Goal: Task Accomplishment & Management: Use online tool/utility

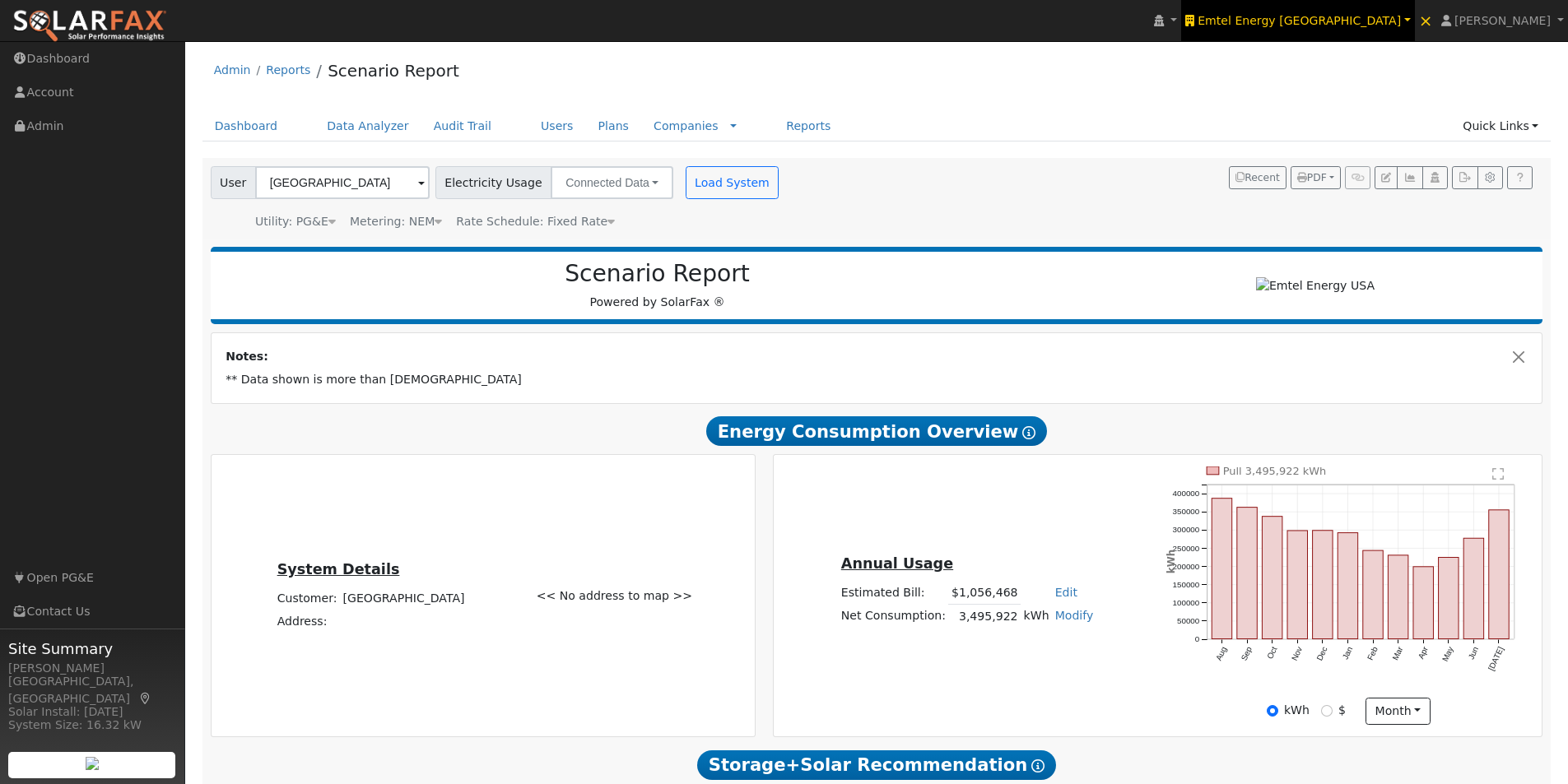
click at [1368, 17] on span "Emtel Energy USA" at bounding box center [1299, 20] width 203 height 14
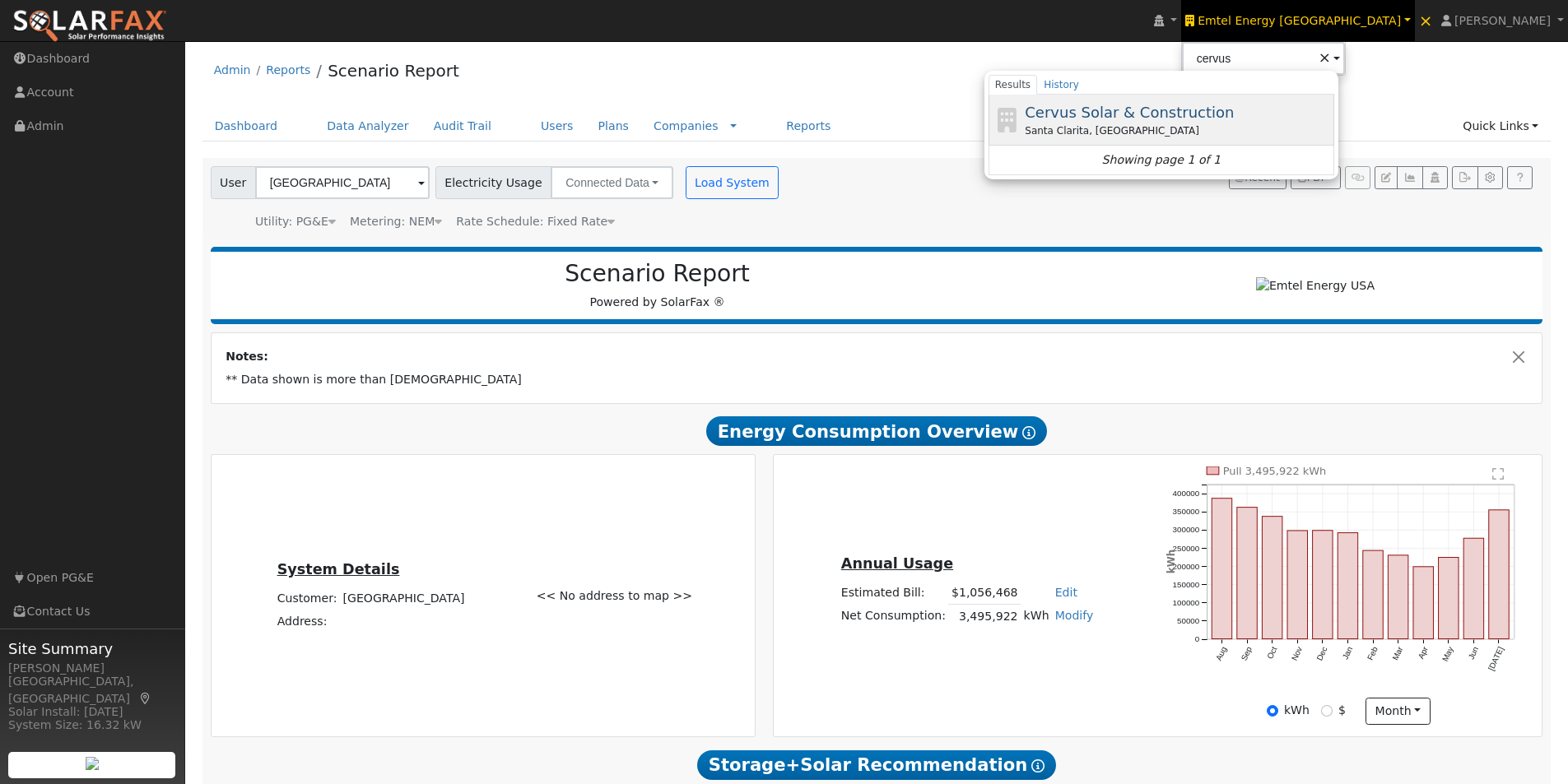
click at [1229, 107] on span "Cervus Solar & Construction" at bounding box center [1129, 111] width 209 height 17
type input "Cervus Solar & Construction"
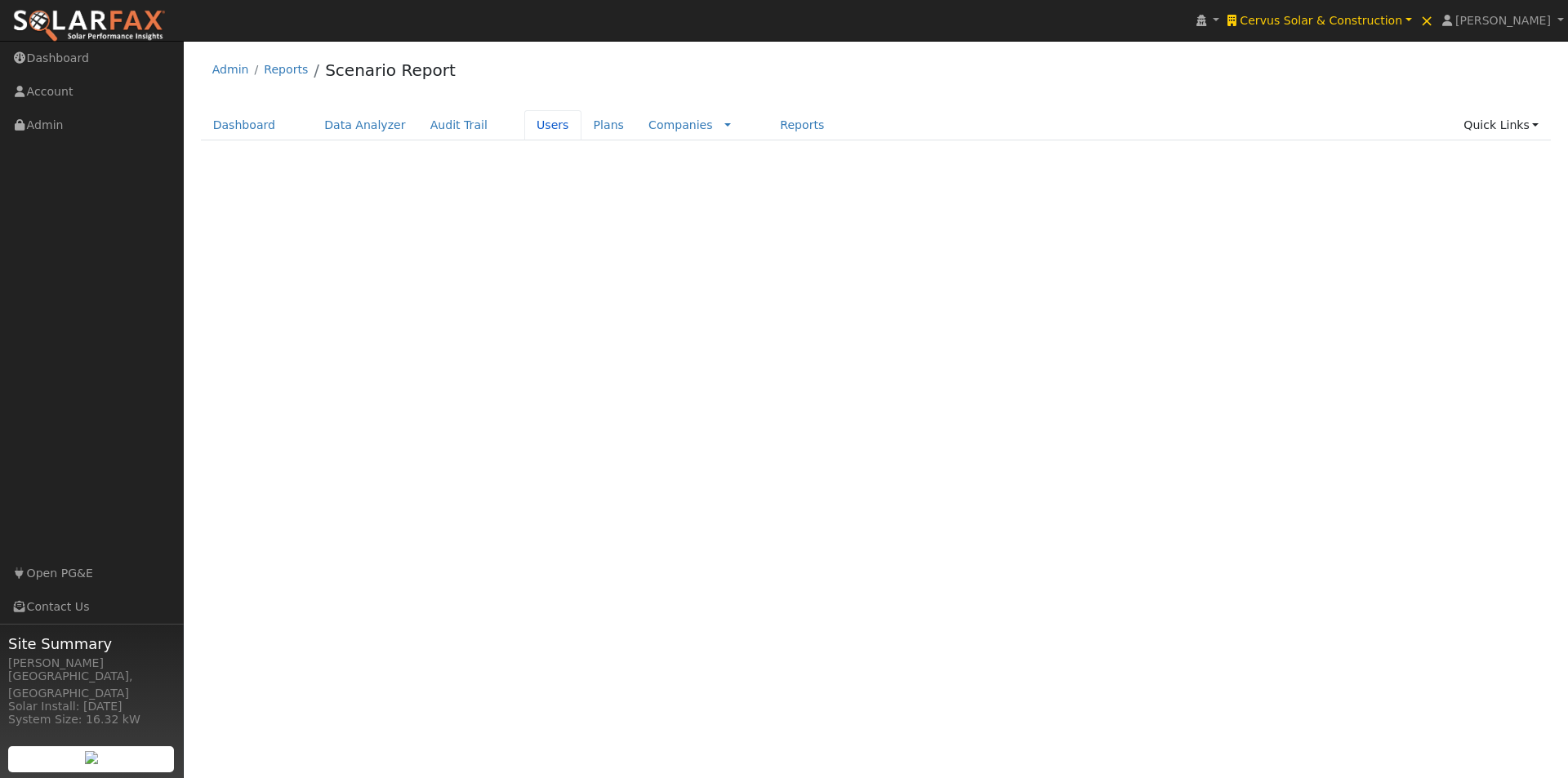
click at [524, 121] on link "Users" at bounding box center [553, 126] width 58 height 31
type input "Temperate Hotel"
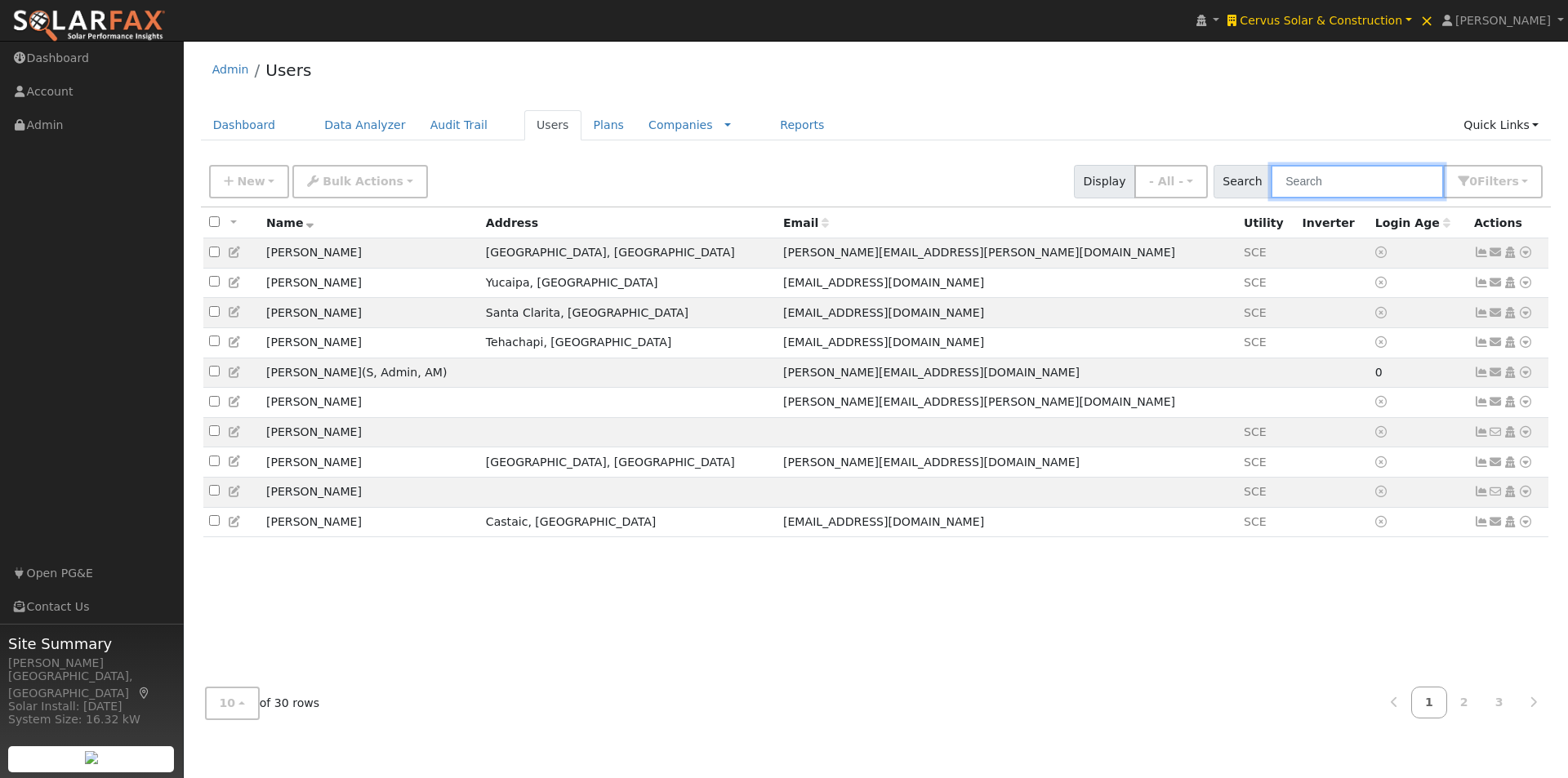
click at [1395, 174] on input "text" at bounding box center [1357, 181] width 174 height 33
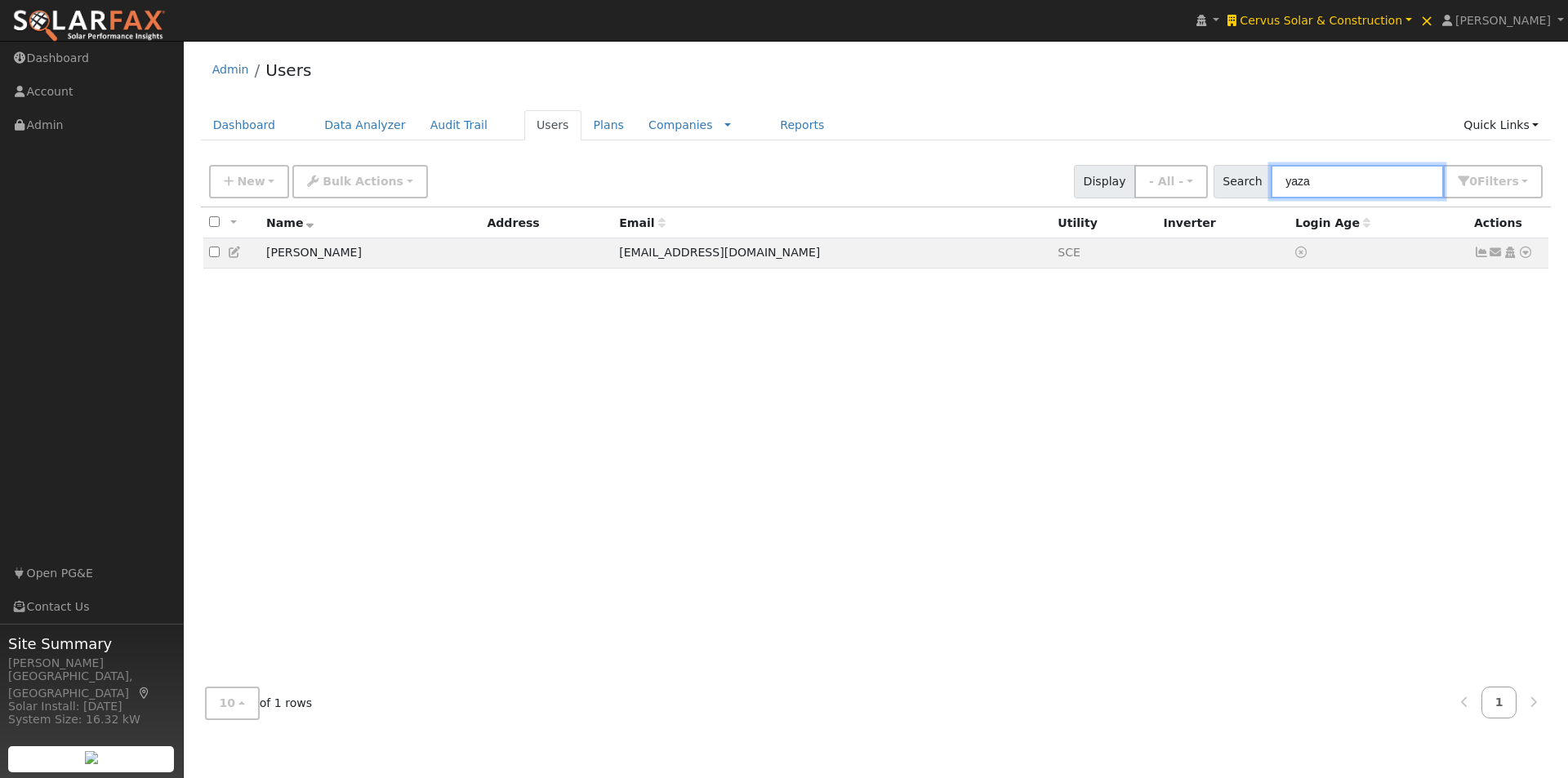
type input "yaza"
click at [1480, 255] on icon at bounding box center [1481, 252] width 14 height 12
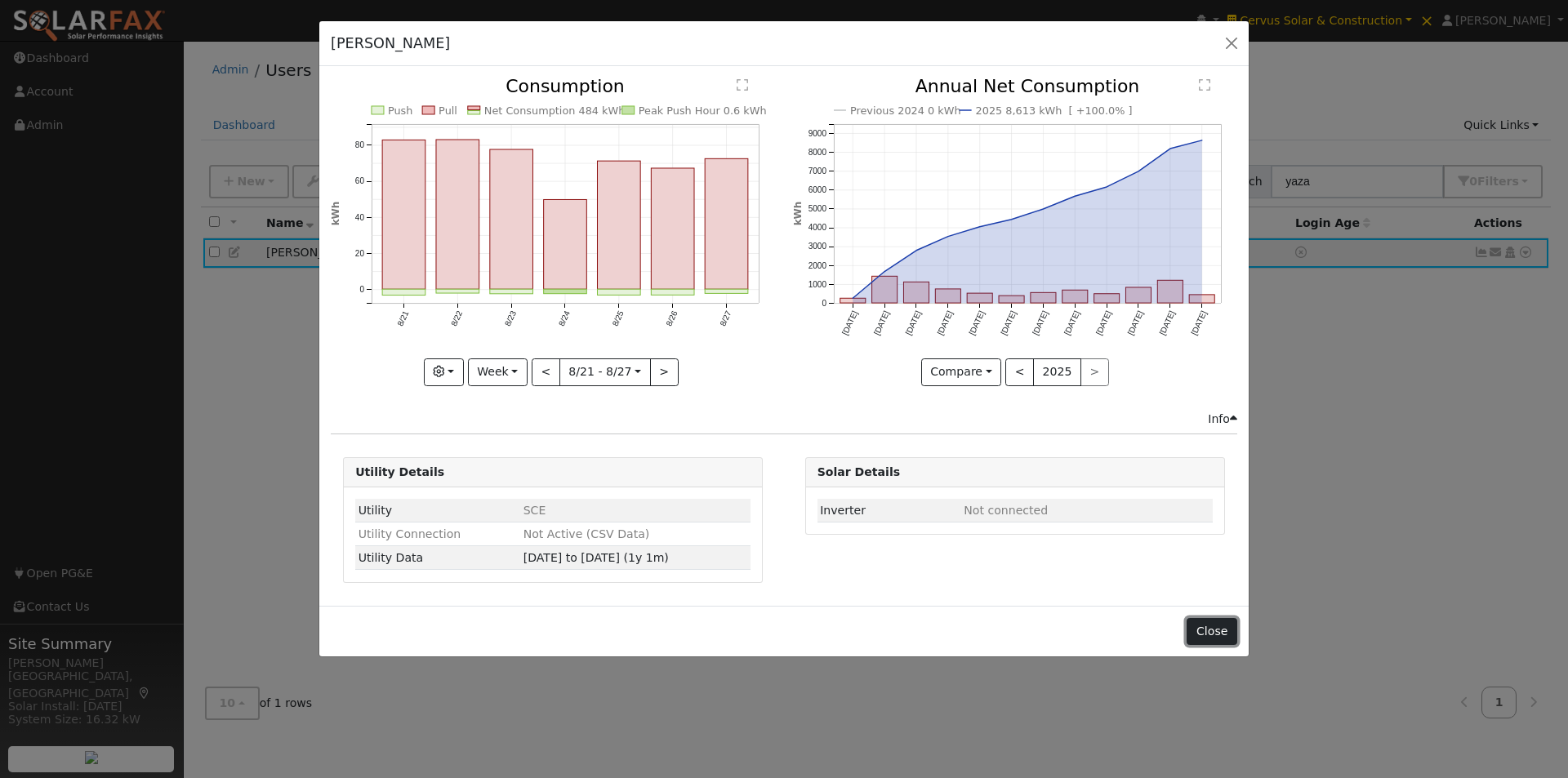
click at [1207, 622] on button "Close" at bounding box center [1211, 631] width 49 height 28
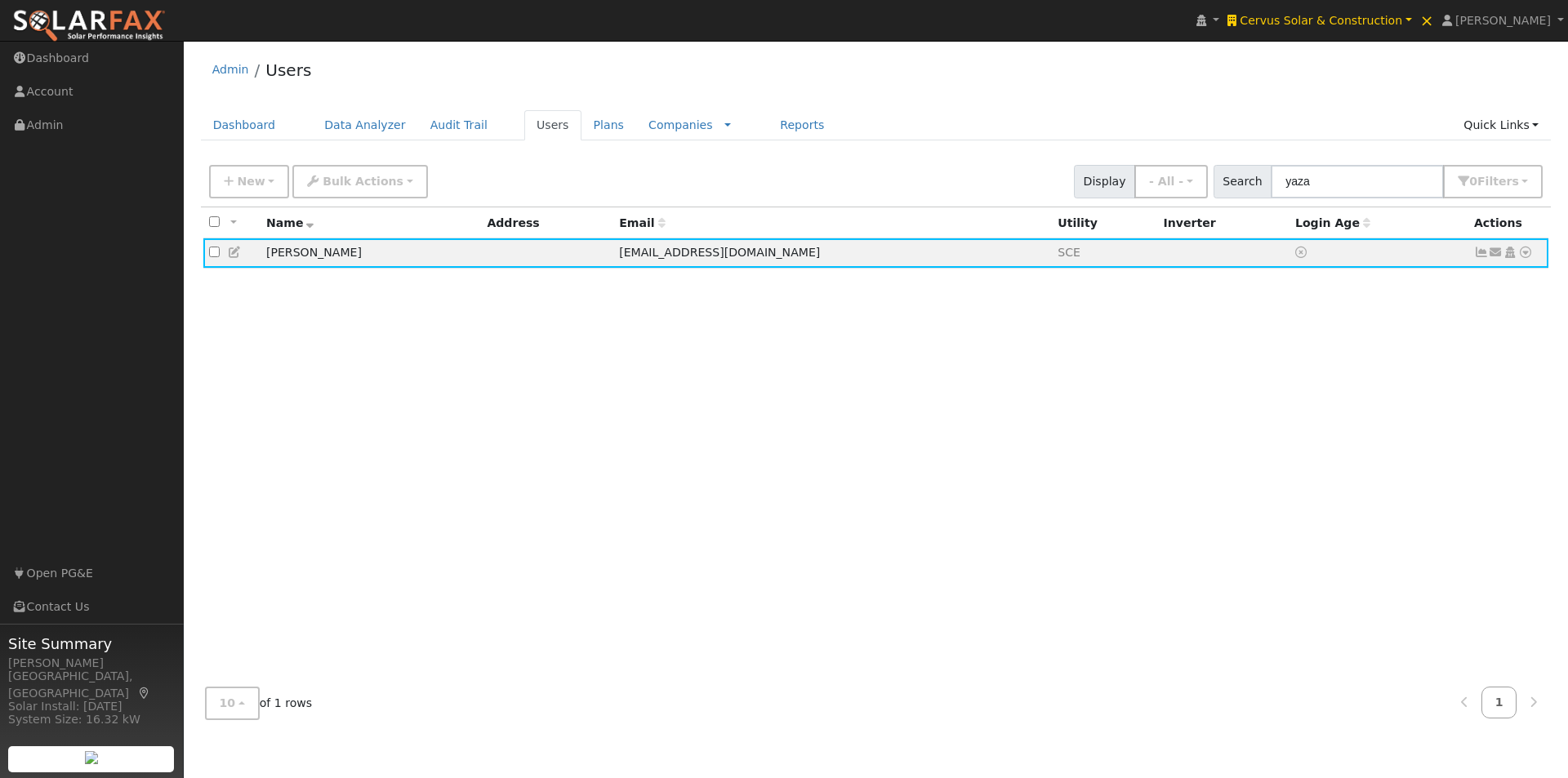
click at [1090, 371] on div "All None All on page None on page Name Address Email Utility Inverter Login Age…" at bounding box center [876, 441] width 1350 height 467
click at [1481, 254] on icon at bounding box center [1481, 252] width 14 height 12
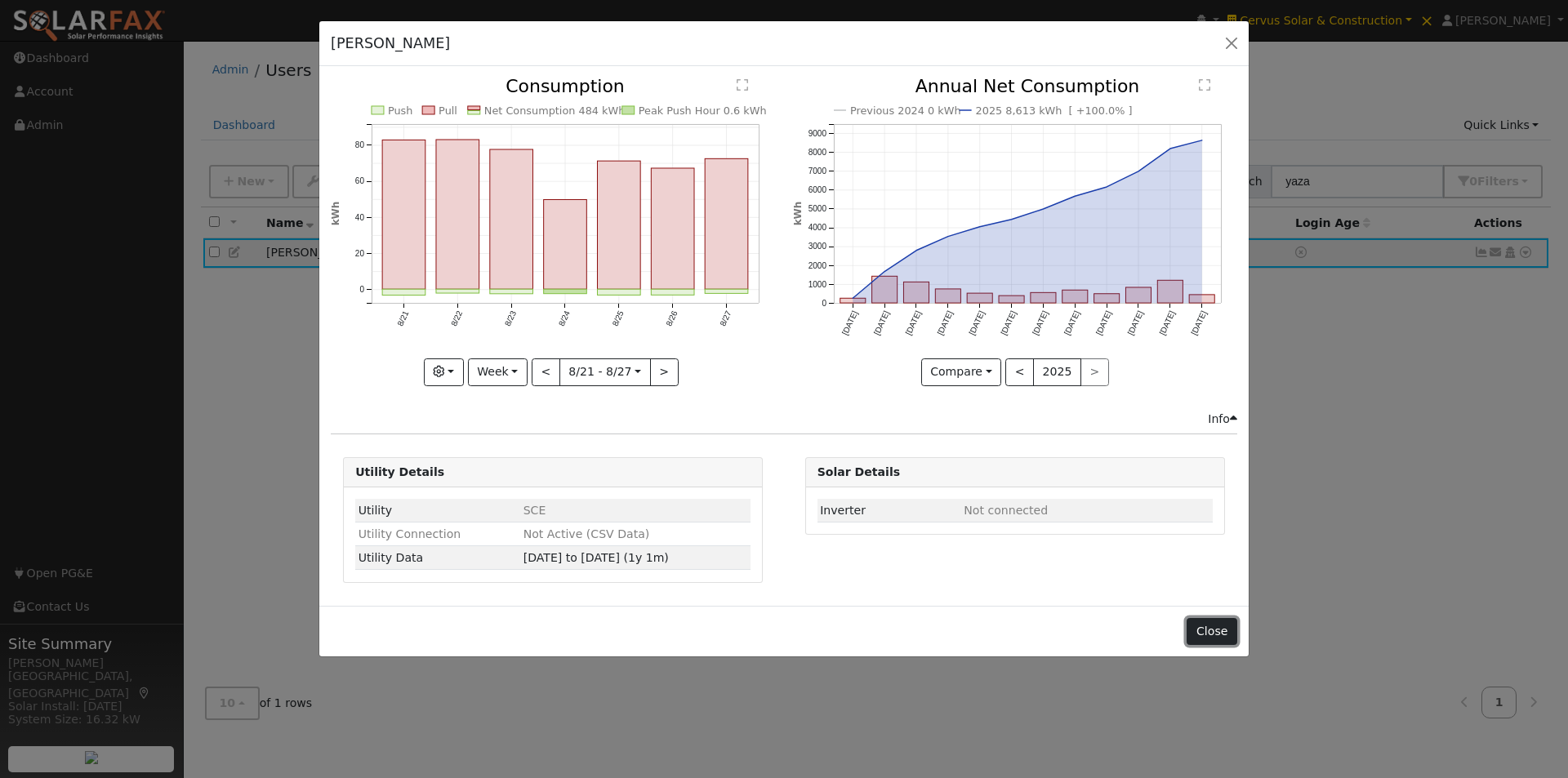
click at [1222, 627] on button "Close" at bounding box center [1211, 631] width 49 height 28
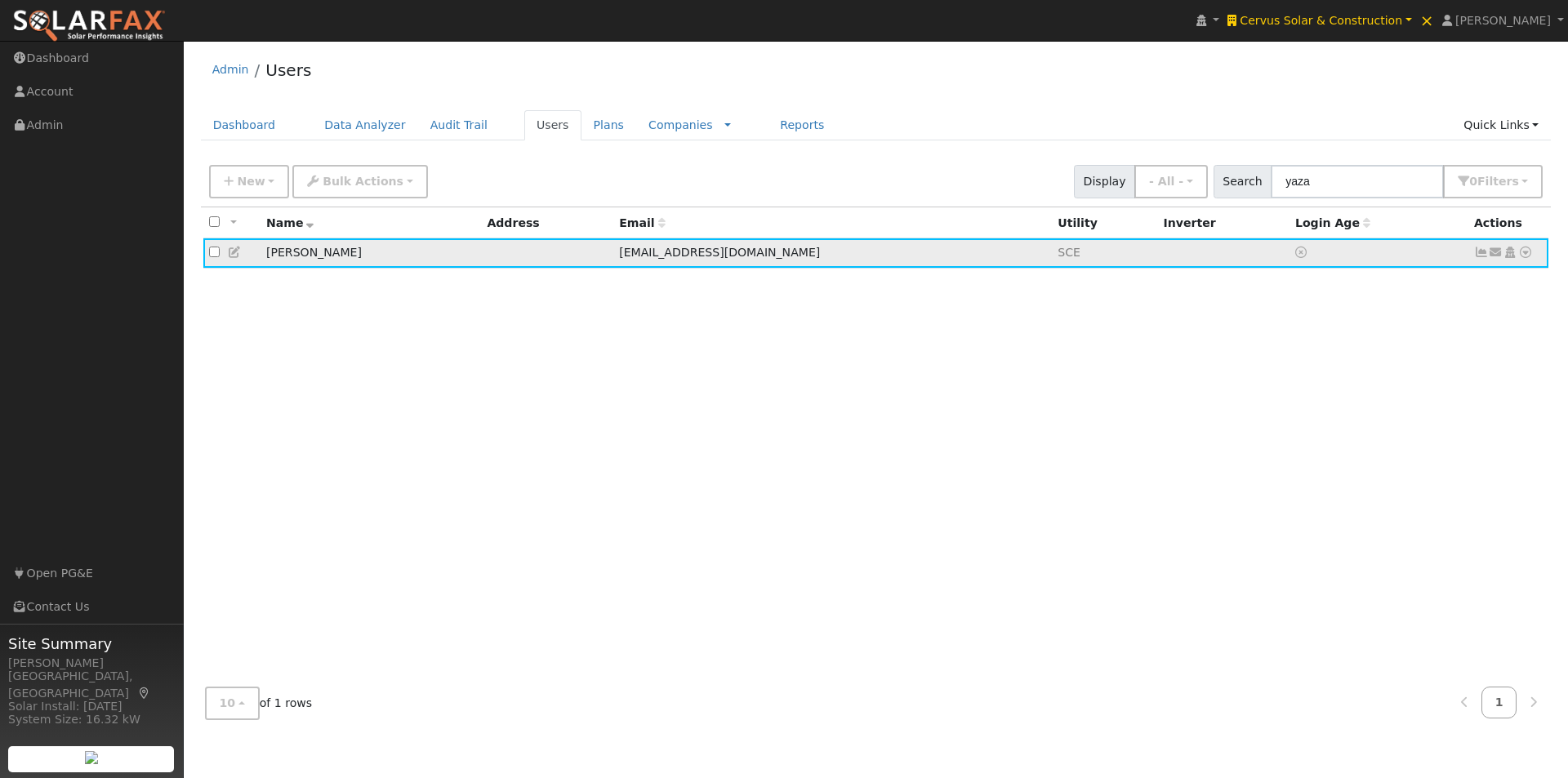
click at [1479, 254] on icon at bounding box center [1481, 252] width 14 height 12
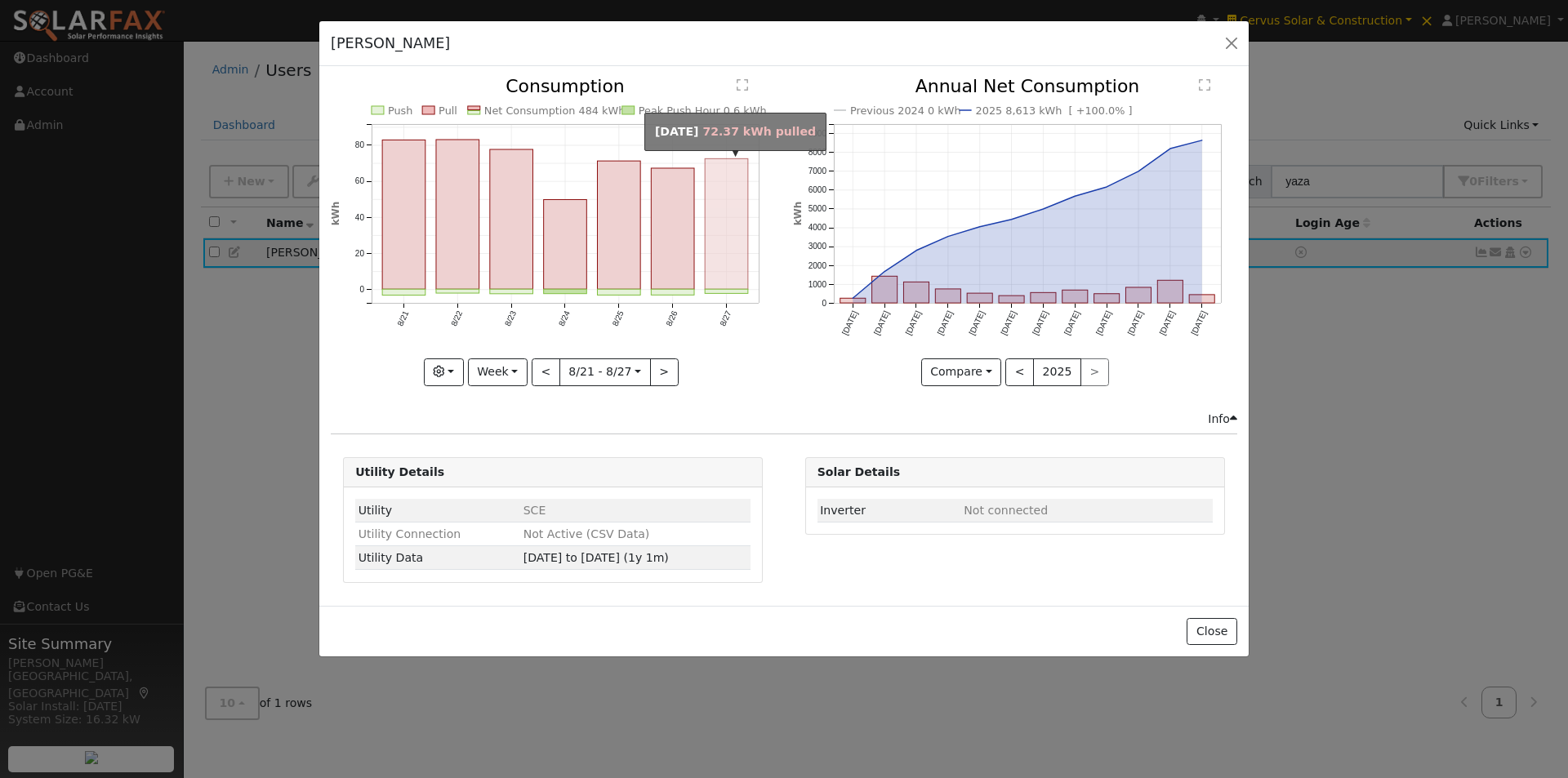
click at [731, 226] on rect "onclick=""" at bounding box center [727, 224] width 43 height 130
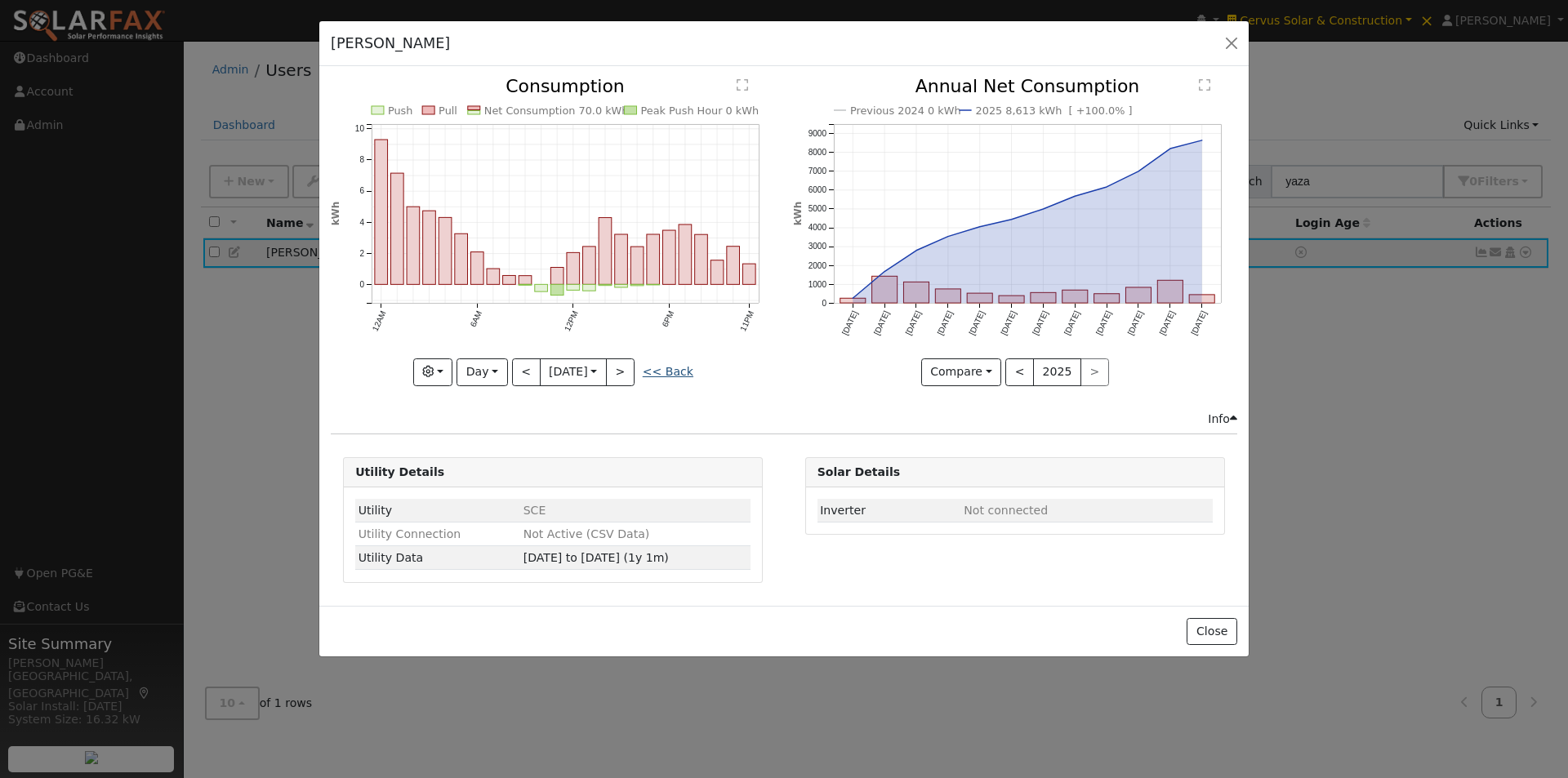
click at [688, 369] on link "<< Back" at bounding box center [668, 371] width 50 height 13
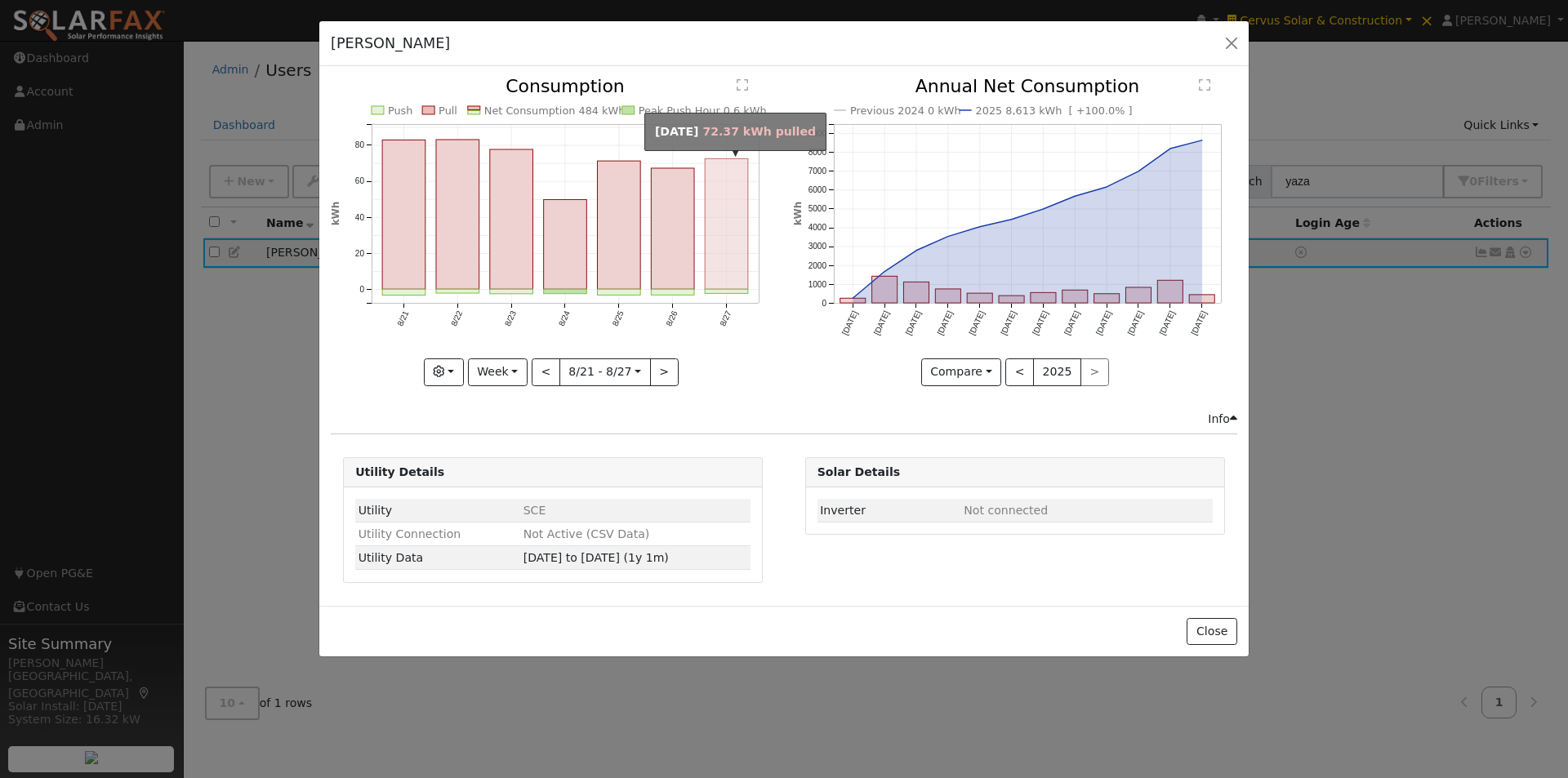
click at [731, 241] on rect "onclick=""" at bounding box center [727, 224] width 43 height 130
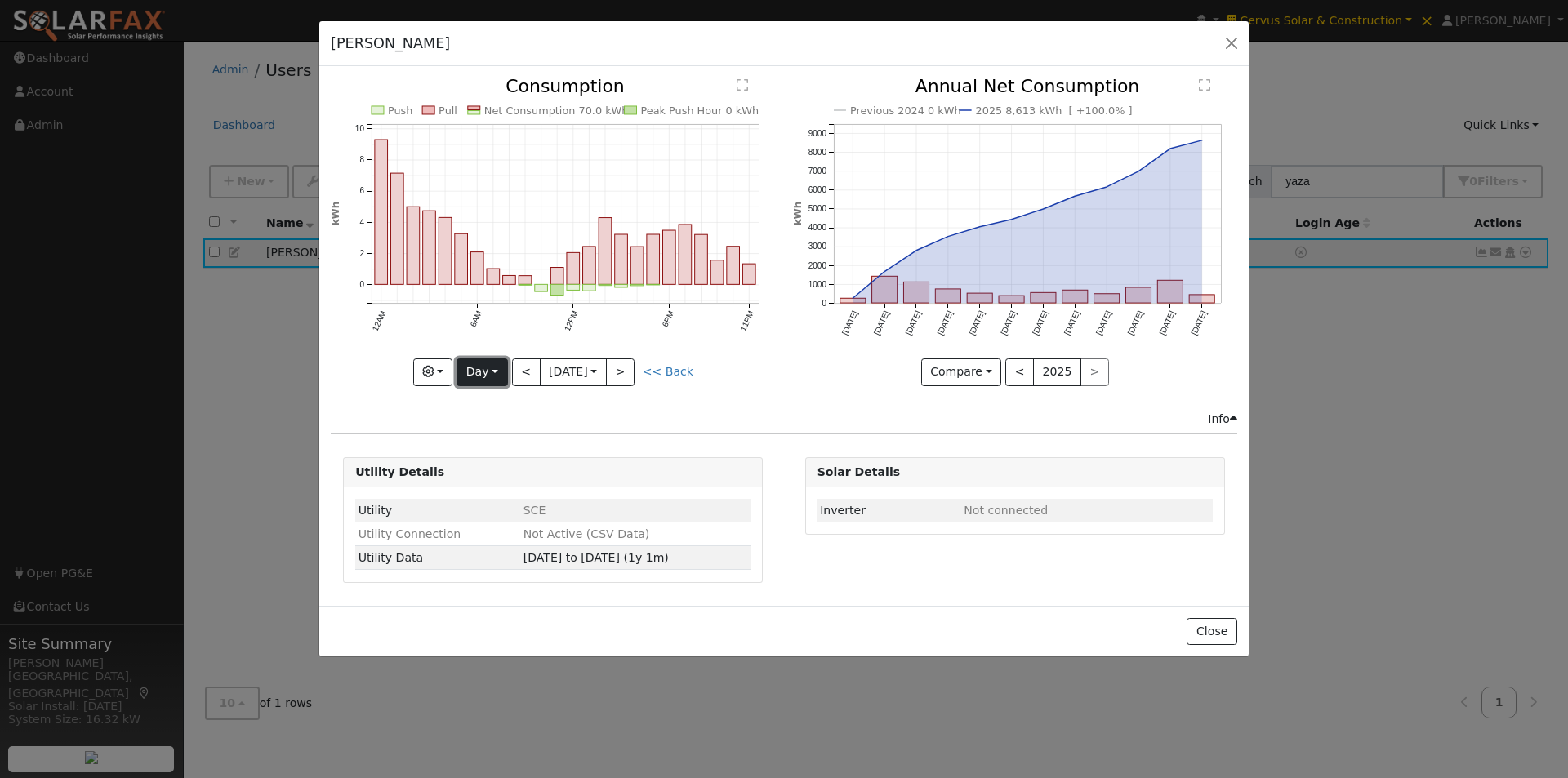
click at [491, 372] on button "Day" at bounding box center [482, 372] width 50 height 28
click at [497, 449] on link "Month" at bounding box center [514, 452] width 113 height 22
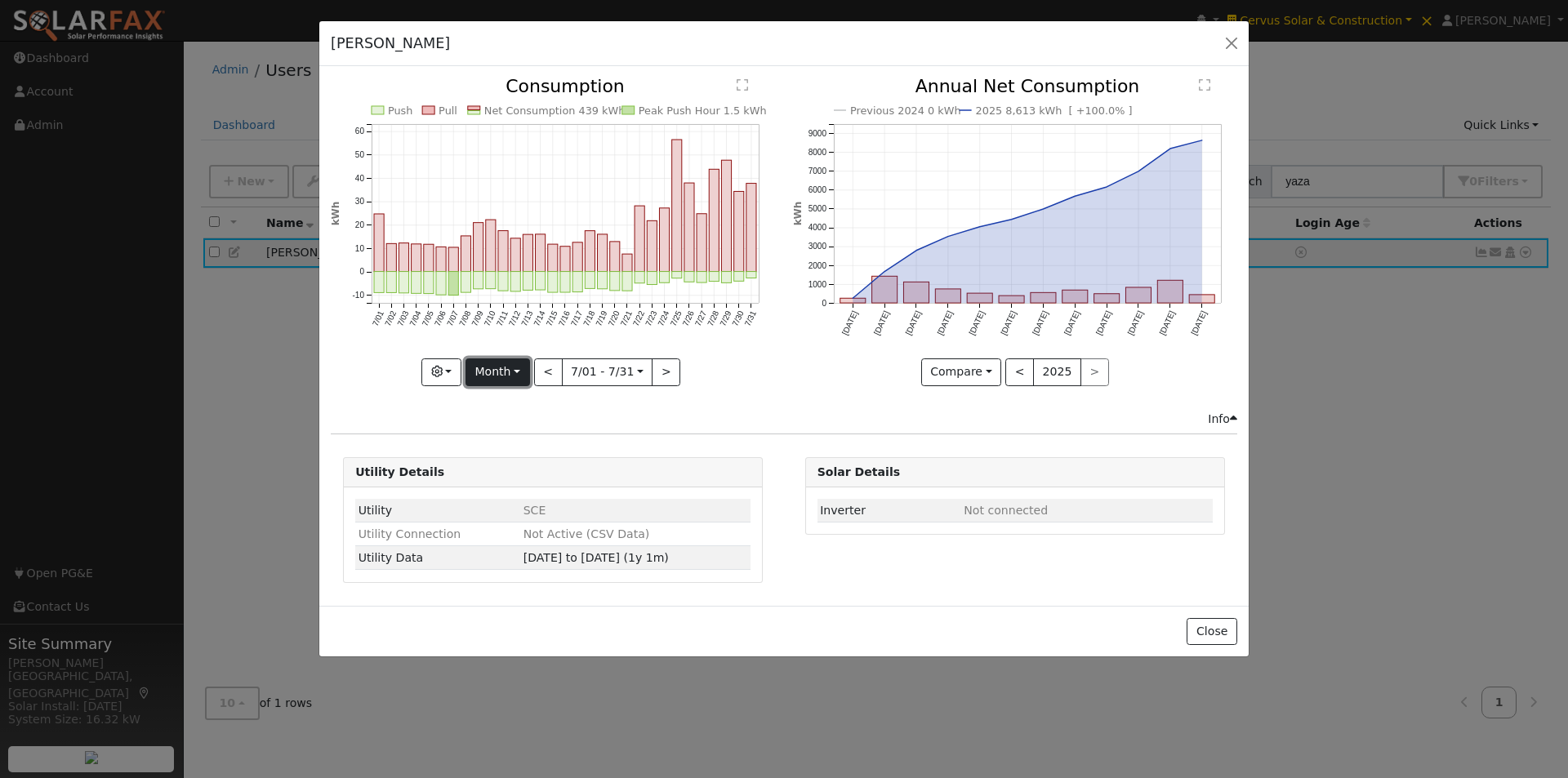
click at [482, 373] on button "Month" at bounding box center [498, 372] width 65 height 28
click at [505, 476] on link "Year" at bounding box center [523, 474] width 113 height 22
type input "2024-08-01"
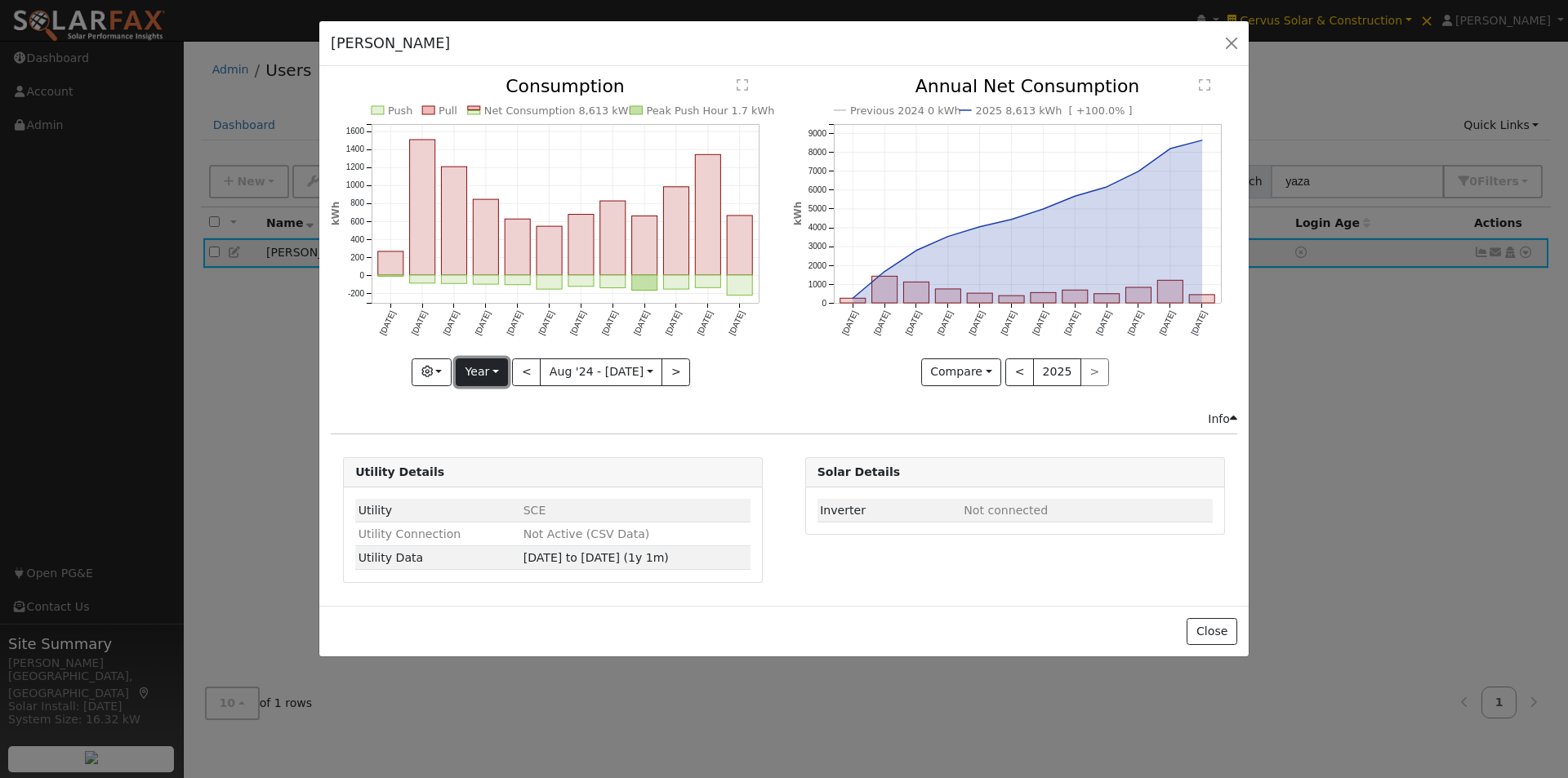
click at [486, 374] on button "Year" at bounding box center [482, 372] width 52 height 28
drag, startPoint x: 493, startPoint y: 497, endPoint x: 671, endPoint y: 413, distance: 196.8
click at [494, 496] on link "Custom" at bounding box center [513, 496] width 113 height 22
click at [695, 377] on button "month" at bounding box center [695, 372] width 65 height 28
click at [690, 425] on link "Day" at bounding box center [719, 428] width 113 height 22
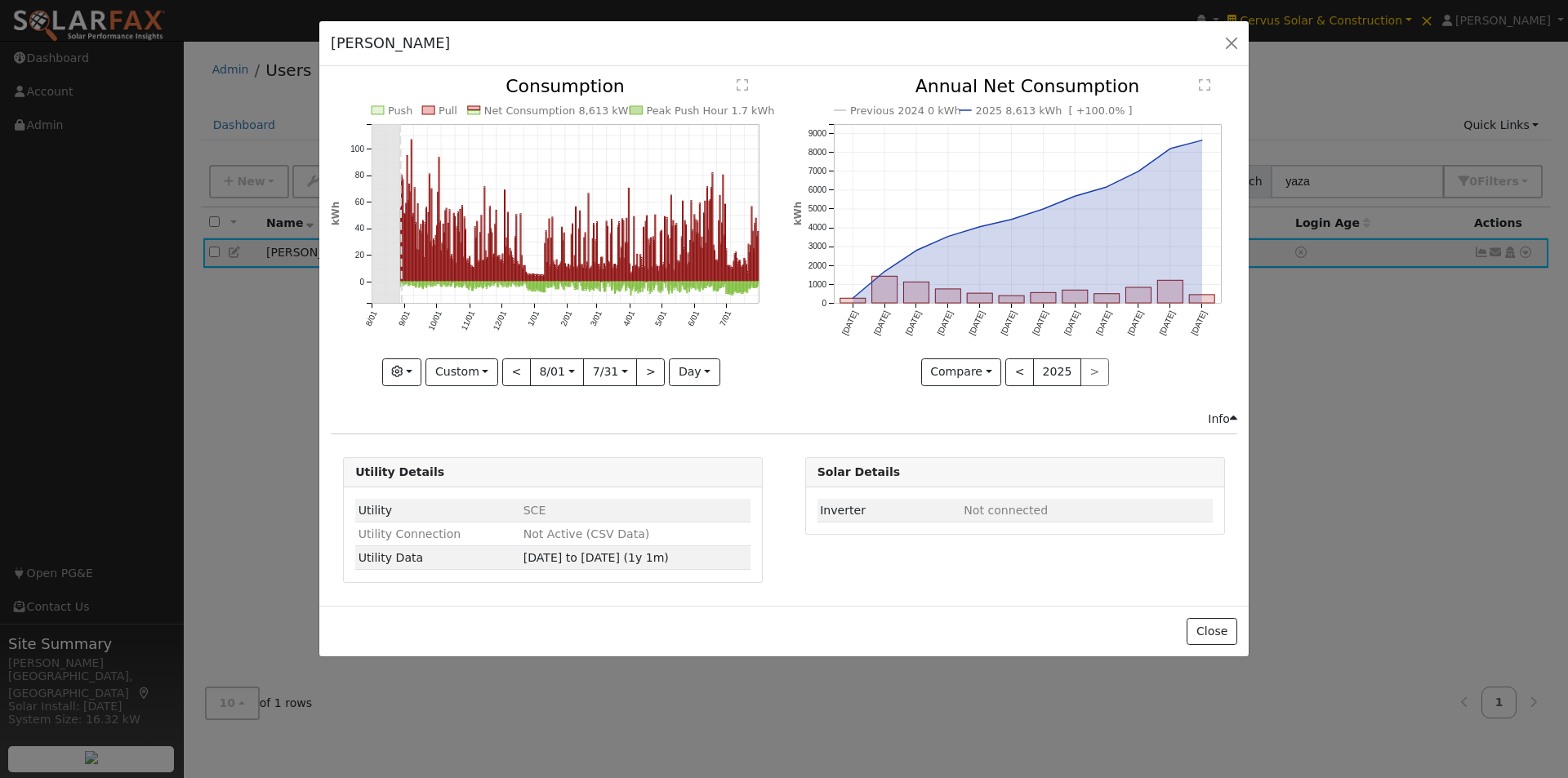
click at [744, 81] on text "" at bounding box center [742, 85] width 12 height 13
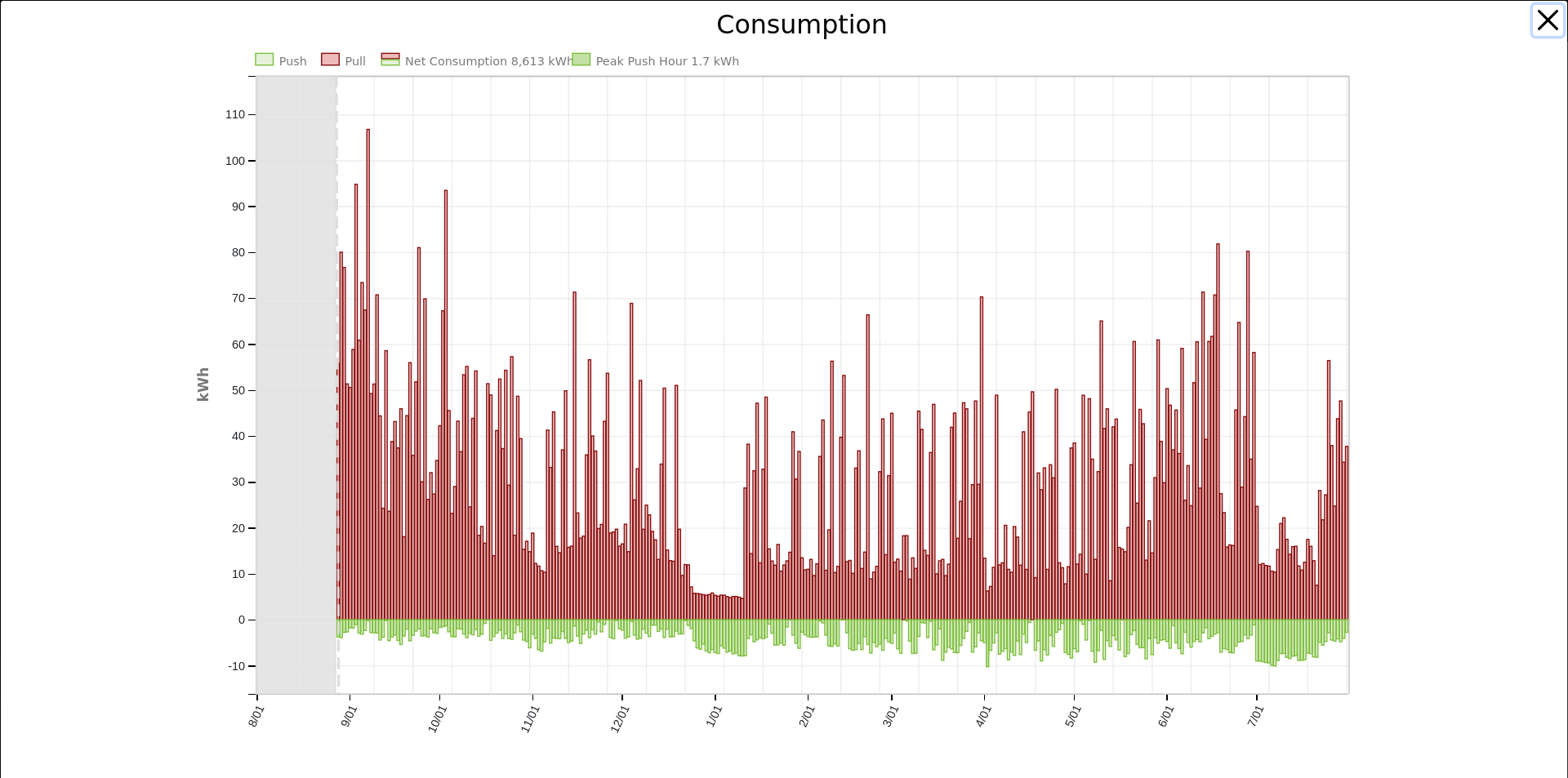
click at [1533, 22] on button "button" at bounding box center [1548, 20] width 31 height 31
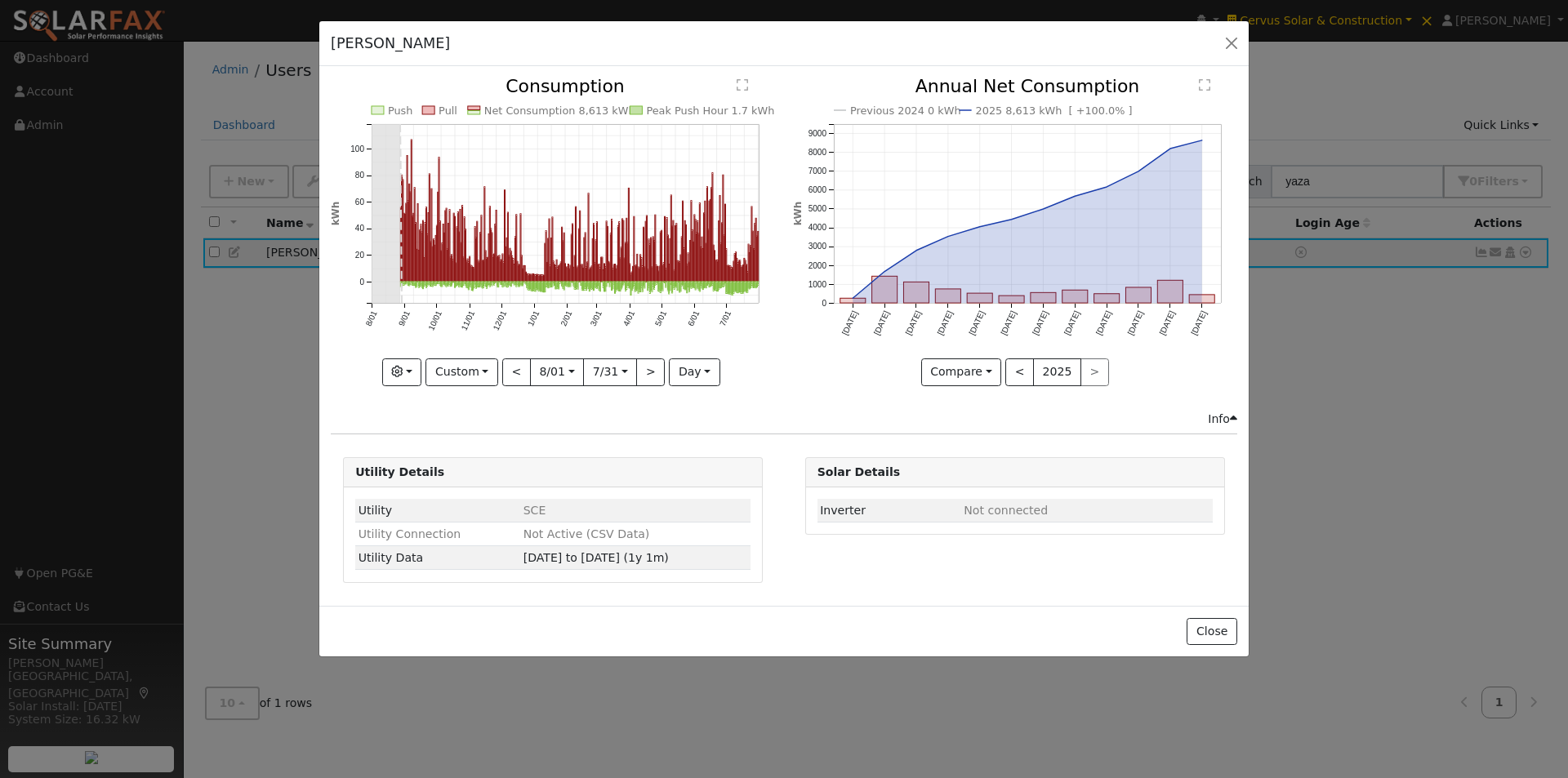
click at [742, 85] on text "" at bounding box center [742, 85] width 12 height 13
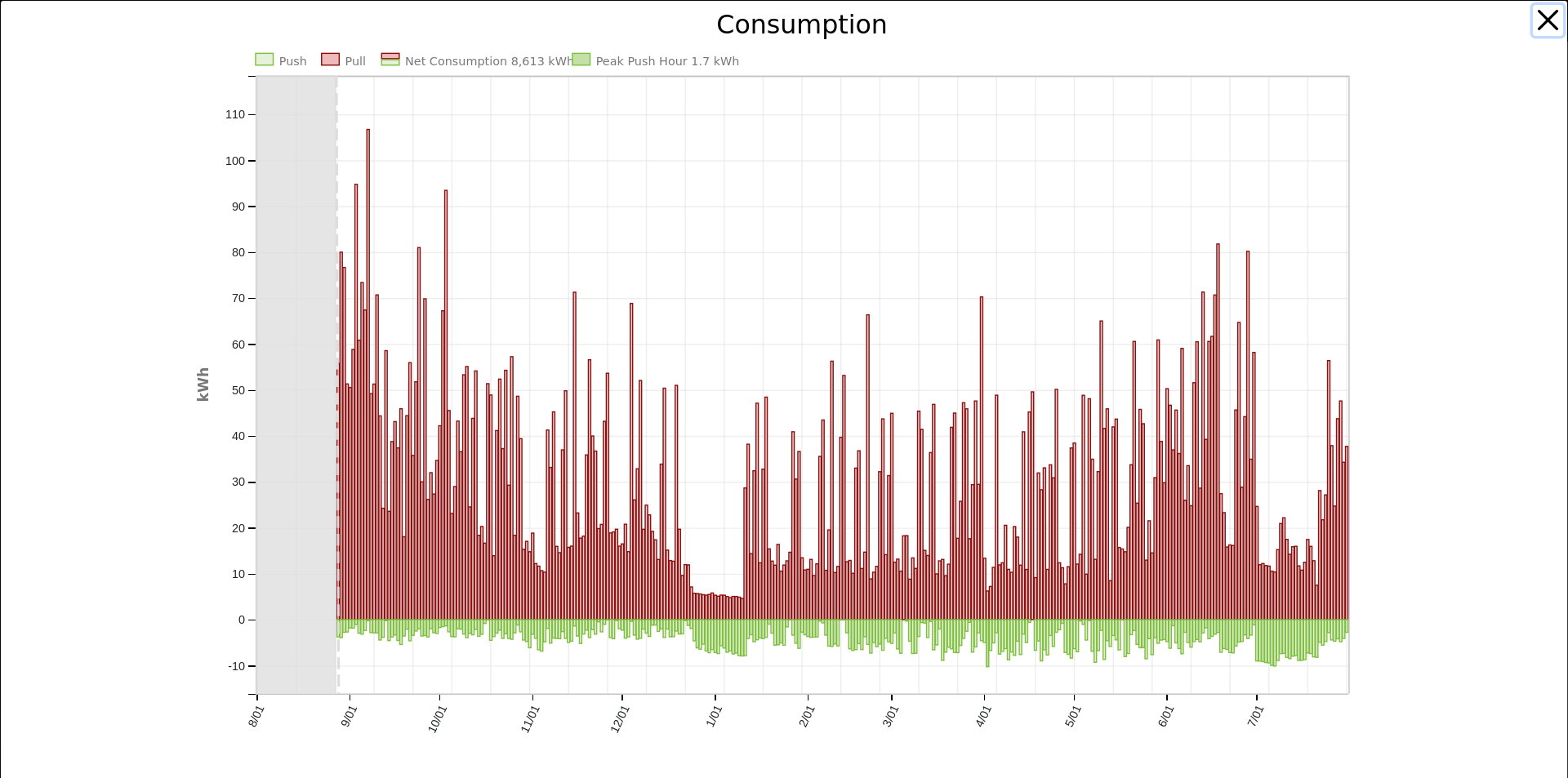
click at [1536, 17] on button "button" at bounding box center [1548, 20] width 31 height 31
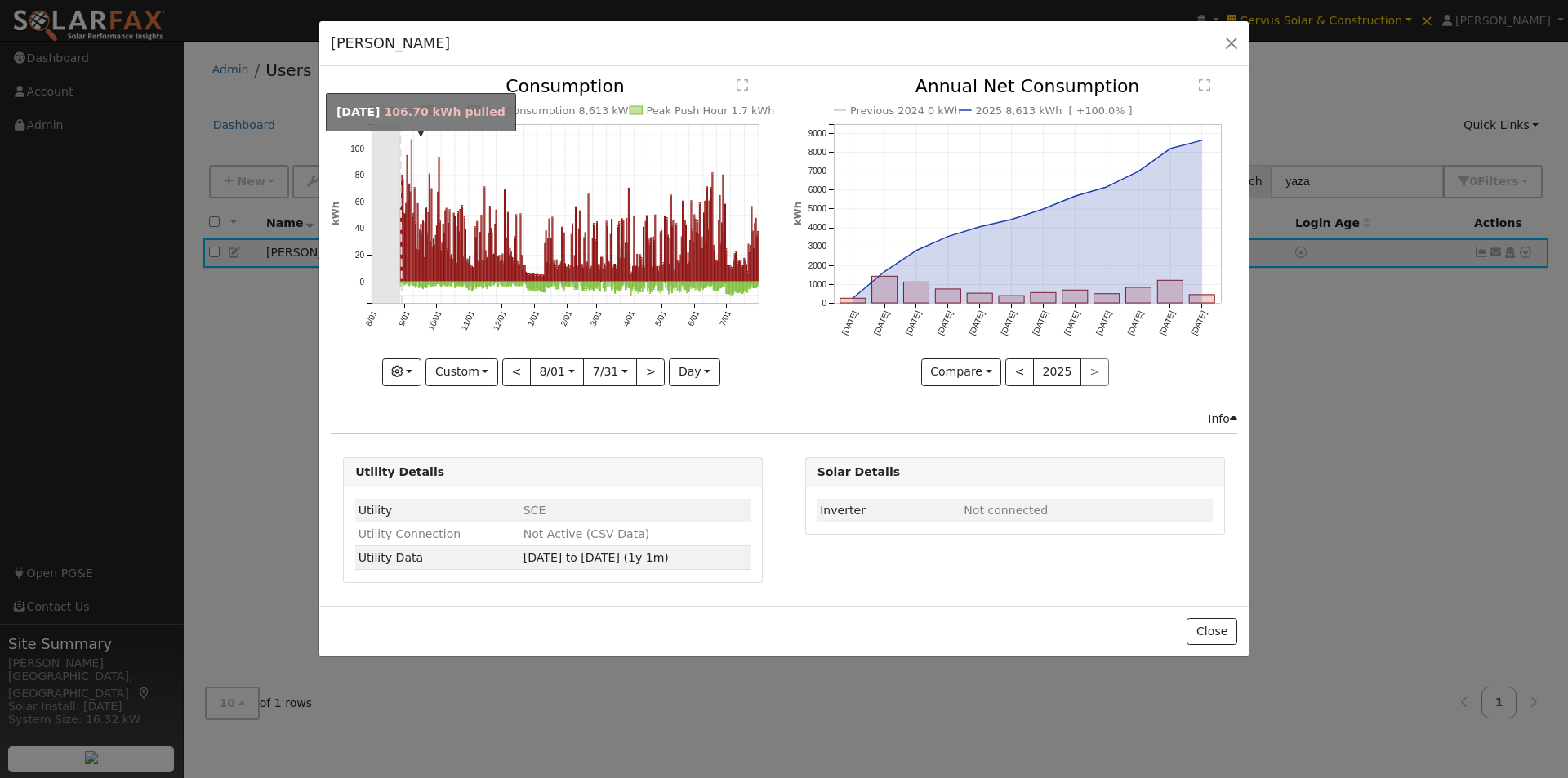
click at [412, 149] on rect "onclick=""" at bounding box center [411, 210] width 1 height 142
type input "2024-09-07"
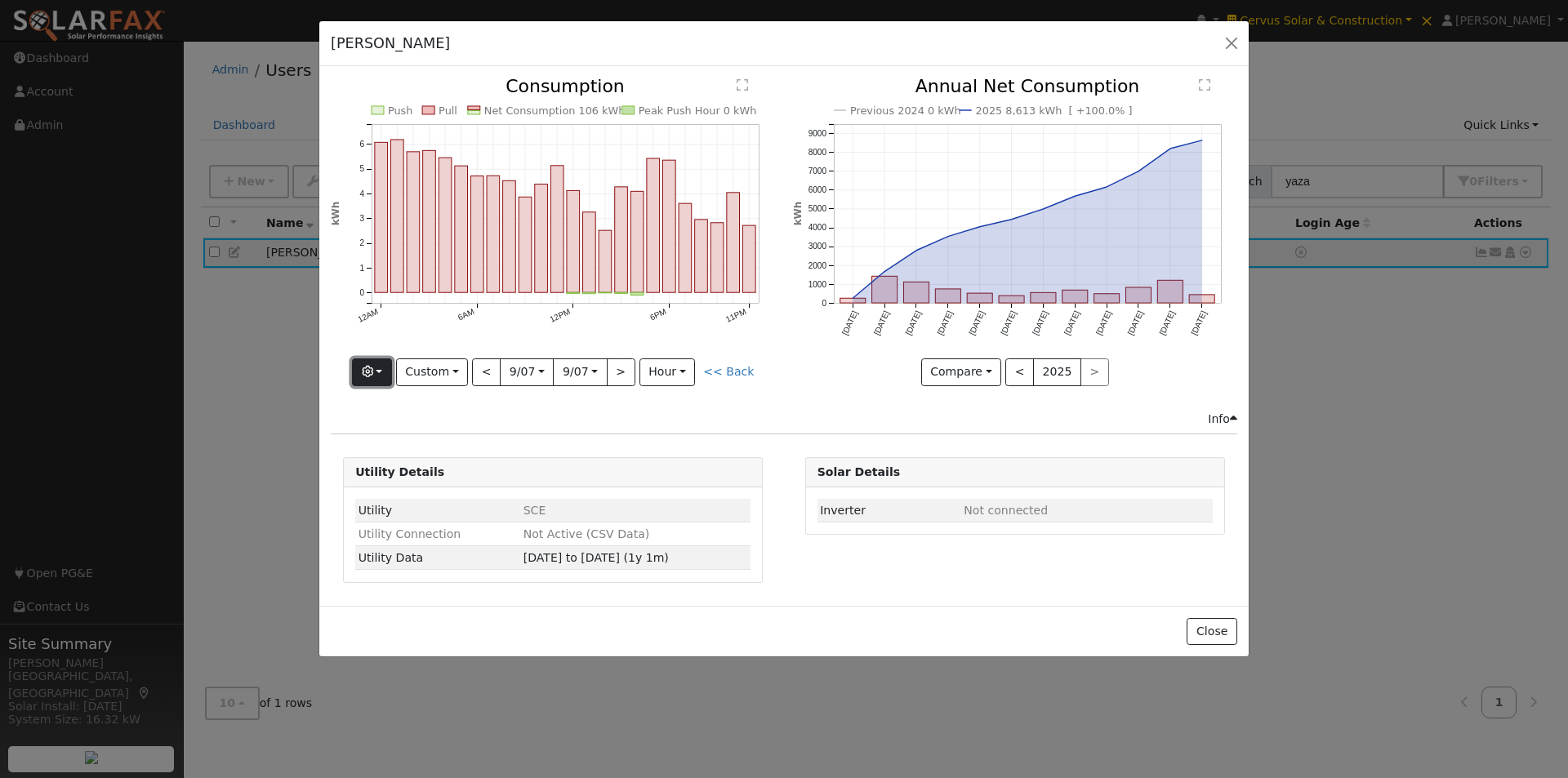
click at [382, 376] on button "button" at bounding box center [371, 372] width 40 height 28
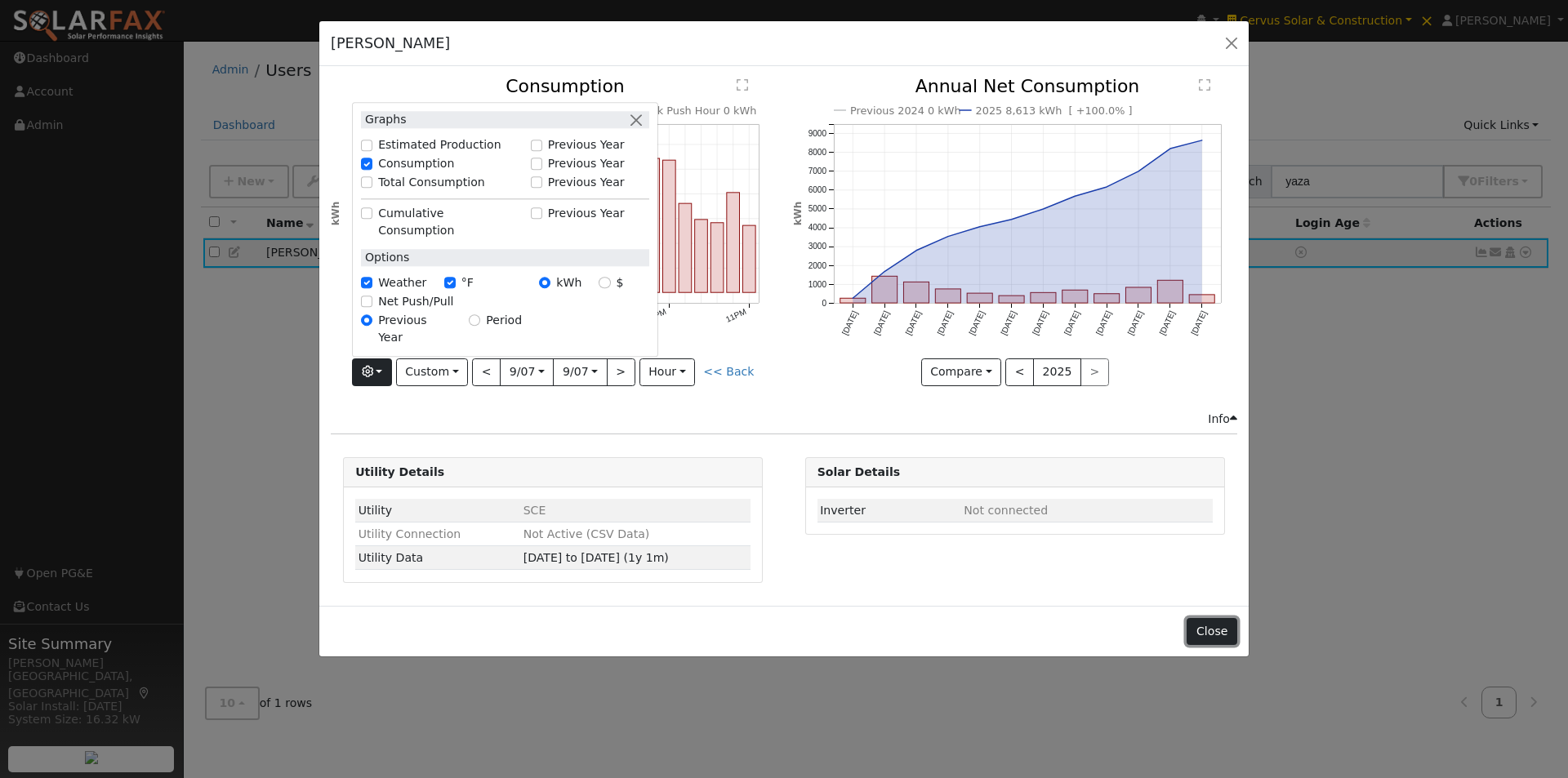
click at [1209, 638] on button "Close" at bounding box center [1211, 631] width 49 height 28
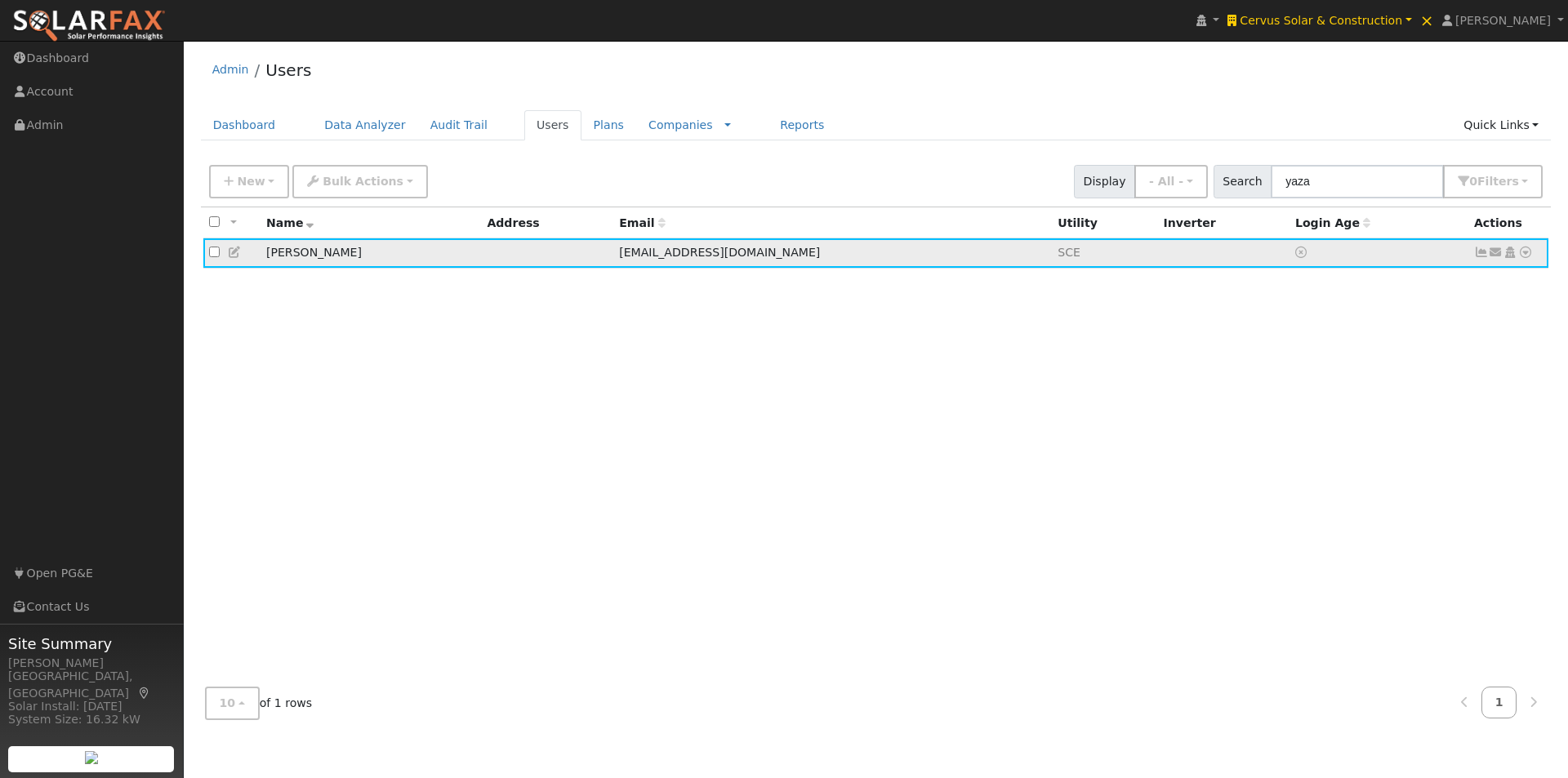
click at [231, 254] on icon at bounding box center [235, 252] width 14 height 12
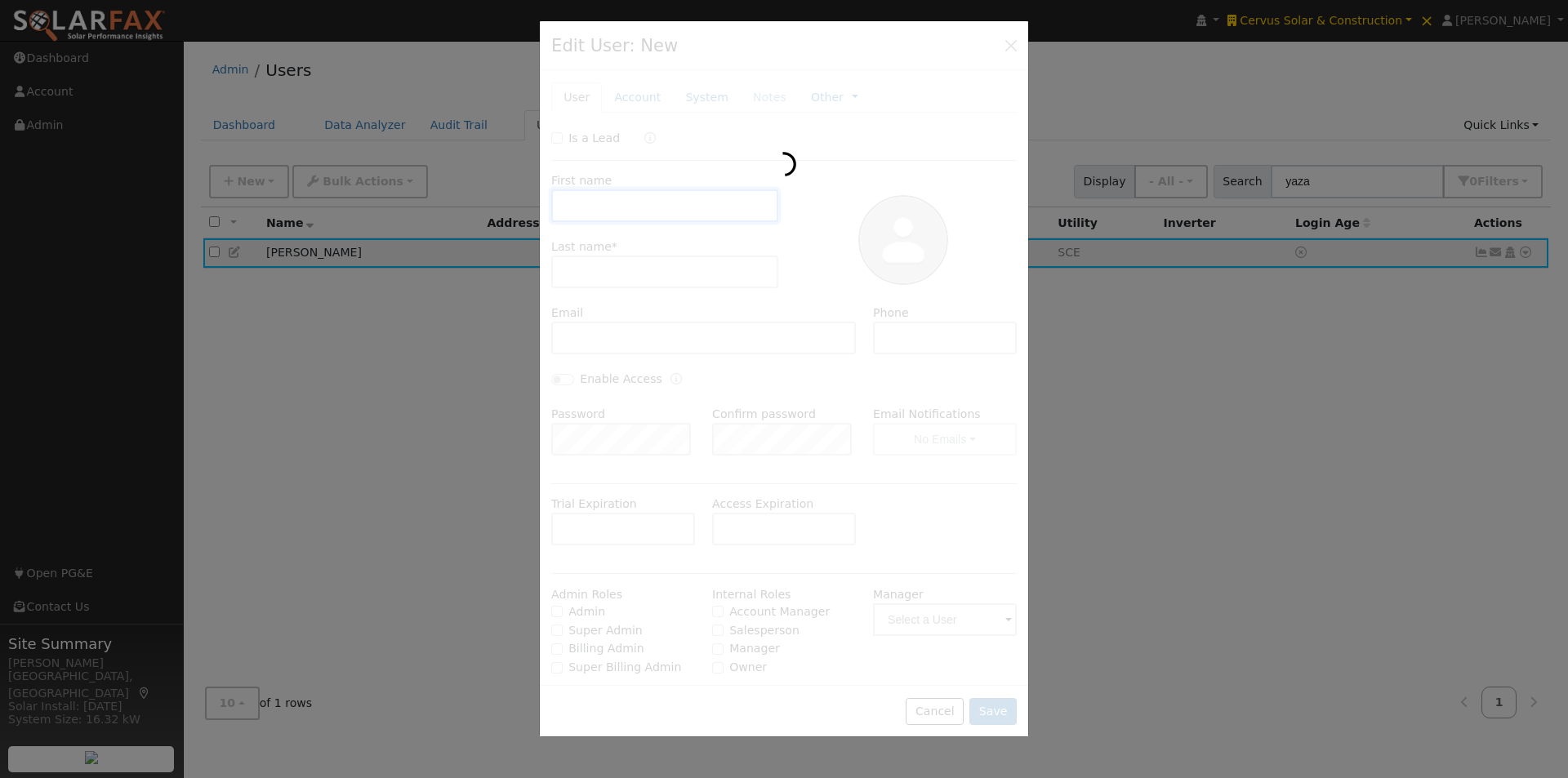
type input "[PERSON_NAME]"
type input "Jasaa"
type input "[EMAIL_ADDRESS][DOMAIN_NAME]"
type input "Default Account"
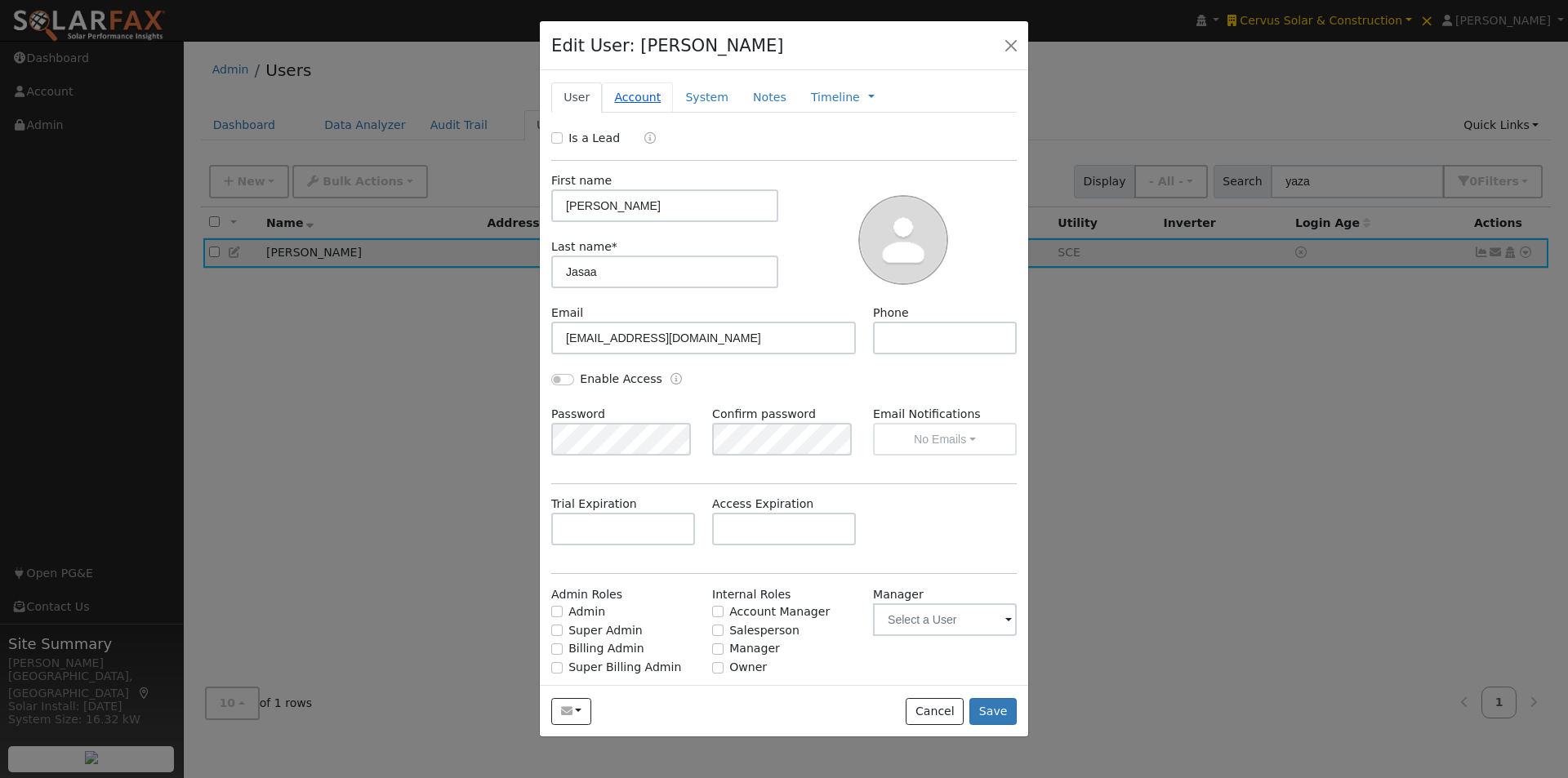
click at [628, 101] on link "Account" at bounding box center [637, 98] width 71 height 31
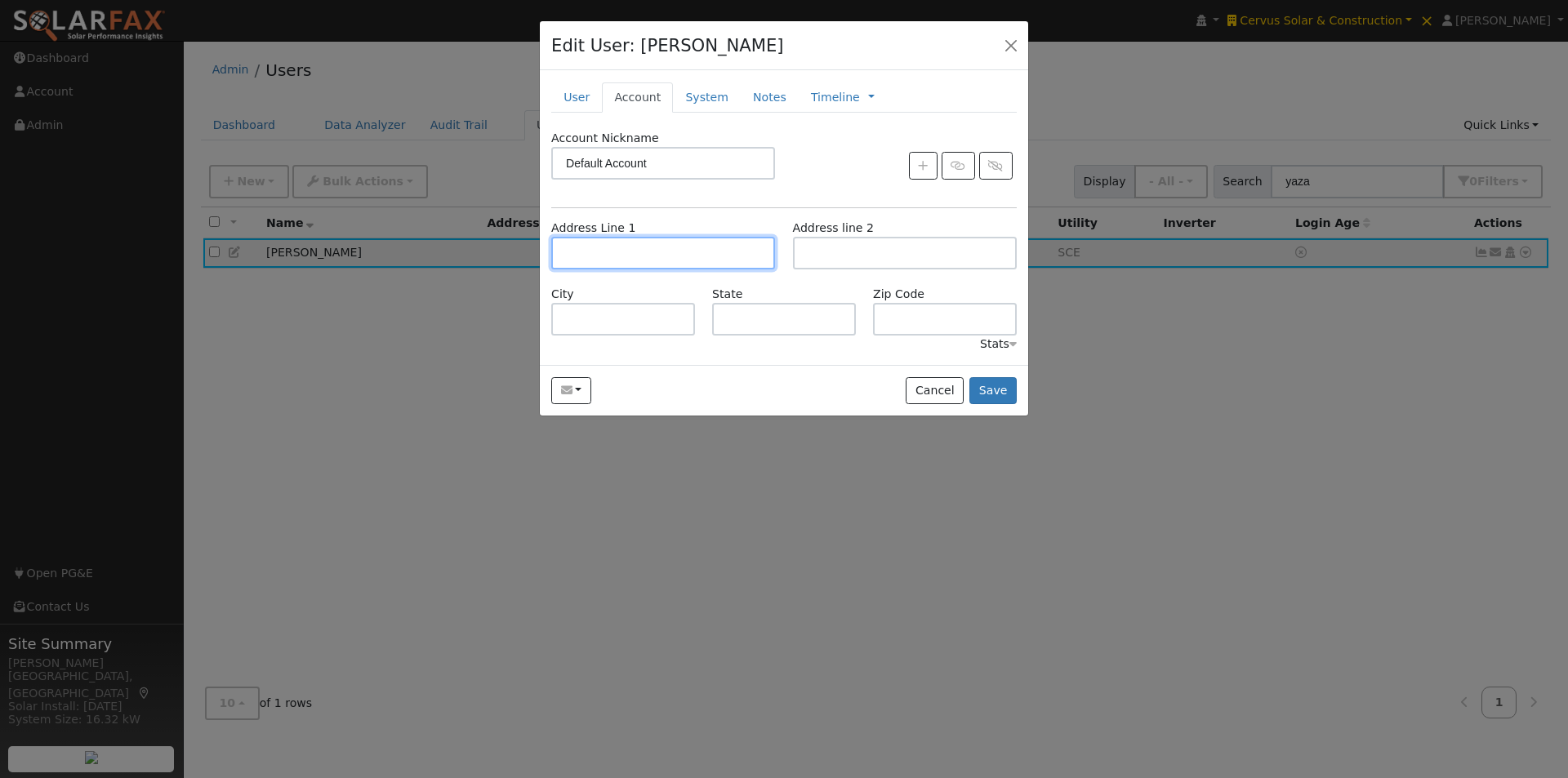
click at [605, 255] on input "text" at bounding box center [663, 253] width 224 height 32
click at [938, 391] on button "Cancel" at bounding box center [934, 391] width 58 height 28
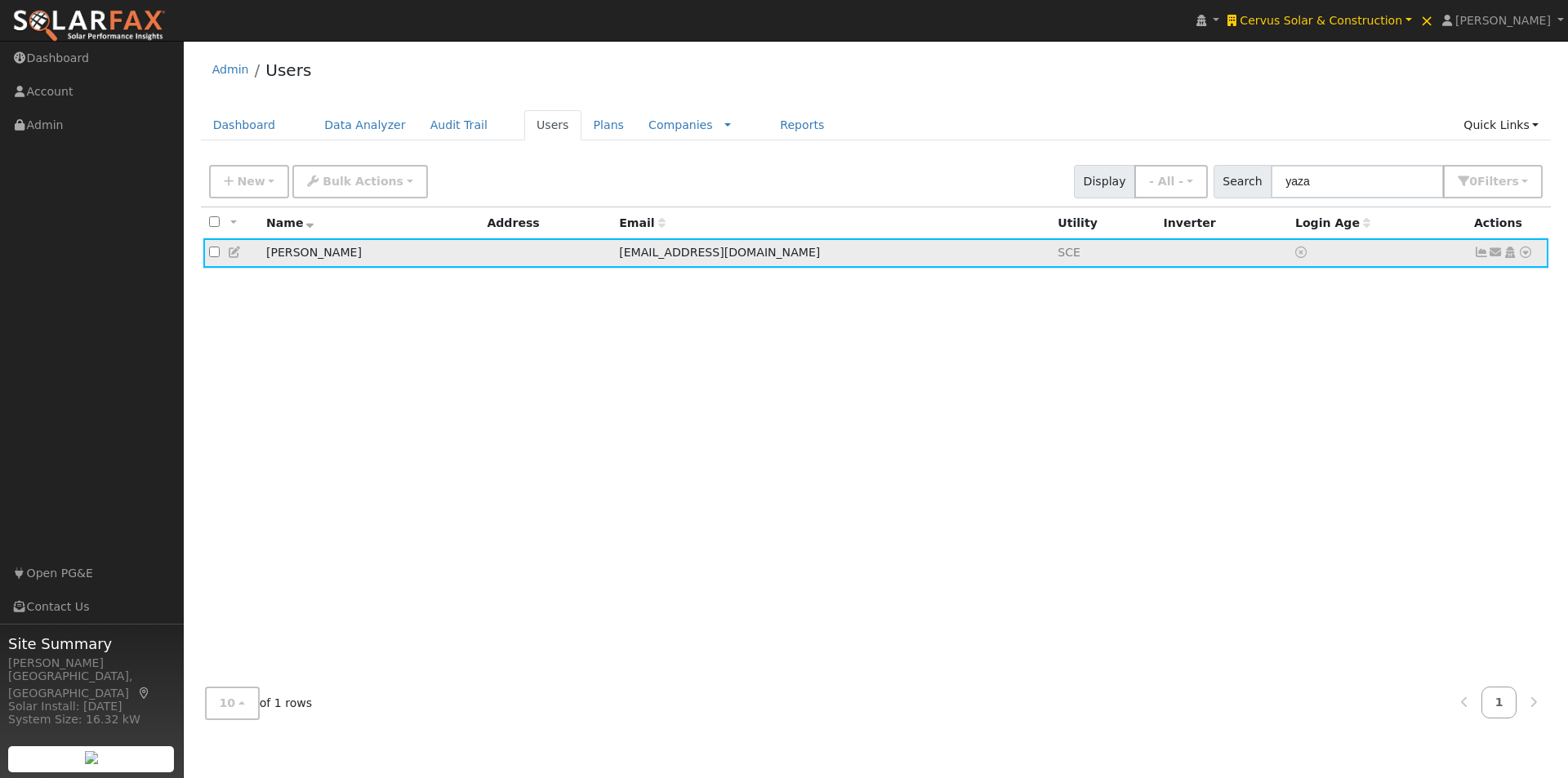
click at [235, 252] on icon at bounding box center [235, 252] width 14 height 12
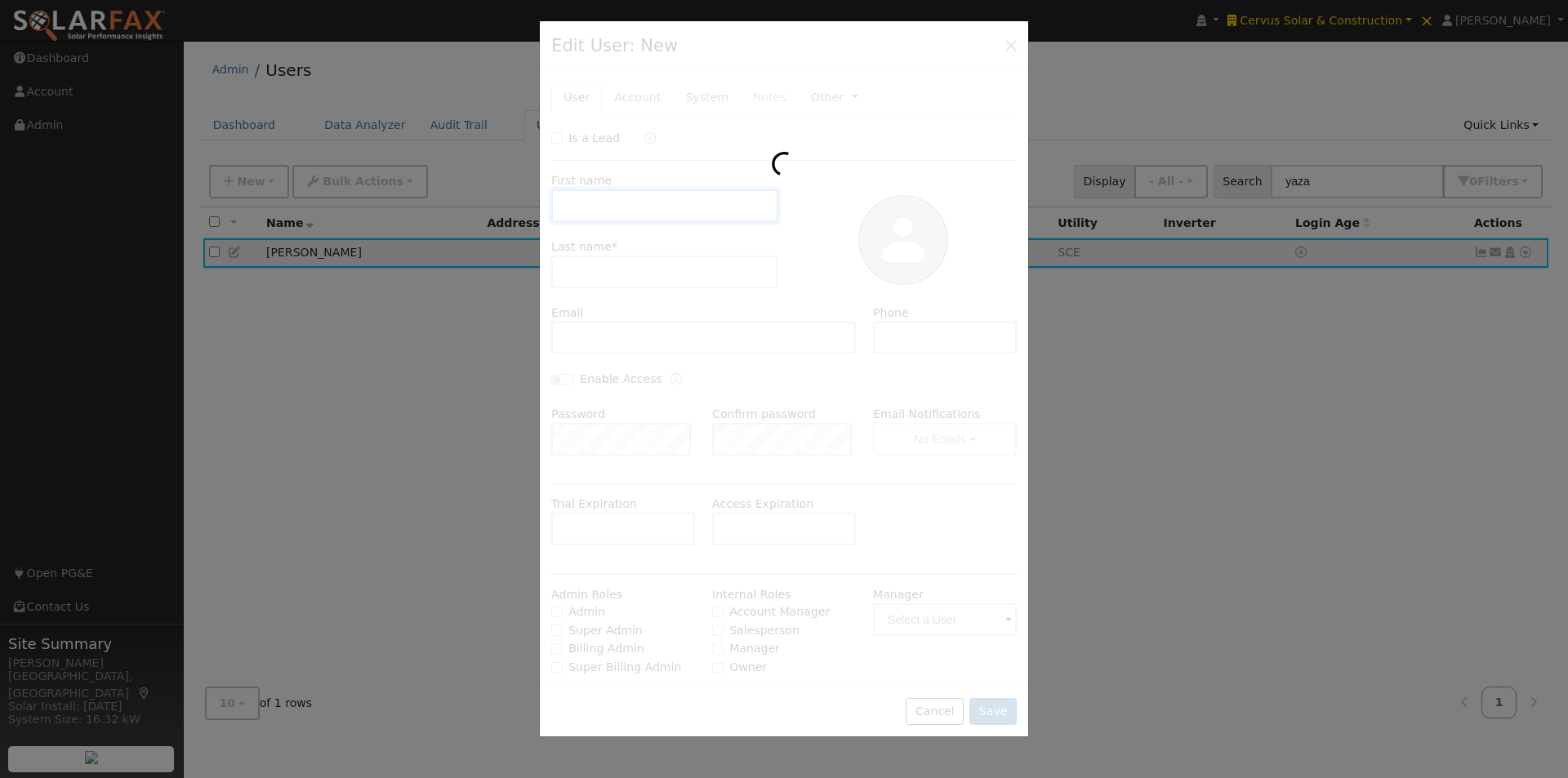
type input "[PERSON_NAME]"
type input "Jasaa"
type input "[EMAIL_ADDRESS][DOMAIN_NAME]"
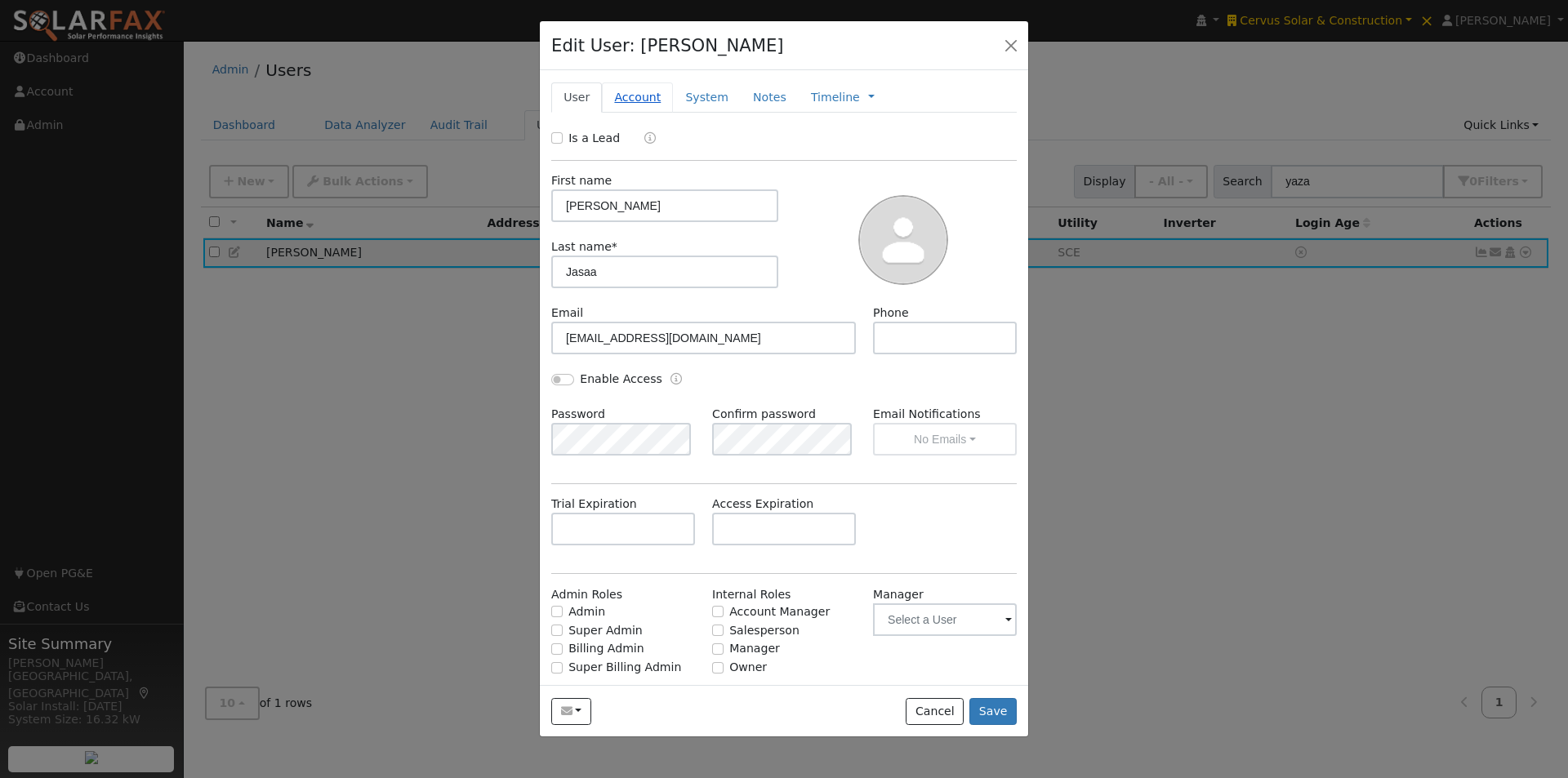
click at [638, 94] on link "Account" at bounding box center [637, 98] width 71 height 31
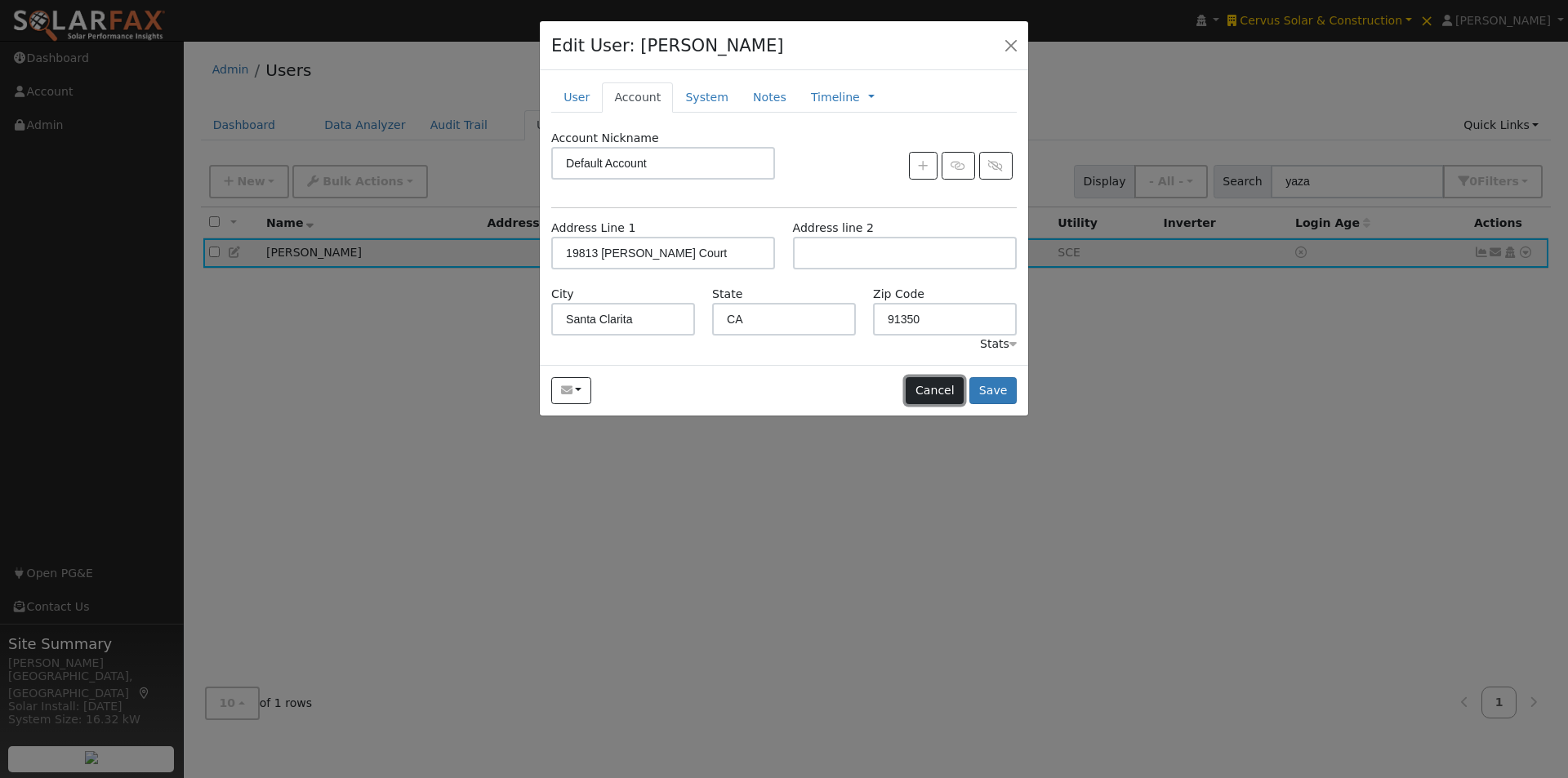
click at [936, 384] on button "Cancel" at bounding box center [934, 391] width 58 height 28
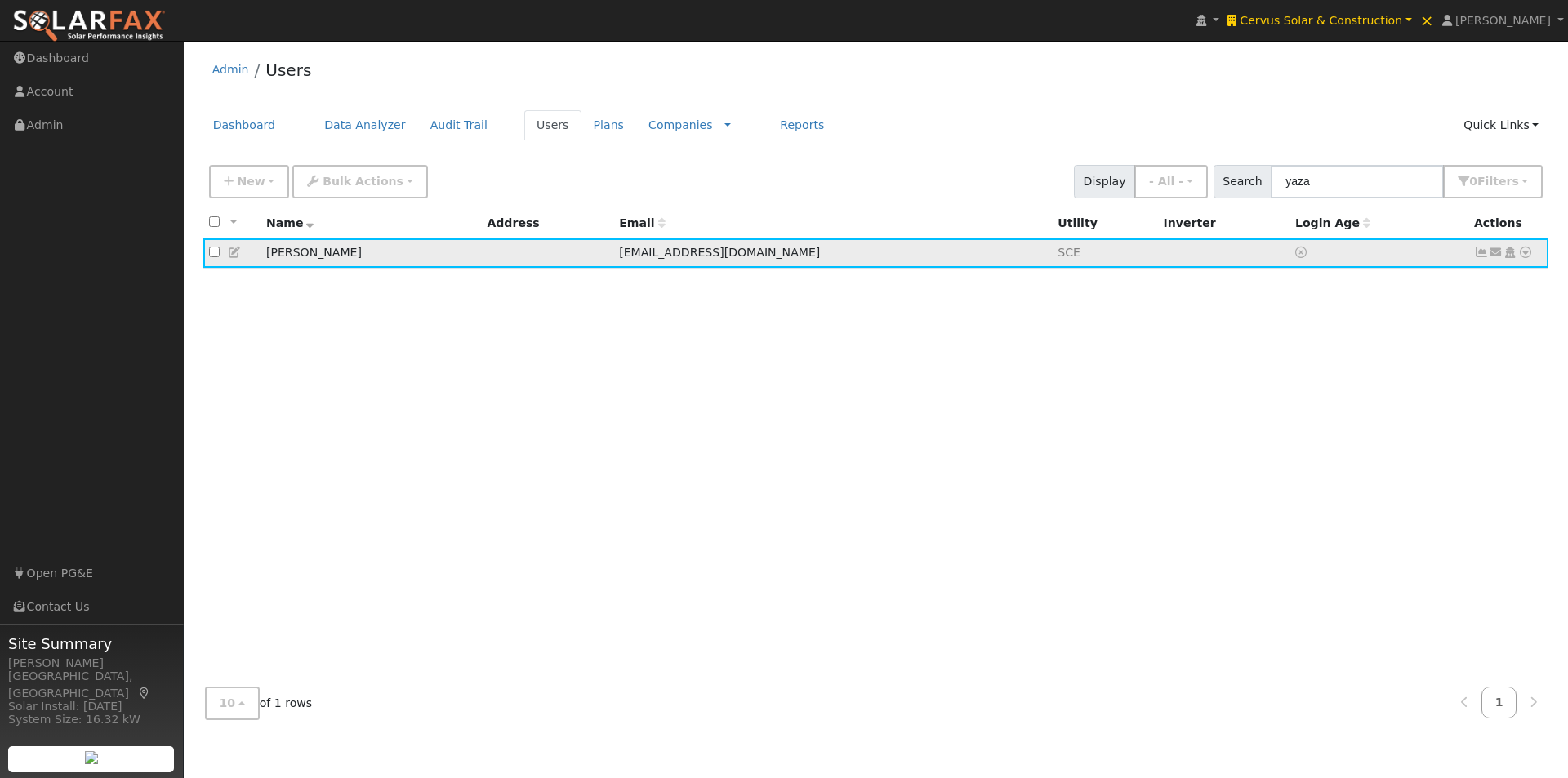
click at [1480, 254] on icon at bounding box center [1481, 252] width 14 height 12
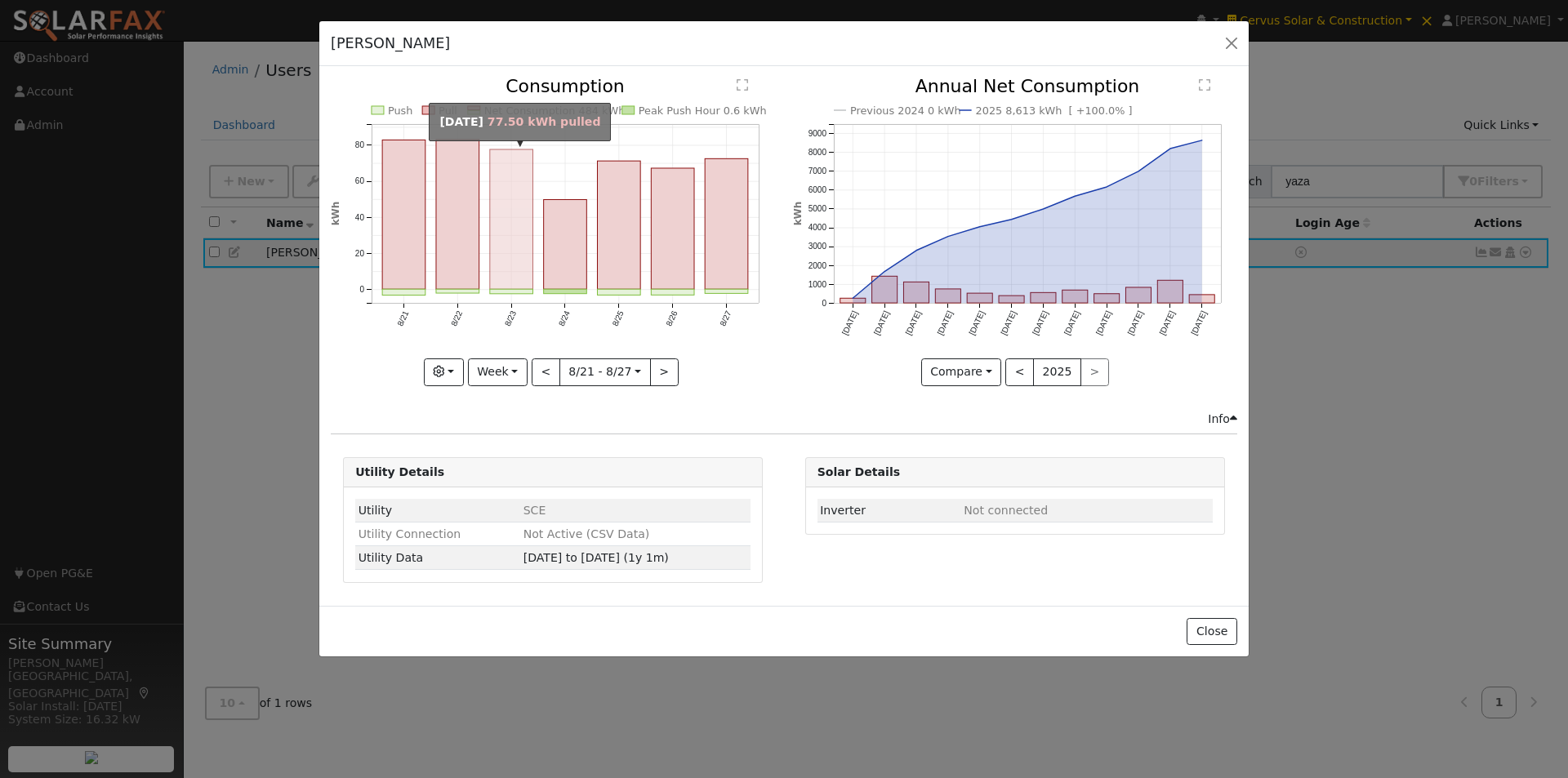
click at [501, 197] on rect "onclick=""" at bounding box center [512, 219] width 43 height 139
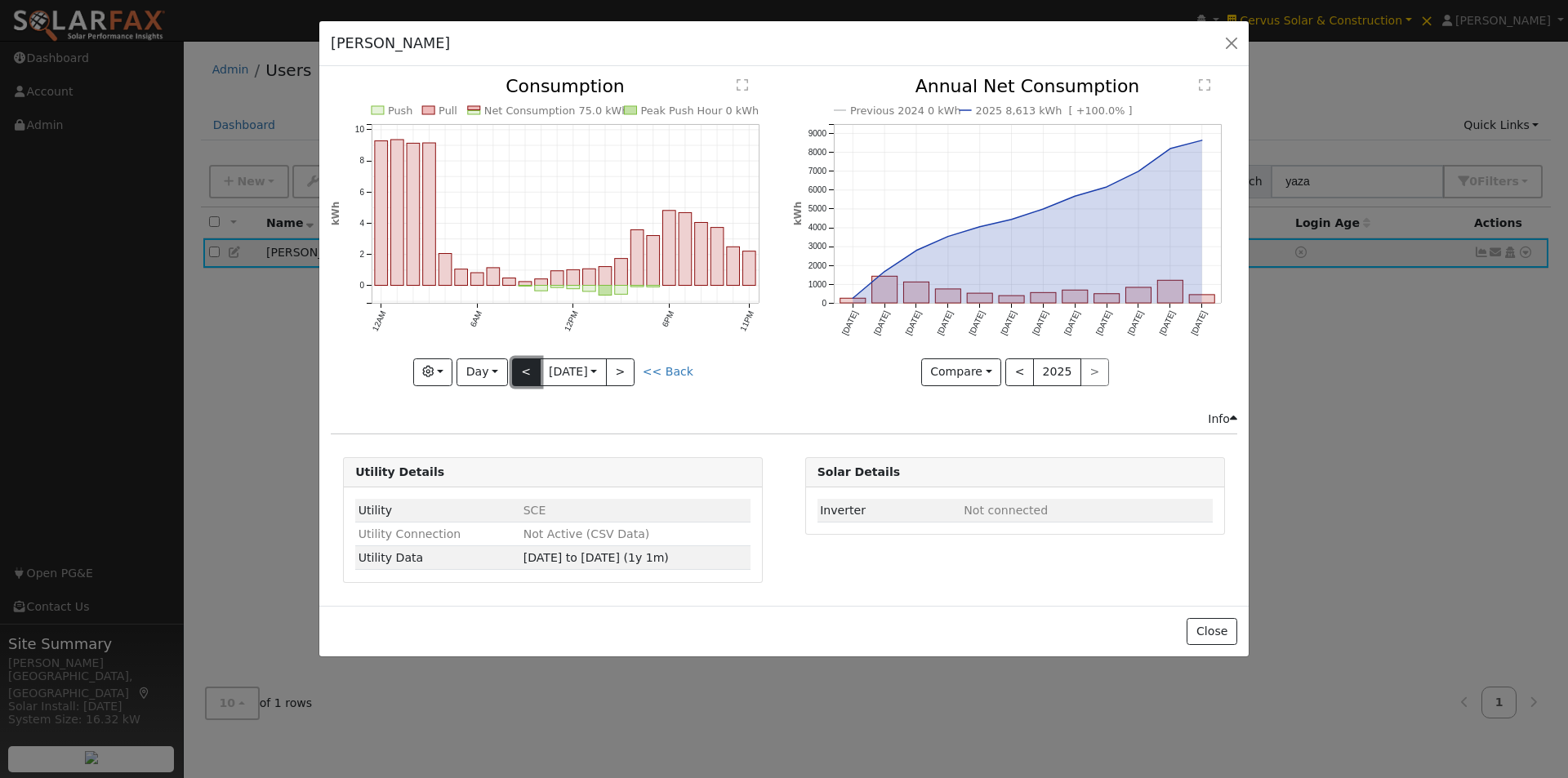
click at [524, 369] on button "<" at bounding box center [526, 372] width 29 height 28
type input "2025-08-22"
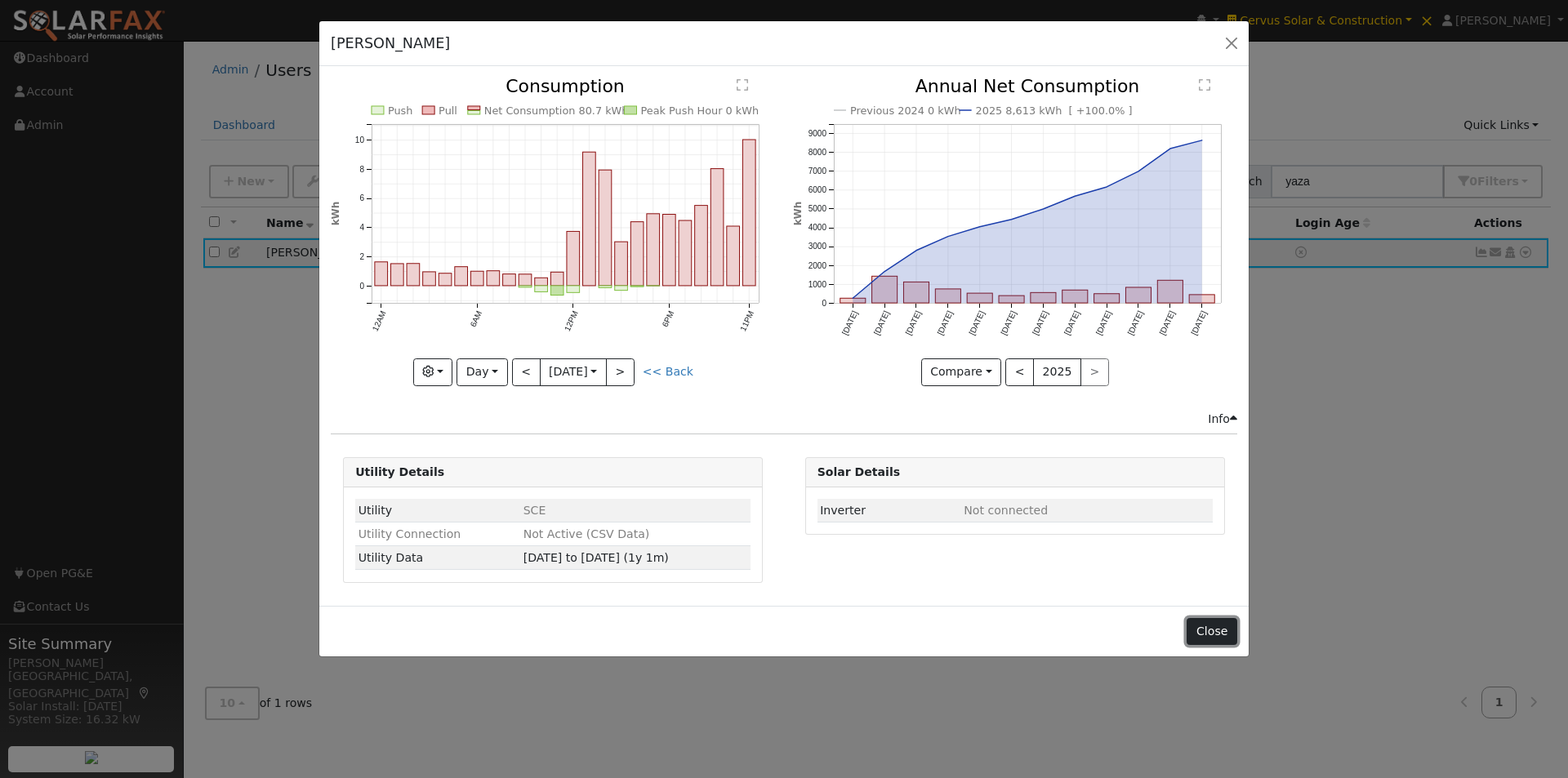
drag, startPoint x: 1218, startPoint y: 630, endPoint x: 1220, endPoint y: 535, distance: 95.0
click at [1217, 629] on button "Close" at bounding box center [1211, 631] width 49 height 28
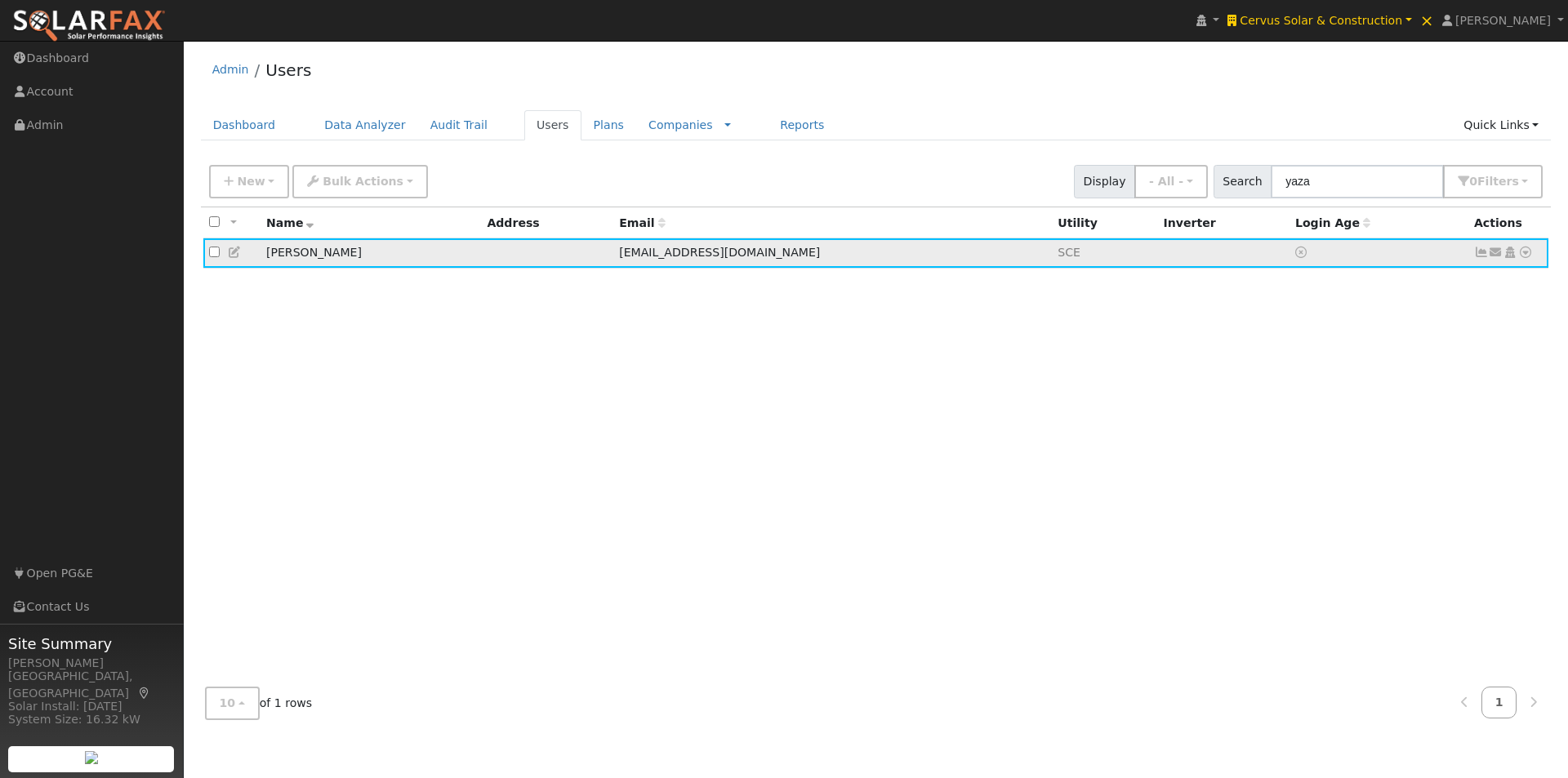
click at [1528, 248] on link at bounding box center [1525, 253] width 14 height 17
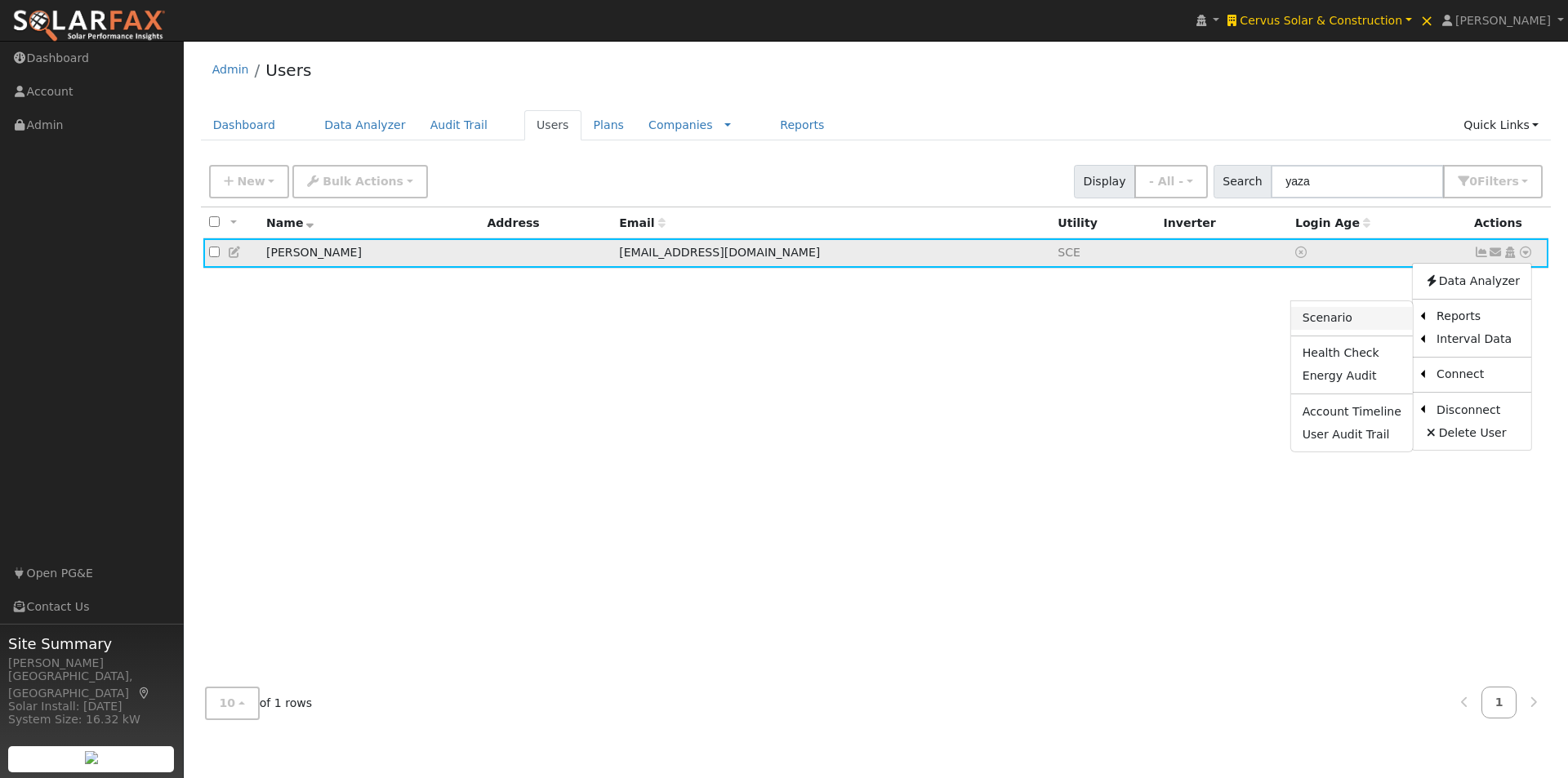
click at [1335, 312] on link "Scenario" at bounding box center [1351, 317] width 121 height 22
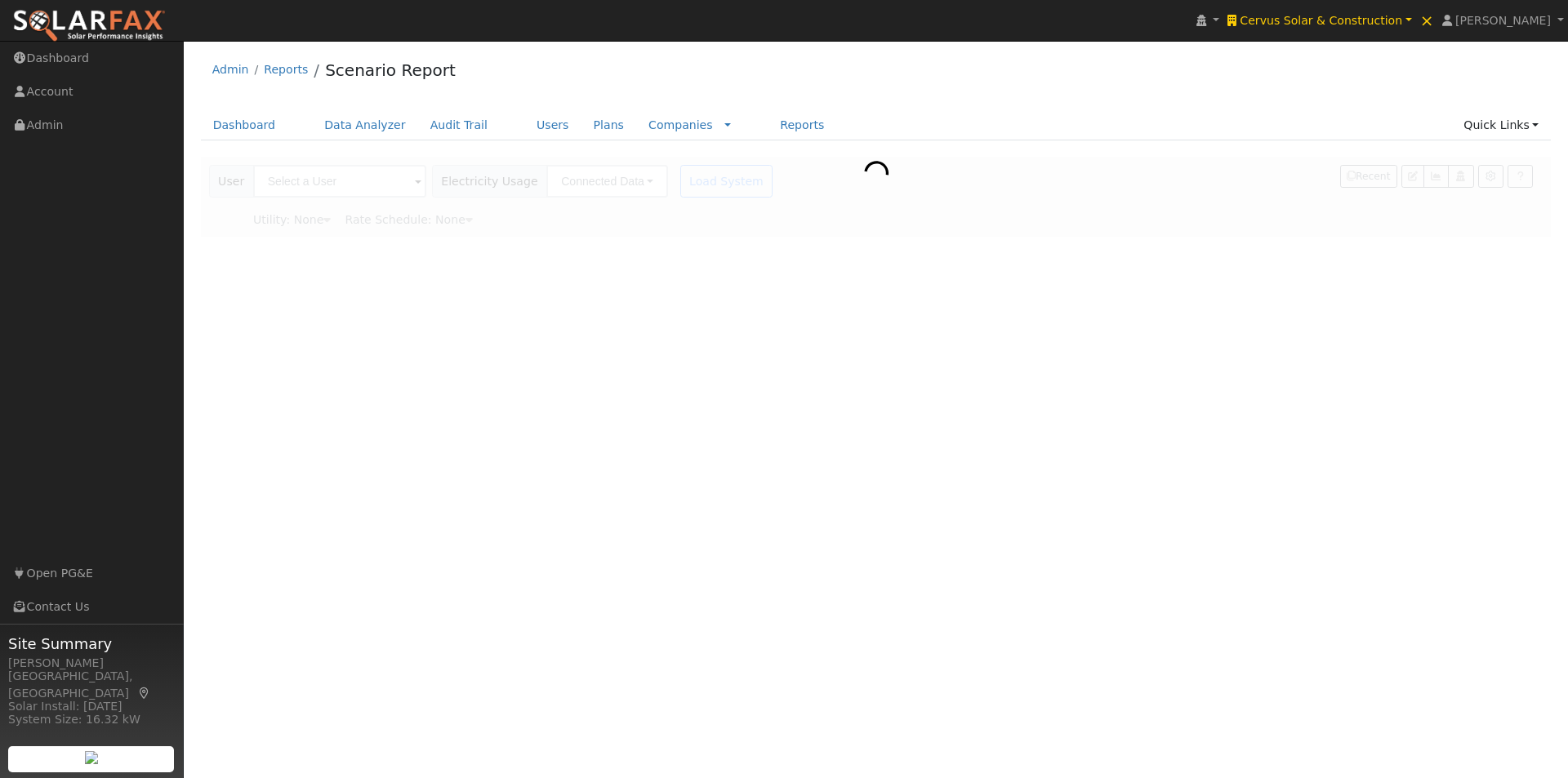
type input "[PERSON_NAME]"
type input "Southern [US_STATE] Edison"
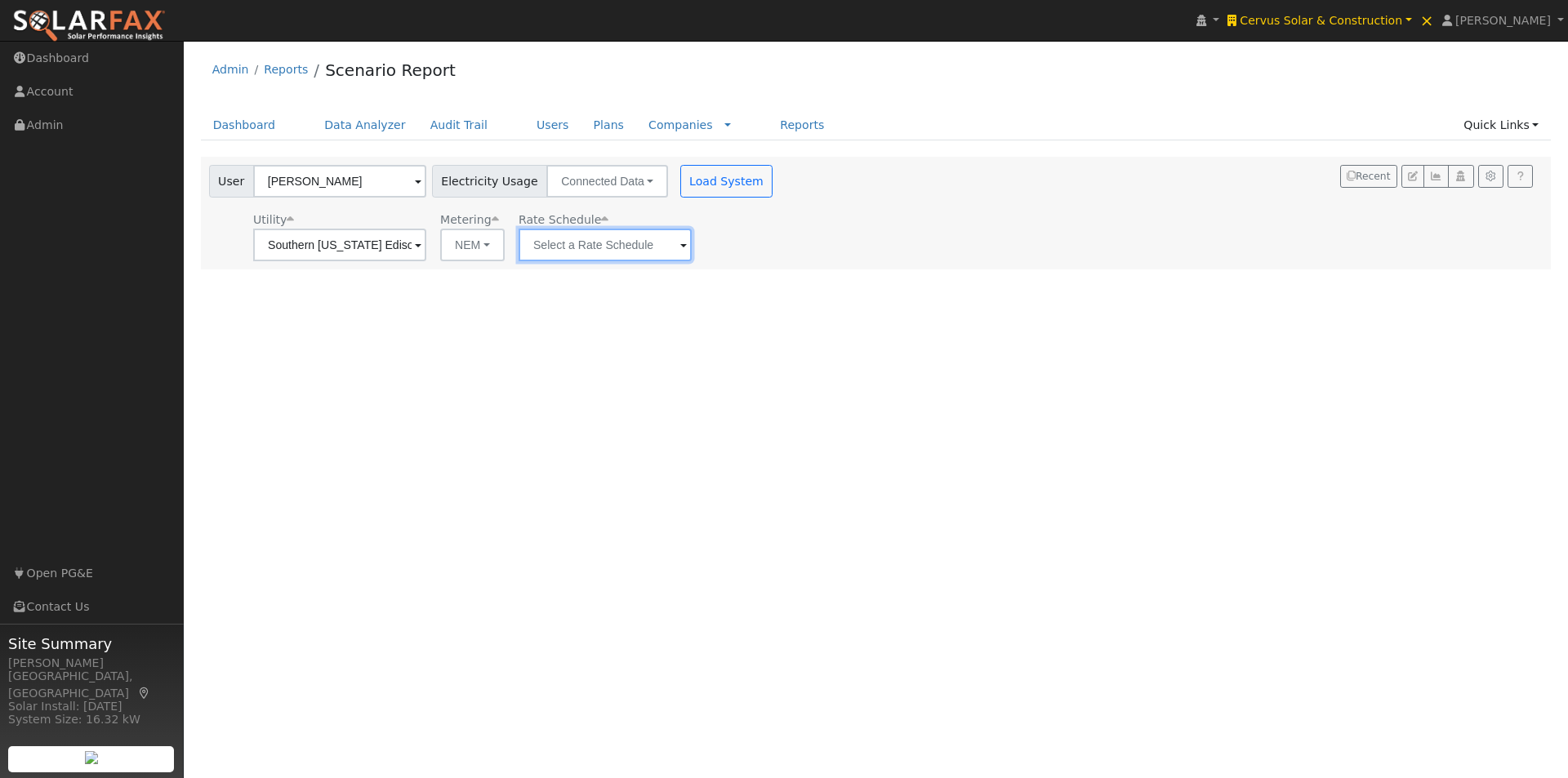
click at [426, 246] on input "text" at bounding box center [340, 245] width 174 height 32
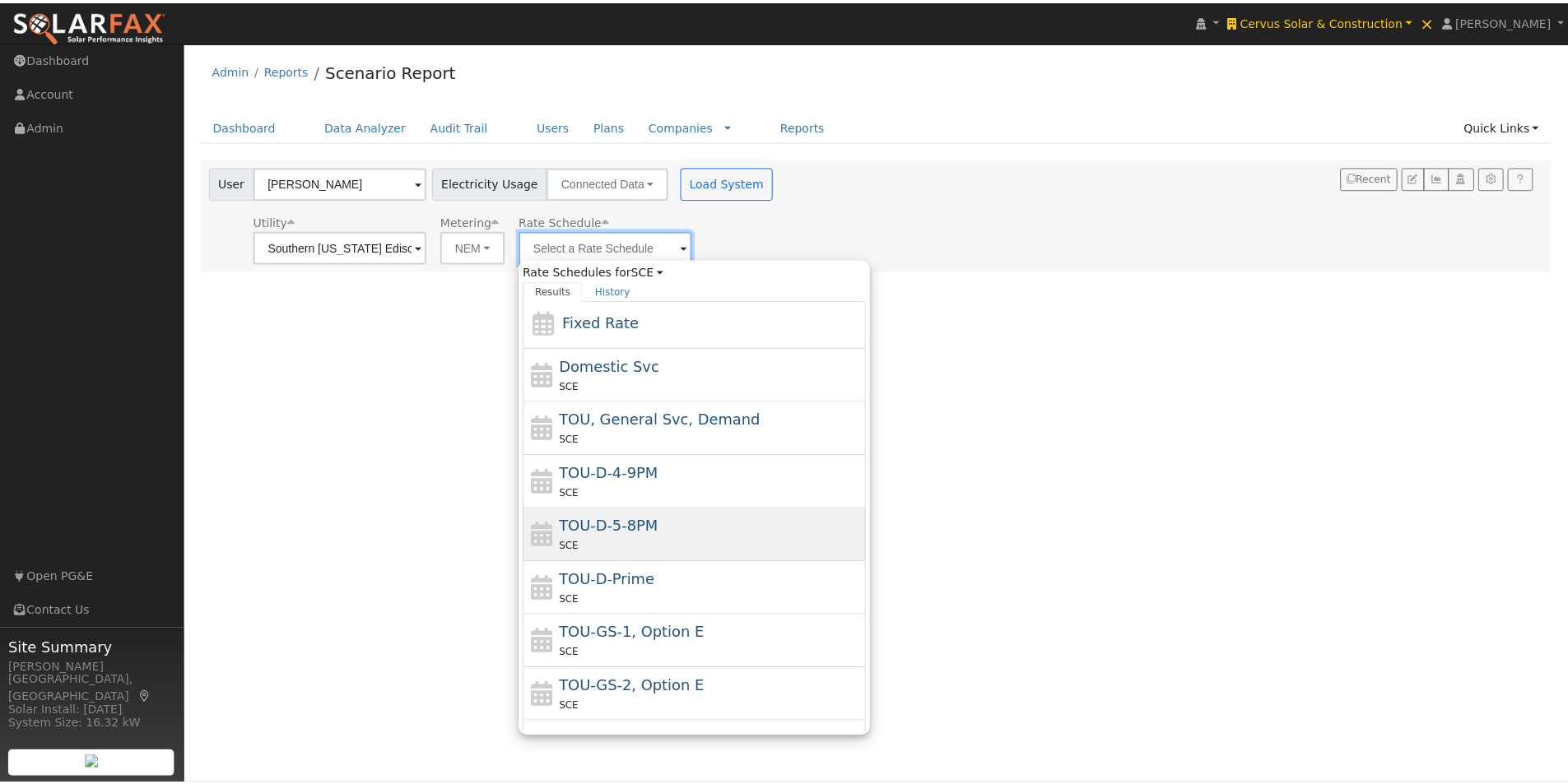
scroll to position [82, 0]
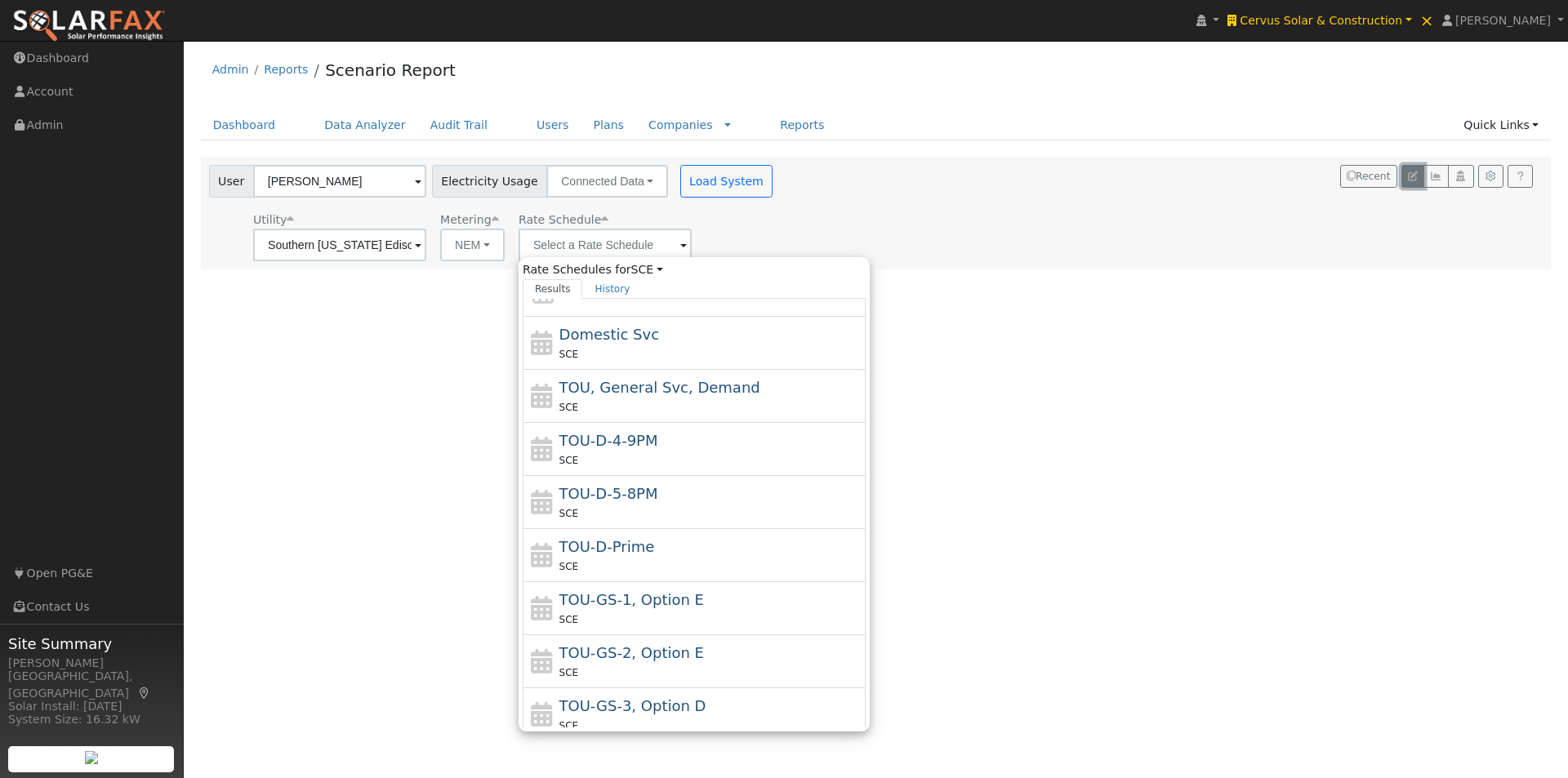
click at [1412, 176] on icon "button" at bounding box center [1412, 176] width 10 height 10
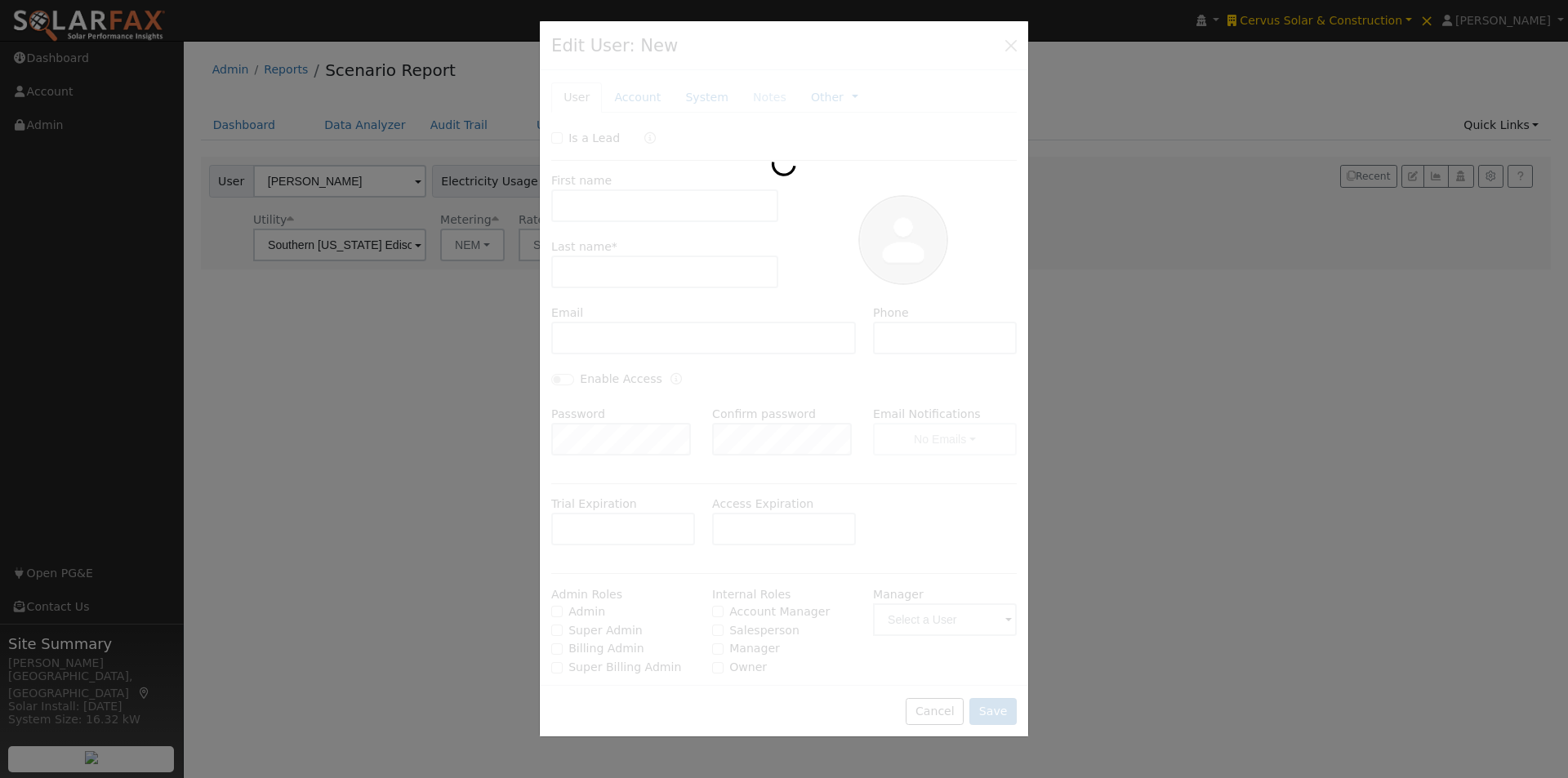
type input "[PERSON_NAME]"
type input "Jasaa"
type input "[EMAIL_ADDRESS][DOMAIN_NAME]"
type input "SCE"
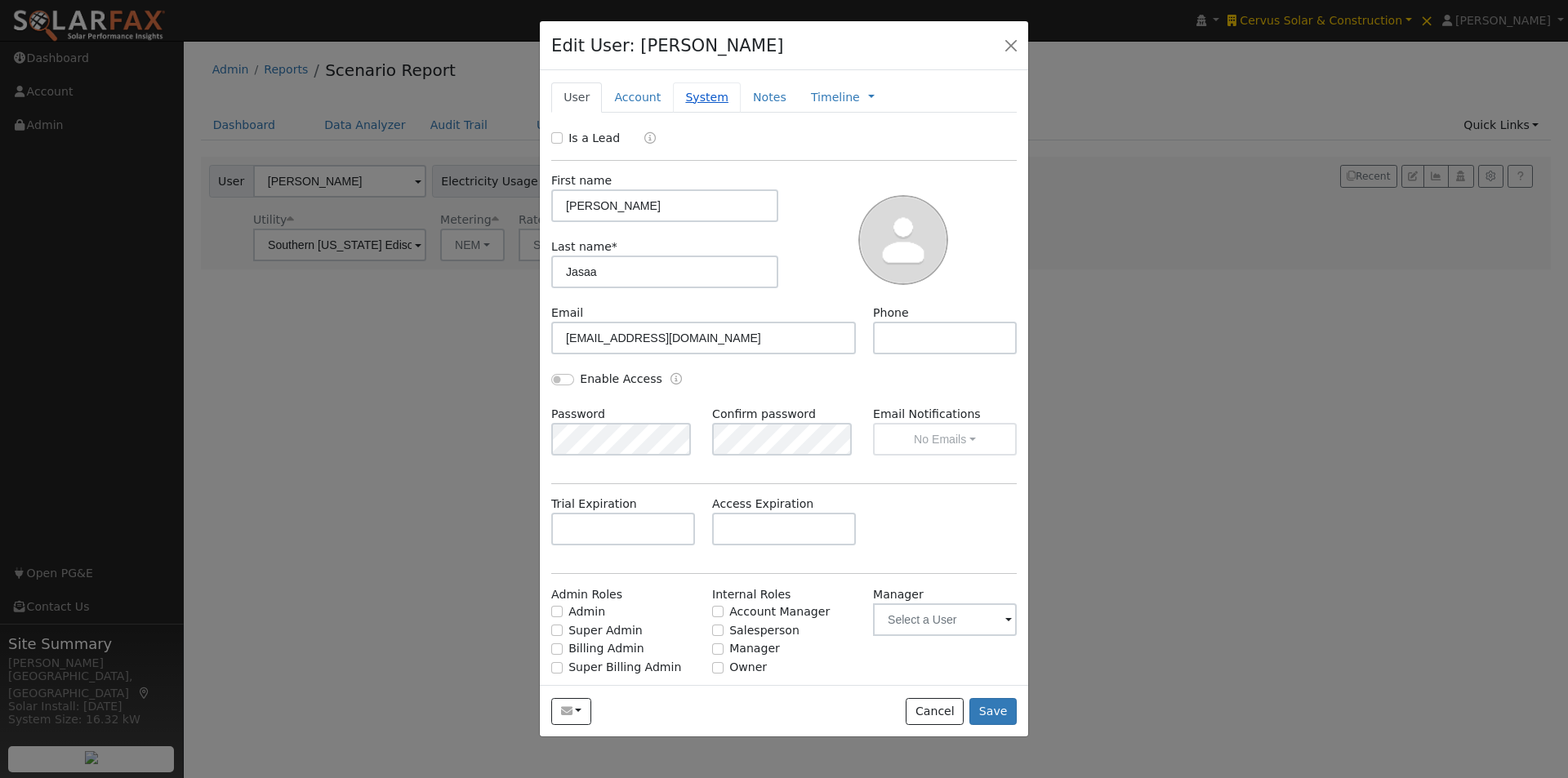
click at [690, 97] on link "System" at bounding box center [706, 98] width 67 height 31
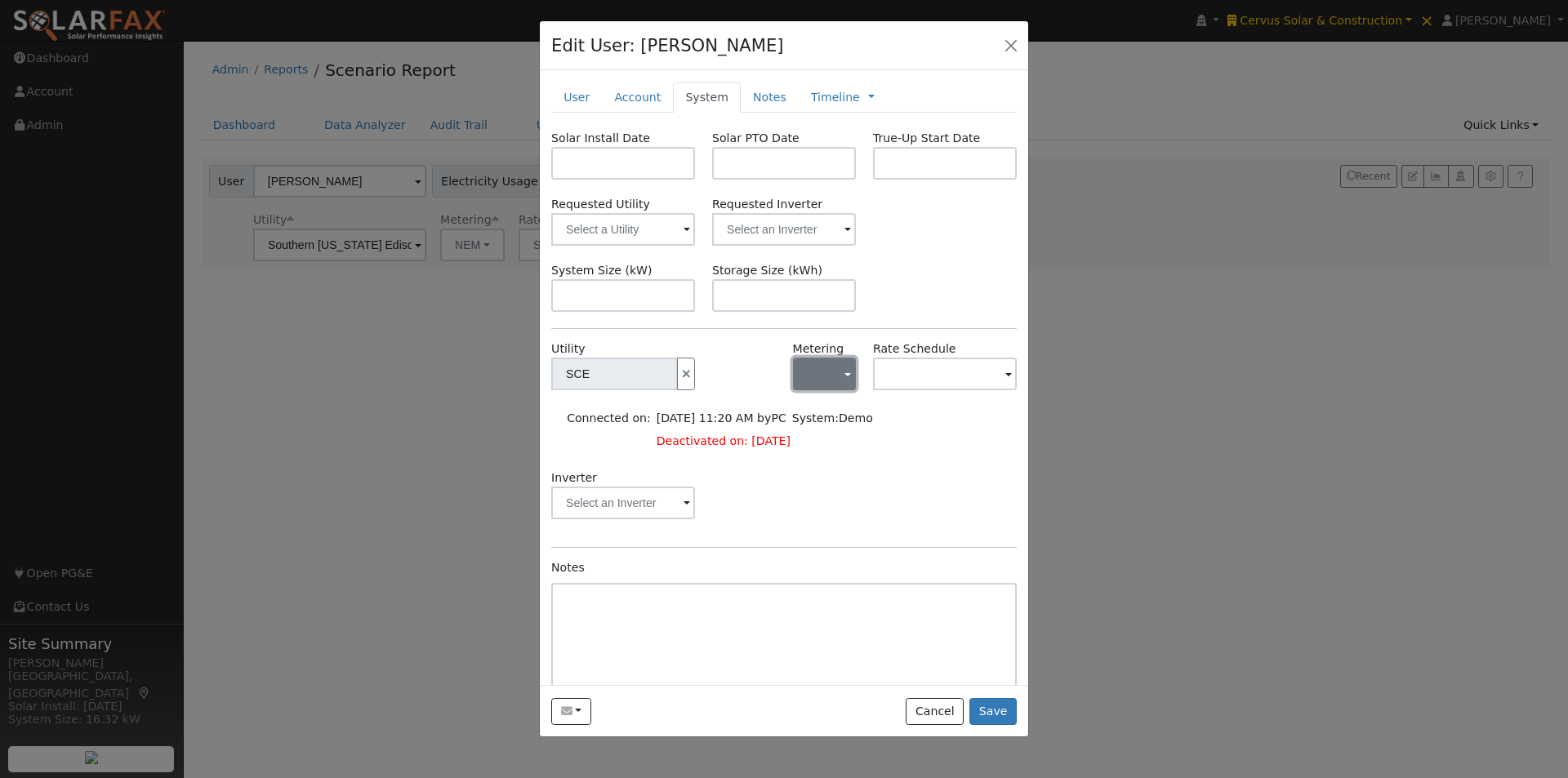
click at [810, 389] on button "button" at bounding box center [824, 374] width 63 height 32
drag, startPoint x: 813, startPoint y: 443, endPoint x: 847, endPoint y: 417, distance: 42.8
click at [813, 441] on link "NEM" at bounding box center [843, 434] width 113 height 22
click at [678, 380] on input "text" at bounding box center [614, 374] width 127 height 32
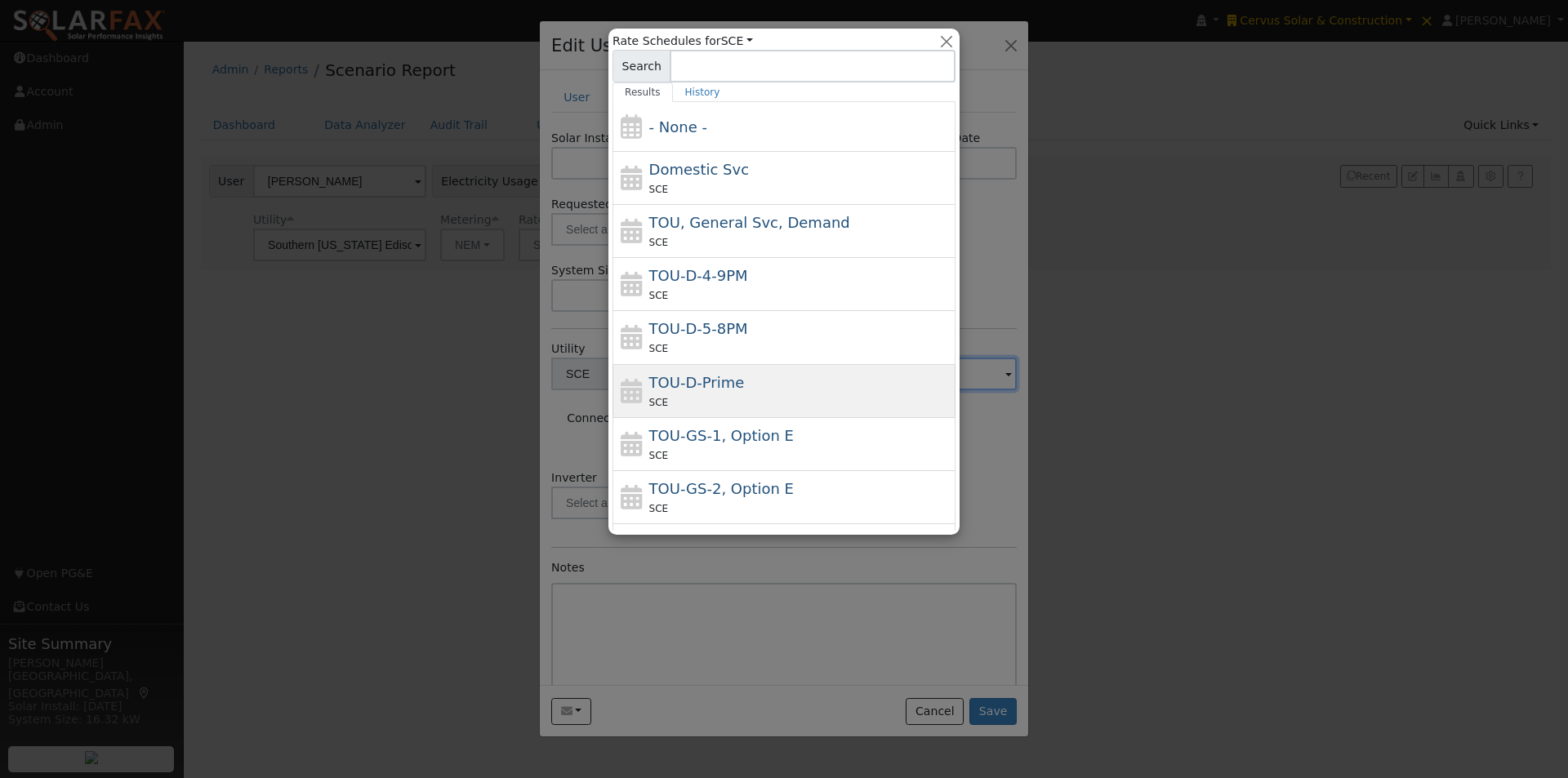
click at [679, 375] on span "TOU-D-Prime" at bounding box center [697, 382] width 95 height 17
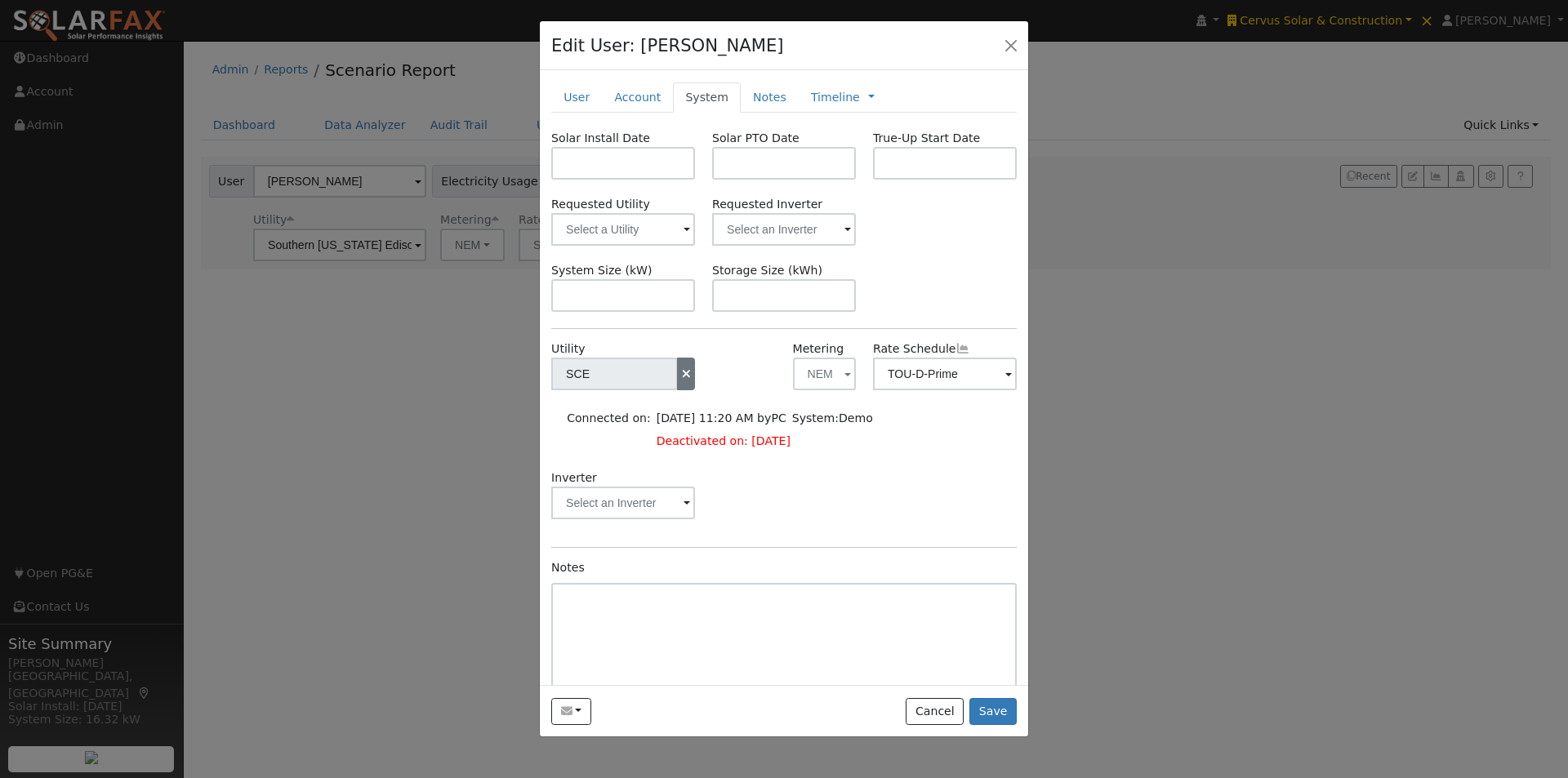
type input "TOU-D-Prime"
drag, startPoint x: 989, startPoint y: 705, endPoint x: 979, endPoint y: 651, distance: 54.9
click at [989, 703] on button "Save" at bounding box center [993, 711] width 48 height 28
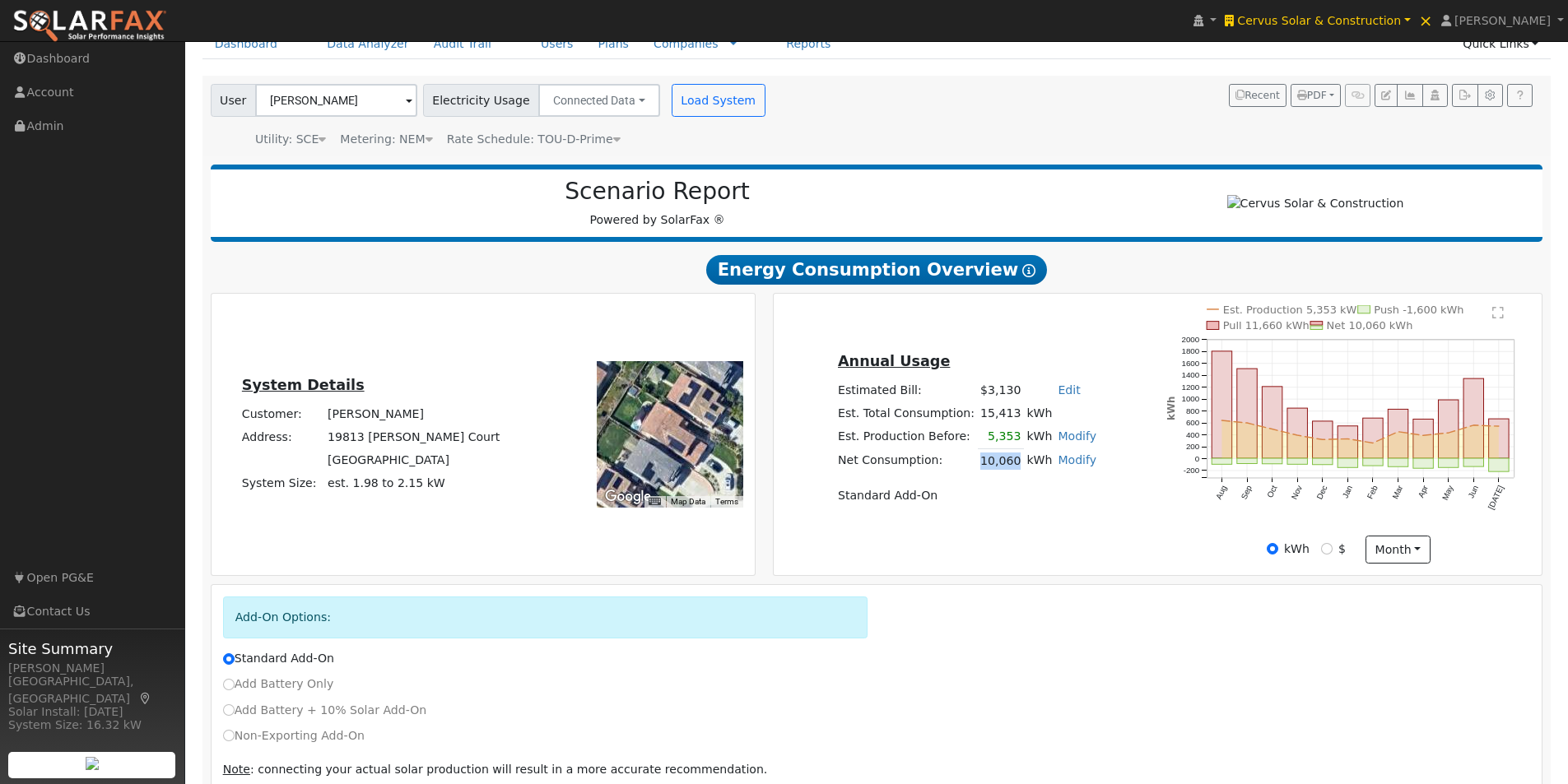
drag, startPoint x: 1010, startPoint y: 472, endPoint x: 973, endPoint y: 469, distance: 37.1
click at [973, 469] on tr "Net Consumption: 10,060 kWh Modify Add Consumption Remove Existing Solar System…" at bounding box center [967, 461] width 265 height 24
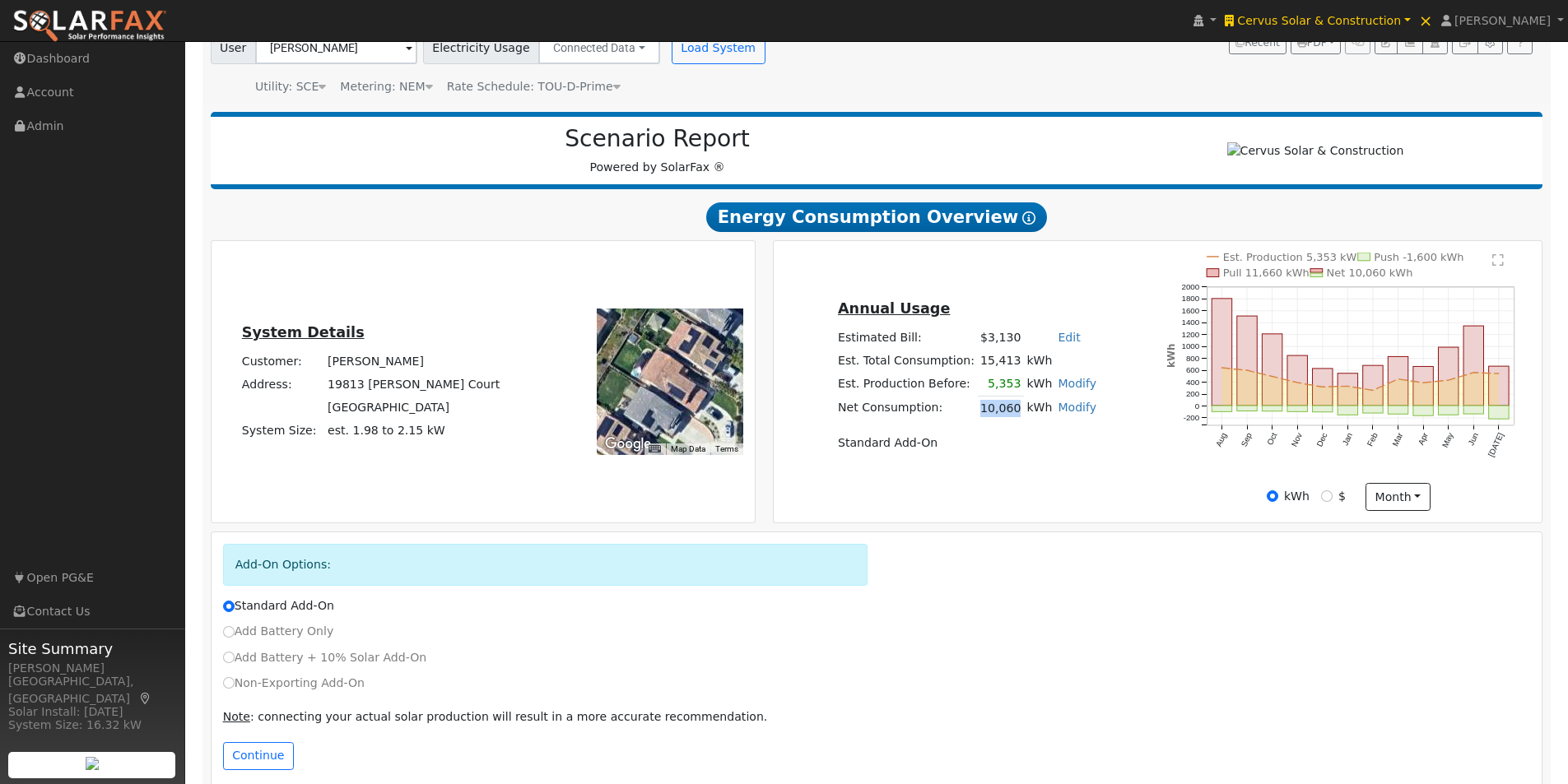
scroll to position [165, 0]
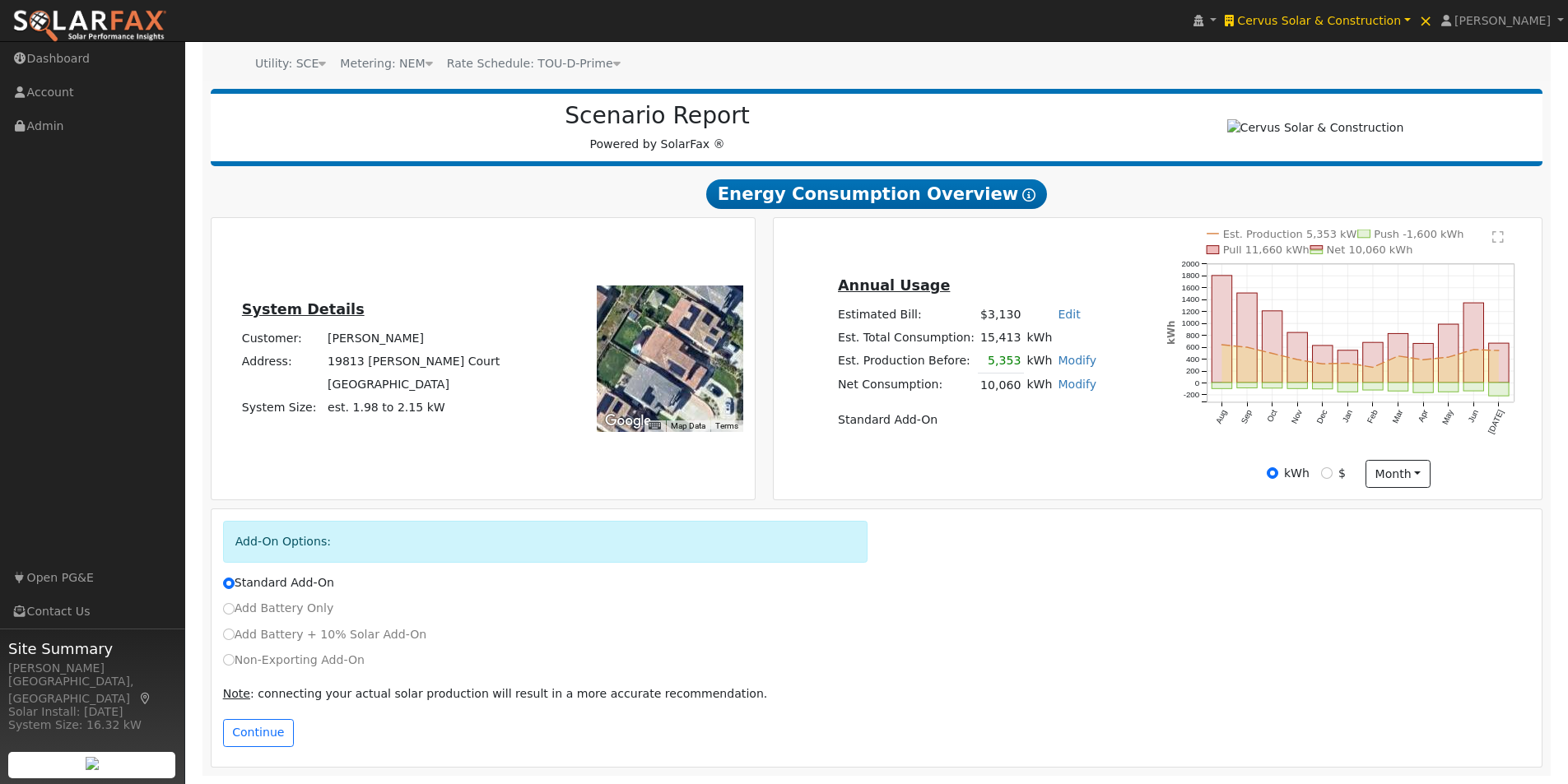
click at [1022, 431] on td "Standard Add-On" at bounding box center [967, 419] width 265 height 23
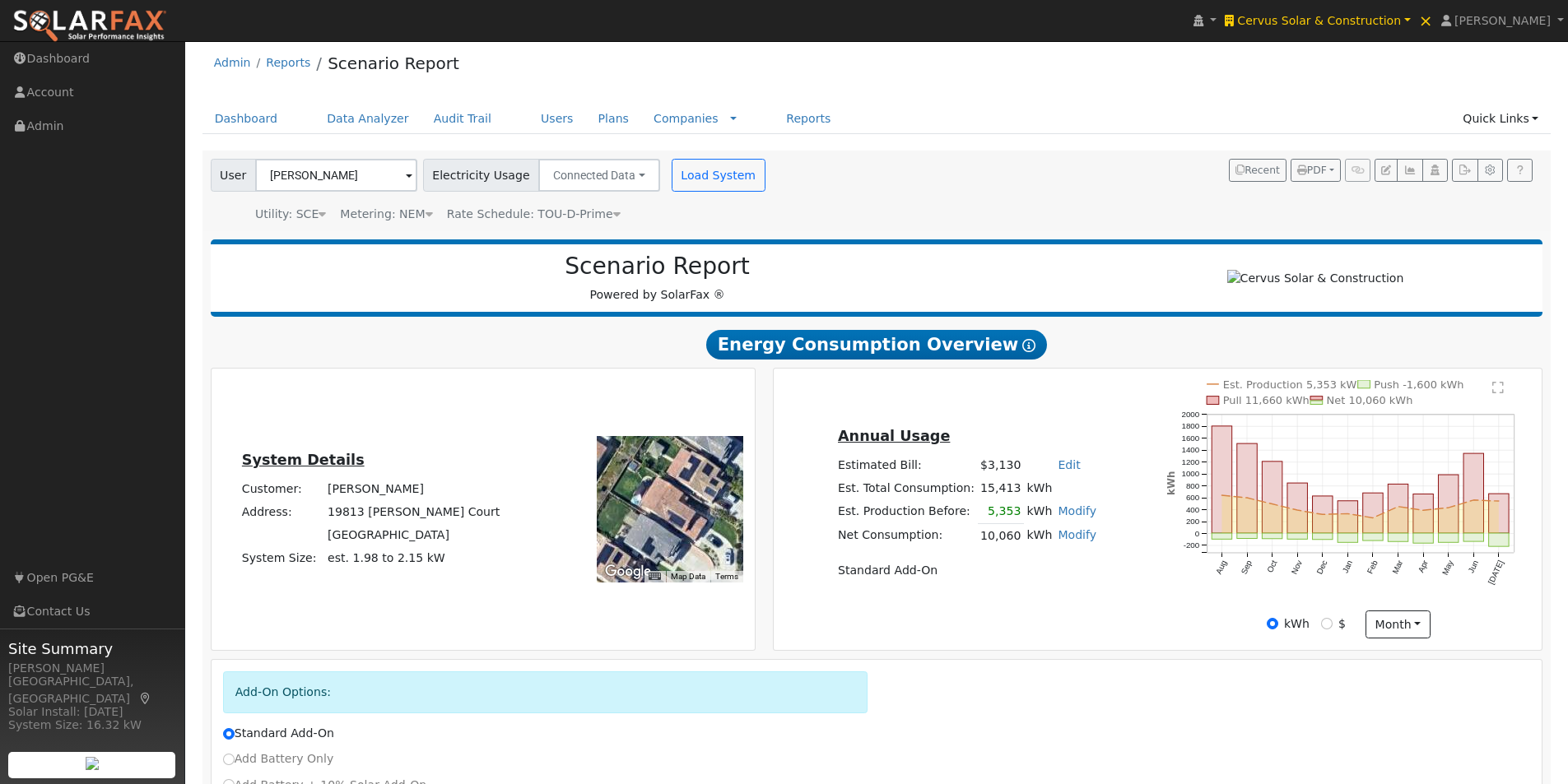
scroll to position [0, 0]
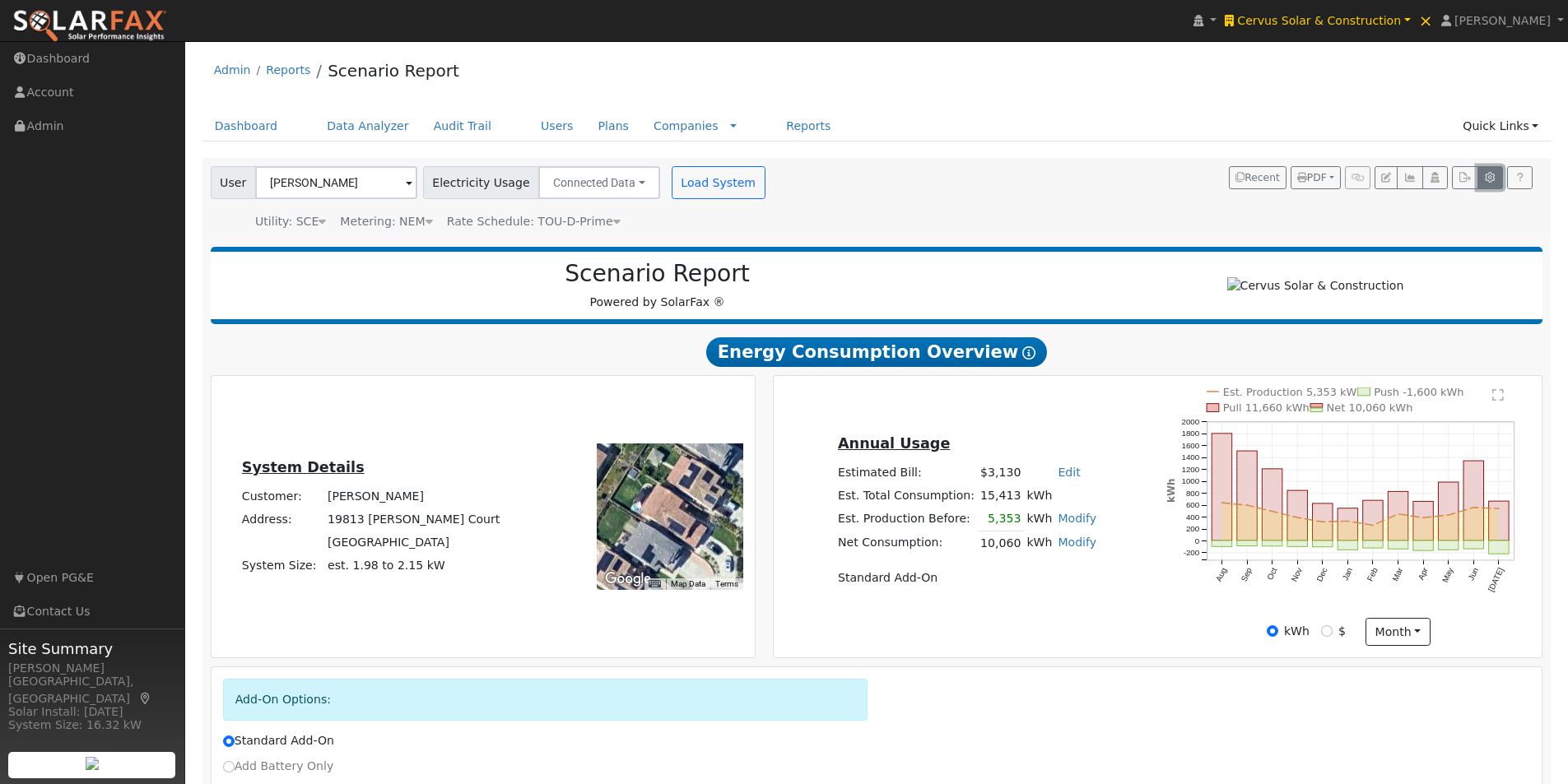
click at [1493, 179] on icon "button" at bounding box center [1490, 178] width 13 height 10
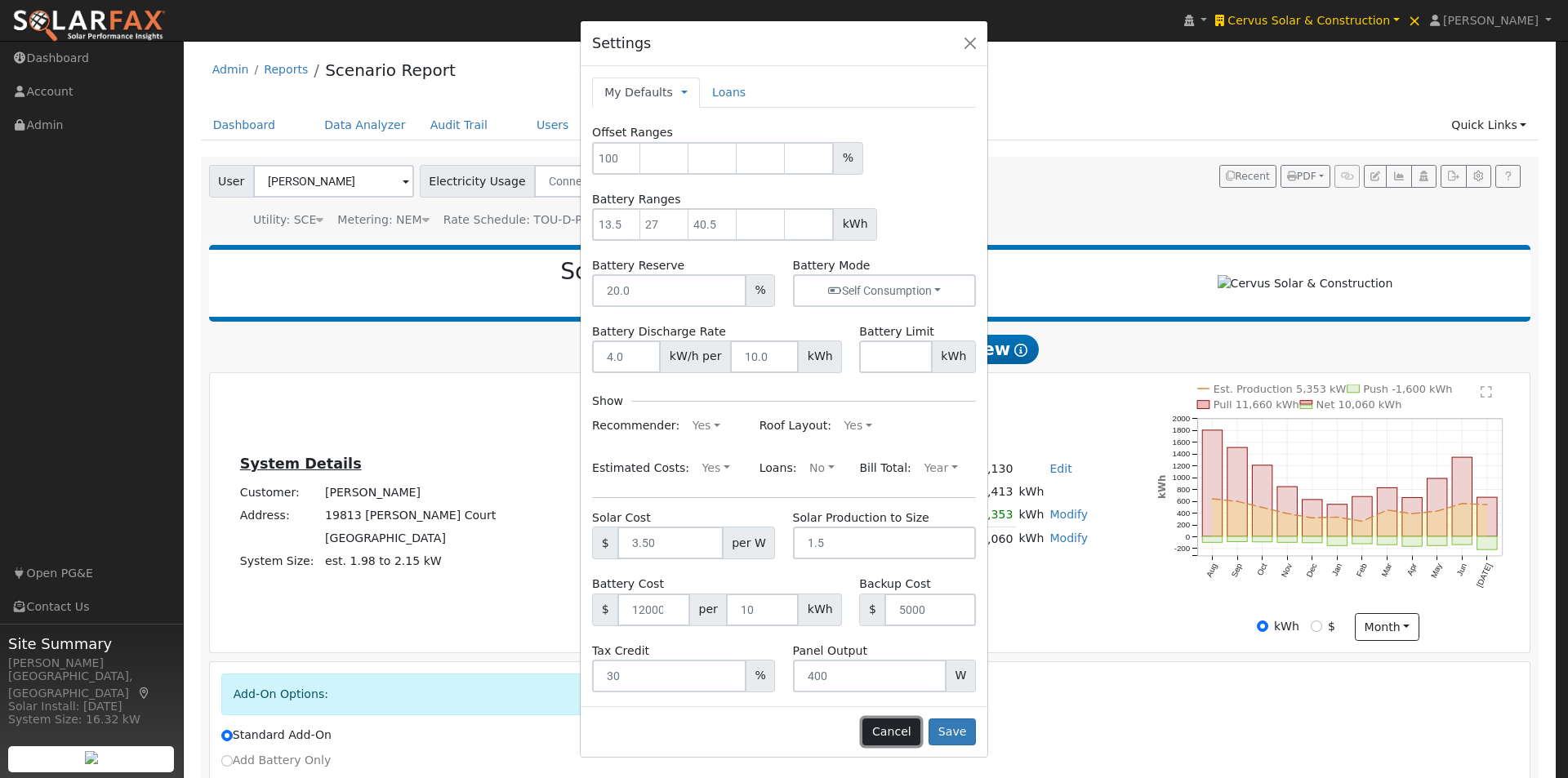
click at [889, 729] on button "Cancel" at bounding box center [891, 732] width 58 height 28
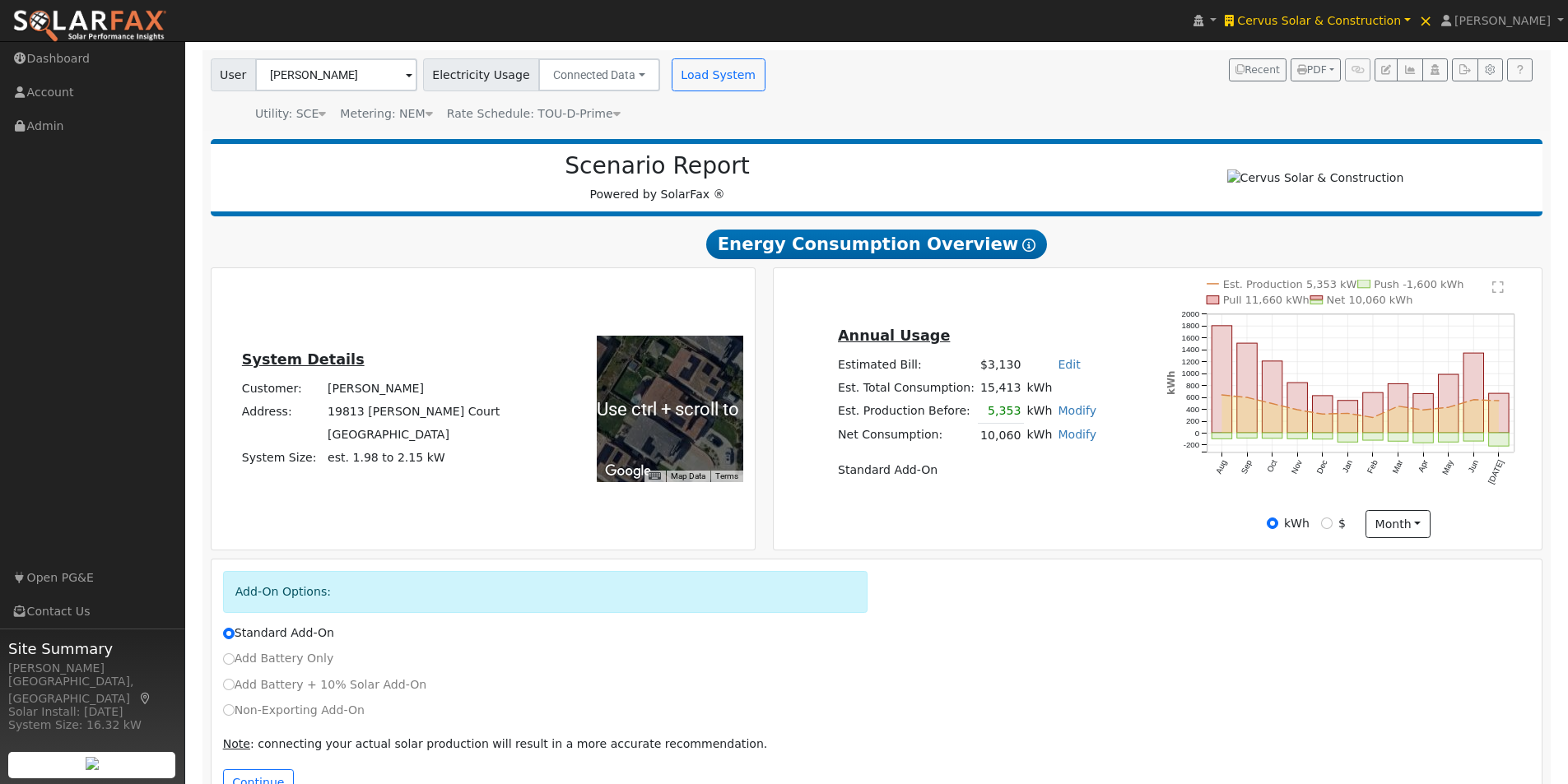
scroll to position [165, 0]
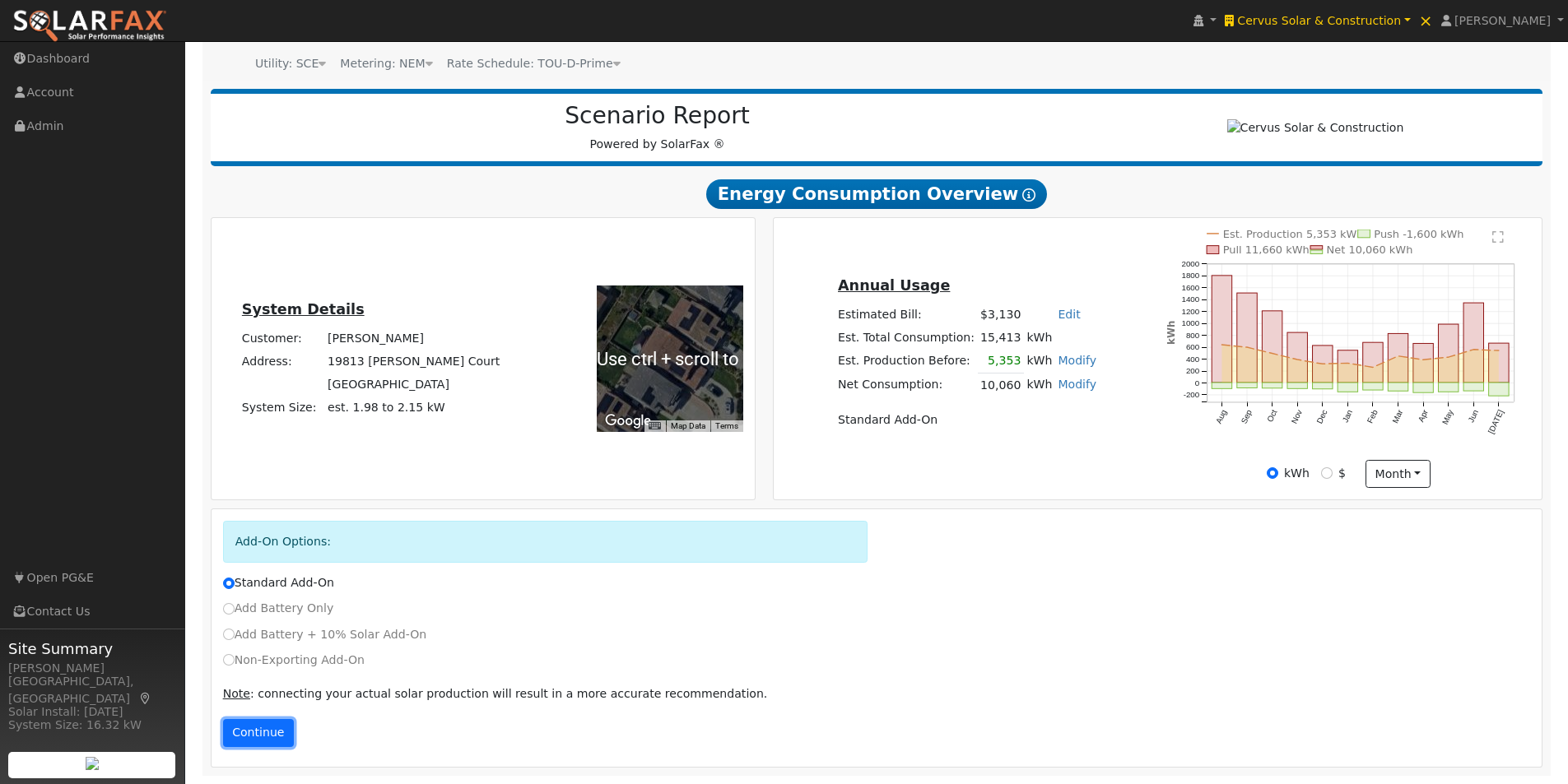
click at [256, 738] on button "Continue" at bounding box center [258, 733] width 71 height 28
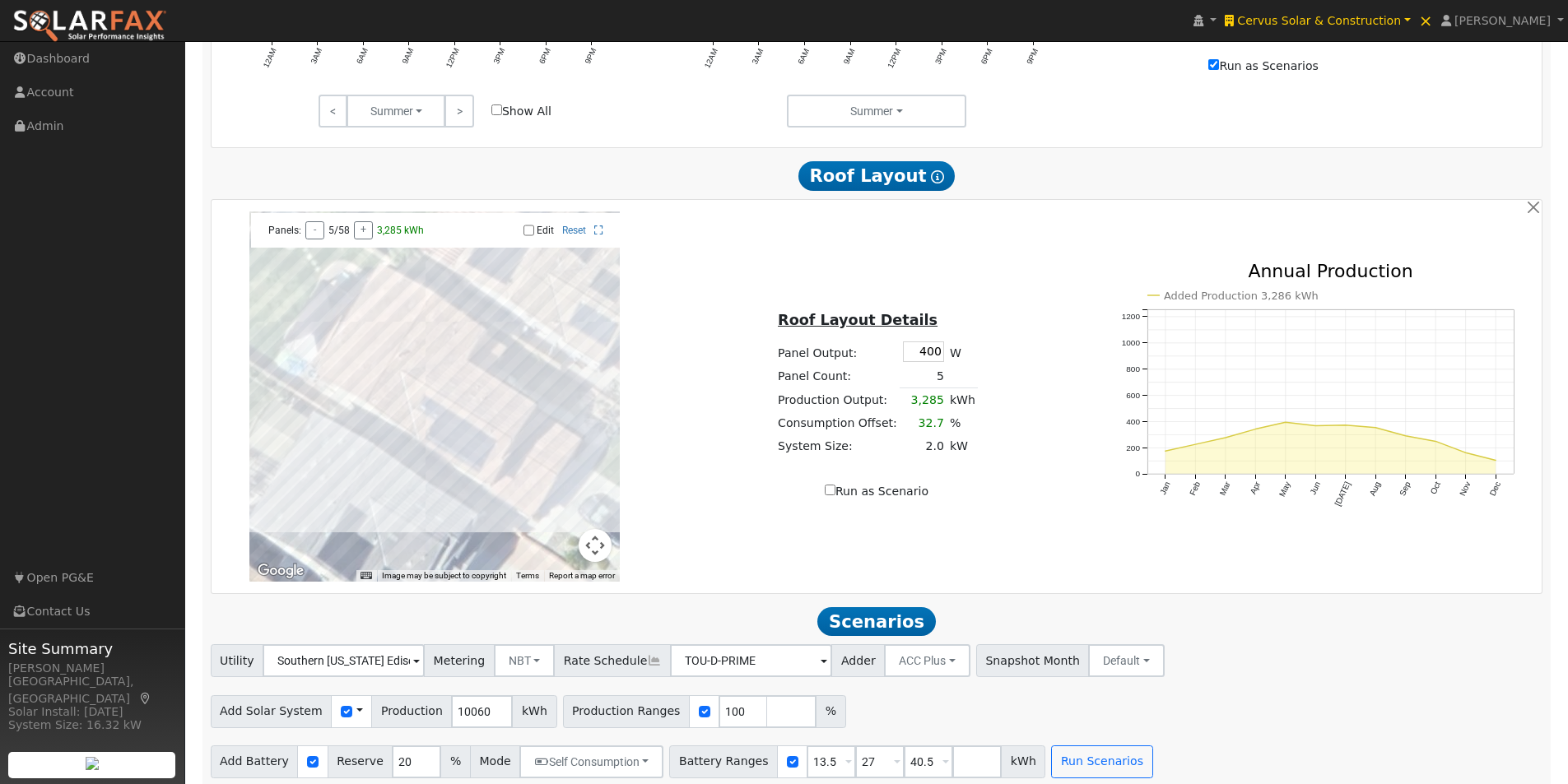
scroll to position [1103, 0]
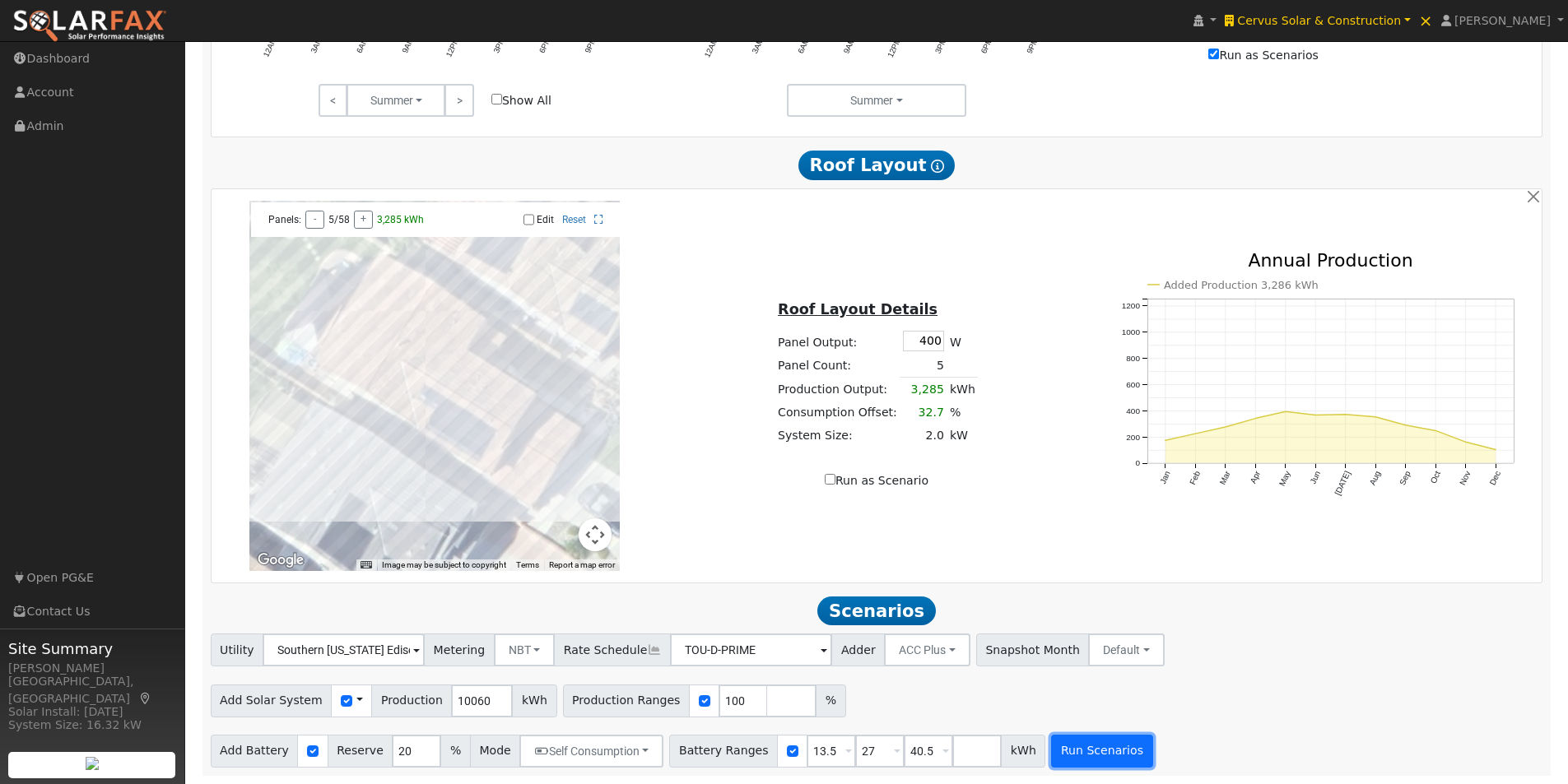
click at [1065, 748] on button "Run Scenarios" at bounding box center [1102, 751] width 102 height 33
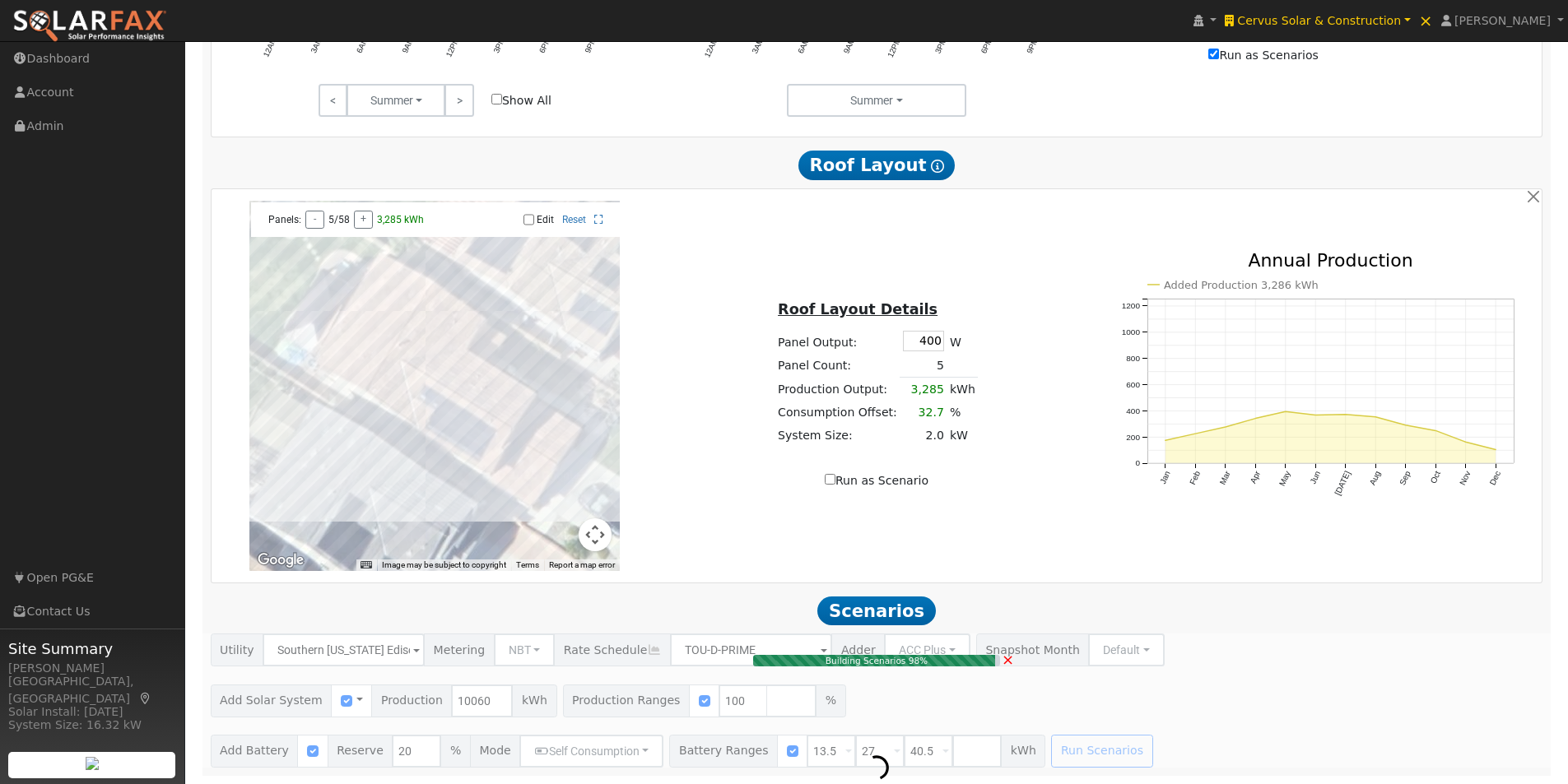
type input "6.7"
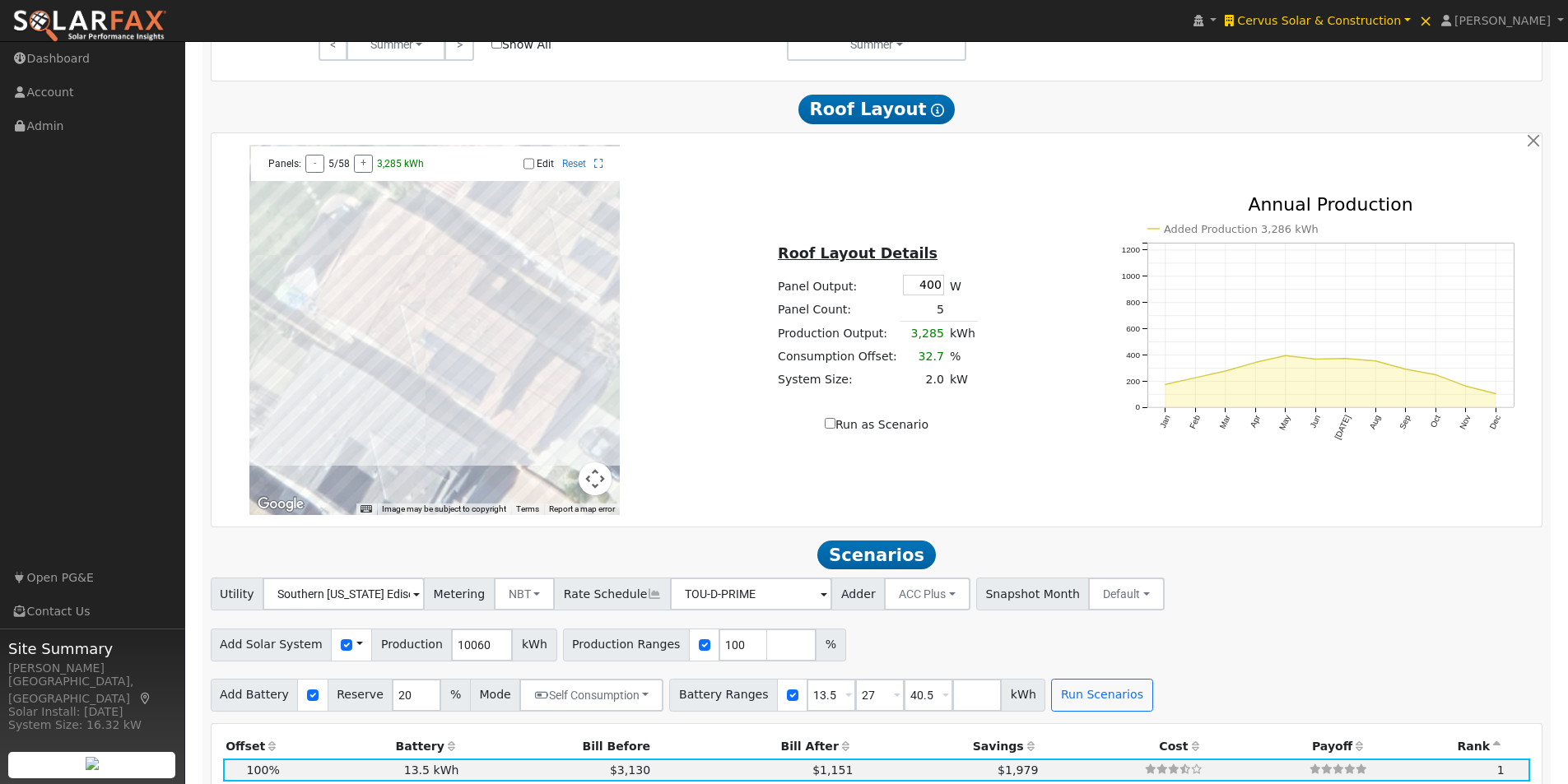
scroll to position [1072, 0]
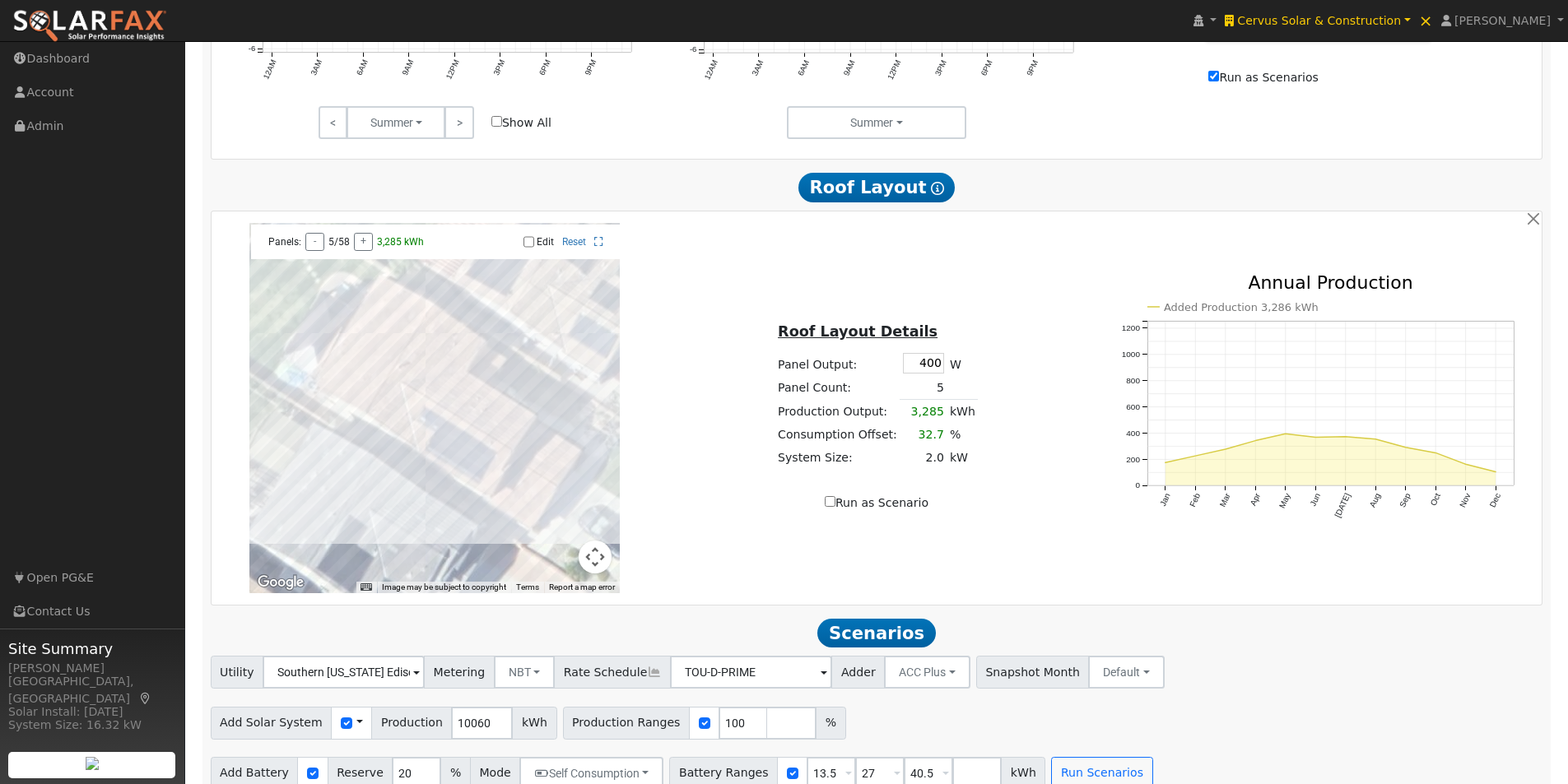
click at [1219, 82] on input "Run as Scenarios" at bounding box center [1214, 76] width 11 height 11
checkbox input "false"
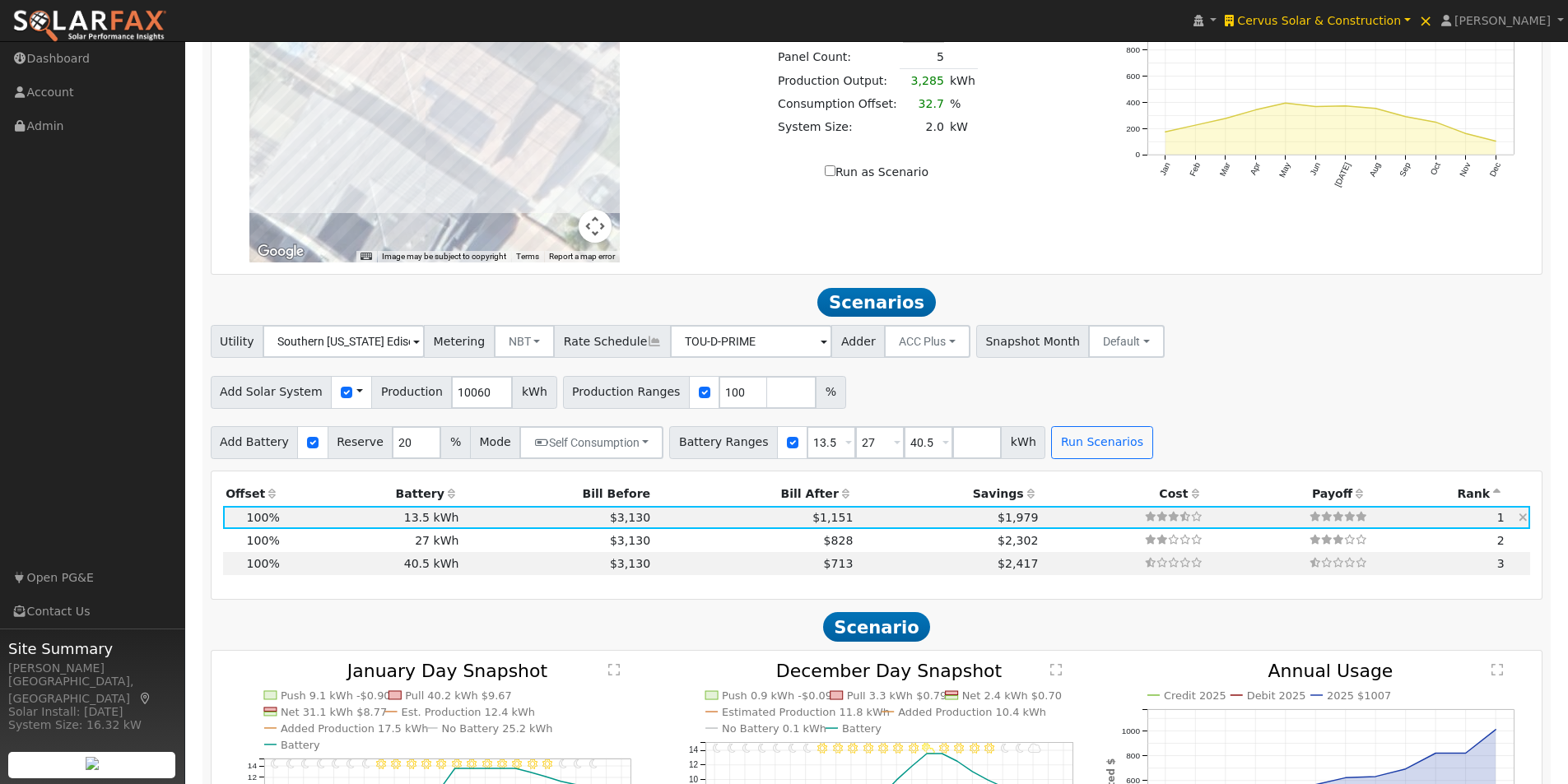
scroll to position [1484, 0]
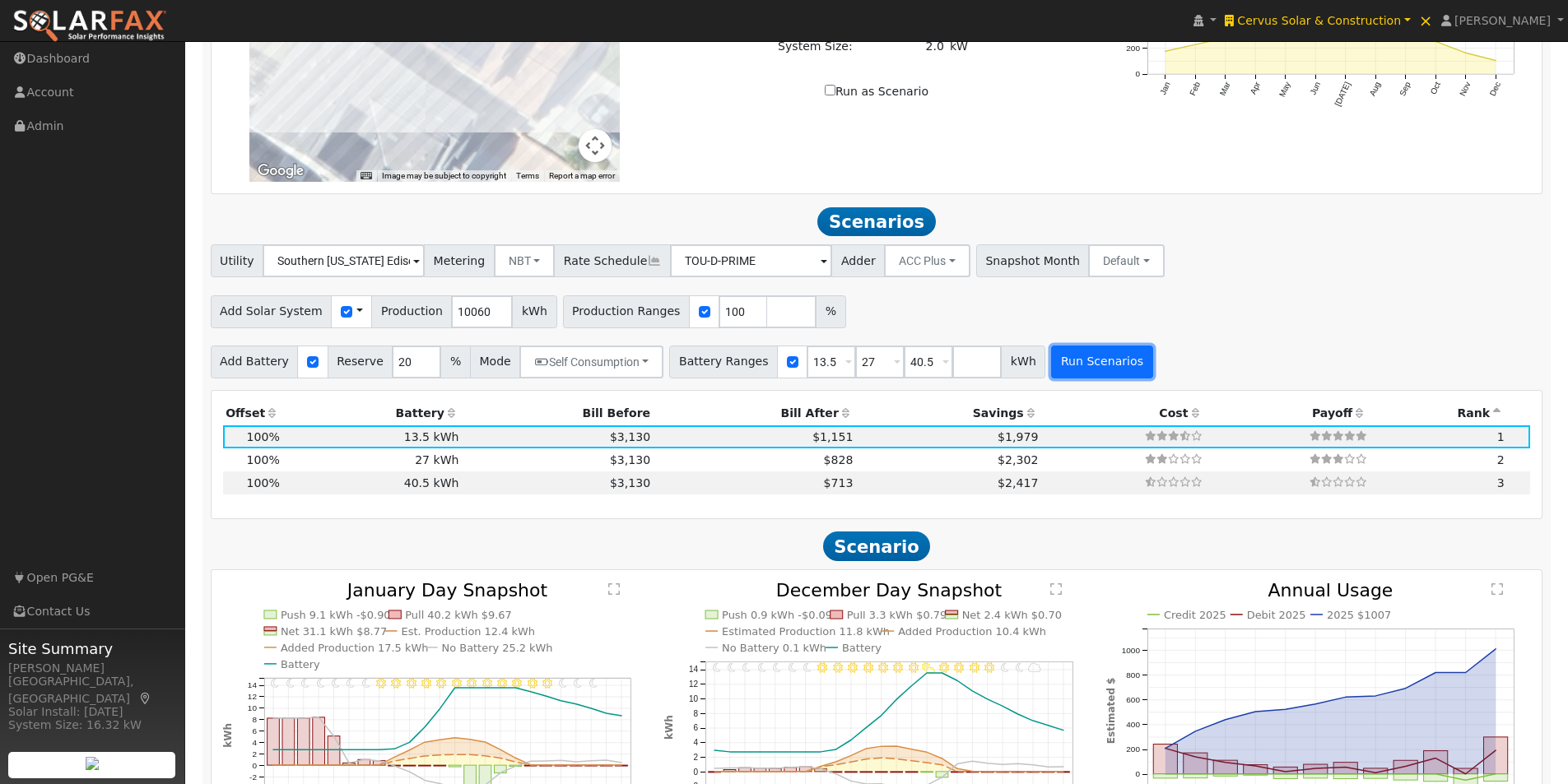
click at [1053, 368] on button "Run Scenarios" at bounding box center [1102, 362] width 102 height 33
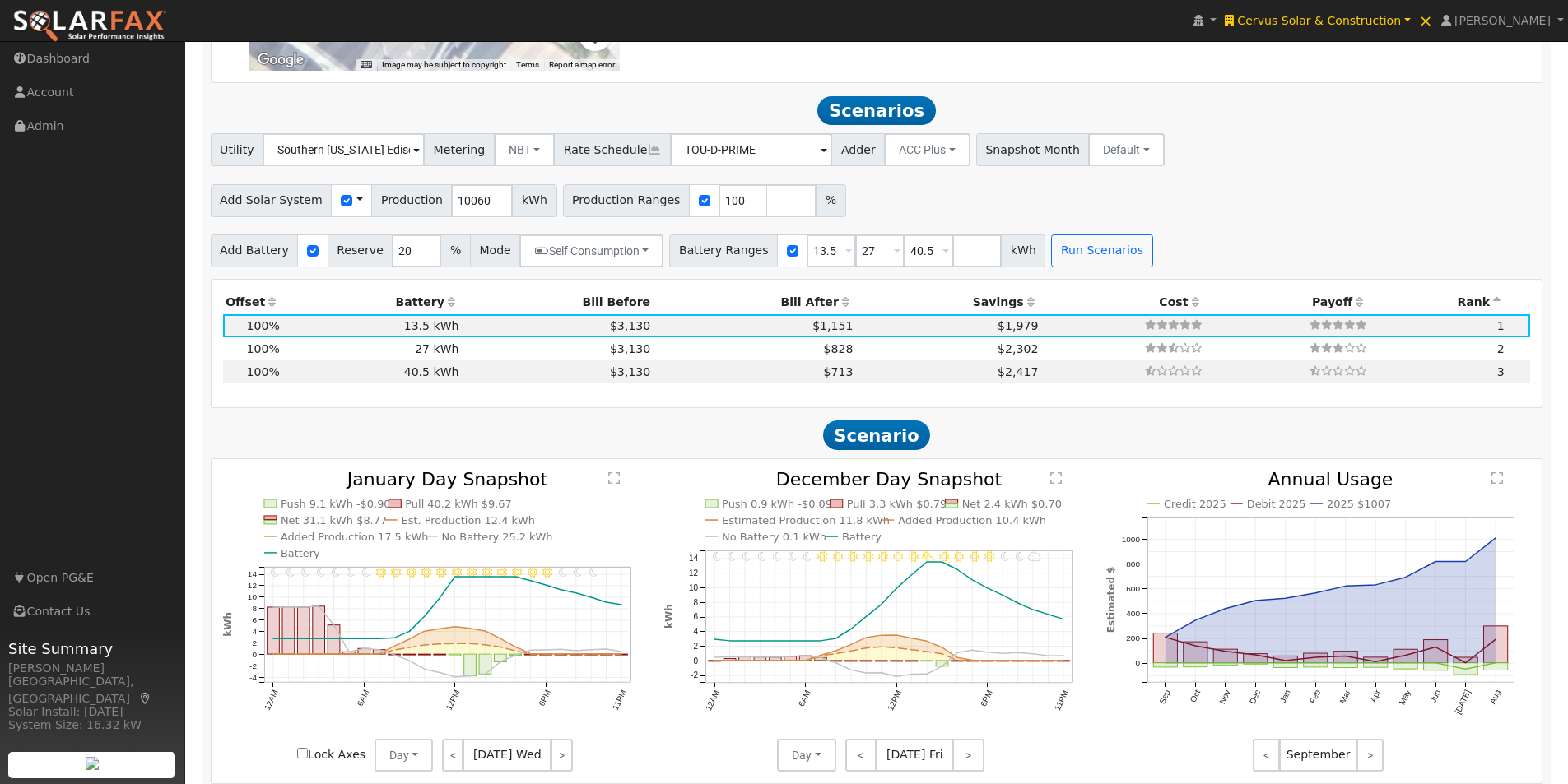
scroll to position [1566, 0]
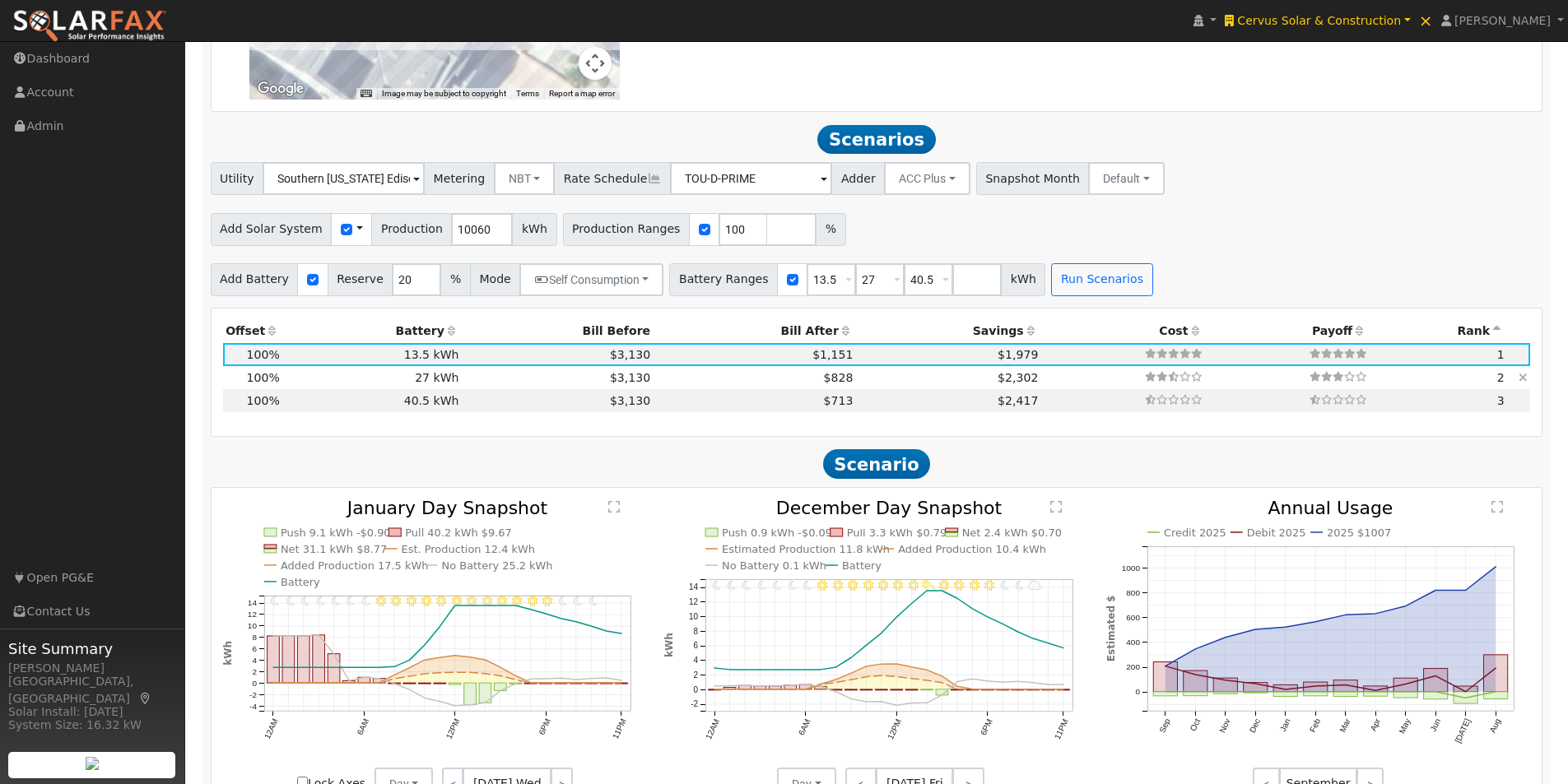
click at [724, 386] on td "$828" at bounding box center [754, 377] width 202 height 23
type input "$32,400"
type input "$16,762"
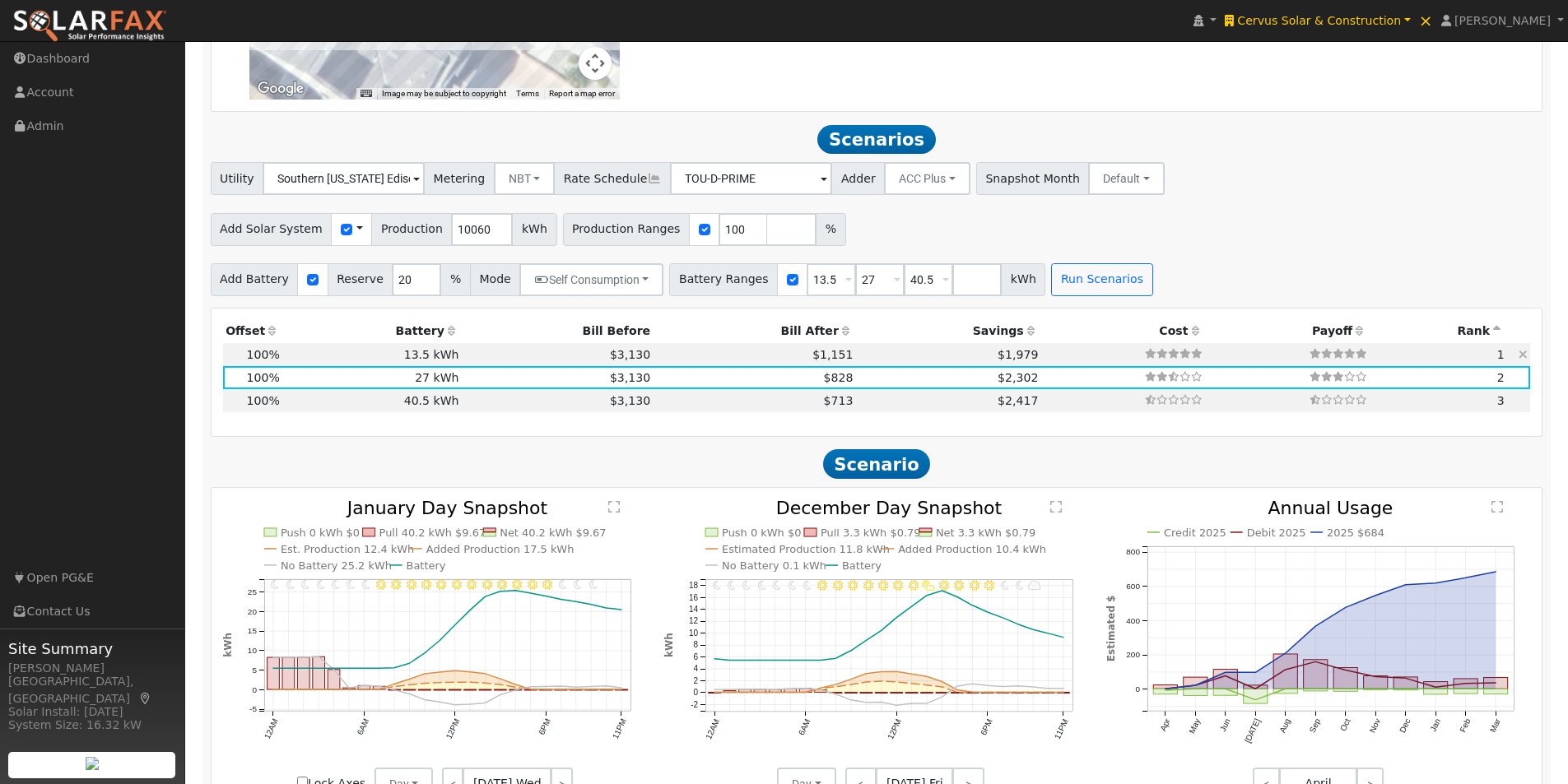
click at [779, 356] on td "$1,151" at bounding box center [754, 354] width 202 height 23
type input "$16,200"
type input "$11,902"
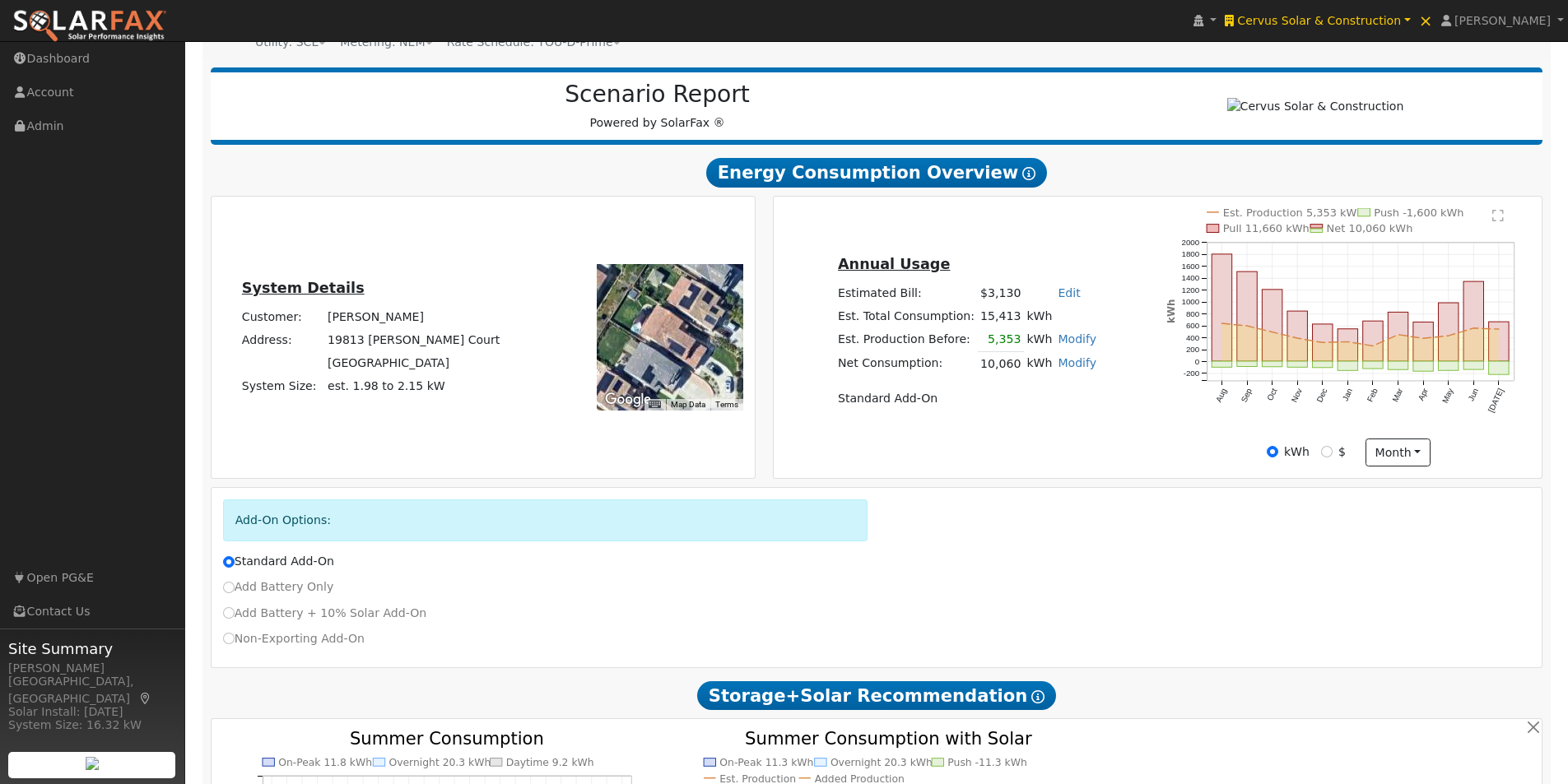
scroll to position [85, 0]
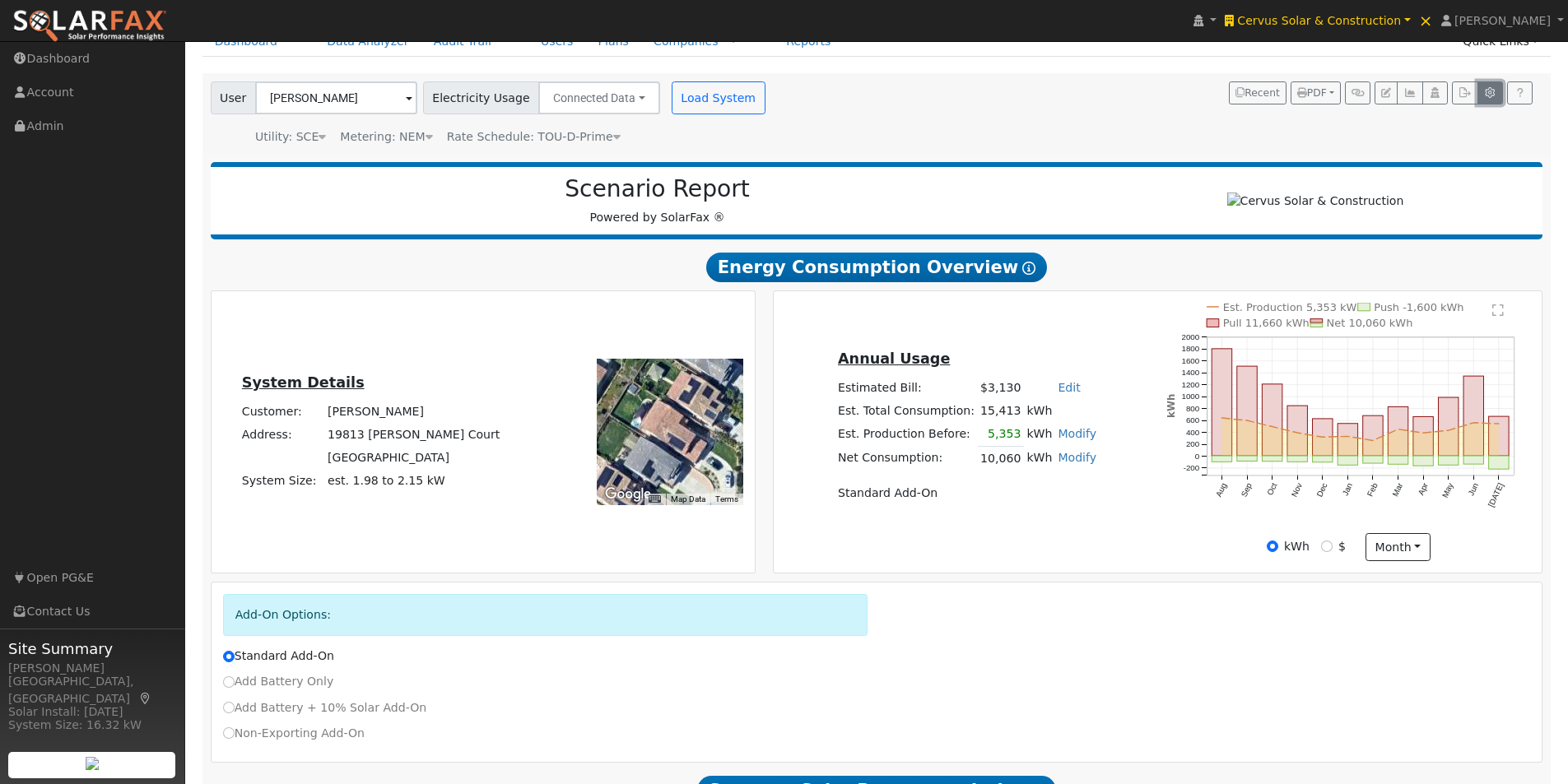
click at [1483, 97] on button "button" at bounding box center [1490, 92] width 25 height 23
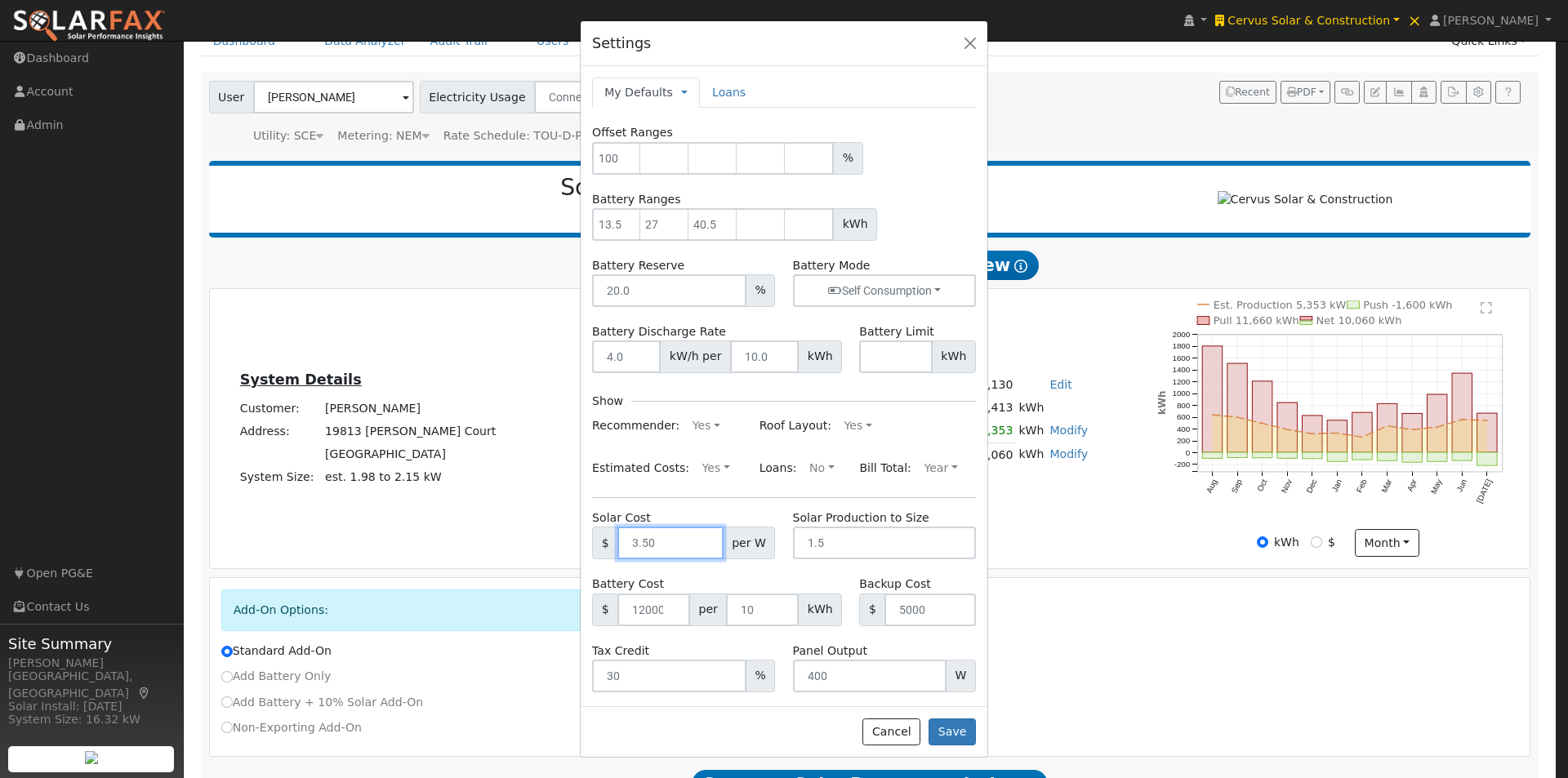
click at [667, 551] on input "text" at bounding box center [670, 543] width 105 height 32
drag, startPoint x: 896, startPoint y: 733, endPoint x: 962, endPoint y: 708, distance: 70.6
click at [897, 733] on button "Cancel" at bounding box center [891, 732] width 58 height 28
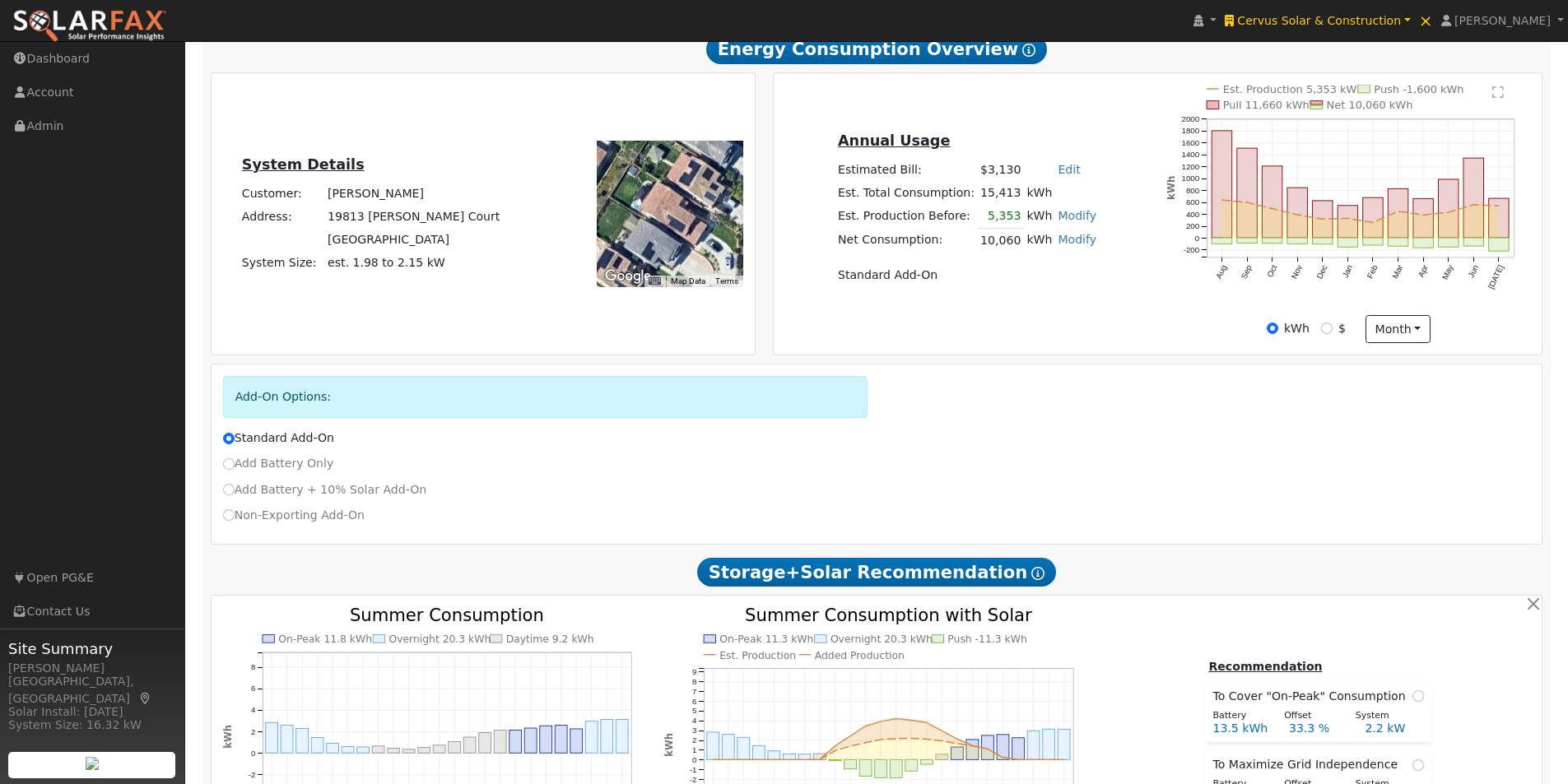
scroll to position [332, 0]
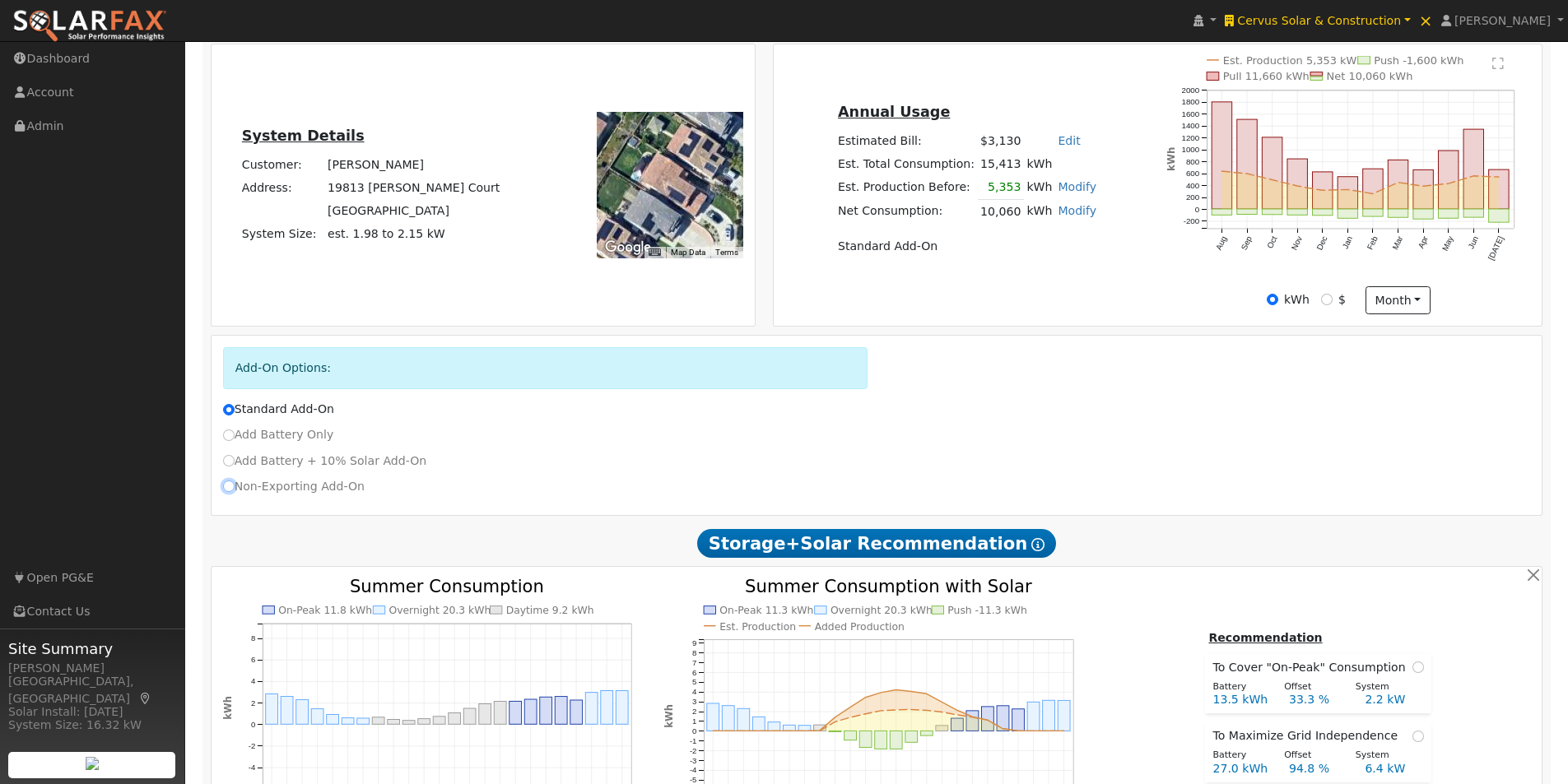
click at [232, 492] on input "Non-Exporting Add-On" at bounding box center [228, 486] width 12 height 12
radio input "true"
radio input "false"
type input "TOU-D-Prime"
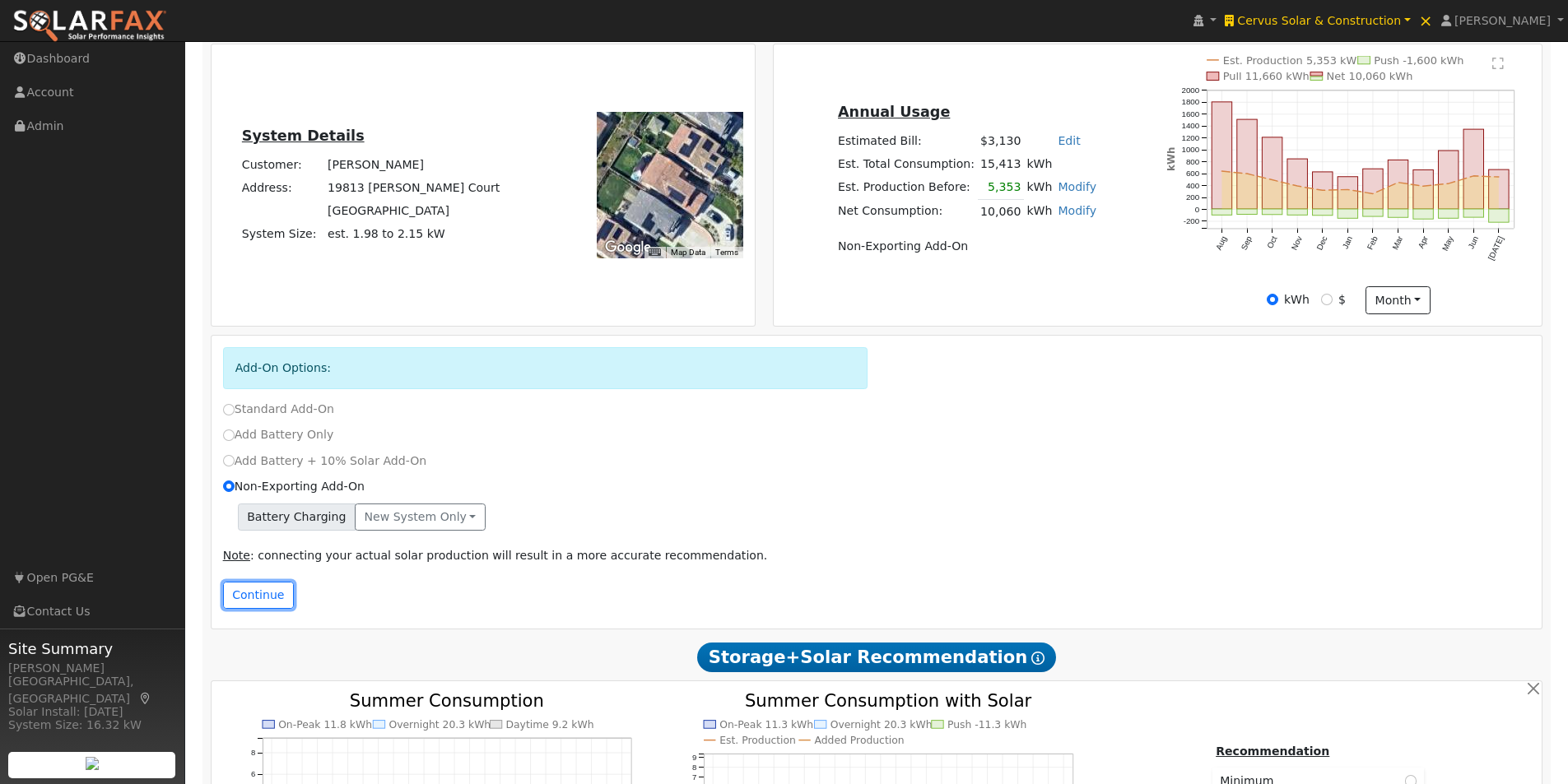
click at [255, 597] on button "Continue" at bounding box center [258, 595] width 71 height 28
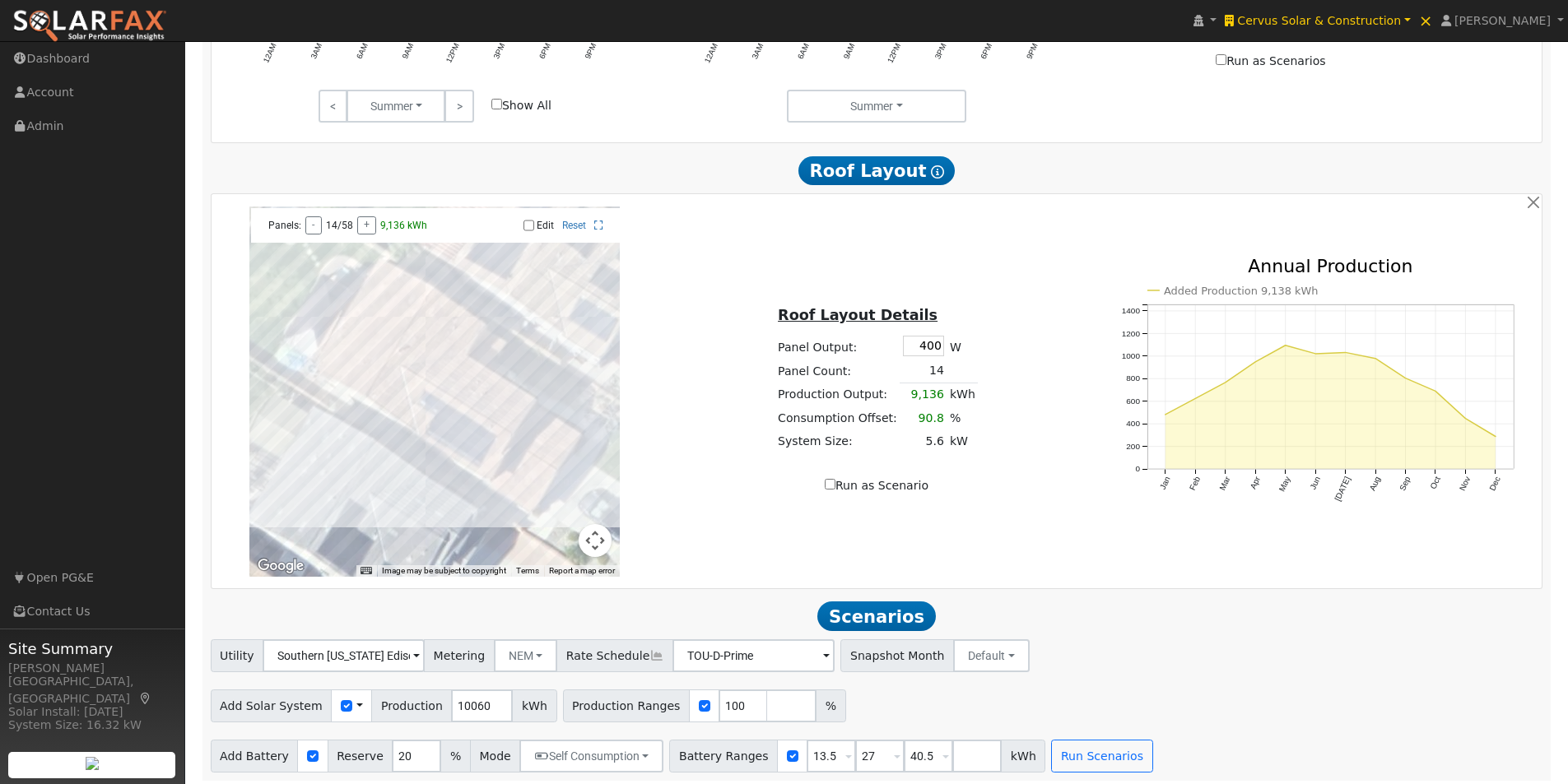
scroll to position [1138, 0]
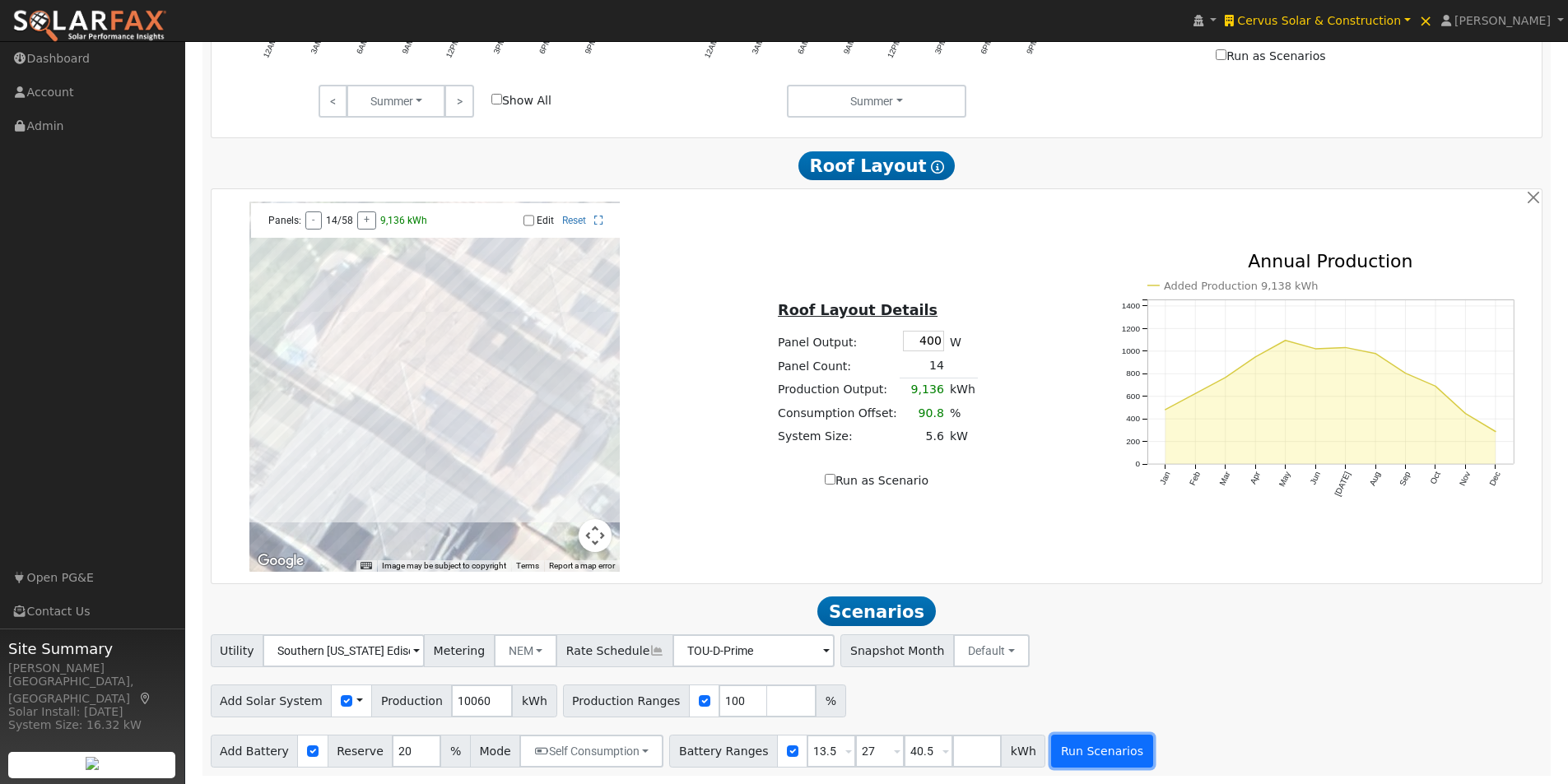
click at [1062, 750] on button "Run Scenarios" at bounding box center [1102, 751] width 102 height 33
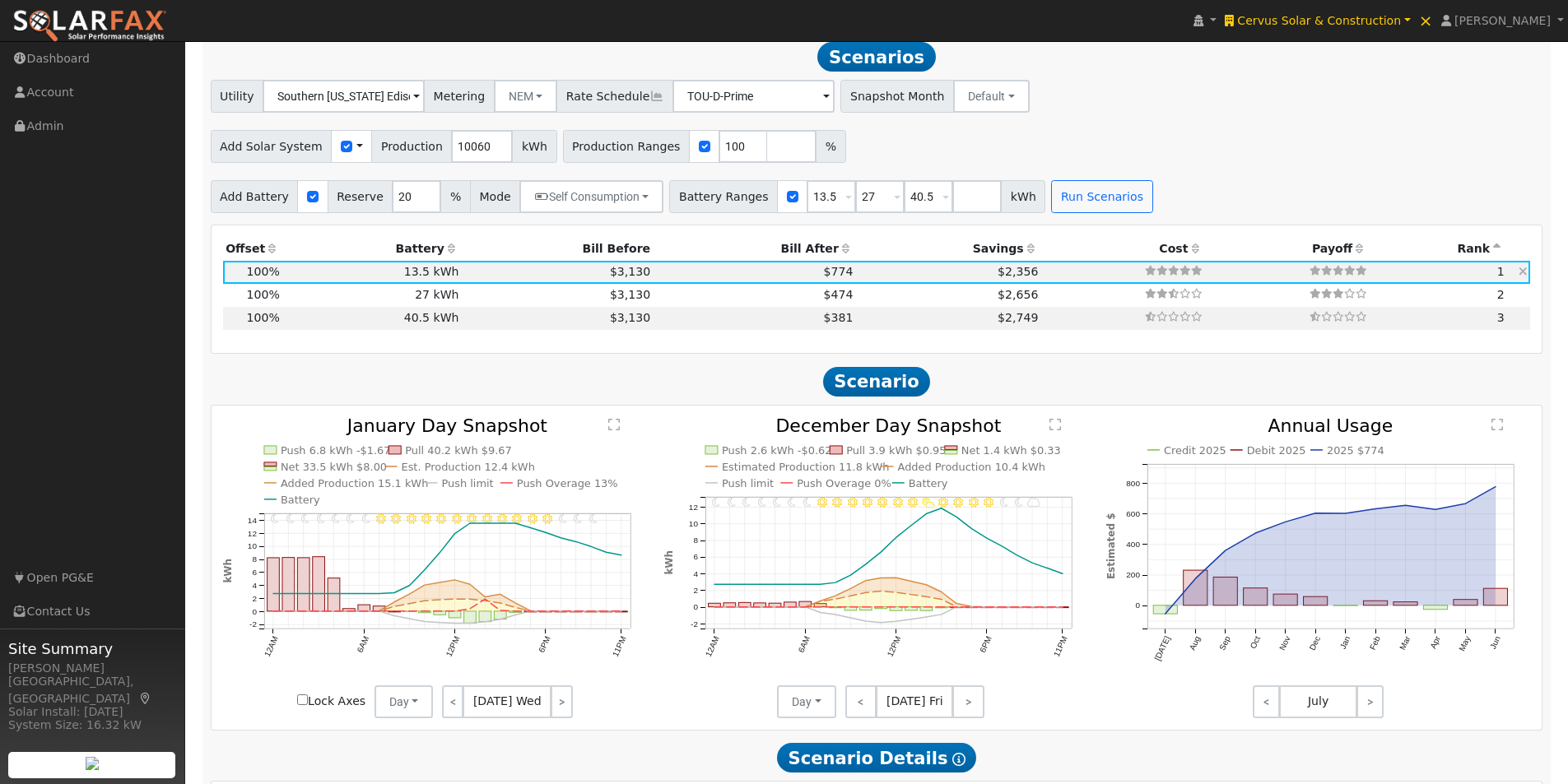
scroll to position [1602, 0]
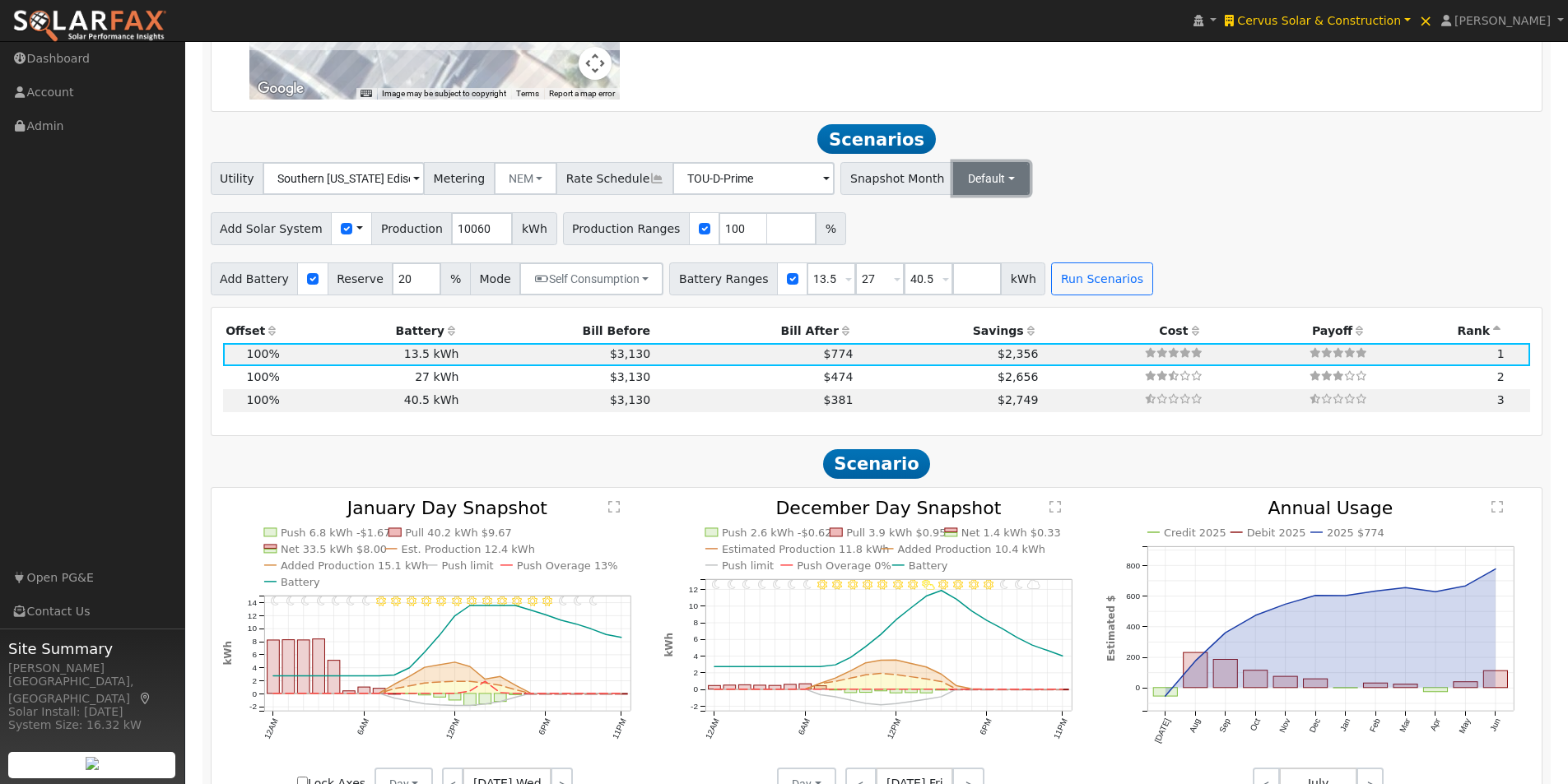
click at [959, 184] on button "Default" at bounding box center [992, 179] width 76 height 33
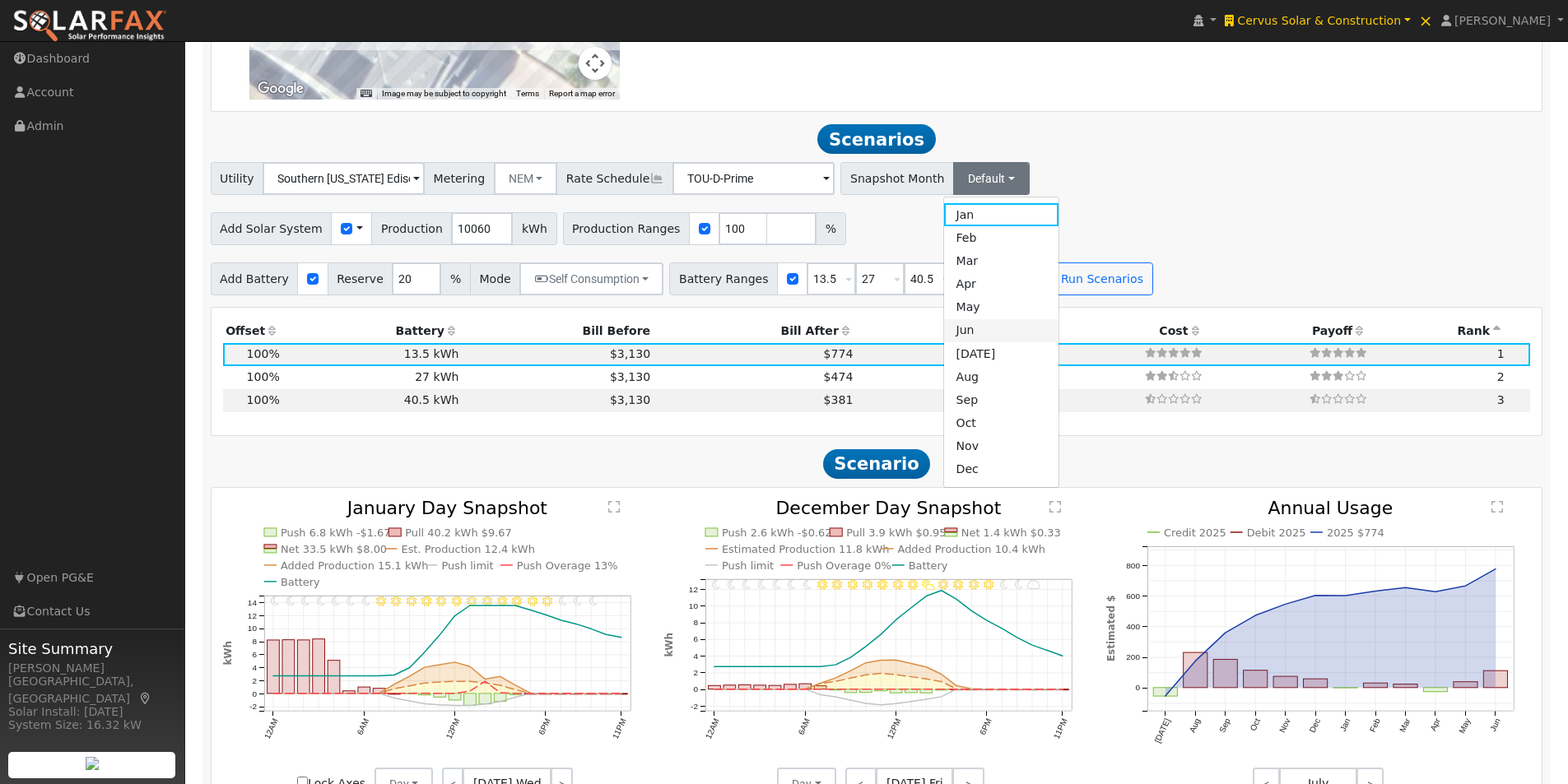
drag, startPoint x: 948, startPoint y: 344, endPoint x: 958, endPoint y: 313, distance: 32.6
click at [947, 340] on link "Jun" at bounding box center [1002, 330] width 114 height 23
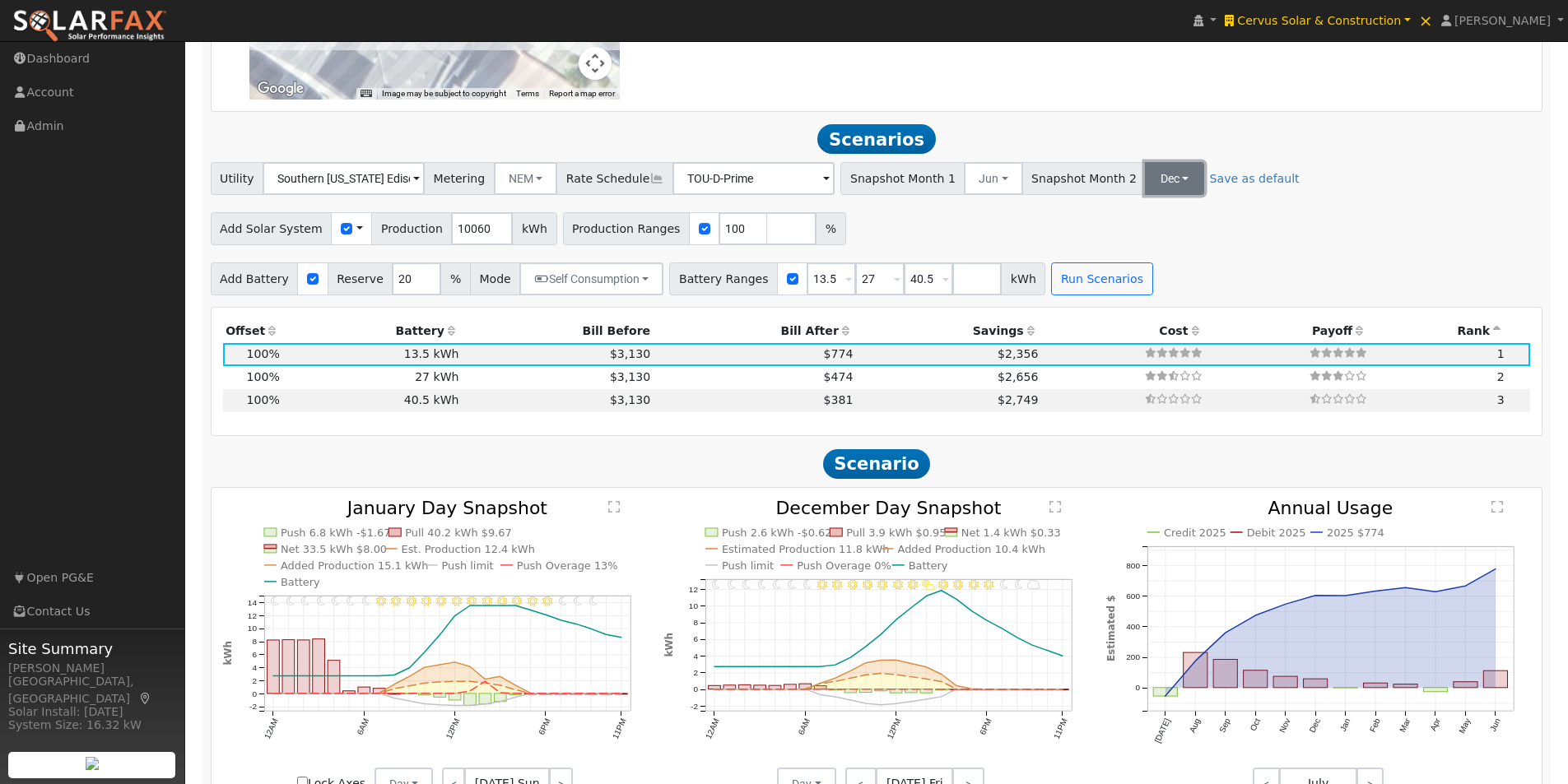
click at [1145, 191] on button "Dec" at bounding box center [1174, 179] width 58 height 33
click at [1125, 382] on link "Aug" at bounding box center [1182, 376] width 114 height 23
click at [1060, 282] on button "Run Scenarios" at bounding box center [1102, 279] width 102 height 33
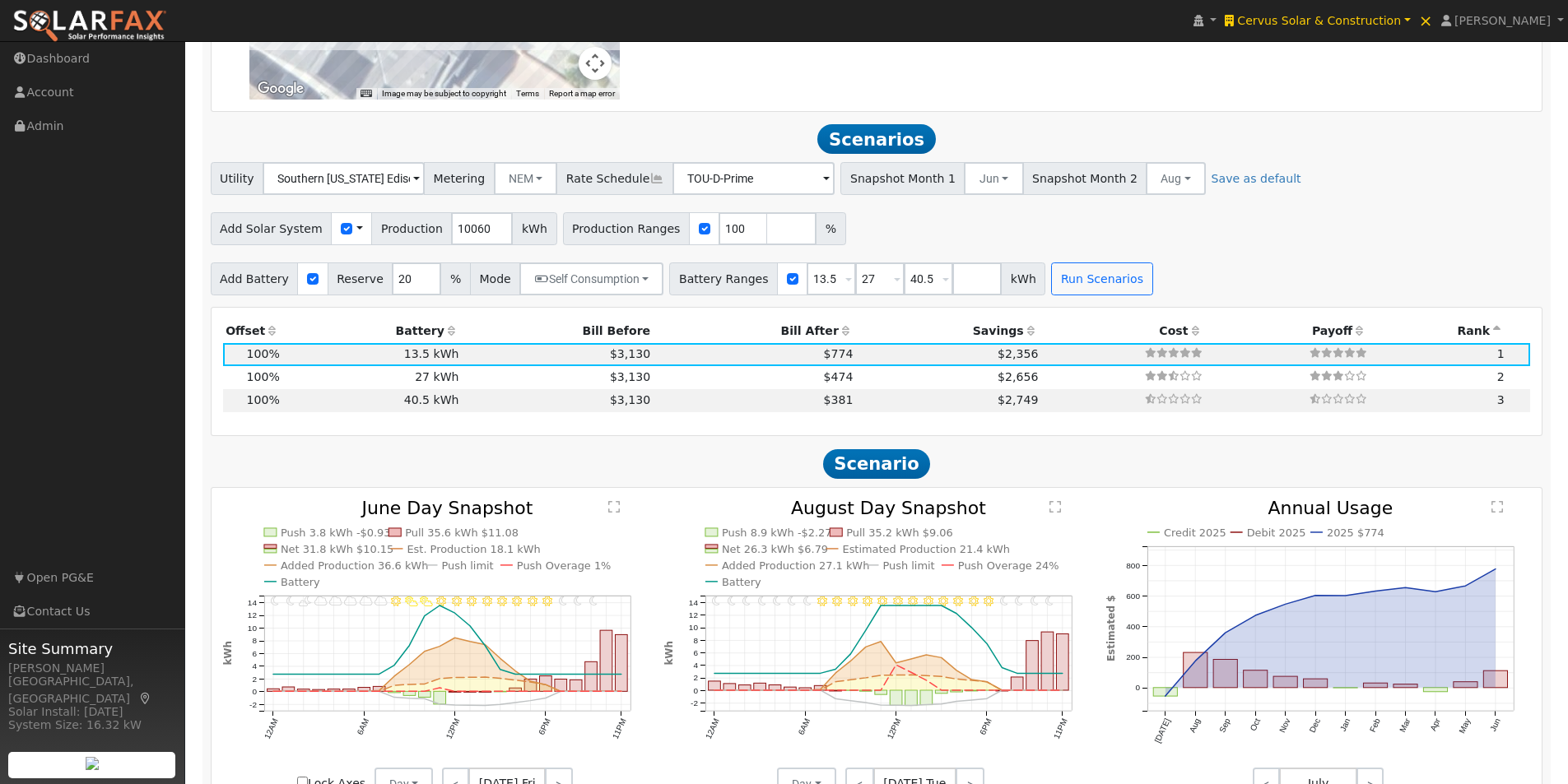
scroll to position [1685, 0]
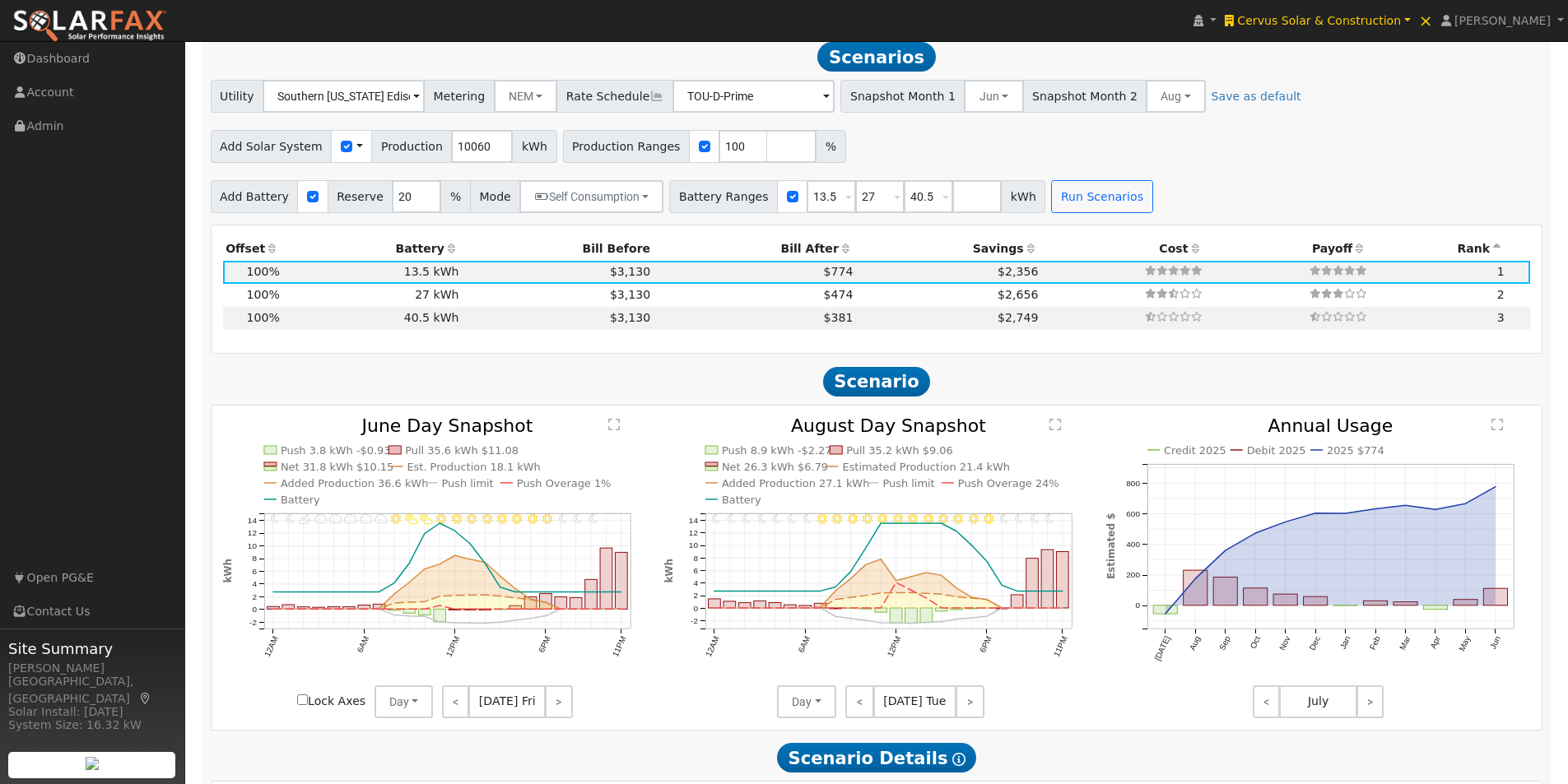
click at [616, 431] on text "" at bounding box center [614, 424] width 12 height 14
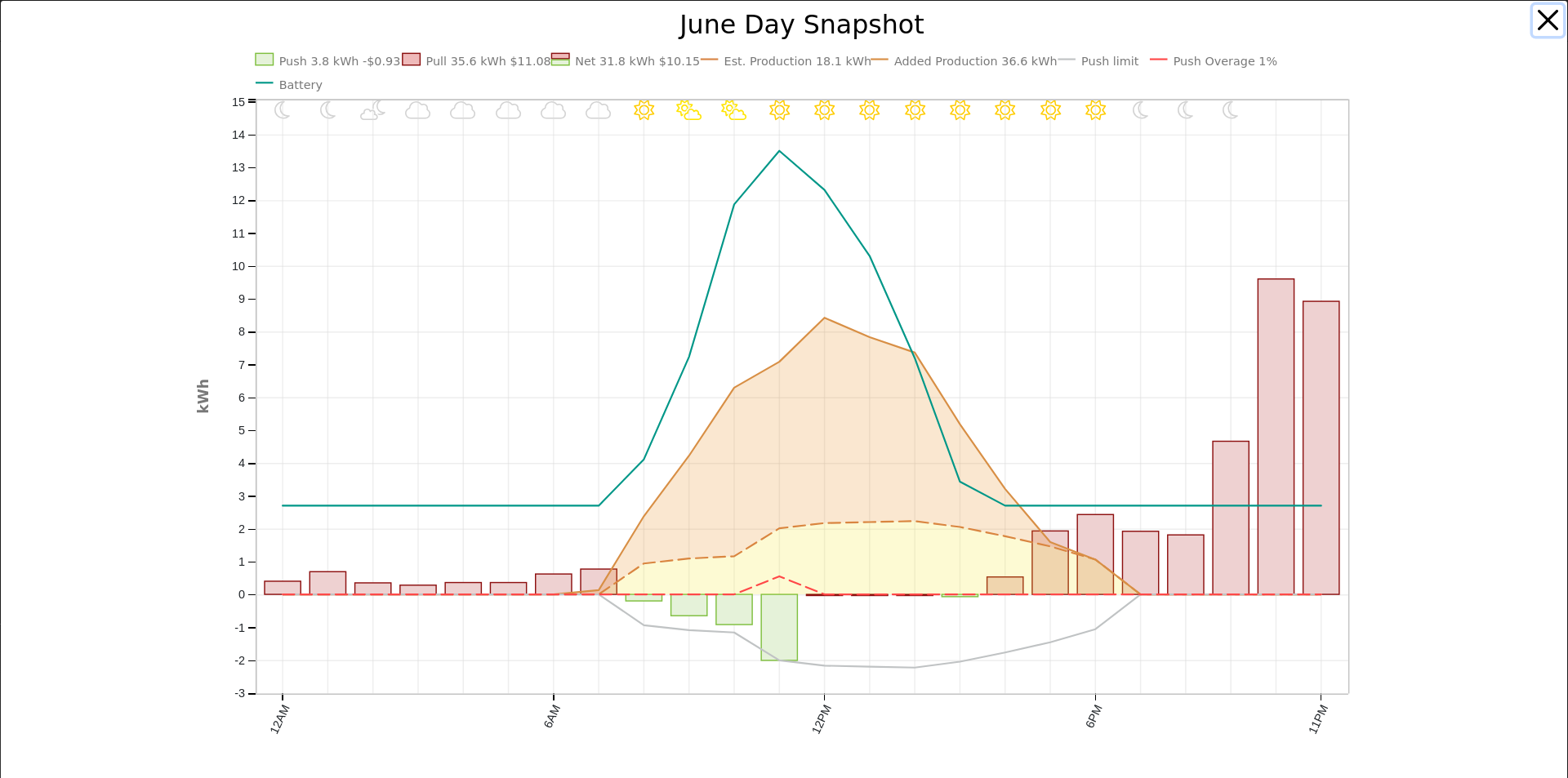
click at [1537, 12] on button "button" at bounding box center [1548, 20] width 31 height 31
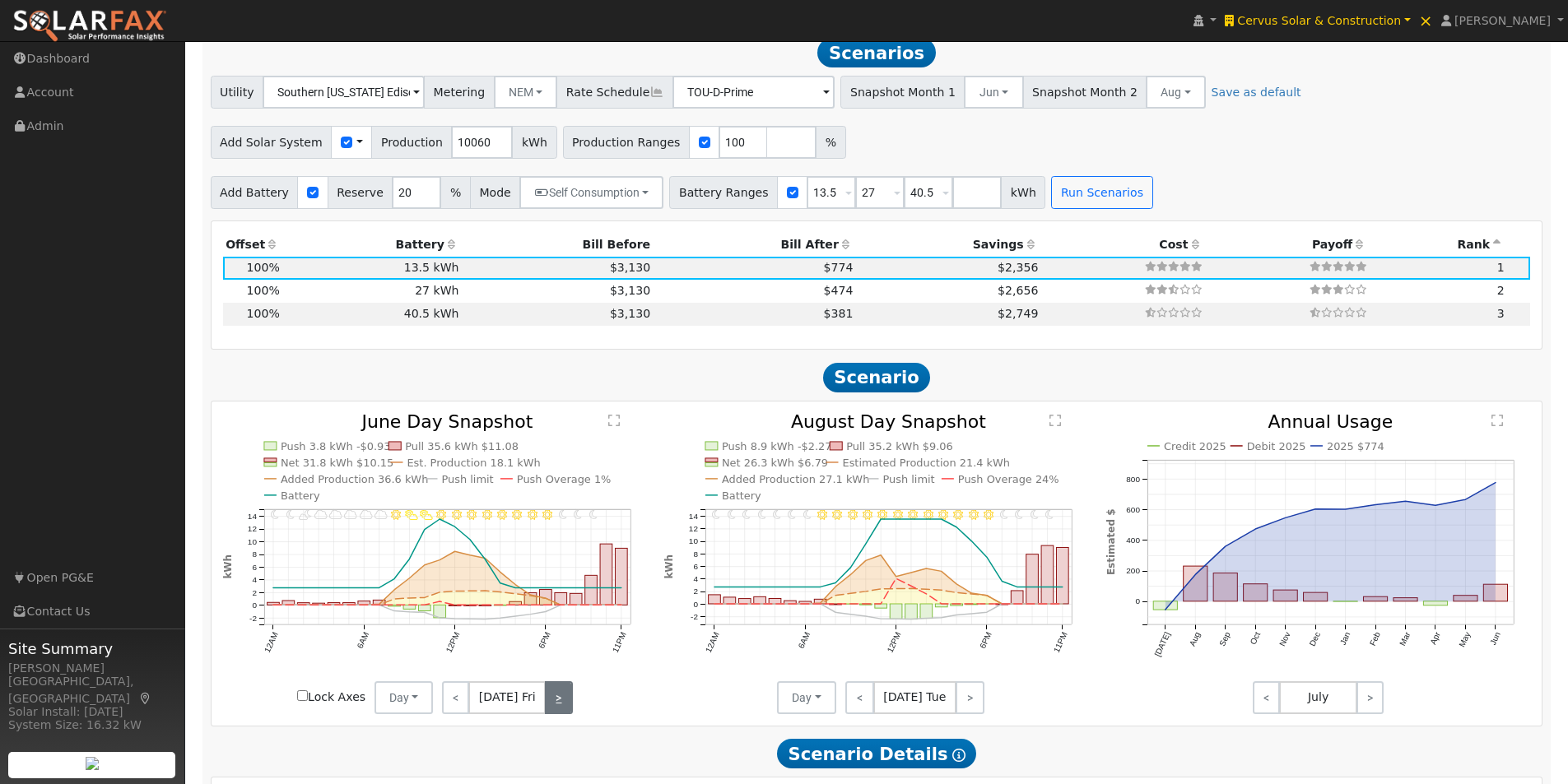
click at [557, 703] on link ">" at bounding box center [558, 698] width 27 height 33
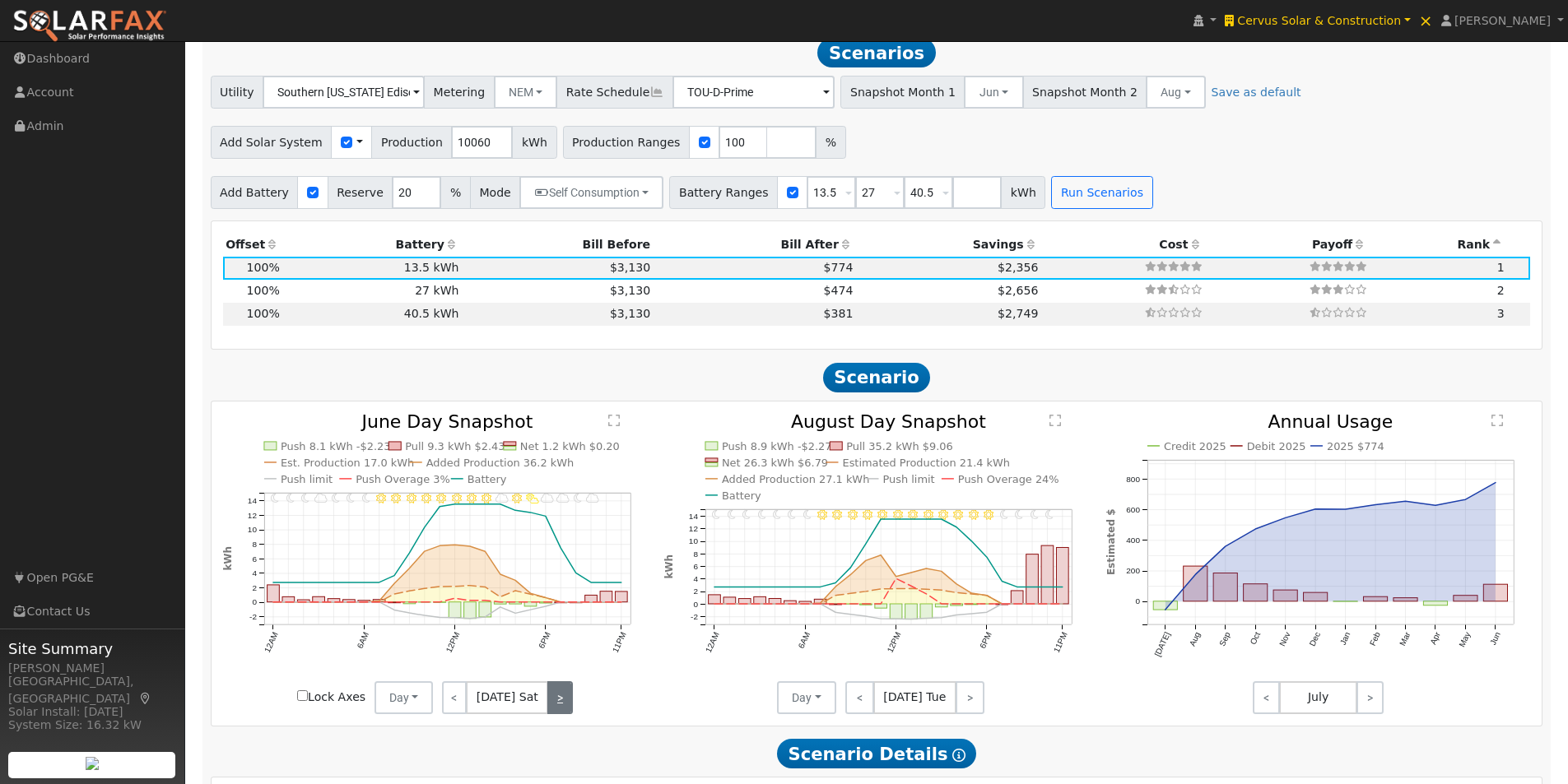
click at [554, 703] on link ">" at bounding box center [559, 698] width 24 height 33
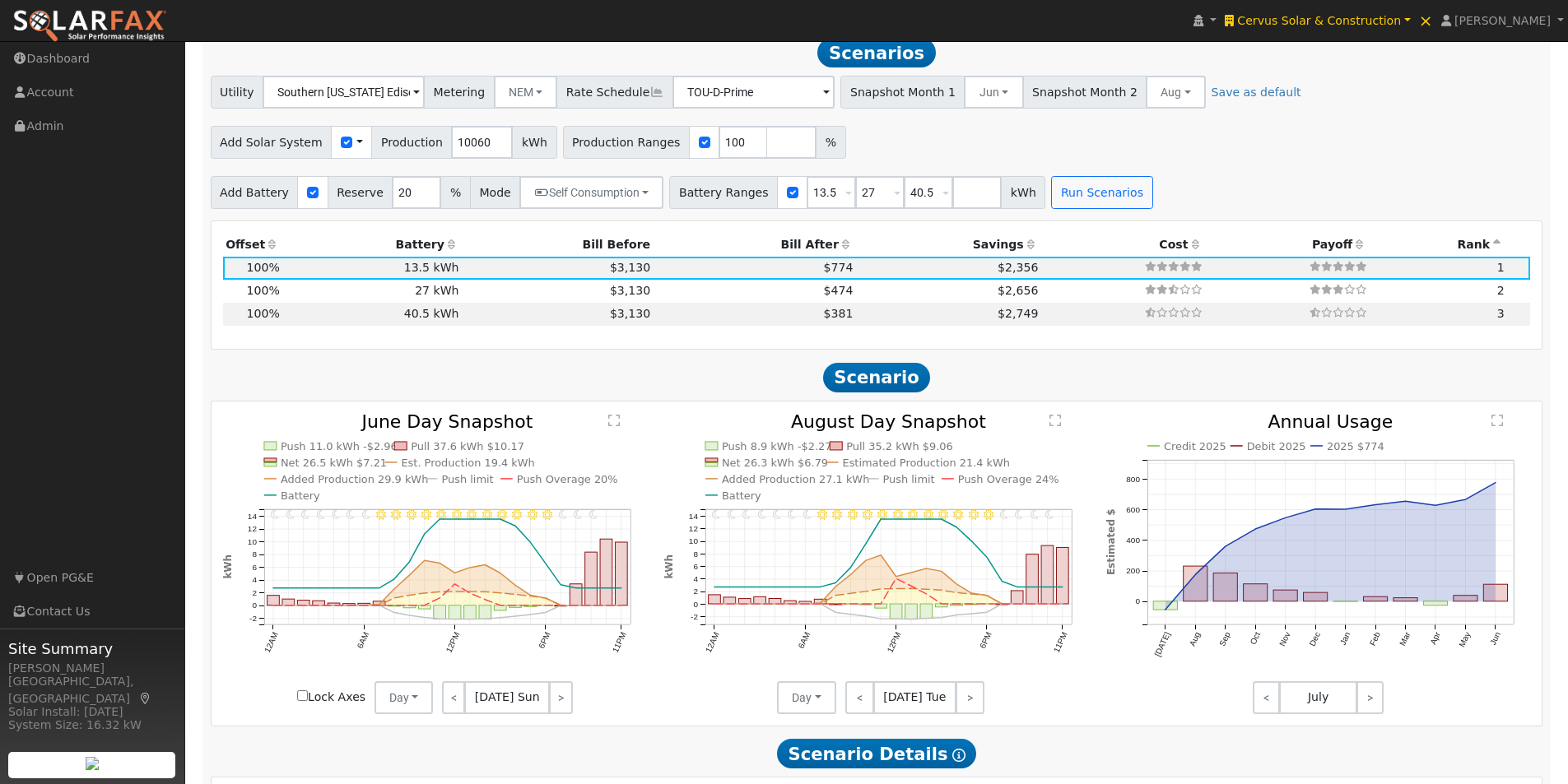
click at [616, 425] on text "" at bounding box center [614, 421] width 12 height 14
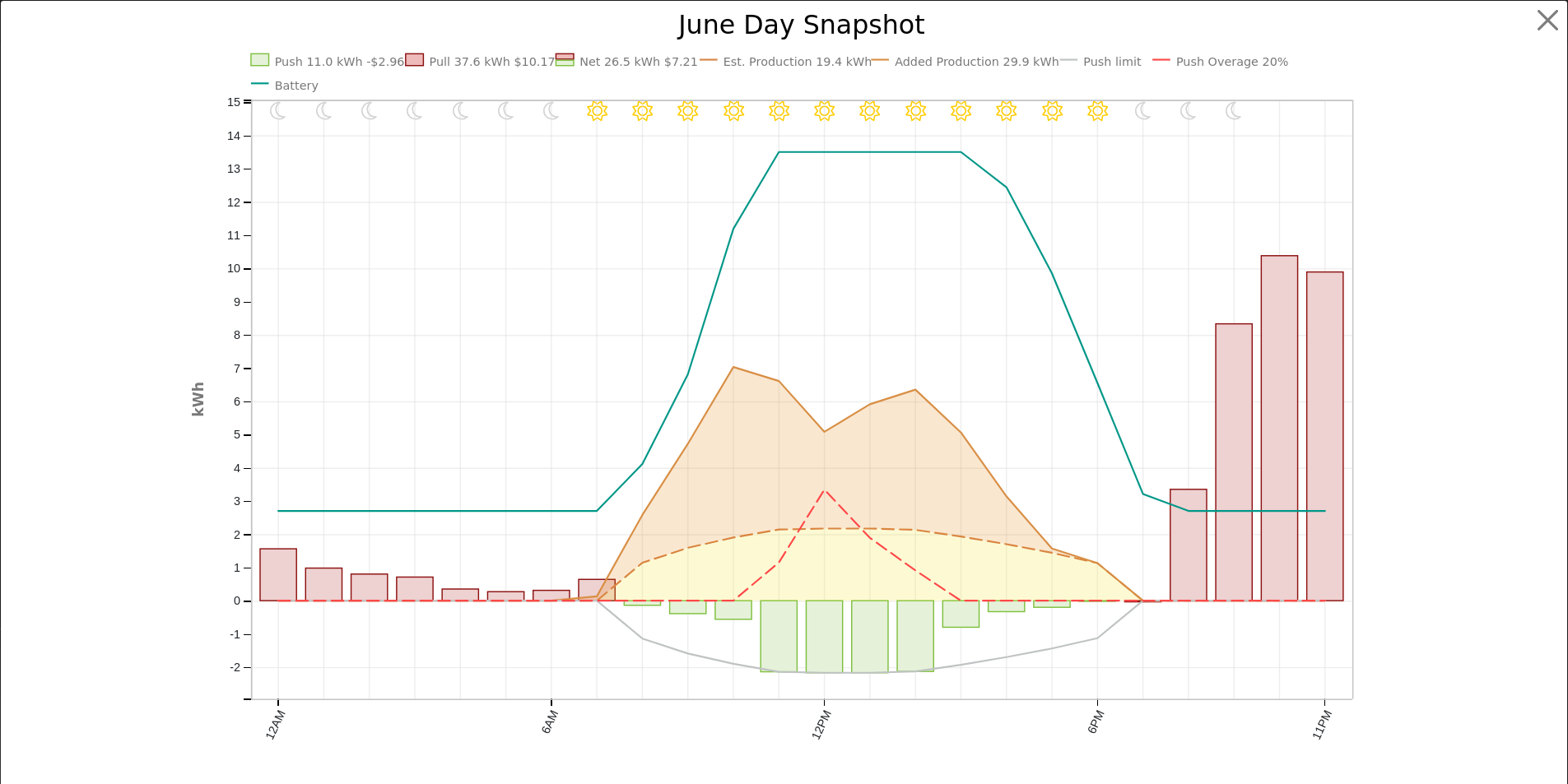
scroll to position [1693, 0]
click at [299, 88] on text "Battery" at bounding box center [303, 85] width 44 height 14
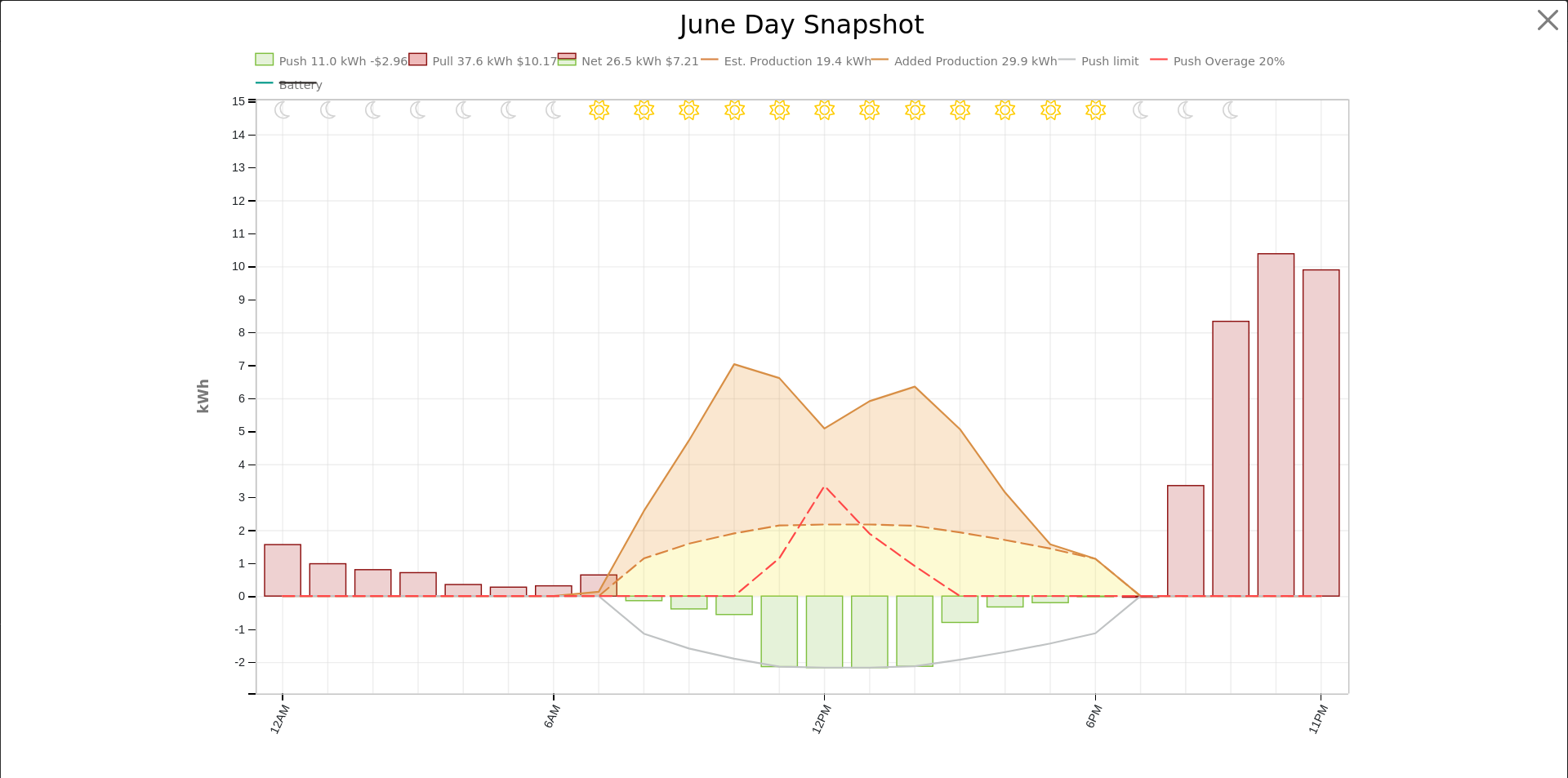
click at [771, 58] on text "Est. Production 19.4 kWh" at bounding box center [797, 61] width 147 height 13
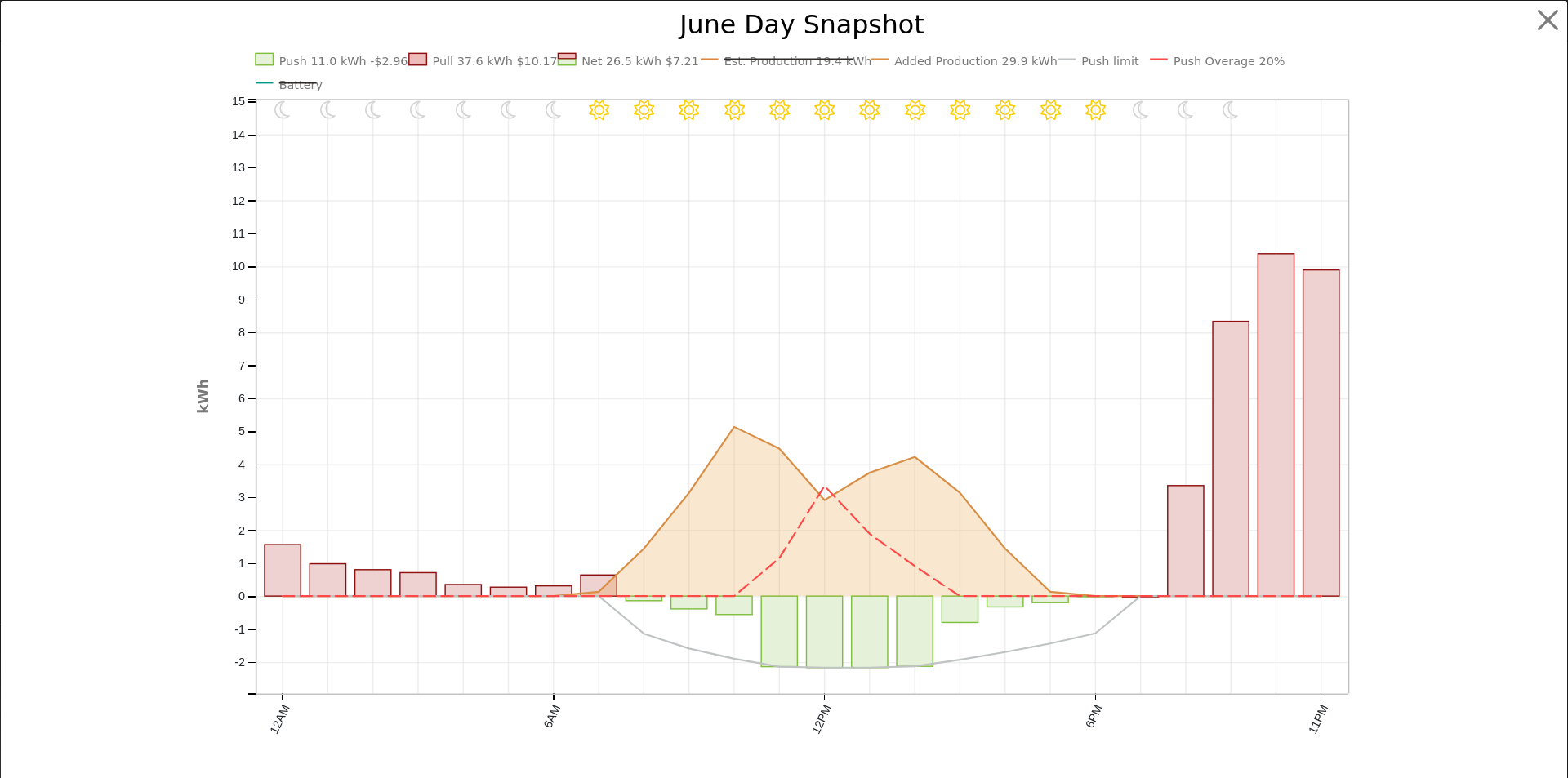
click at [1184, 50] on icon "11PM - undefined 10PM - undefined 9PM - Clear 8PM - Clear 7PM - Clear 6PM - Cle…" at bounding box center [784, 410] width 1175 height 796
click at [1196, 62] on text "Push Overage 20%" at bounding box center [1229, 61] width 111 height 13
click at [1533, 20] on button "button" at bounding box center [1548, 20] width 31 height 31
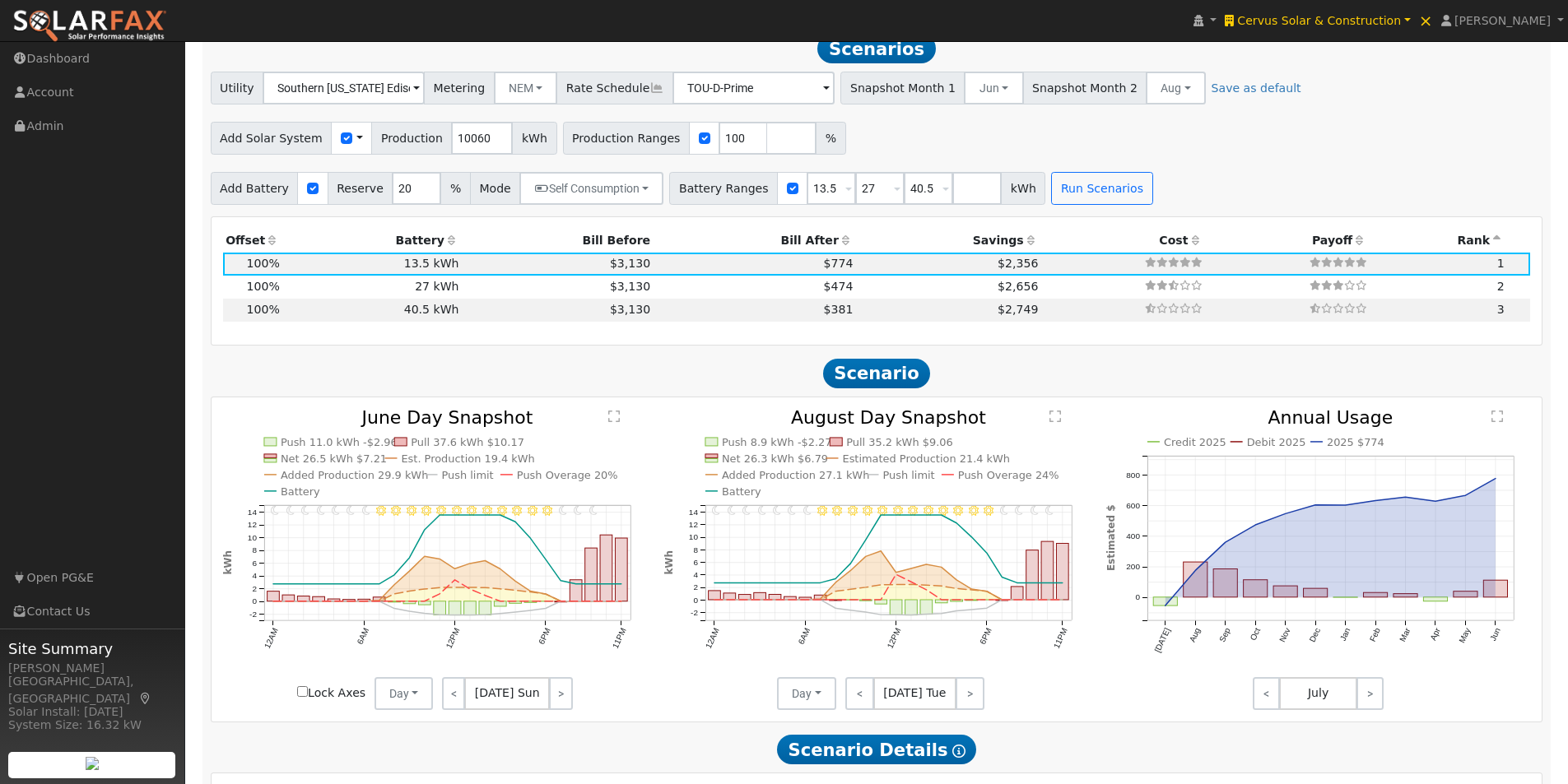
click at [570, 695] on div "< [DATE] Sun >" at bounding box center [507, 693] width 148 height 33
click at [565, 702] on link ">" at bounding box center [560, 693] width 23 height 33
click at [614, 423] on text "" at bounding box center [614, 416] width 12 height 14
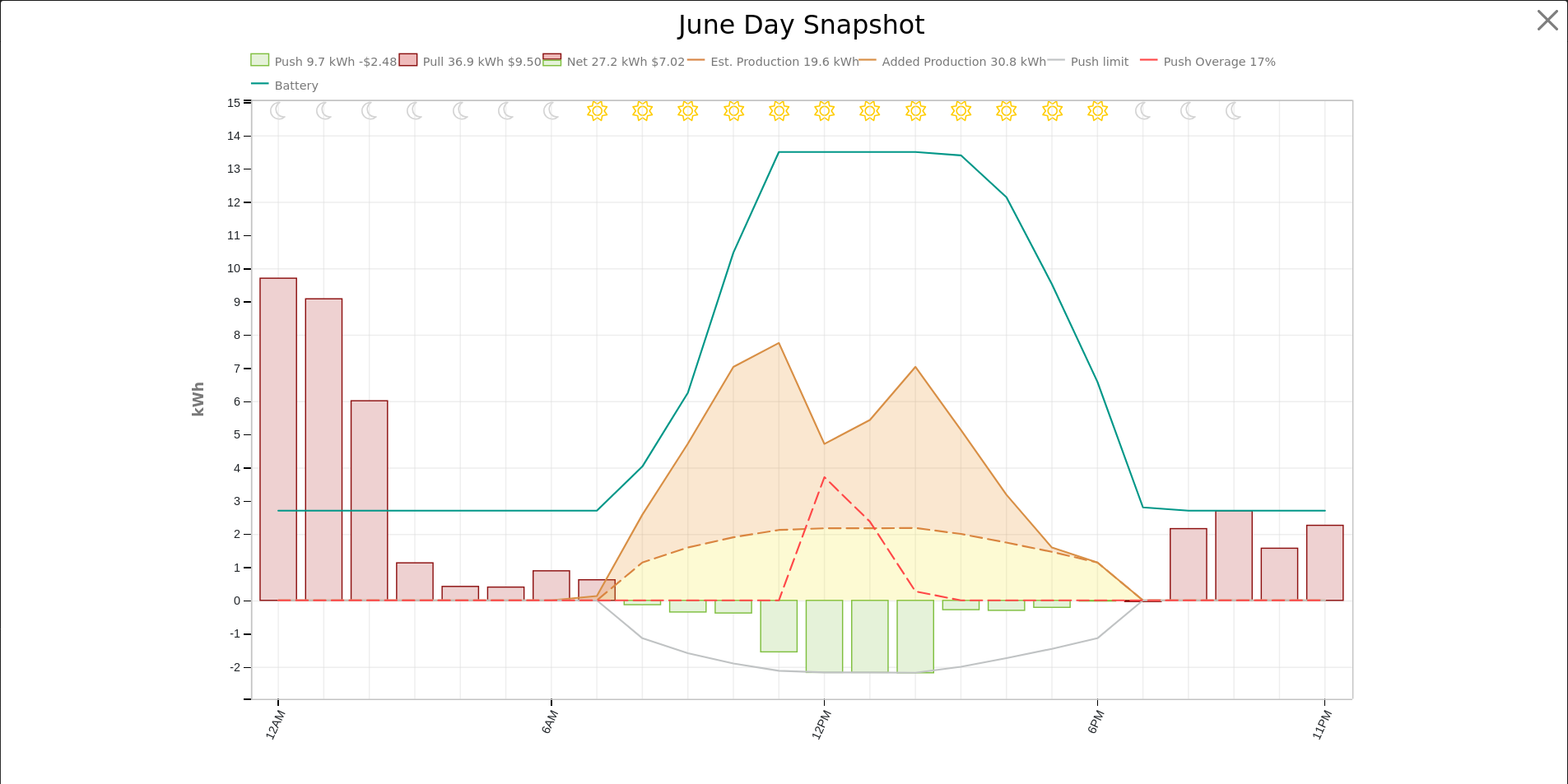
scroll to position [1698, 0]
click at [281, 85] on text "Battery" at bounding box center [303, 85] width 44 height 14
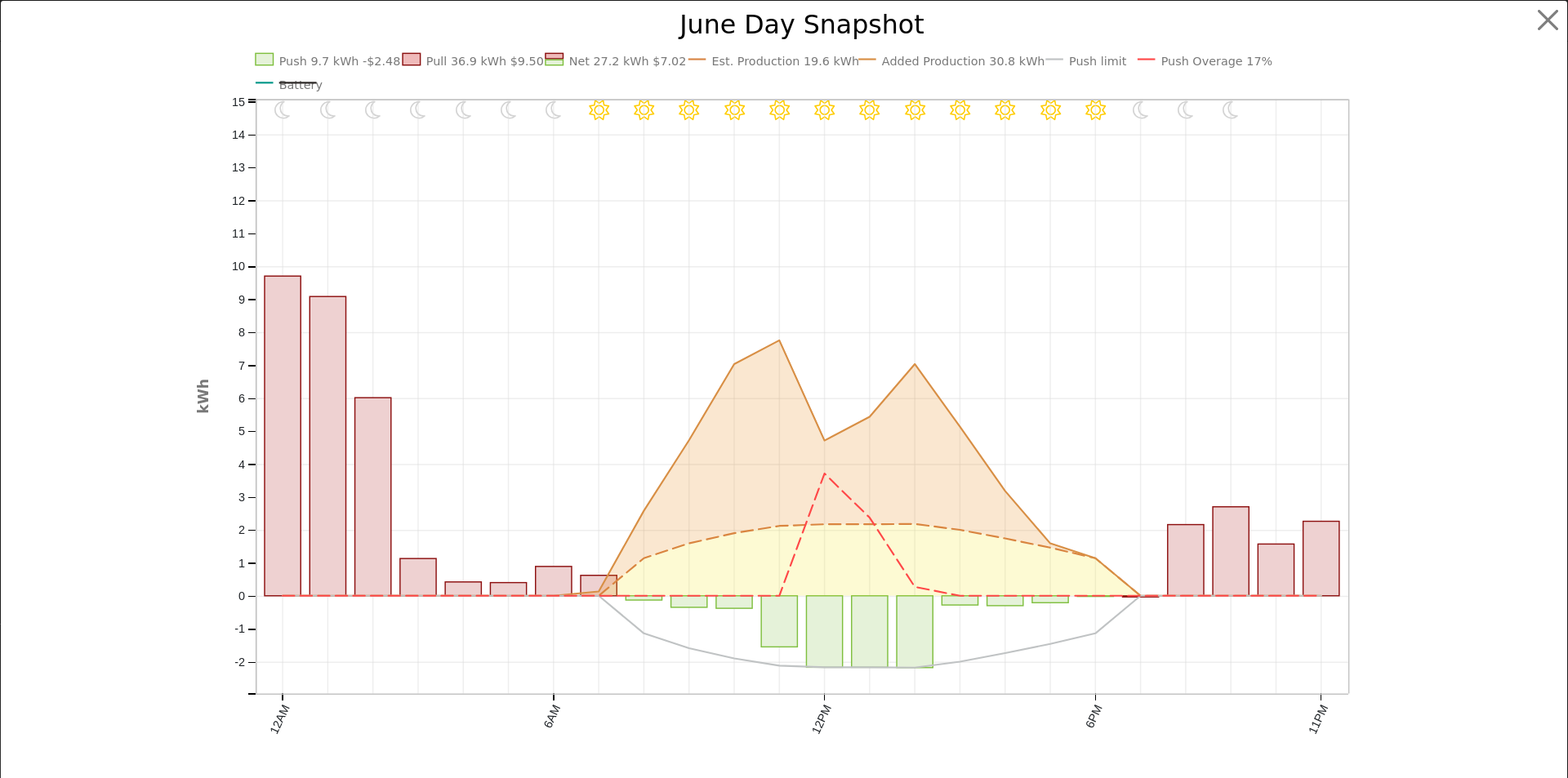
click at [793, 67] on text "Est. Production 19.6 kWh" at bounding box center [785, 61] width 147 height 13
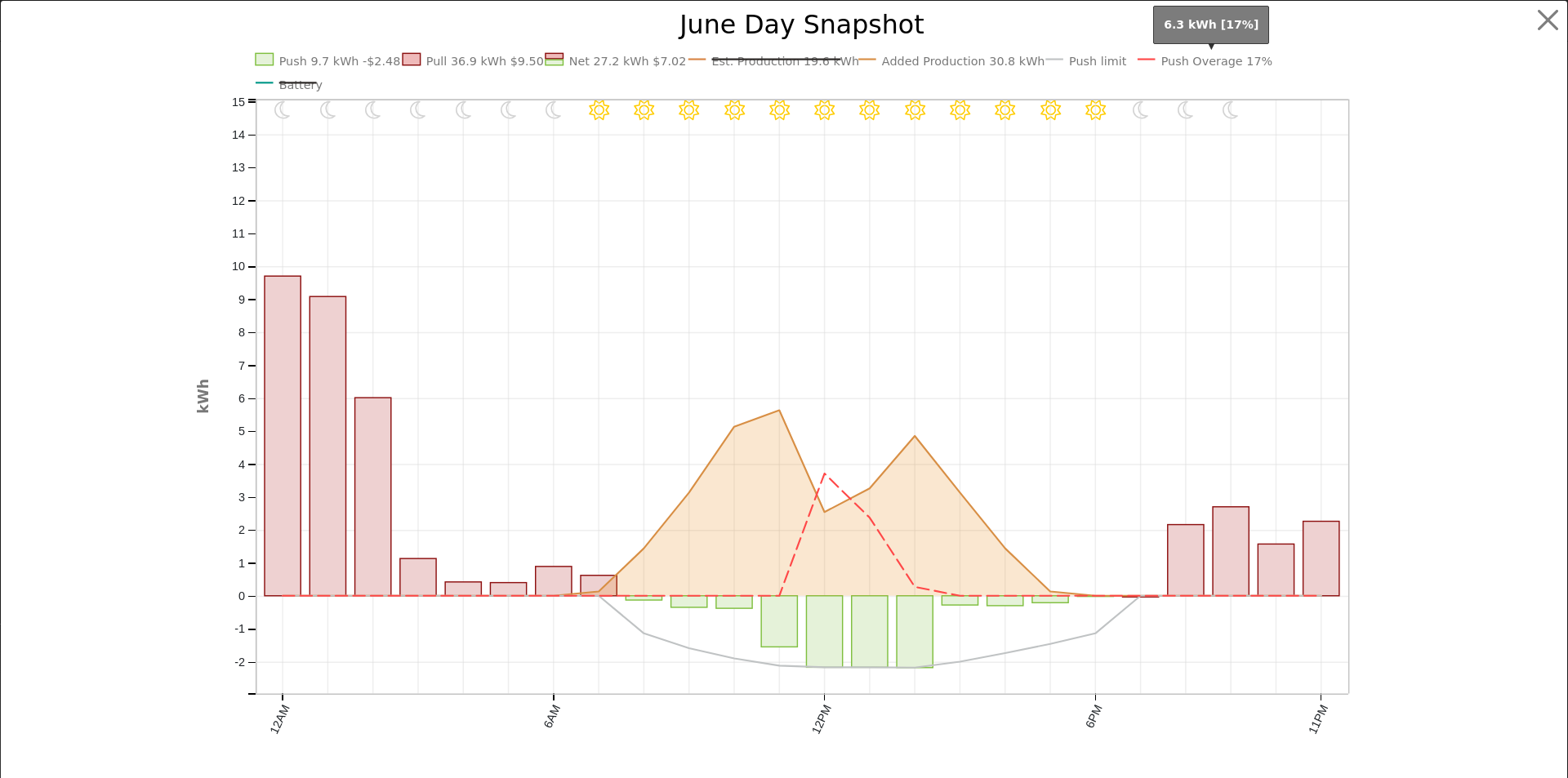
click at [1173, 58] on text "Push Overage 17%" at bounding box center [1216, 61] width 111 height 13
click at [1189, 55] on text "Push Overage 17%" at bounding box center [1216, 61] width 111 height 13
click at [782, 62] on text "Est. Production 19.6 kWh" at bounding box center [785, 61] width 147 height 13
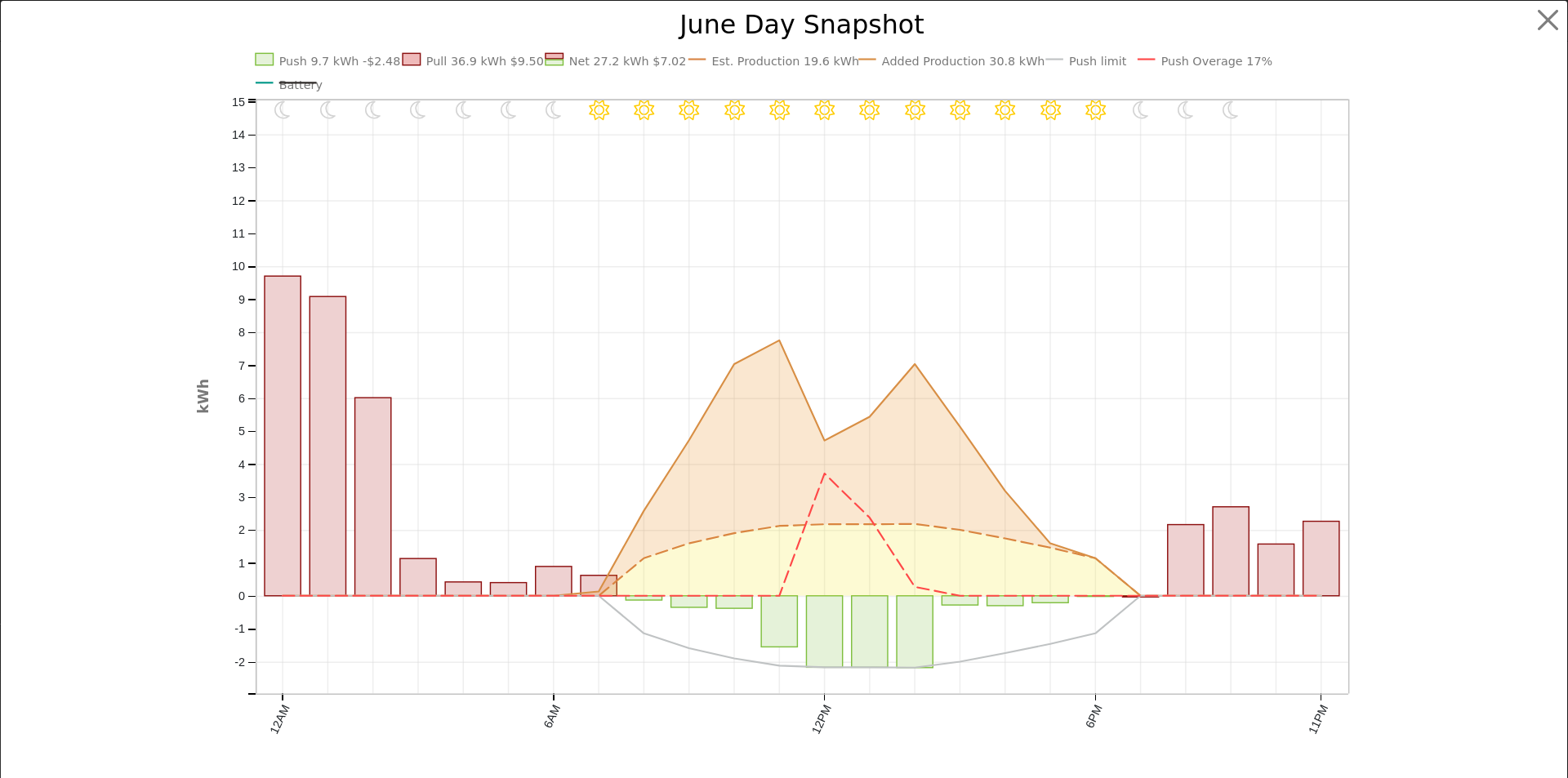
click at [752, 56] on text "Est. Production 19.6 kWh" at bounding box center [785, 61] width 147 height 13
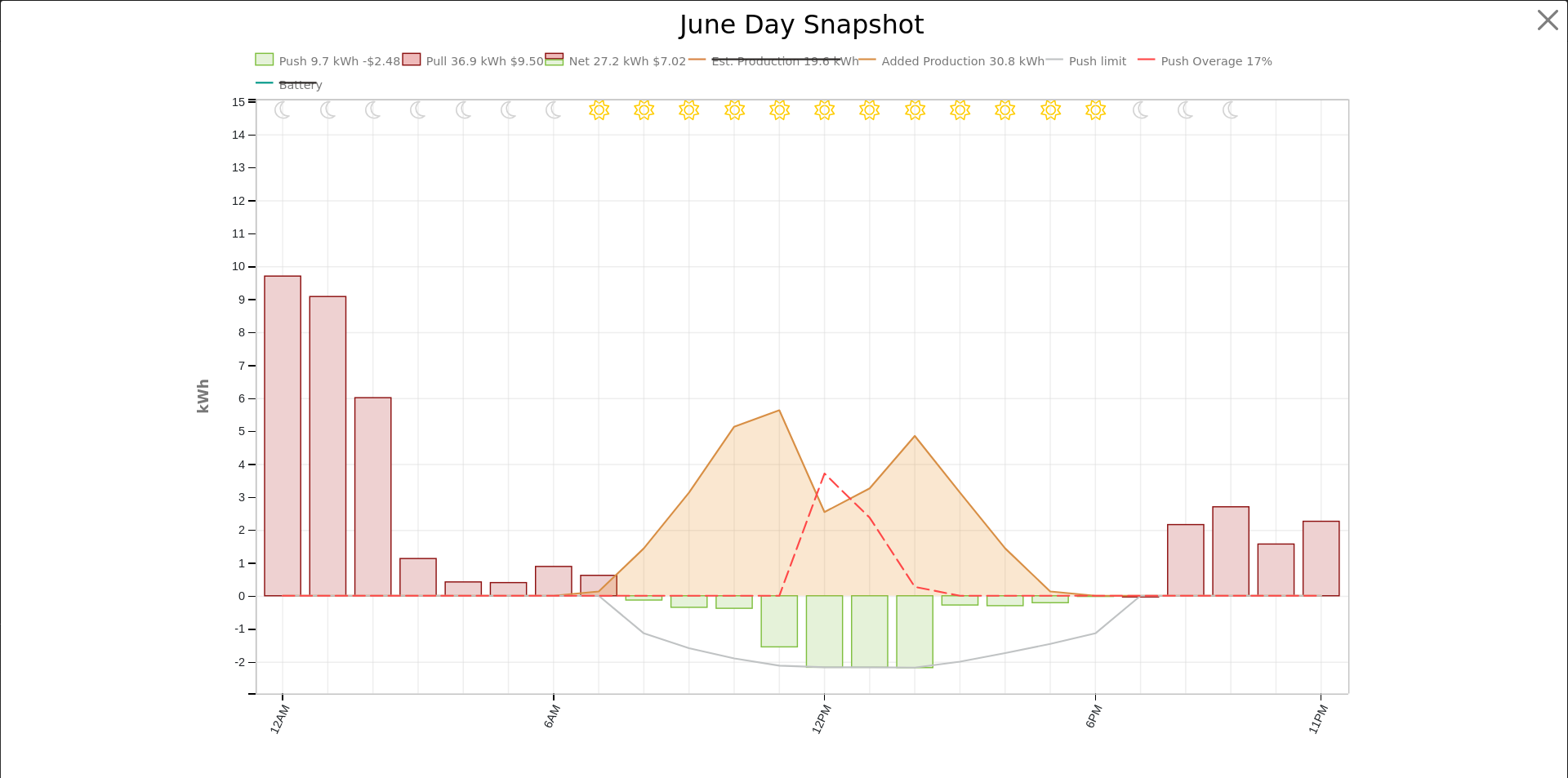
click at [752, 58] on text "Est. Production 19.6 kWh" at bounding box center [785, 61] width 147 height 13
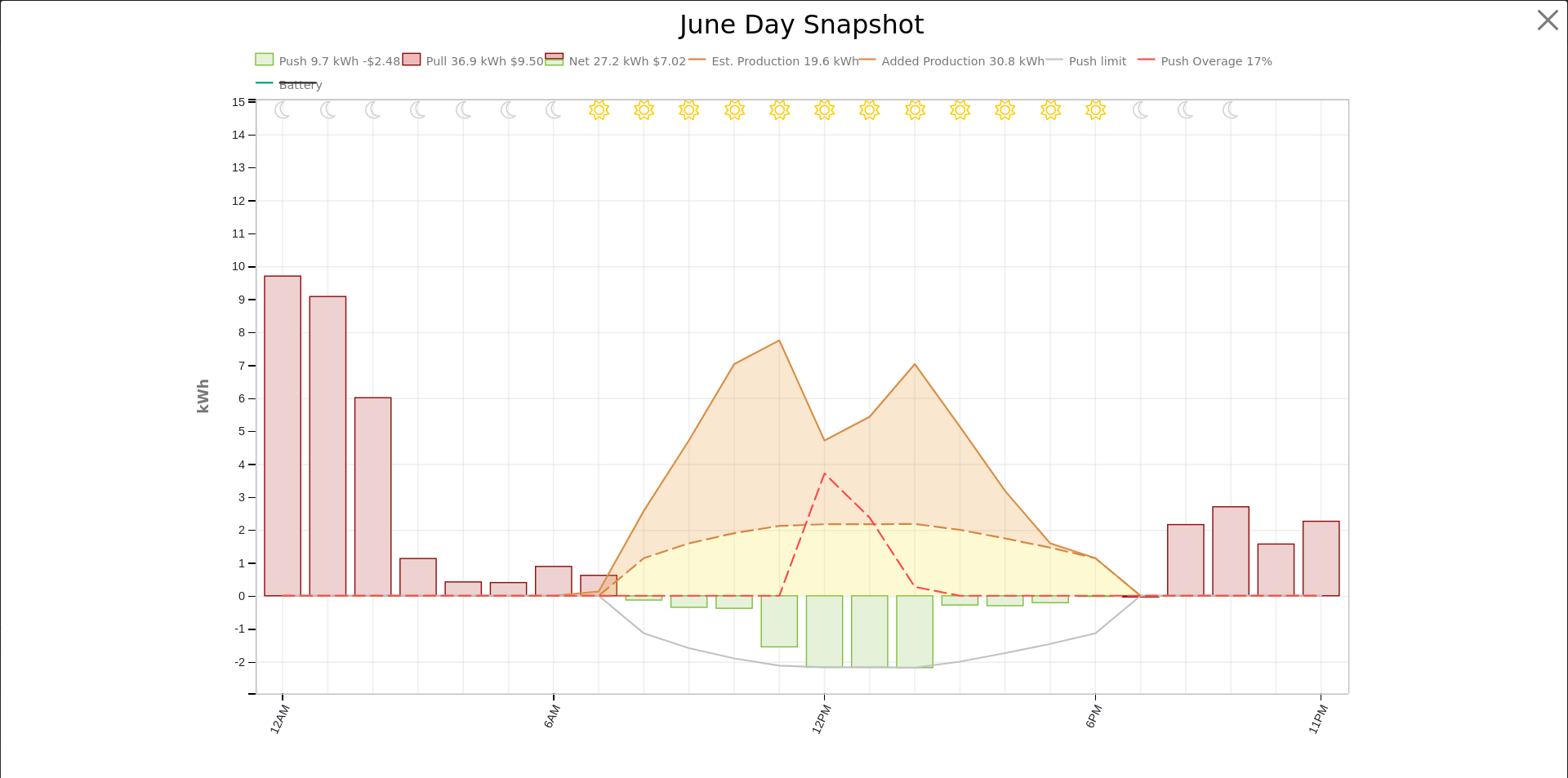
click at [919, 56] on text "Added Production 30.8 kWh" at bounding box center [964, 61] width 164 height 13
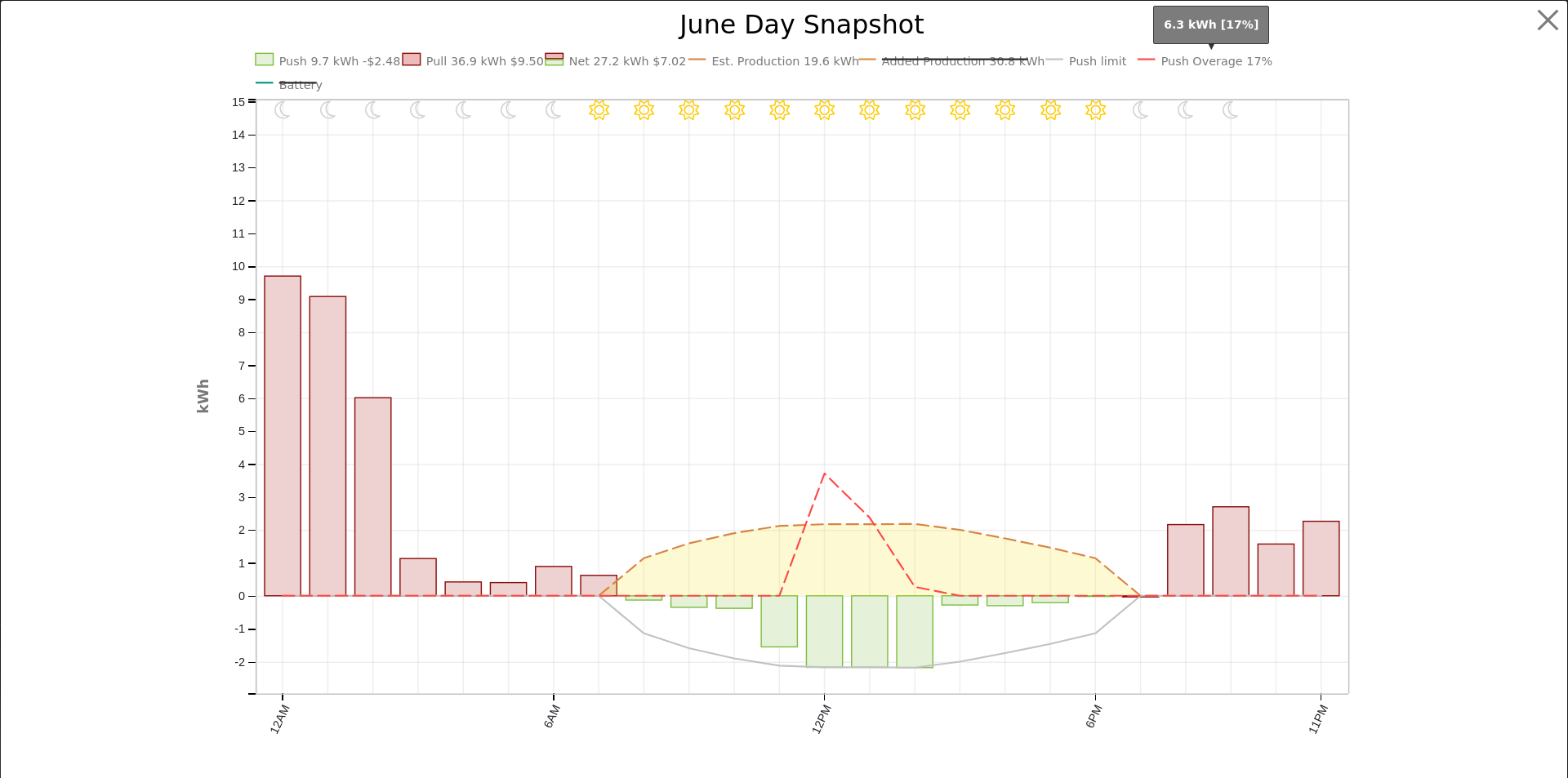
click at [1189, 61] on text "Push Overage 17%" at bounding box center [1216, 61] width 111 height 13
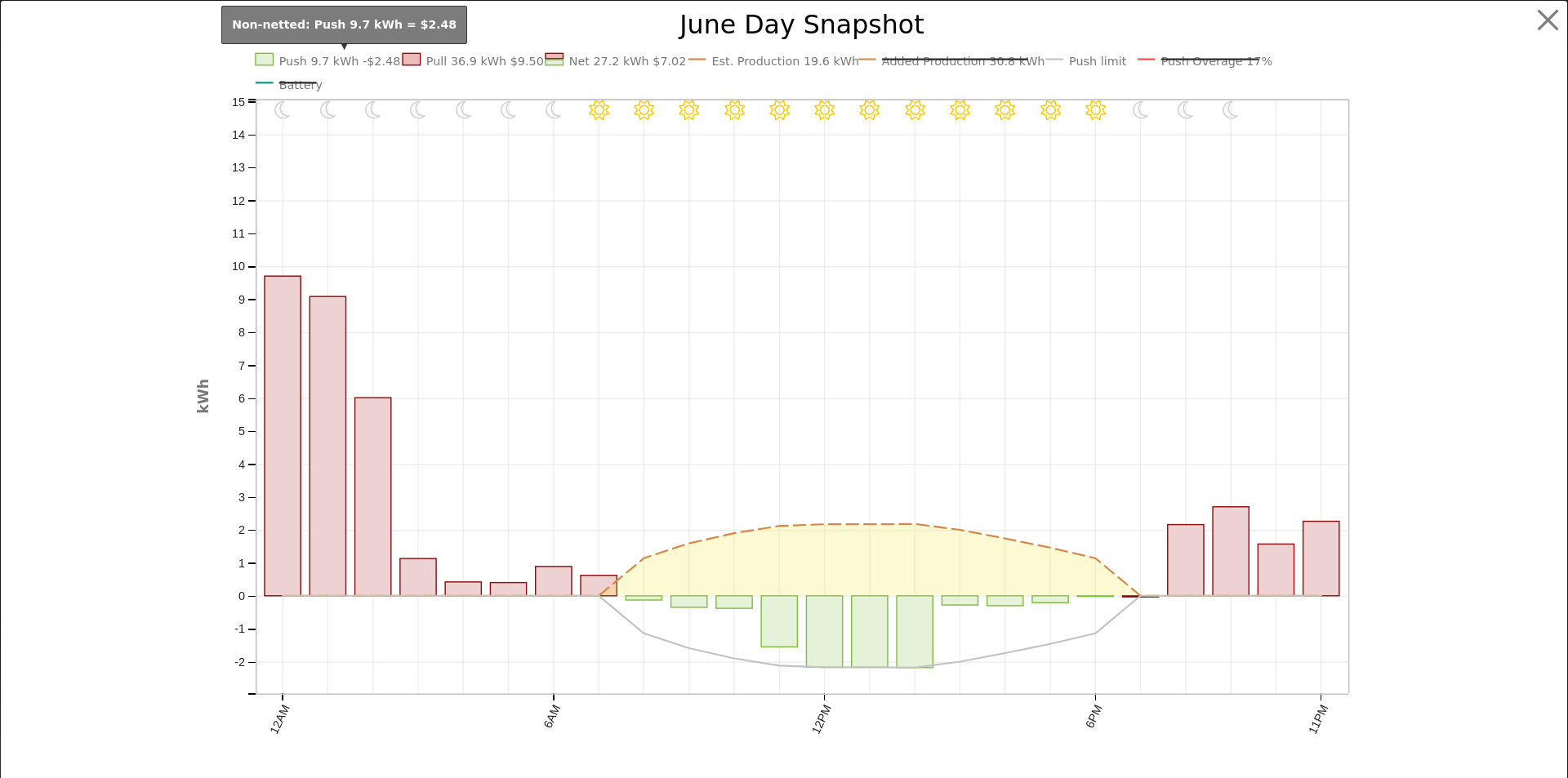
click at [339, 61] on text "Push 9.7 kWh -$2.48" at bounding box center [339, 61] width 121 height 13
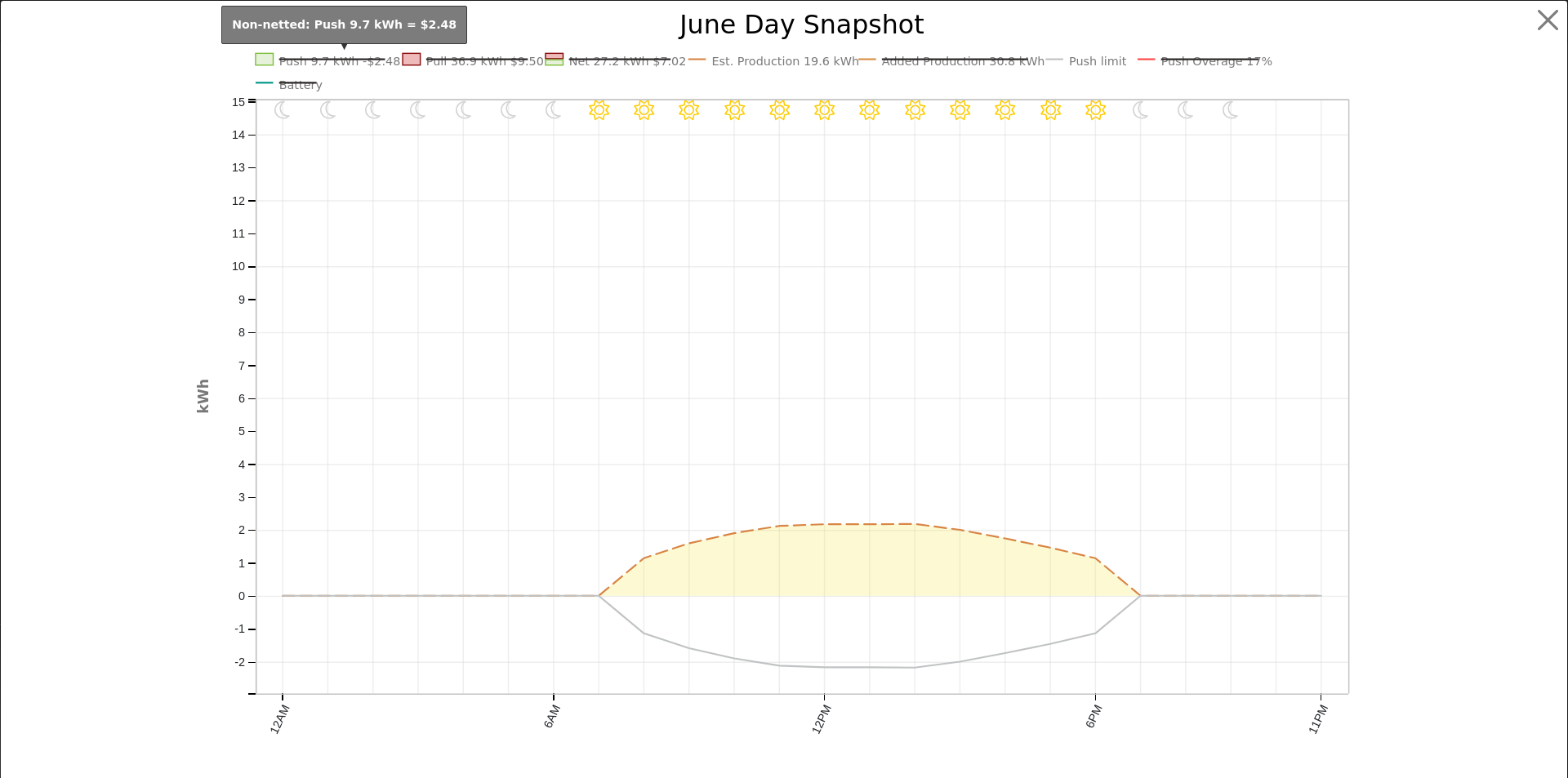
click at [333, 55] on text "Push 9.7 kWh -$2.48" at bounding box center [339, 61] width 121 height 13
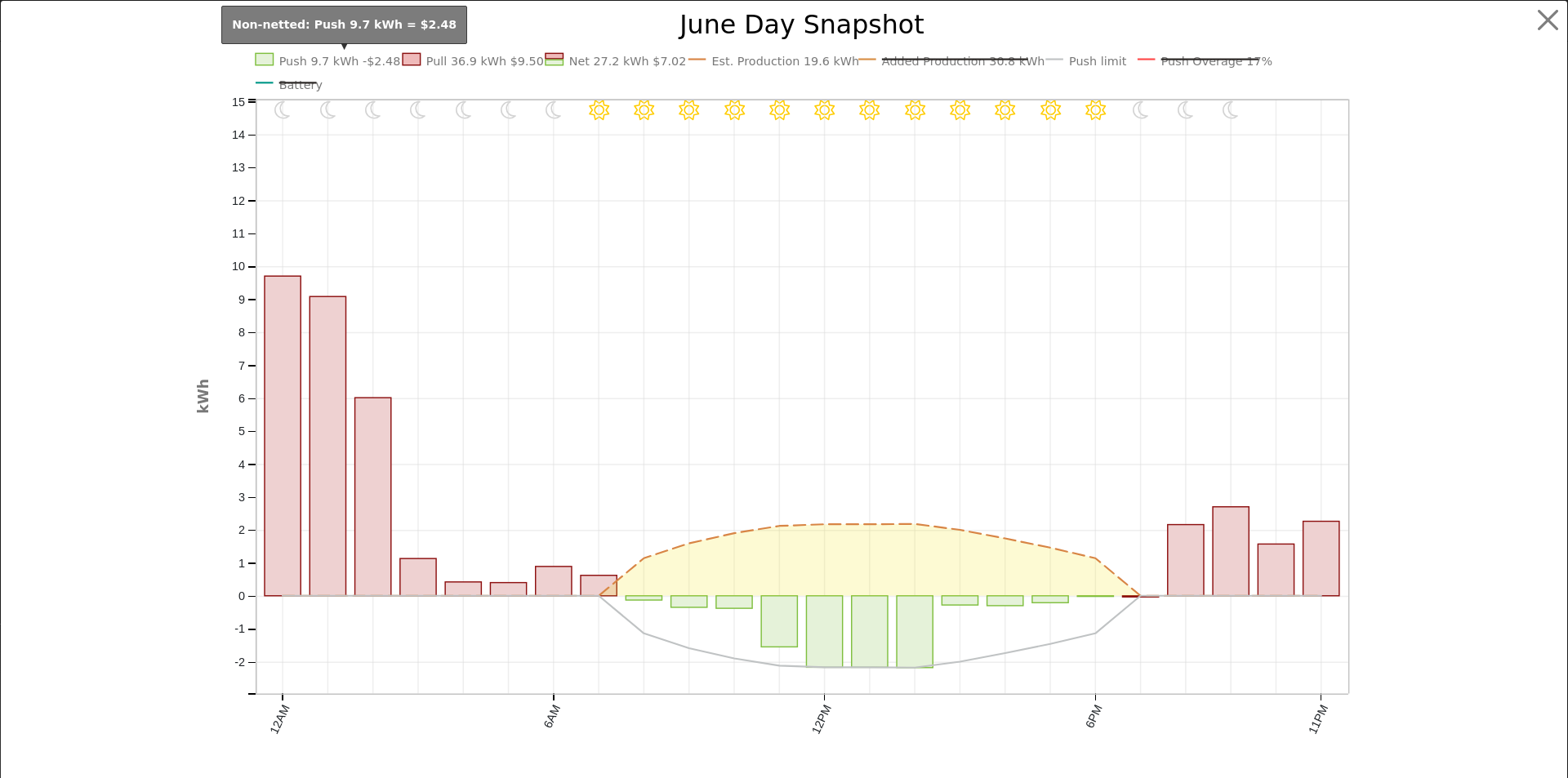
click at [351, 55] on text "Push 9.7 kWh -$2.48" at bounding box center [339, 61] width 121 height 13
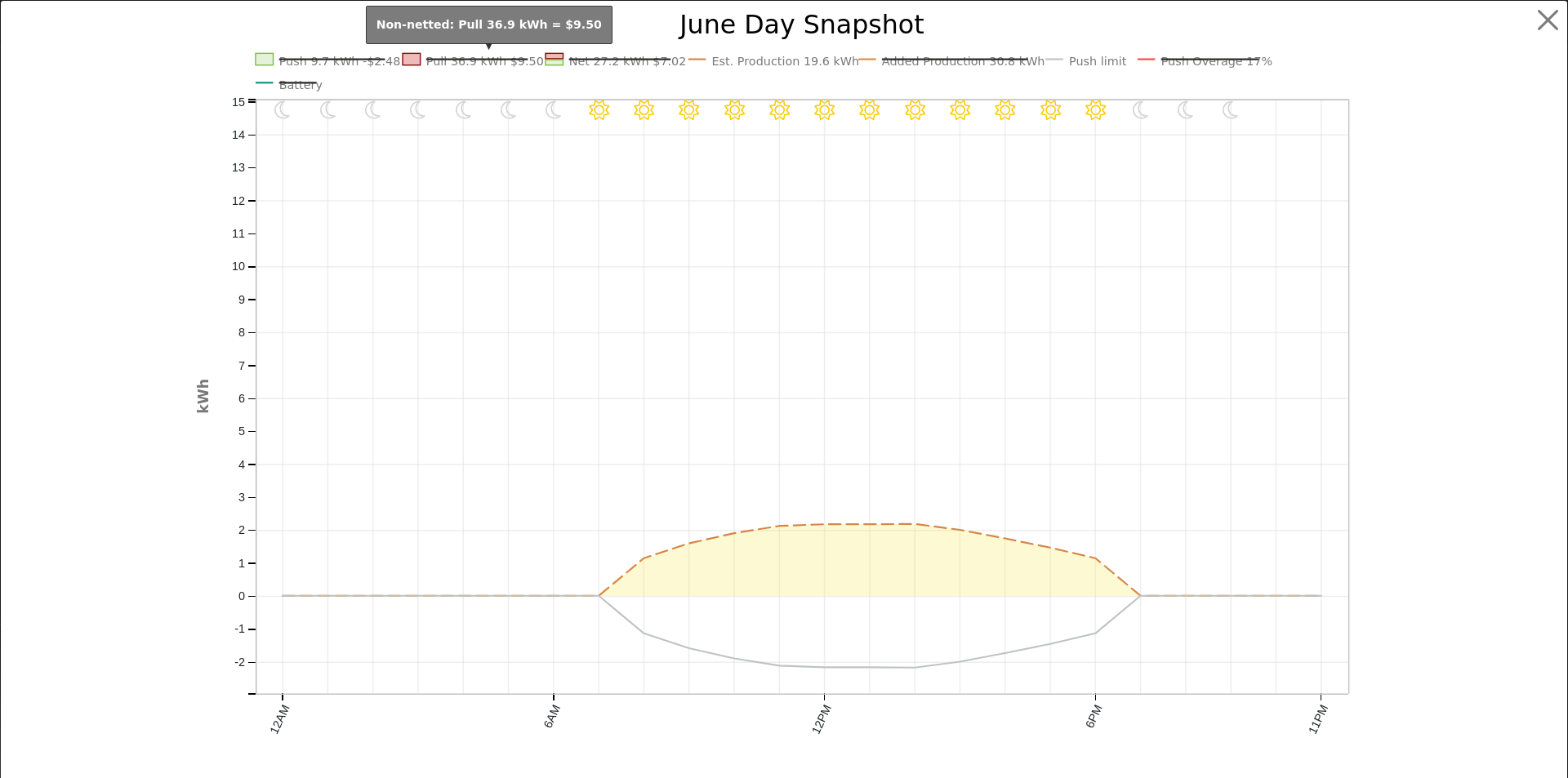
click at [440, 60] on text "Pull 36.9 kWh $9.50" at bounding box center [484, 61] width 118 height 13
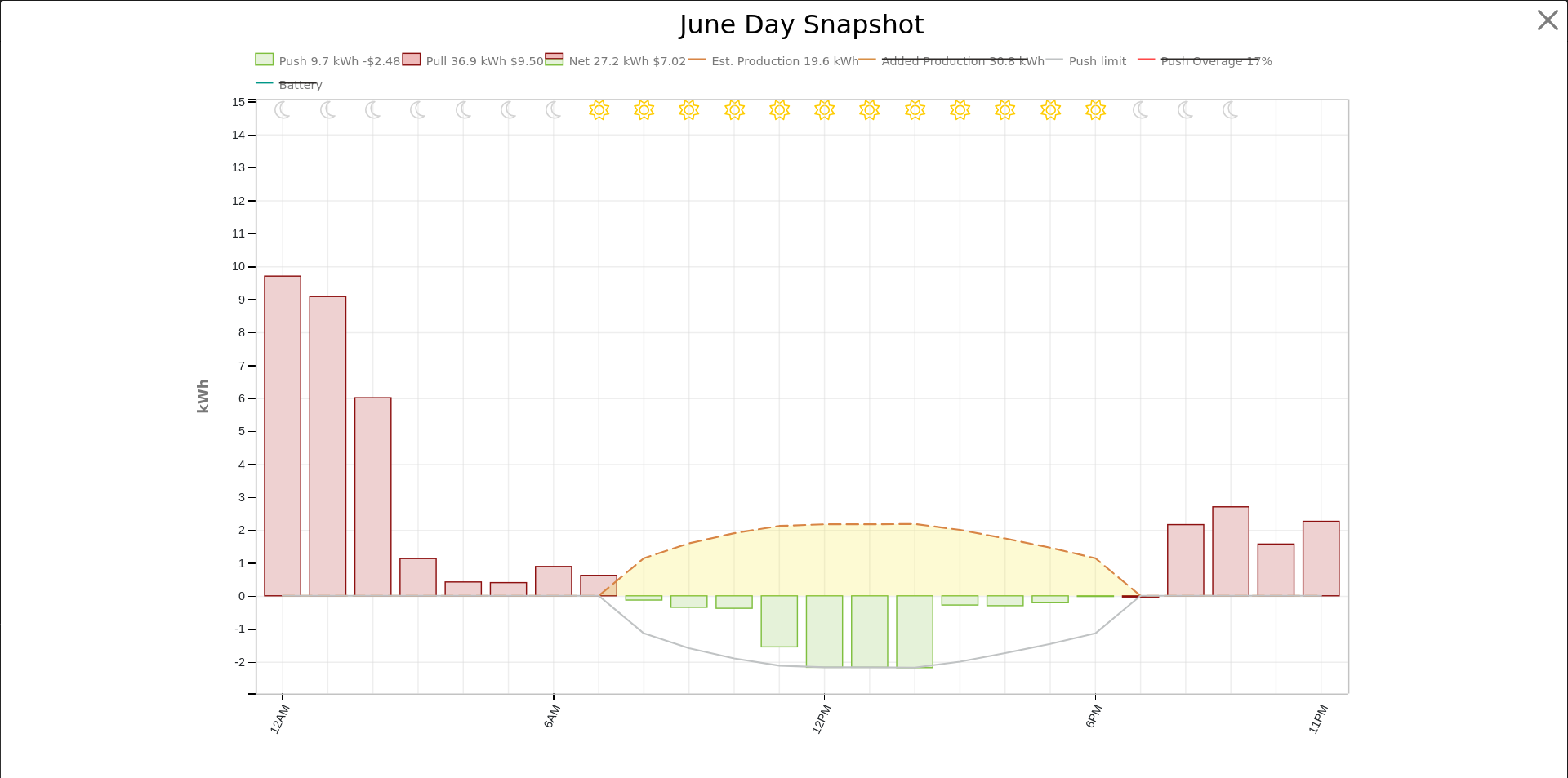
click at [918, 57] on text "Added Production 30.8 kWh" at bounding box center [964, 61] width 164 height 13
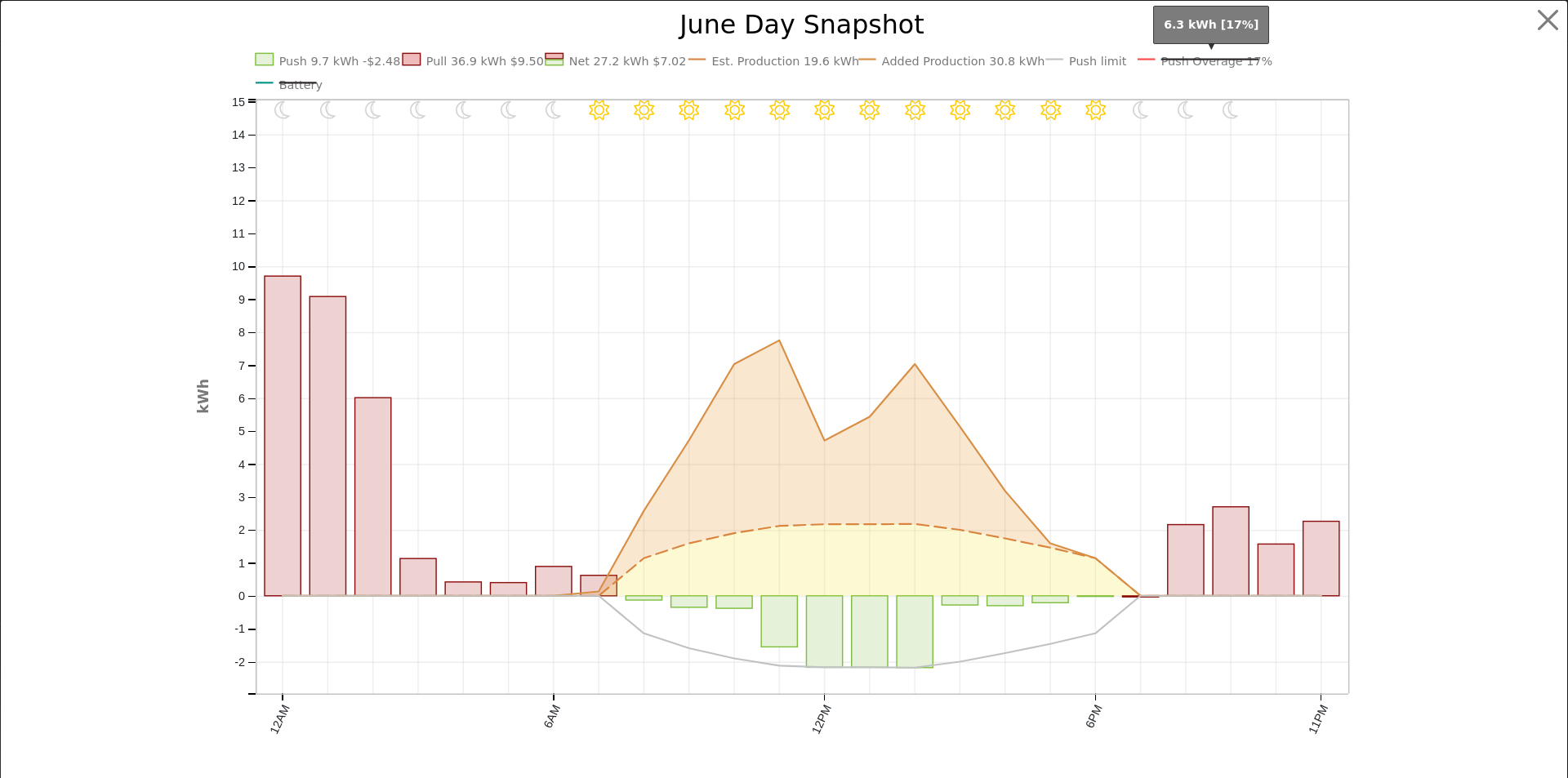
click at [1198, 62] on text "Push Overage 17%" at bounding box center [1216, 61] width 111 height 13
click at [1537, 18] on button "button" at bounding box center [1548, 20] width 31 height 31
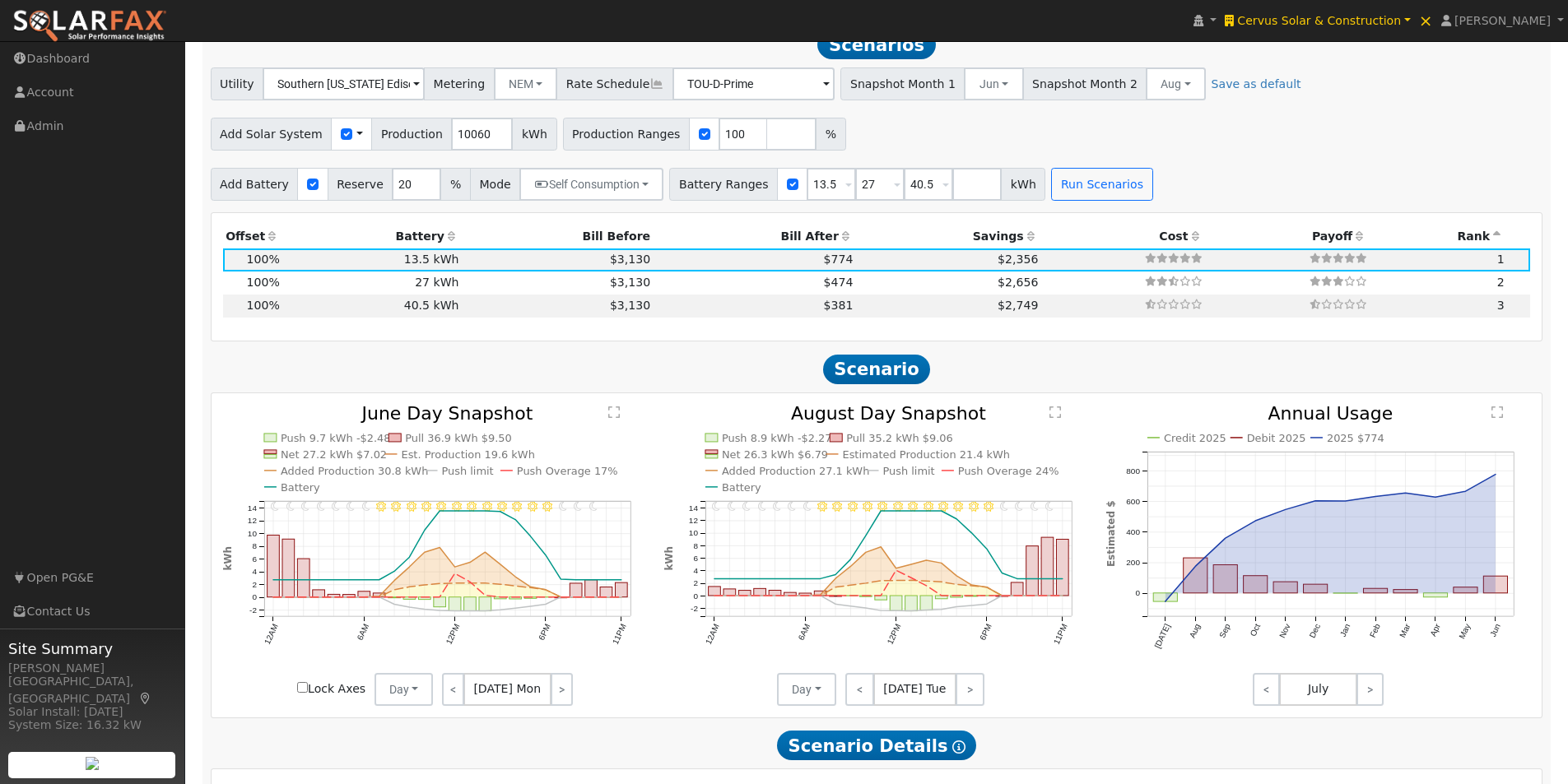
click at [614, 419] on text "" at bounding box center [614, 412] width 12 height 14
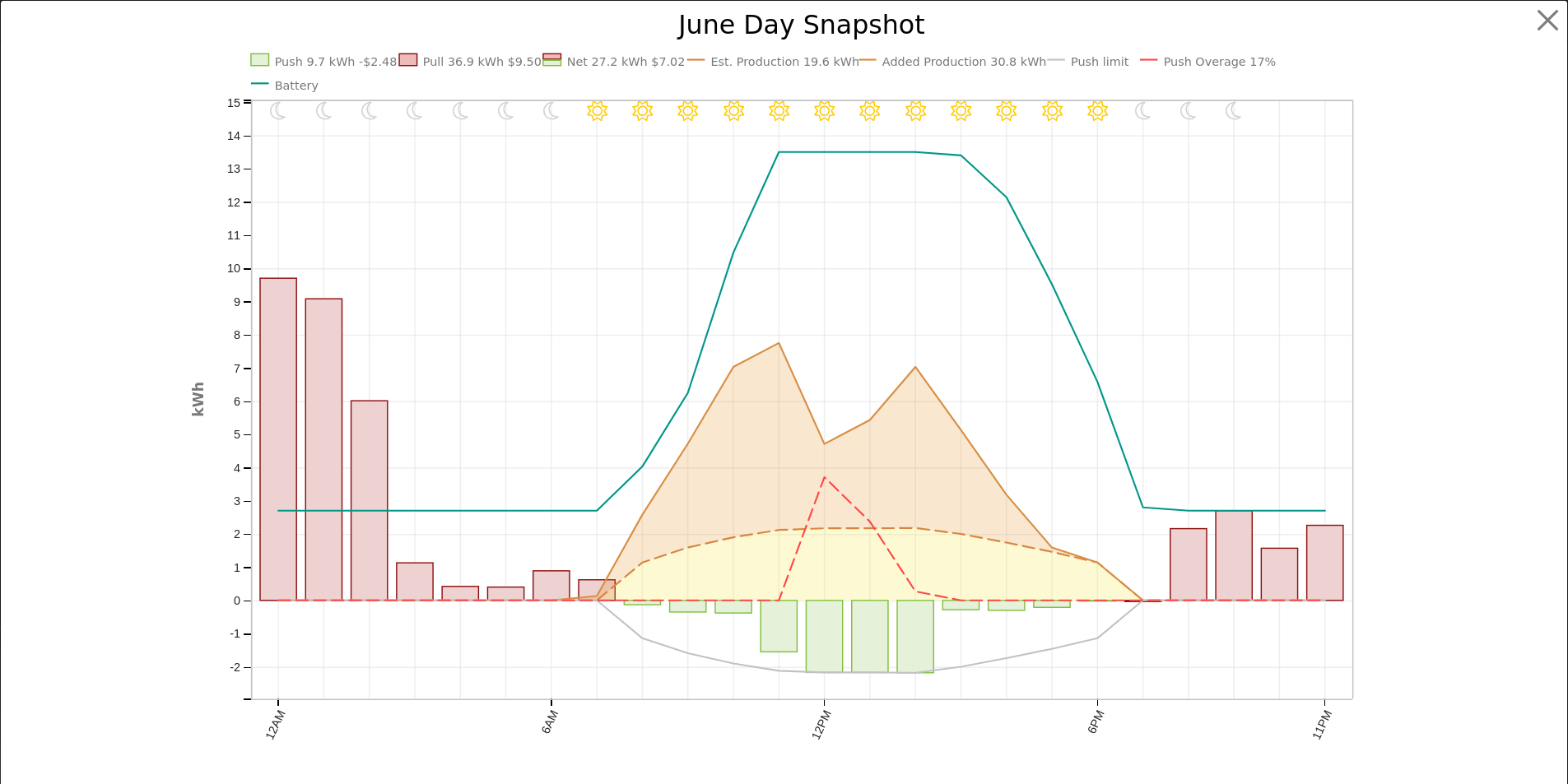
scroll to position [1701, 0]
click at [1549, 16] on button "button" at bounding box center [1561, 20] width 32 height 32
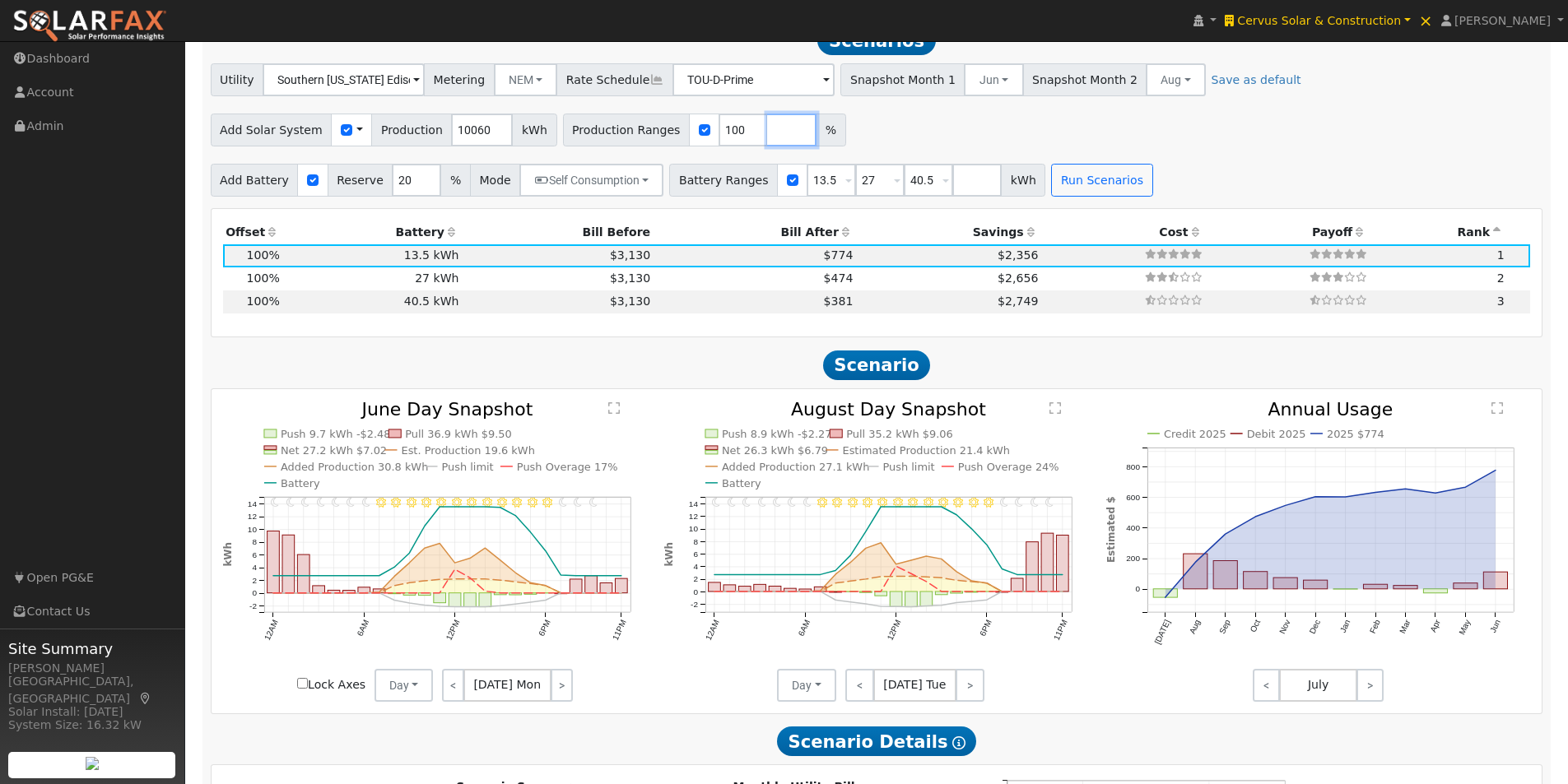
click at [767, 139] on input "number" at bounding box center [791, 130] width 49 height 33
type input "0"
type input "100"
click at [953, 195] on input "number" at bounding box center [977, 180] width 49 height 33
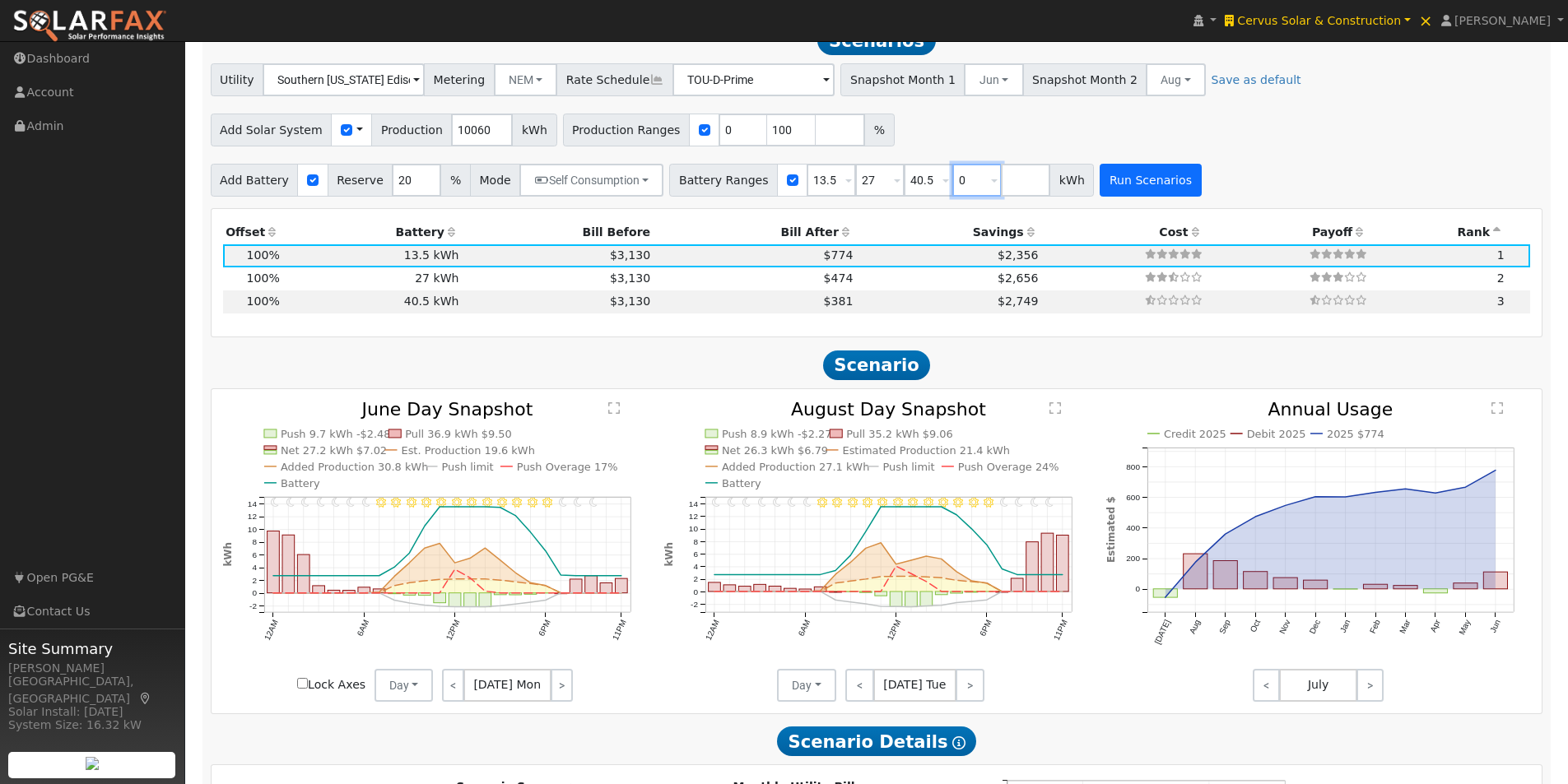
type input "0"
type input "13.5"
type input "27"
type input "40.5"
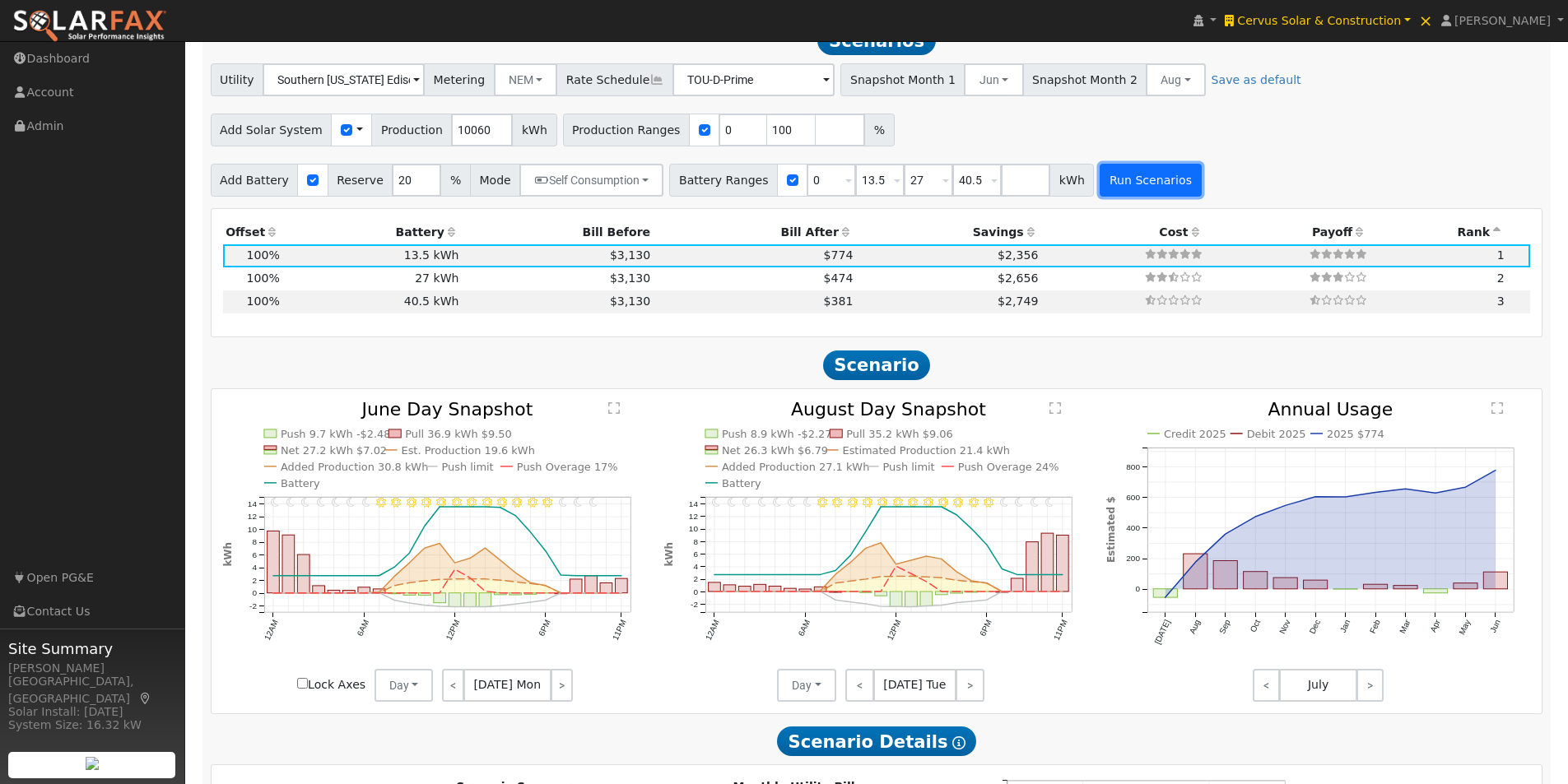
click at [1108, 189] on button "Run Scenarios" at bounding box center [1150, 180] width 102 height 33
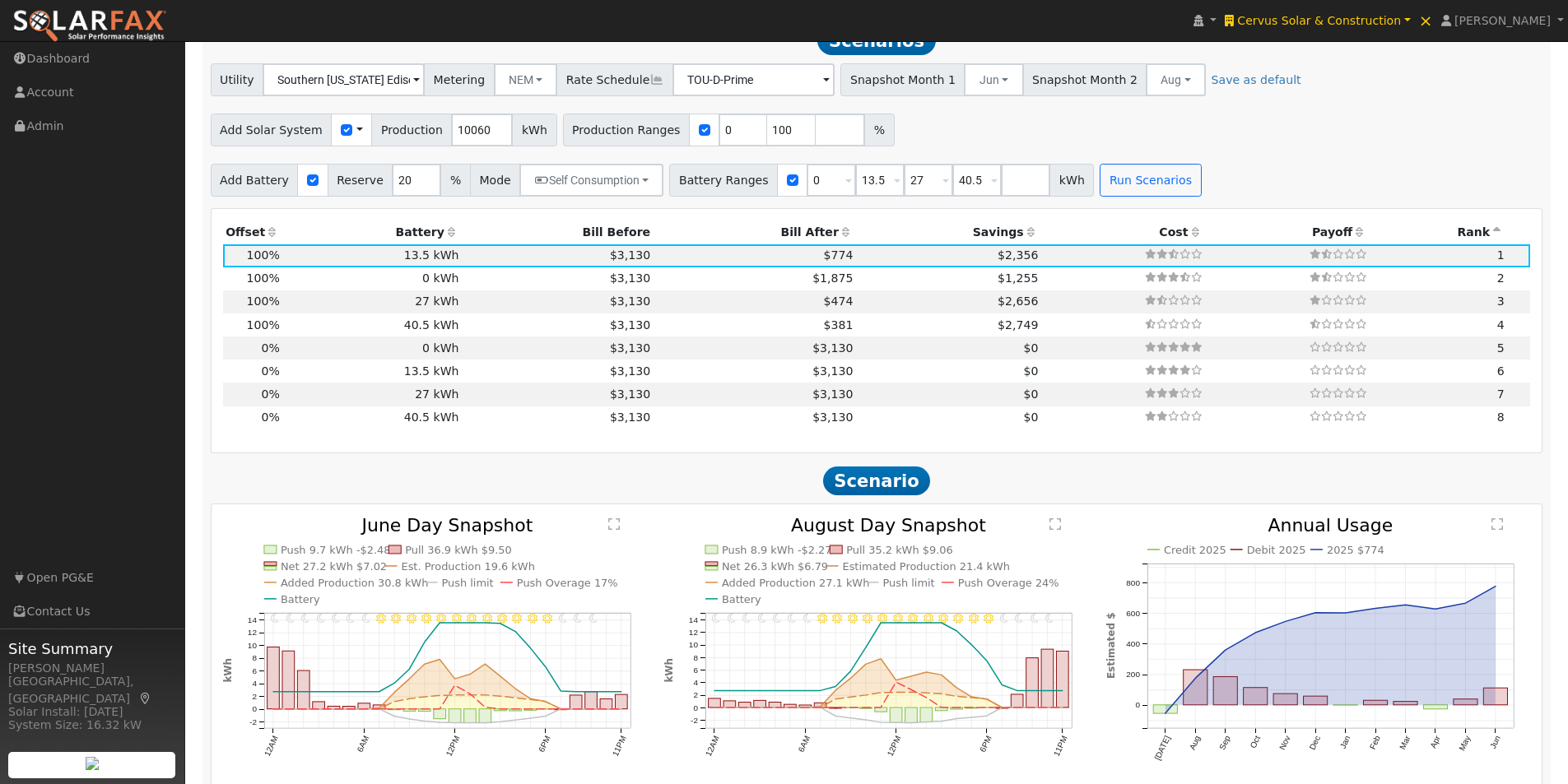
scroll to position [1685, 0]
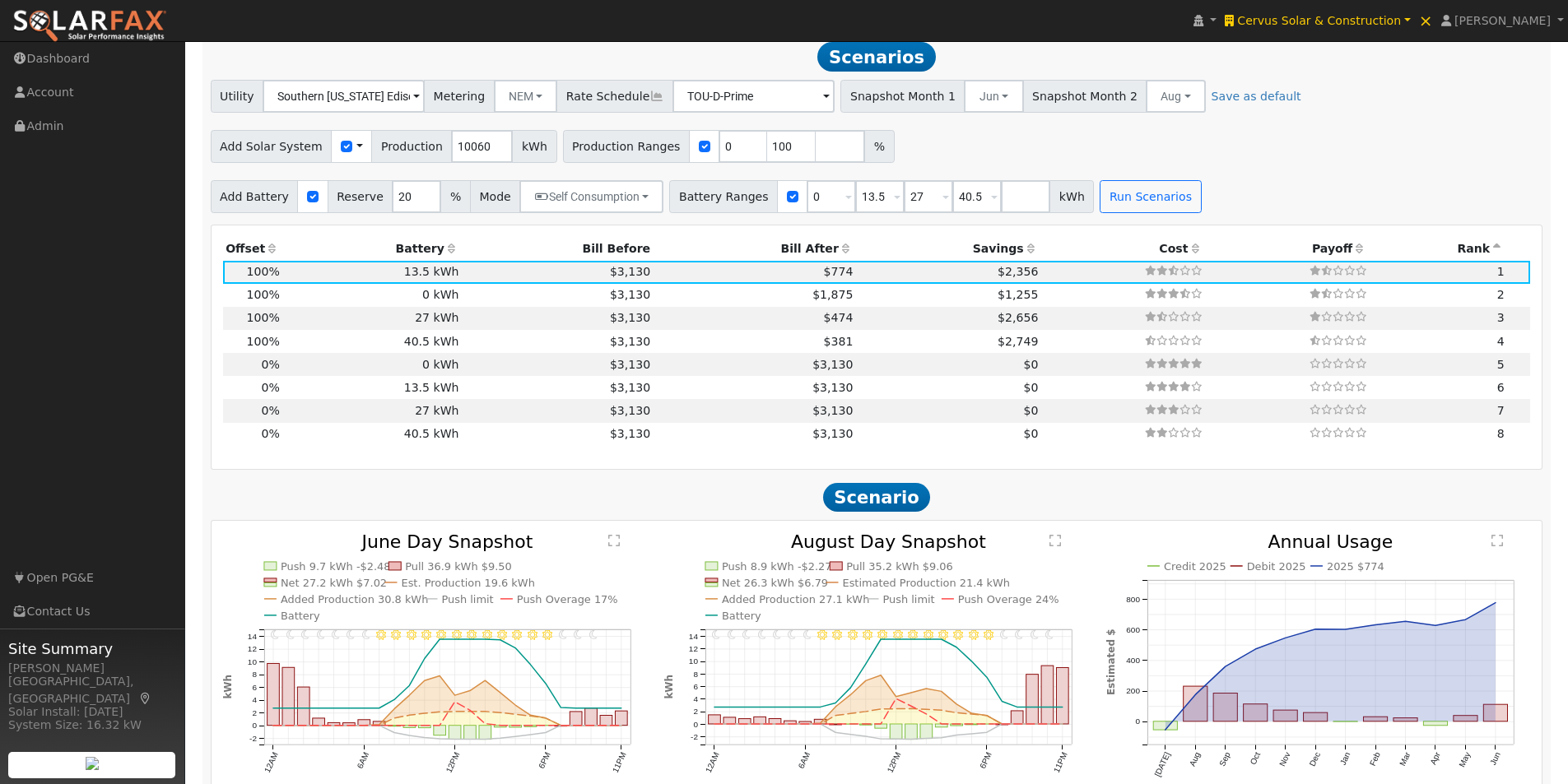
click at [271, 255] on icon at bounding box center [272, 248] width 15 height 12
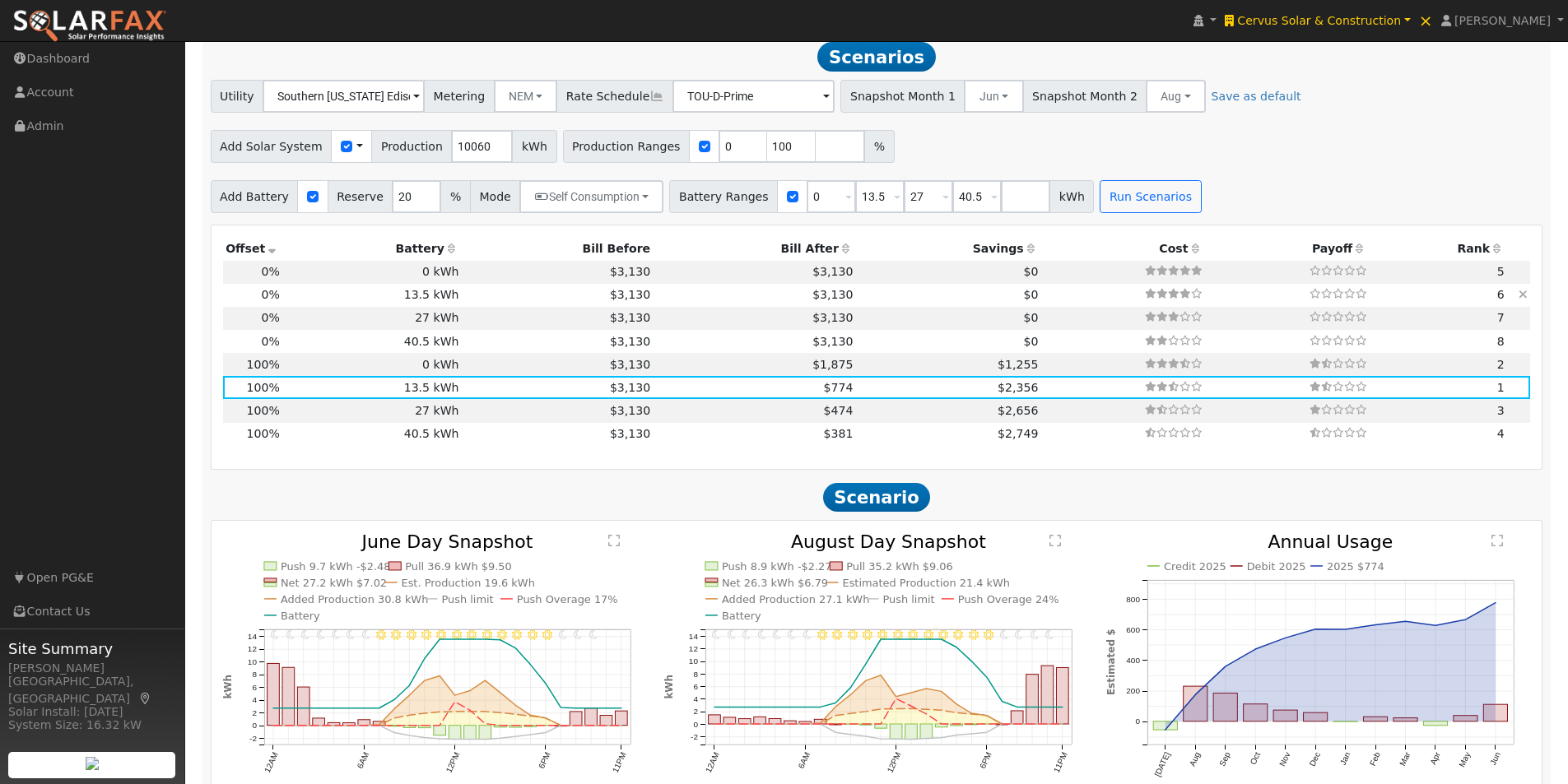
click at [429, 300] on td "13.5 kWh" at bounding box center [373, 295] width 179 height 23
type input "0.0"
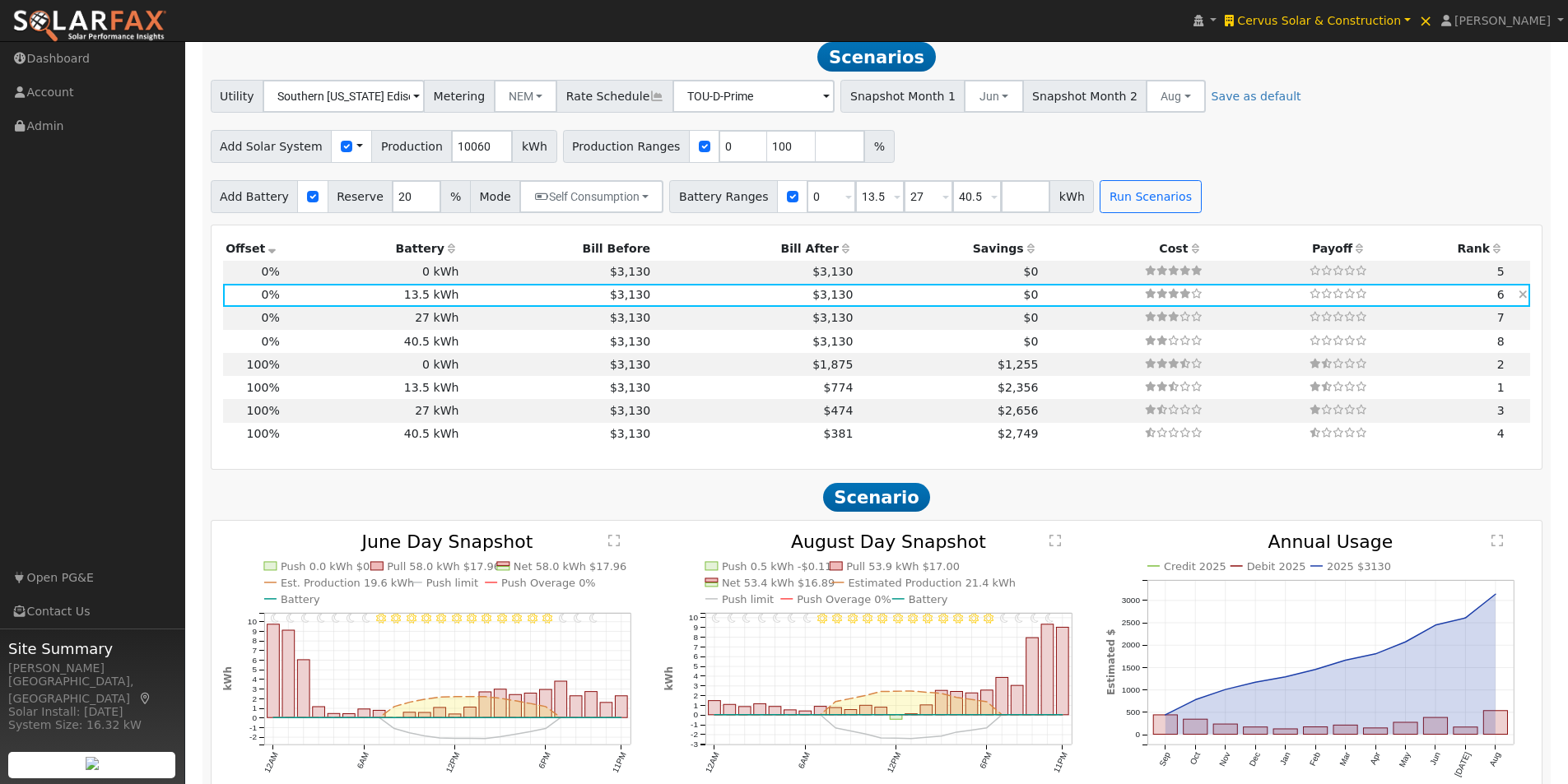
click at [1520, 300] on icon at bounding box center [1524, 295] width 9 height 12
type input "$0"
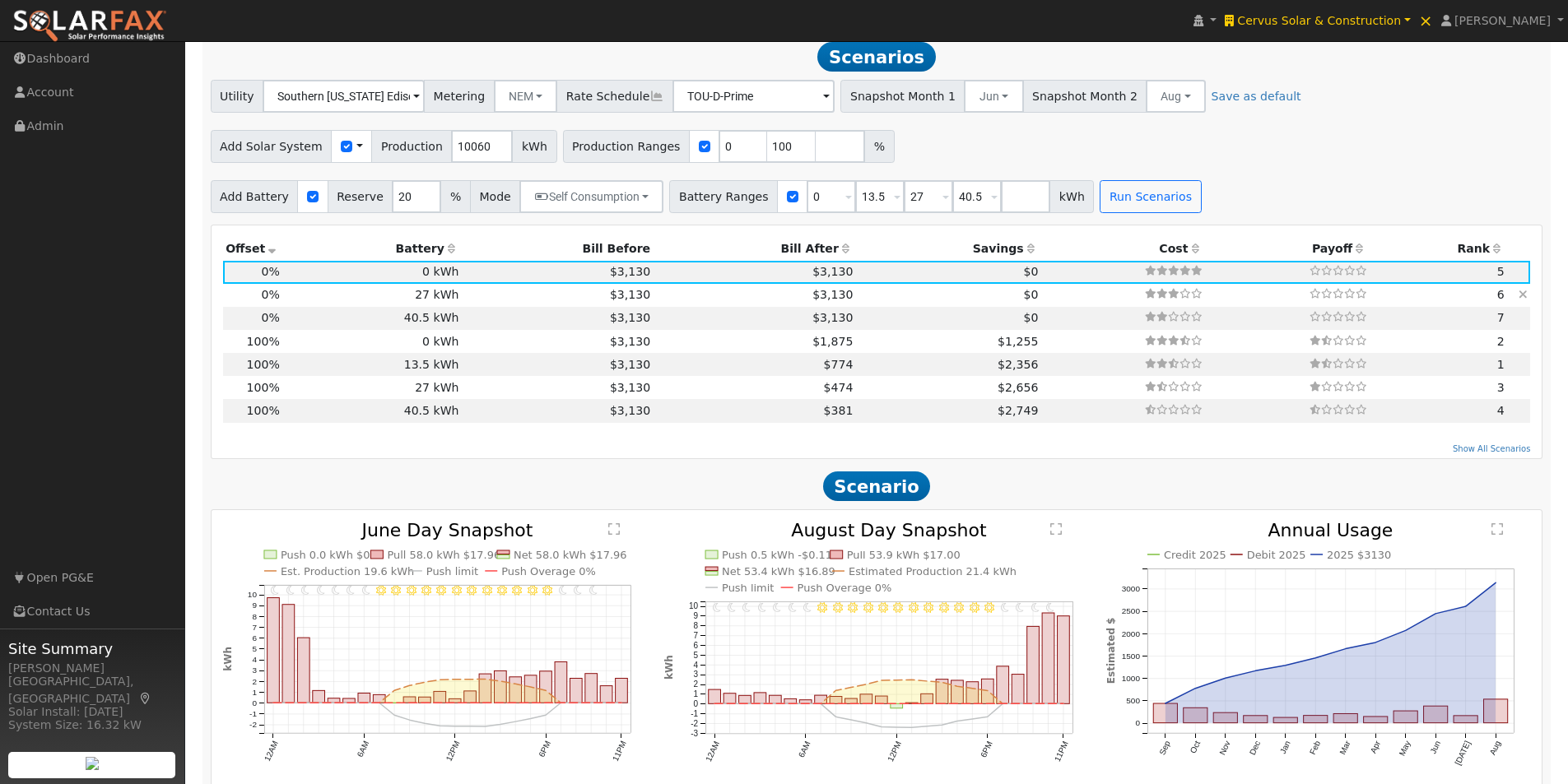
click at [1524, 300] on icon at bounding box center [1524, 295] width 9 height 12
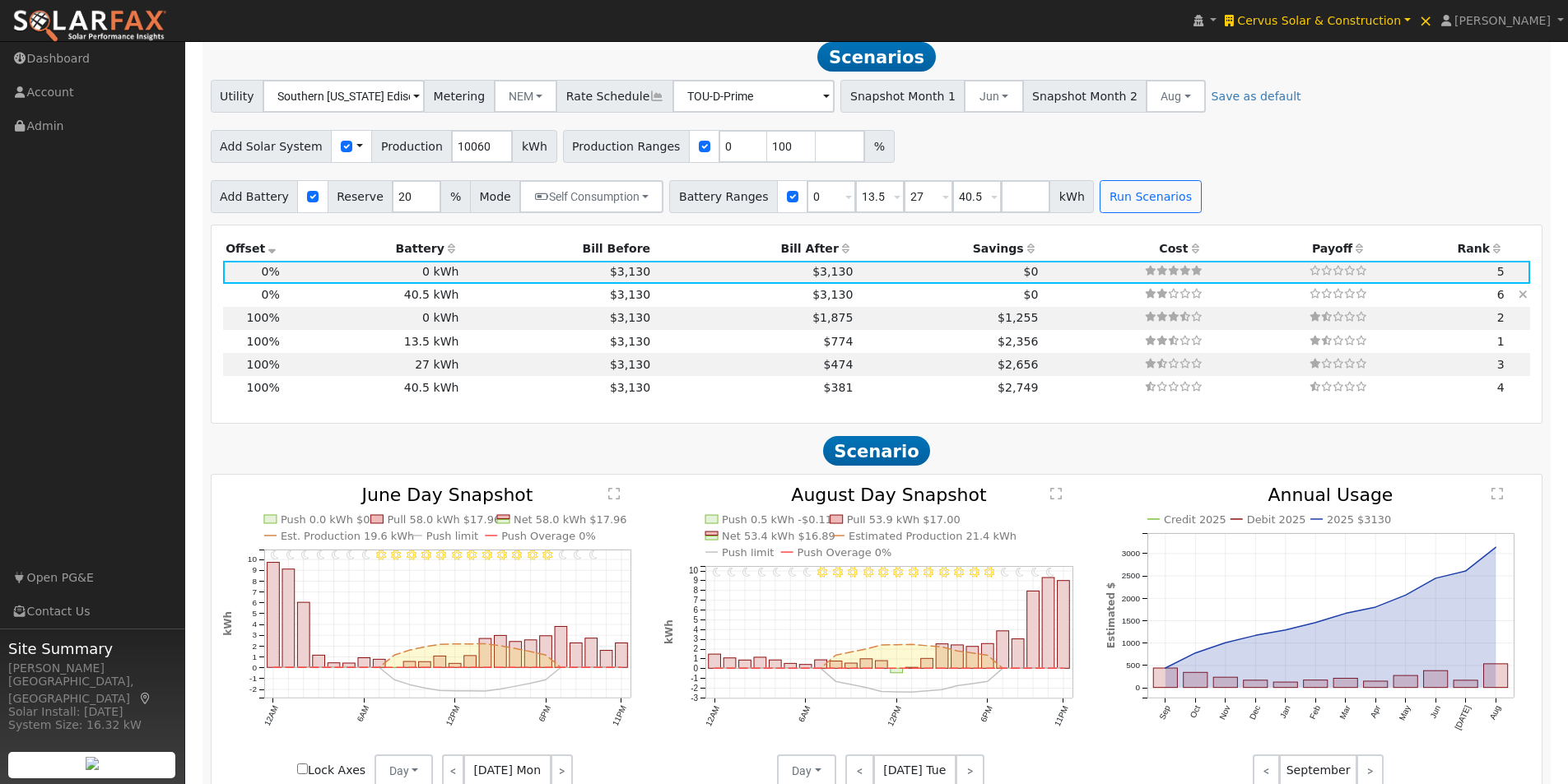
click at [1524, 300] on icon at bounding box center [1524, 295] width 9 height 12
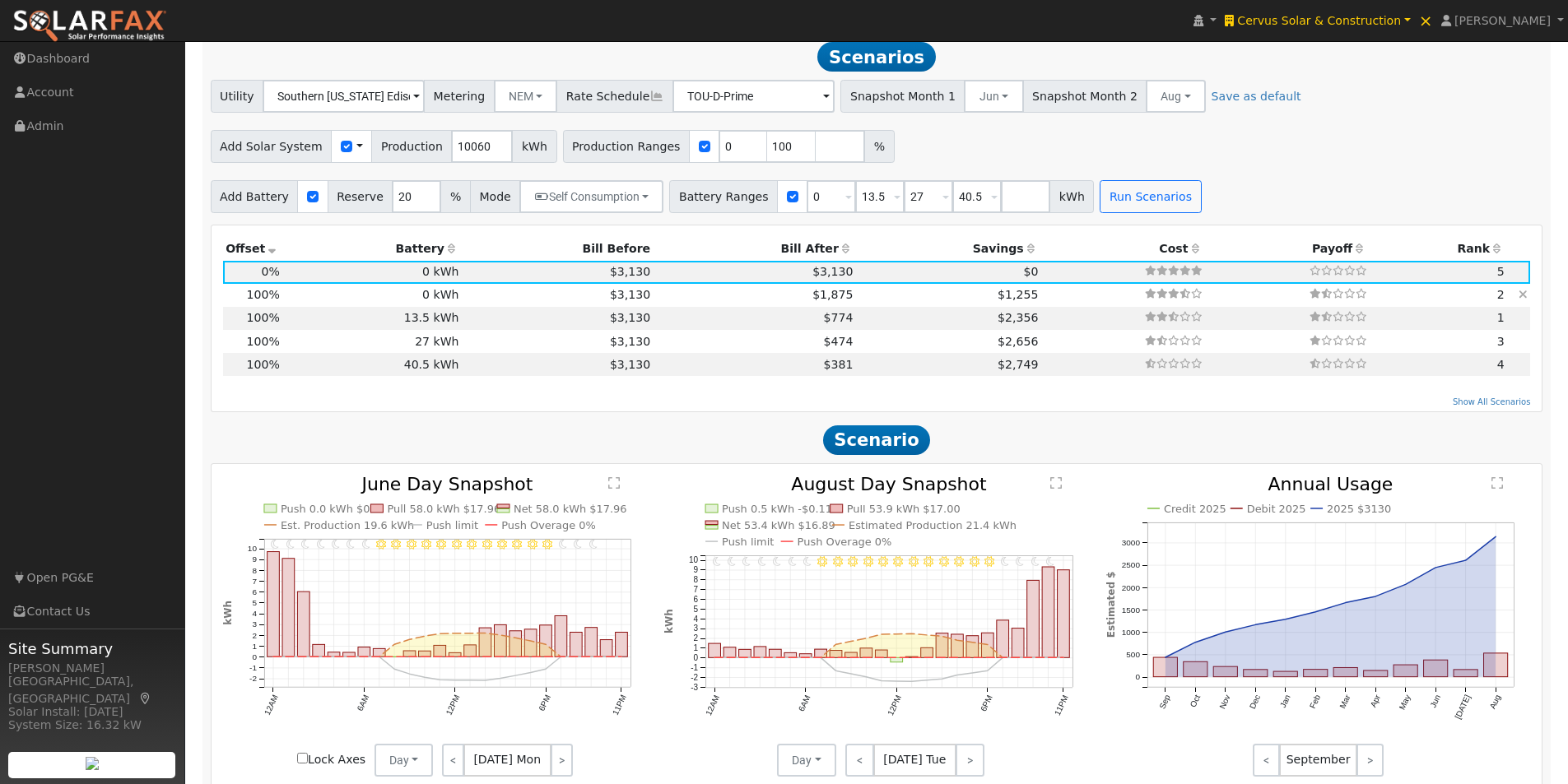
click at [363, 300] on td "0 kWh" at bounding box center [373, 295] width 179 height 23
type input "6.7"
type input "$7,042"
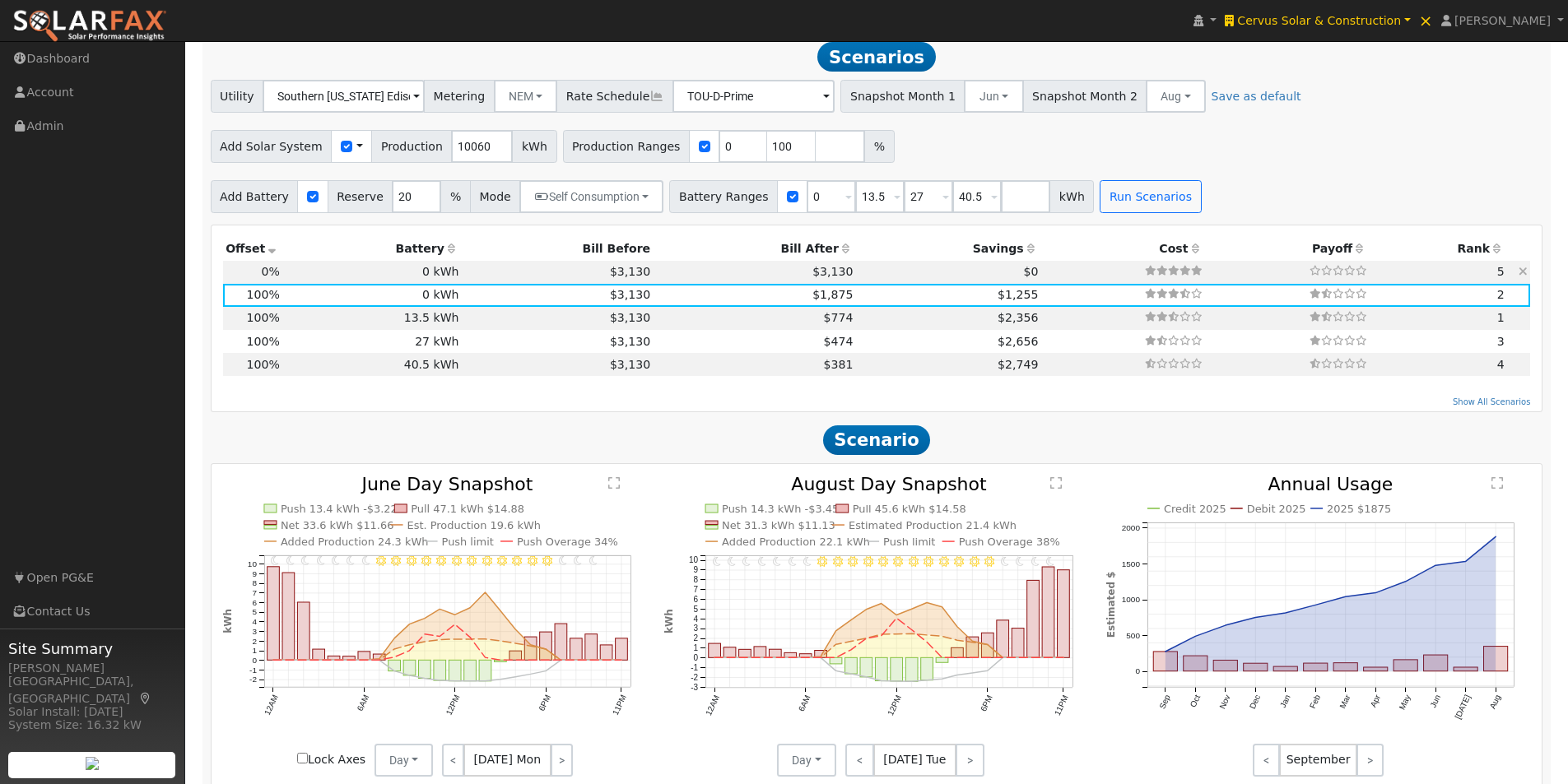
click at [350, 279] on td "0 kWh" at bounding box center [373, 272] width 179 height 23
type input "0.0"
type input "$0"
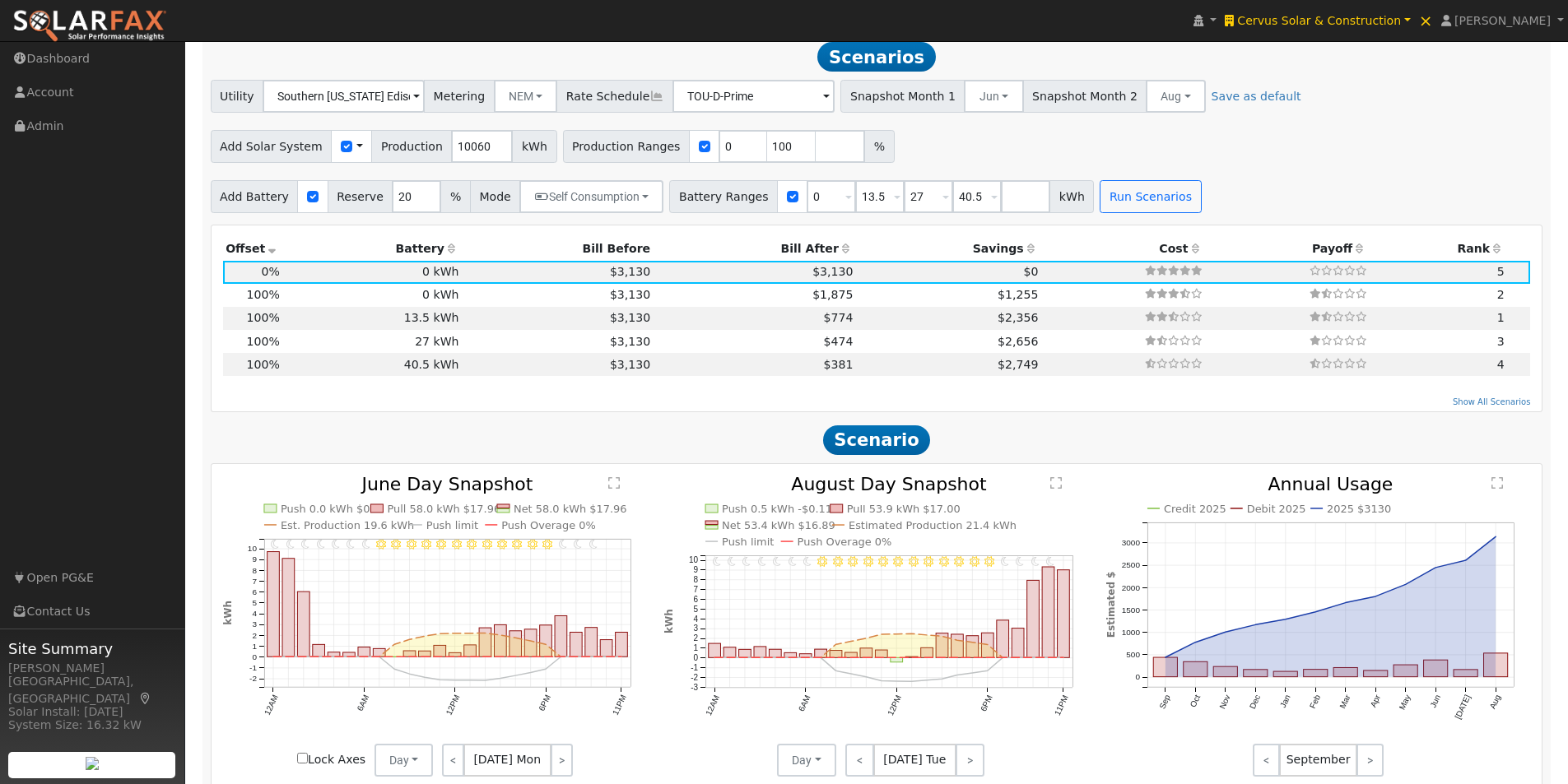
click at [614, 489] on text "" at bounding box center [614, 483] width 12 height 14
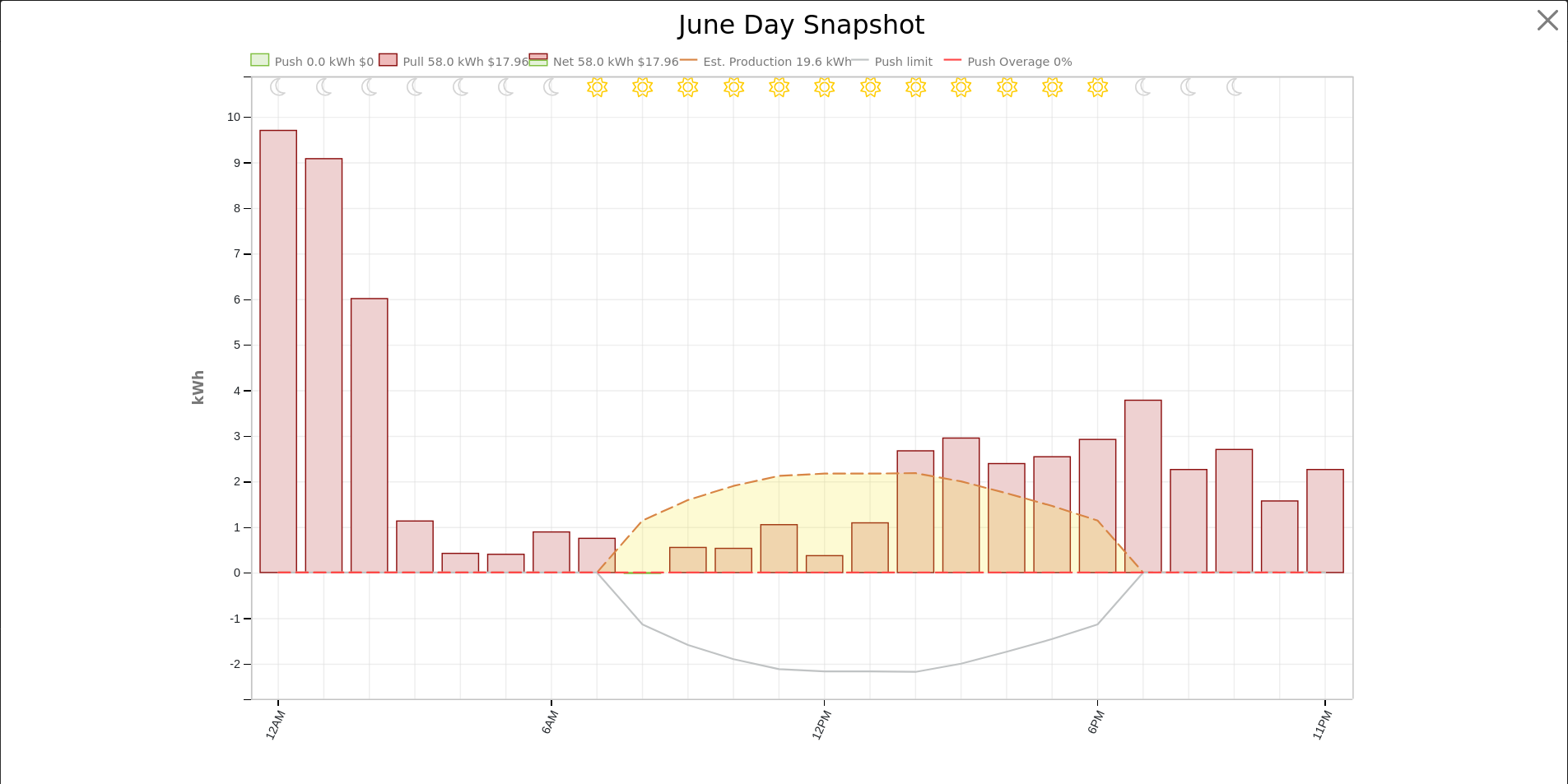
scroll to position [1689, 0]
click at [1546, 19] on button "button" at bounding box center [1561, 20] width 32 height 32
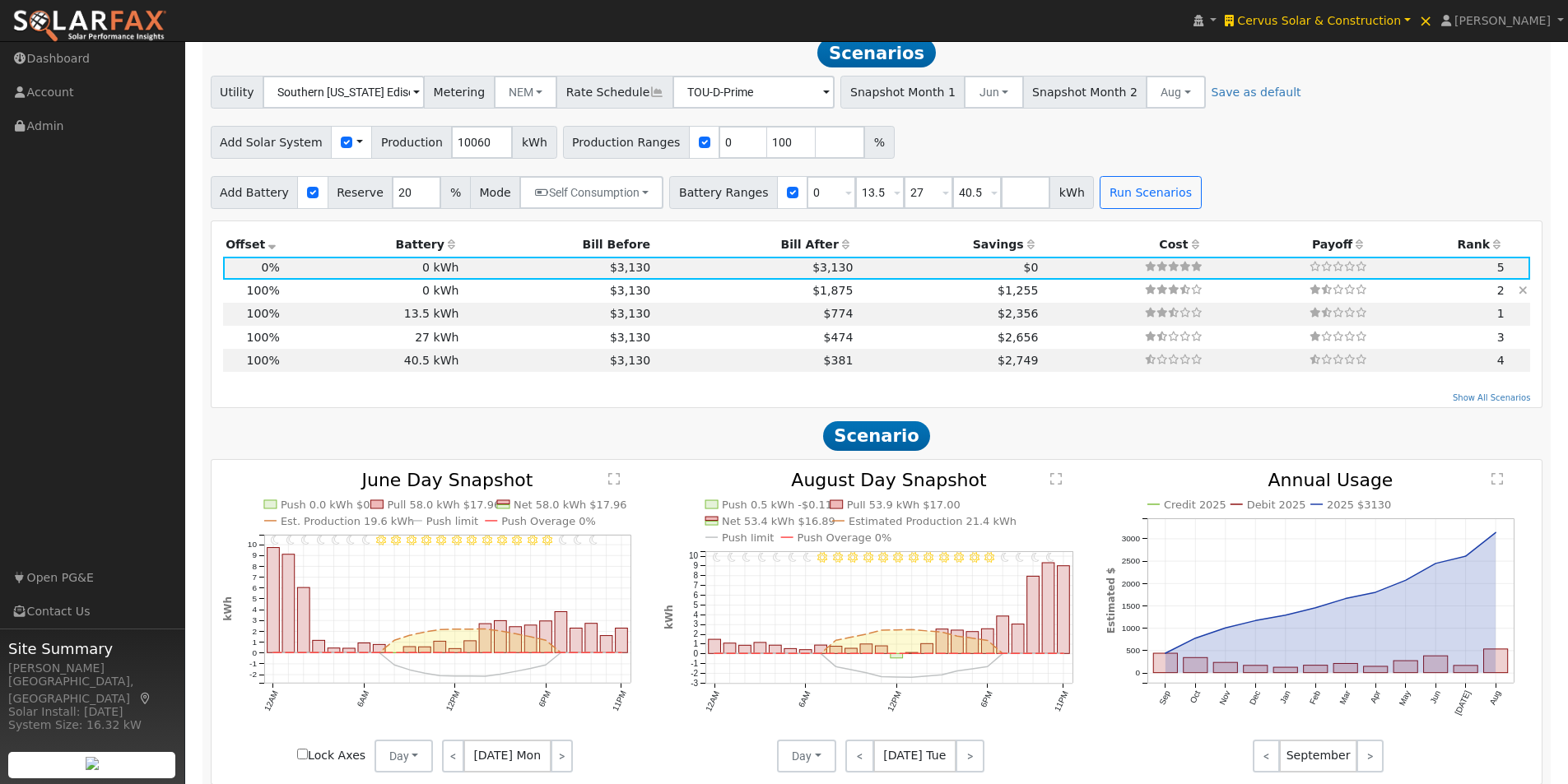
click at [360, 294] on td "0 kWh" at bounding box center [373, 291] width 179 height 23
type input "6.7"
type input "$7,042"
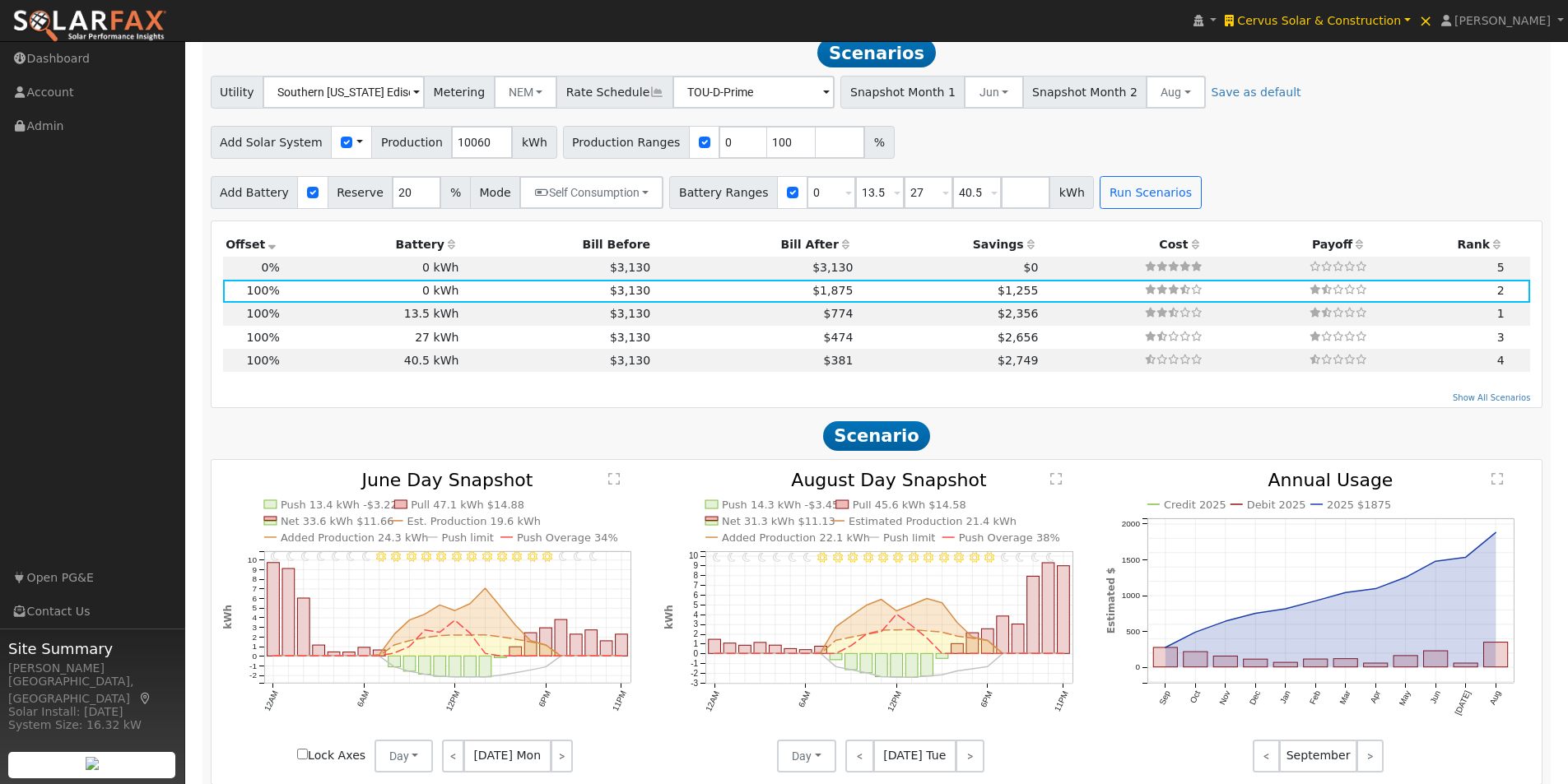
click at [615, 486] on text "" at bounding box center [614, 479] width 12 height 14
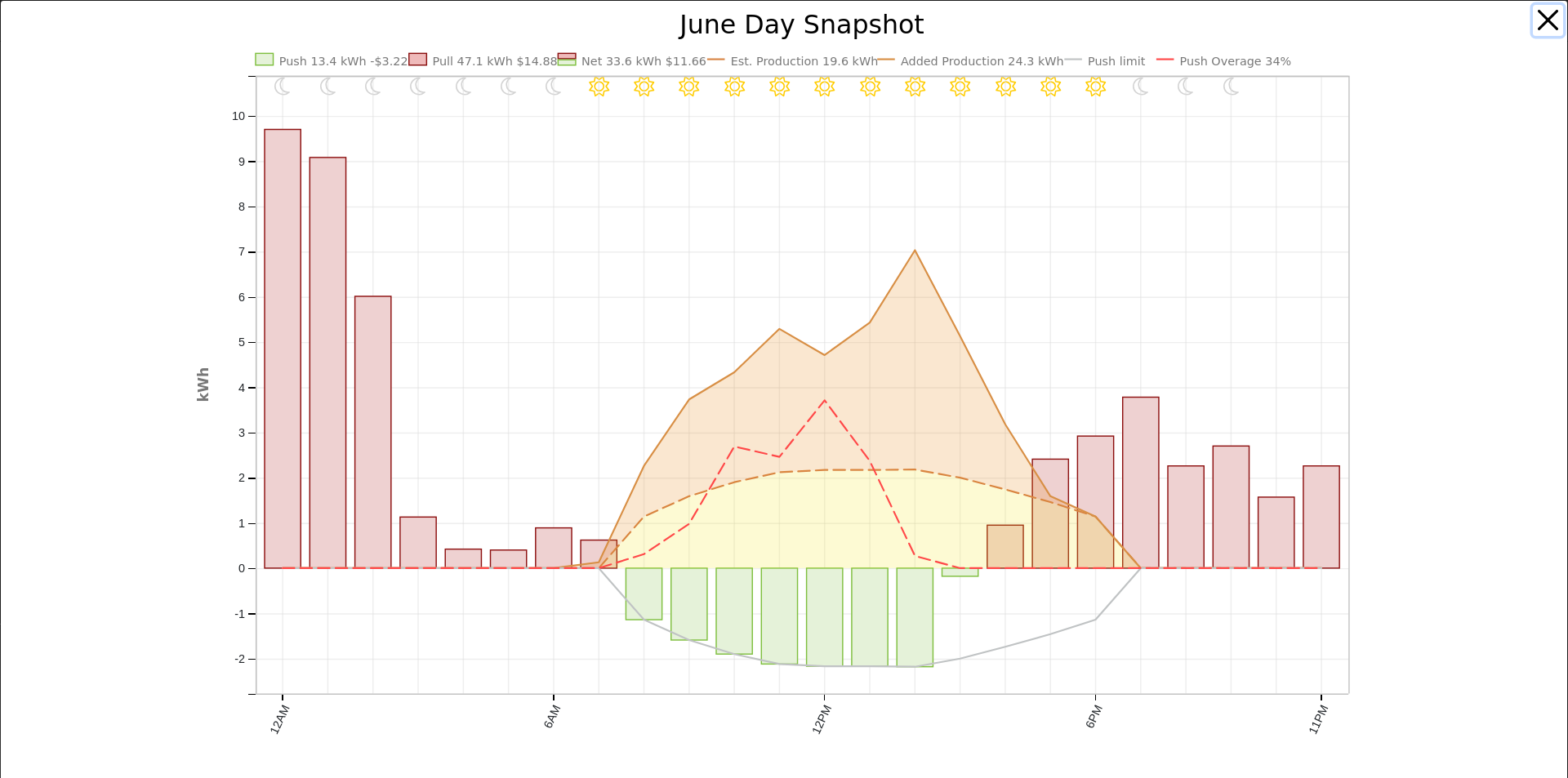
click at [1536, 17] on button "button" at bounding box center [1548, 20] width 31 height 31
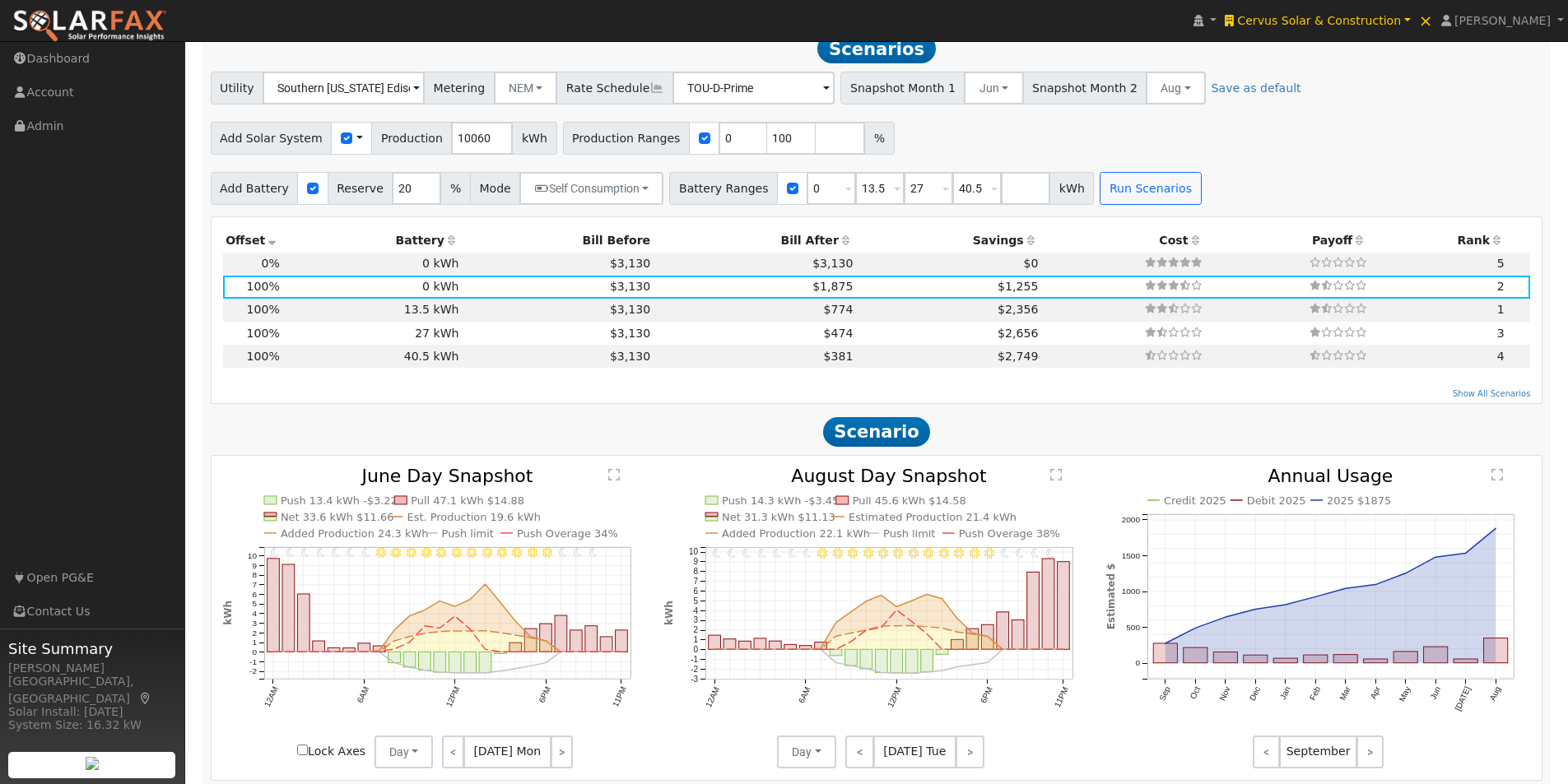
click at [615, 481] on text "" at bounding box center [614, 475] width 12 height 14
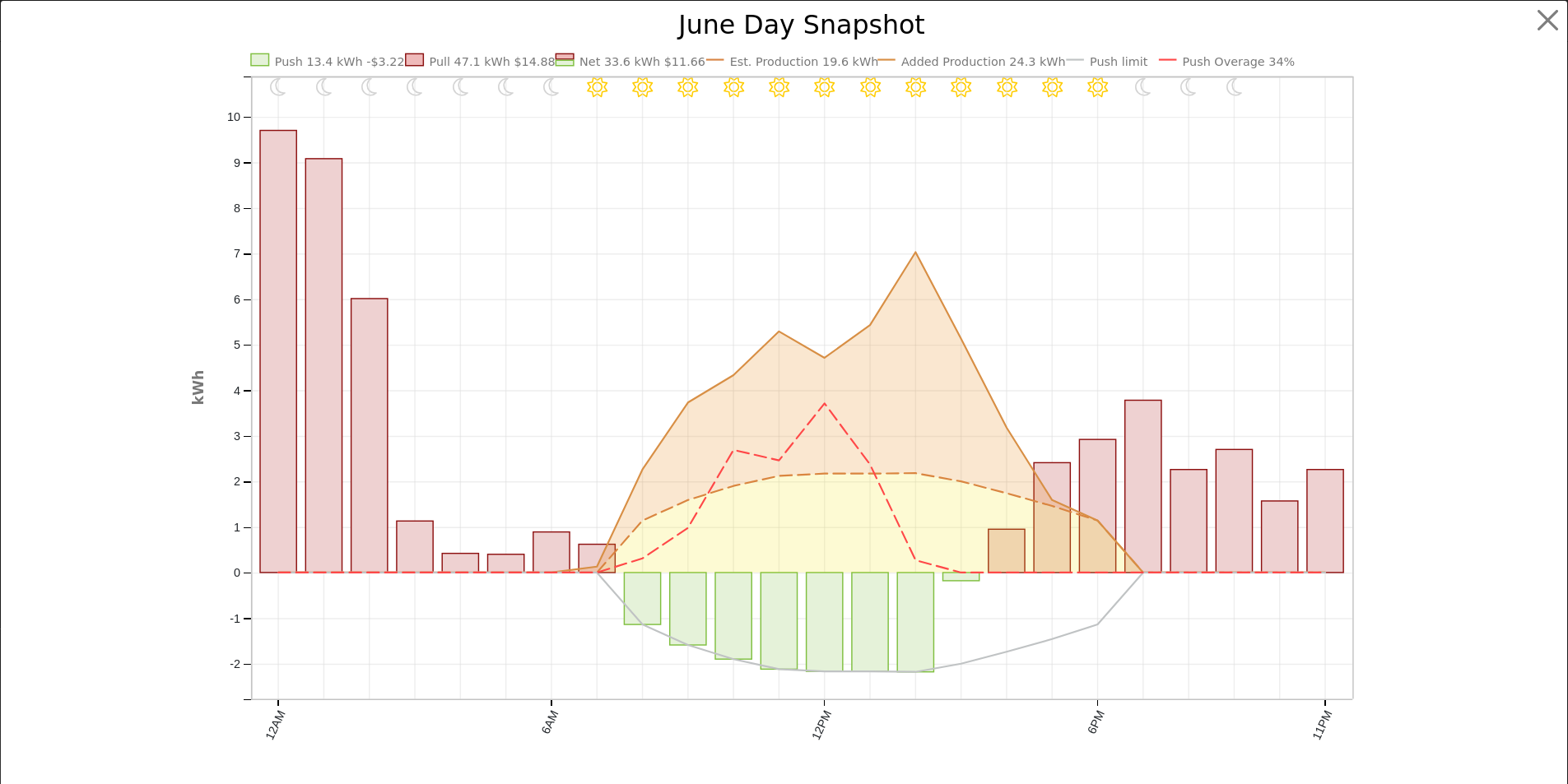
scroll to position [1698, 0]
click at [1551, 18] on button "button" at bounding box center [1561, 20] width 32 height 32
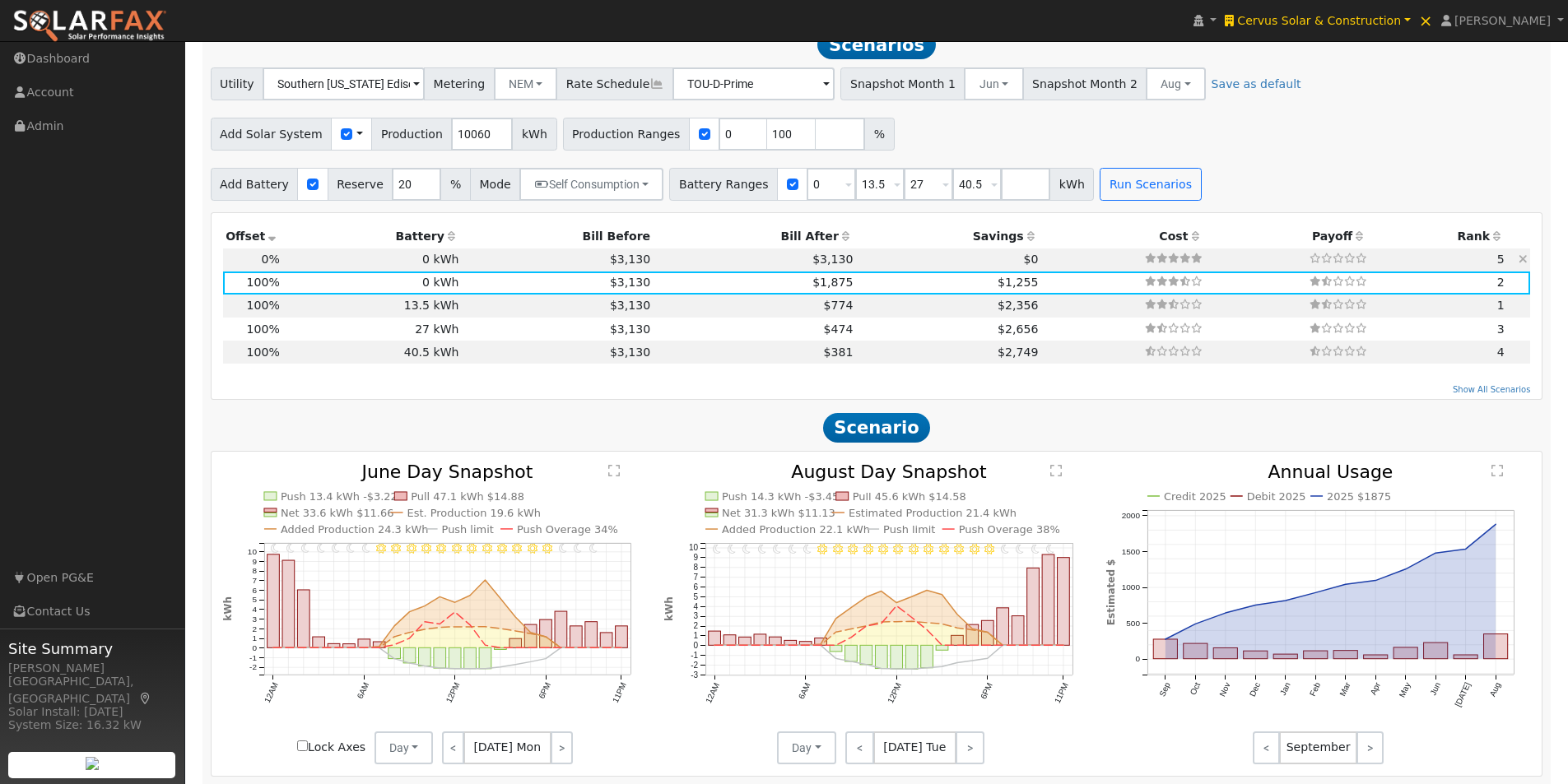
click at [400, 272] on td "0 kWh" at bounding box center [373, 259] width 179 height 23
type input "0.0"
type input "$0"
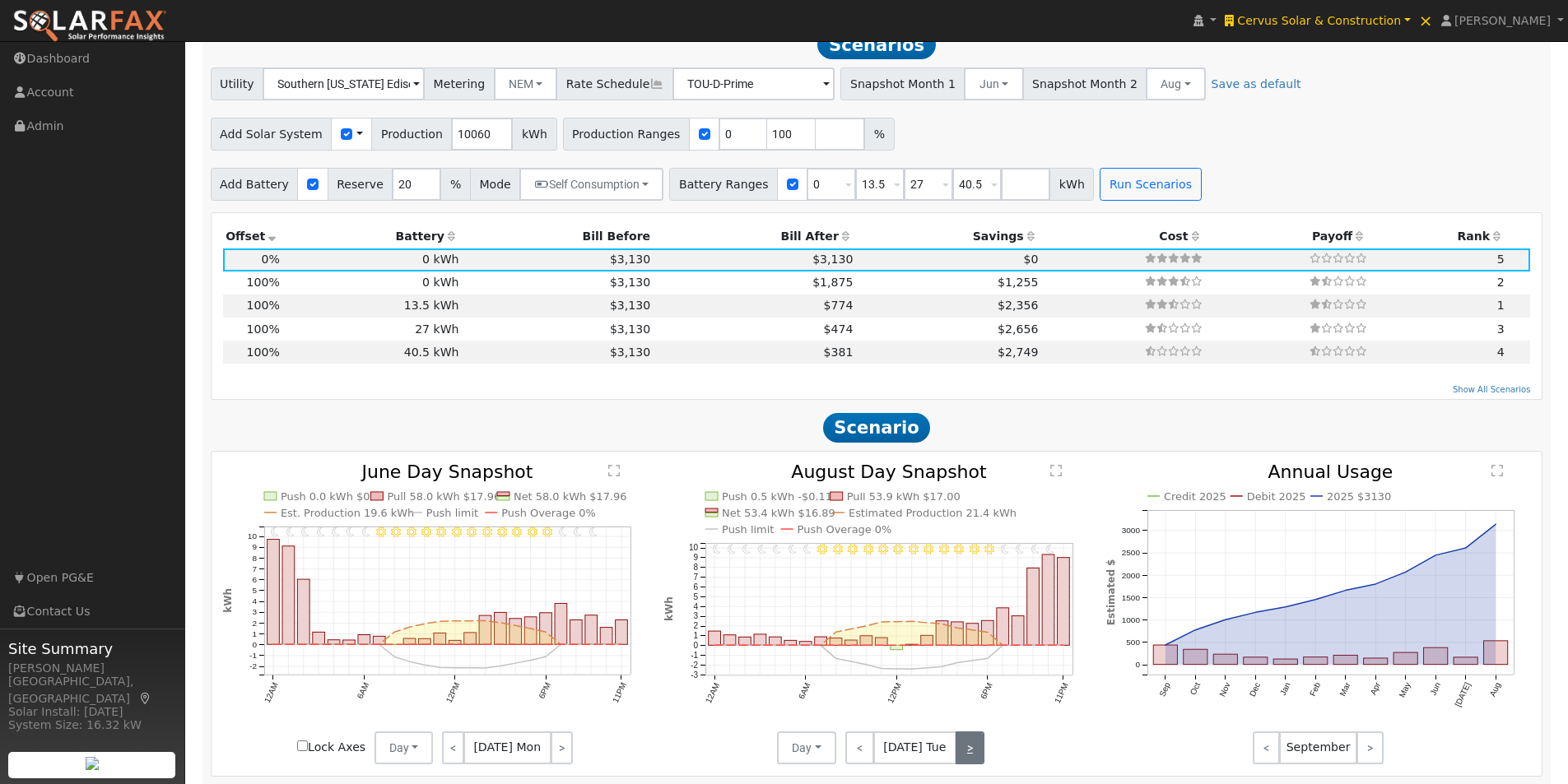
click at [968, 761] on link ">" at bounding box center [970, 748] width 29 height 33
click at [967, 760] on link ">" at bounding box center [971, 748] width 26 height 33
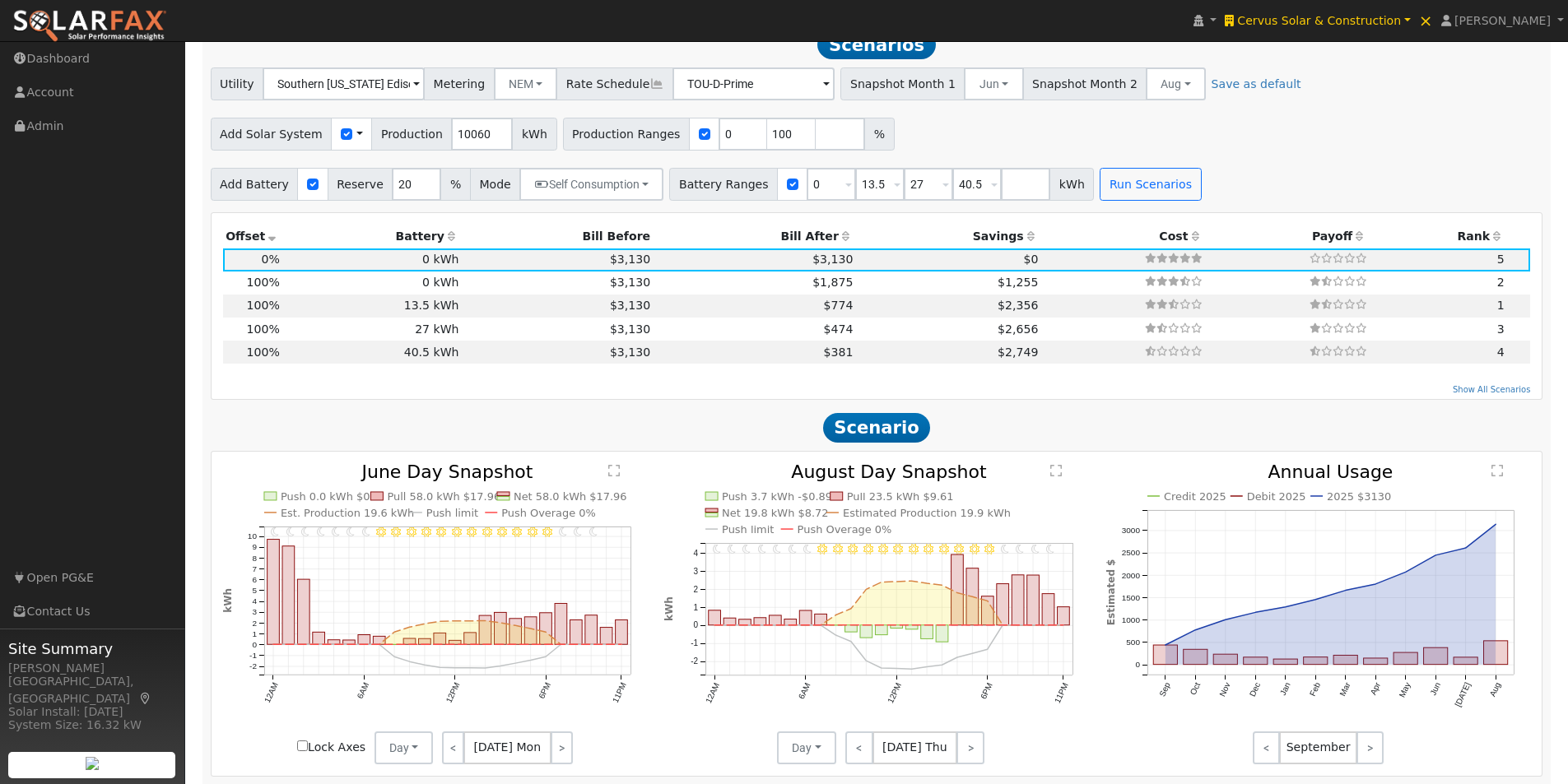
click at [1060, 474] on text "" at bounding box center [1056, 470] width 12 height 14
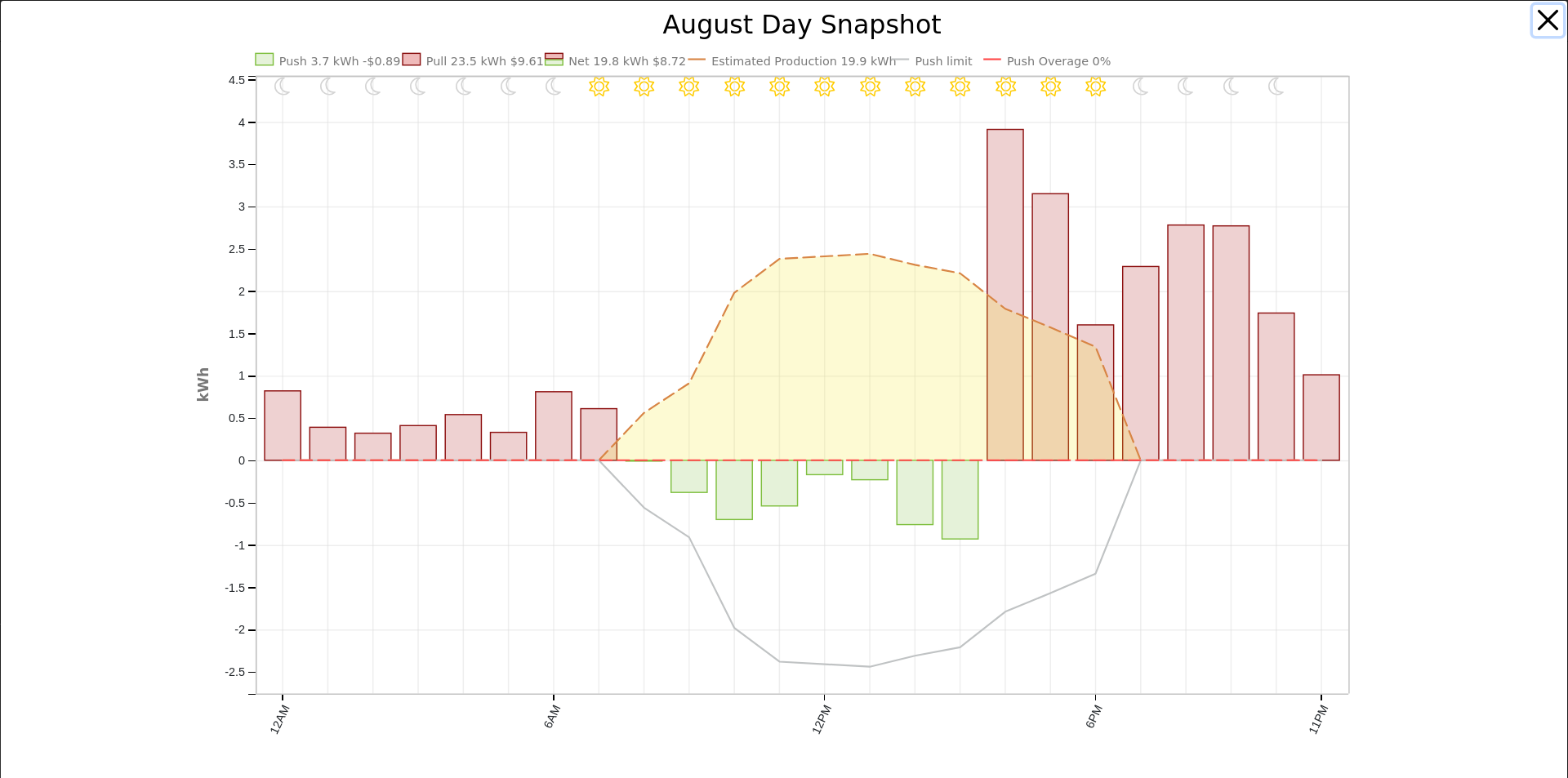
click at [1538, 17] on button "button" at bounding box center [1548, 20] width 31 height 31
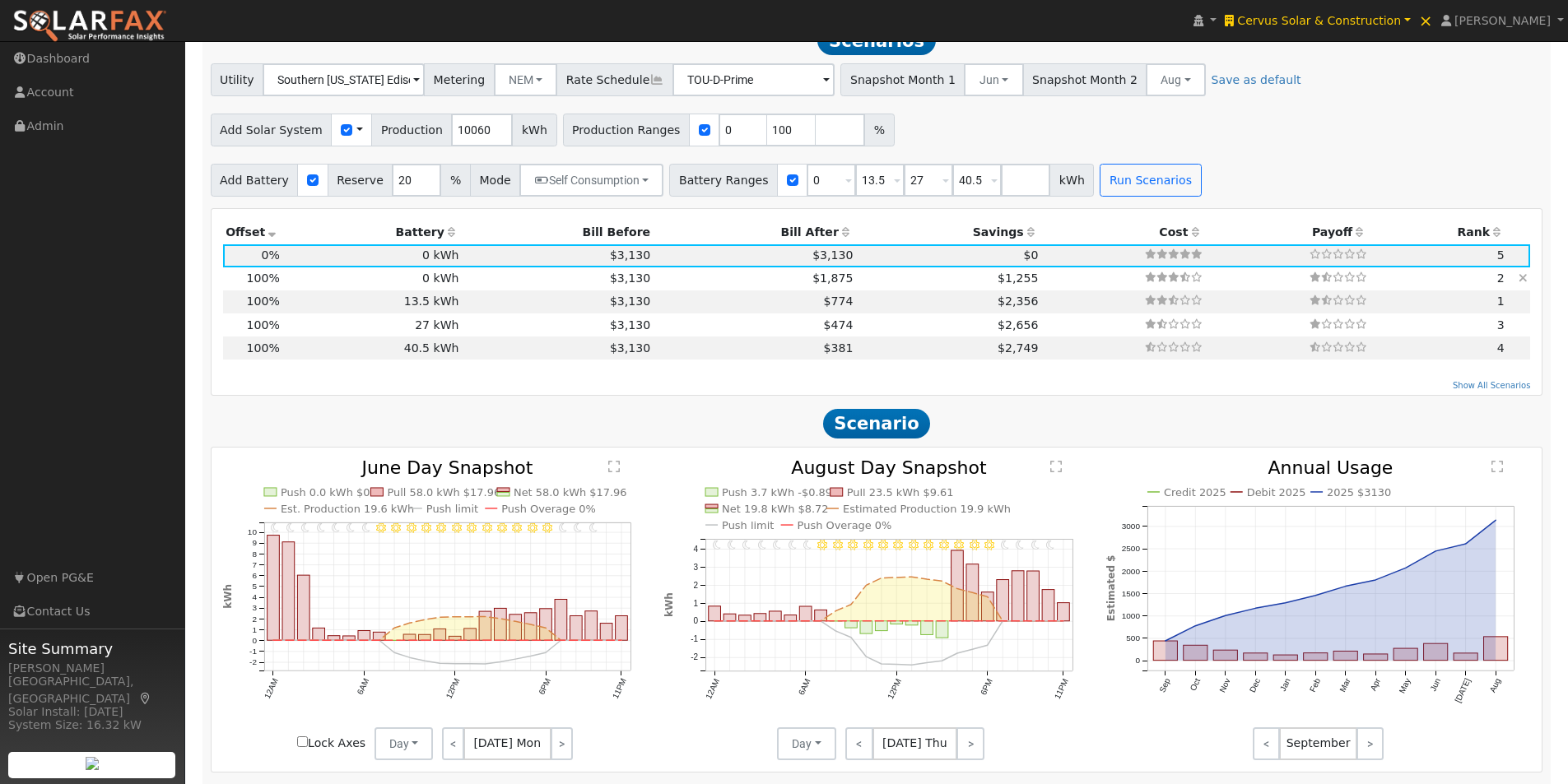
click at [477, 285] on td "$3,130" at bounding box center [557, 278] width 192 height 23
type input "6.7"
type input "$7,042"
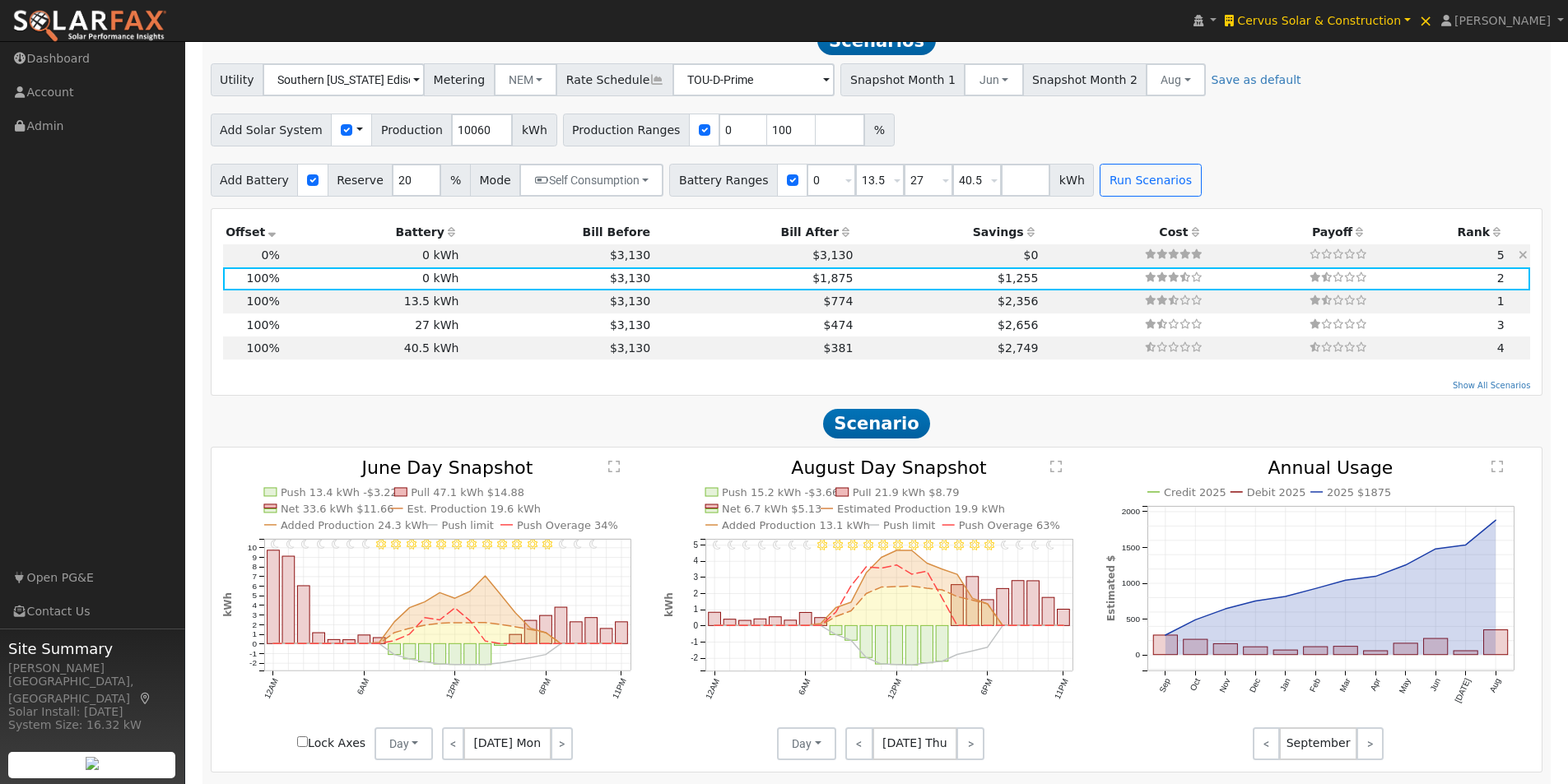
click at [529, 256] on td "$3,130" at bounding box center [557, 256] width 192 height 23
type input "0.0"
type input "$0"
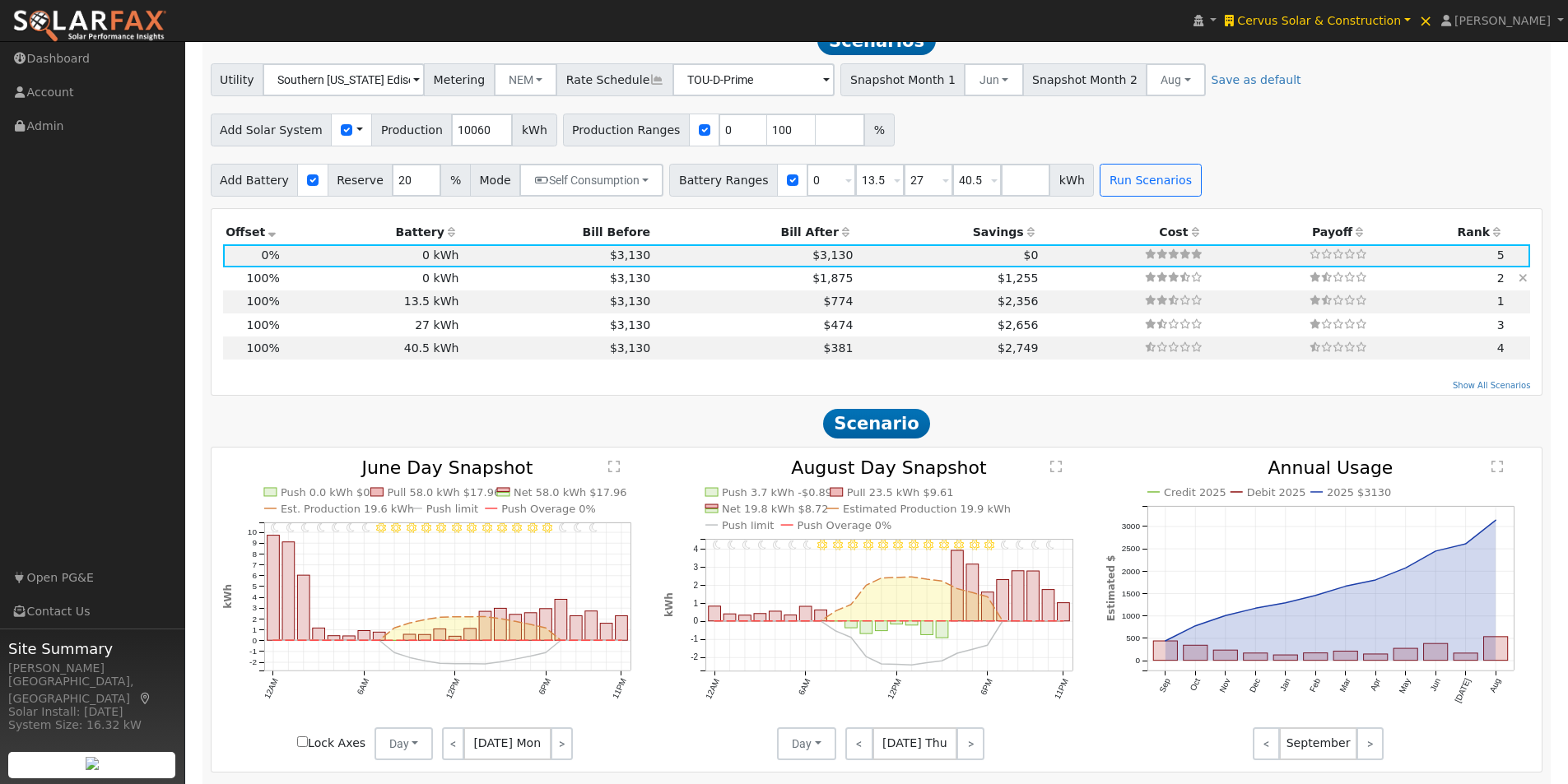
click at [463, 286] on td "$3,130" at bounding box center [557, 278] width 192 height 23
type input "6.7"
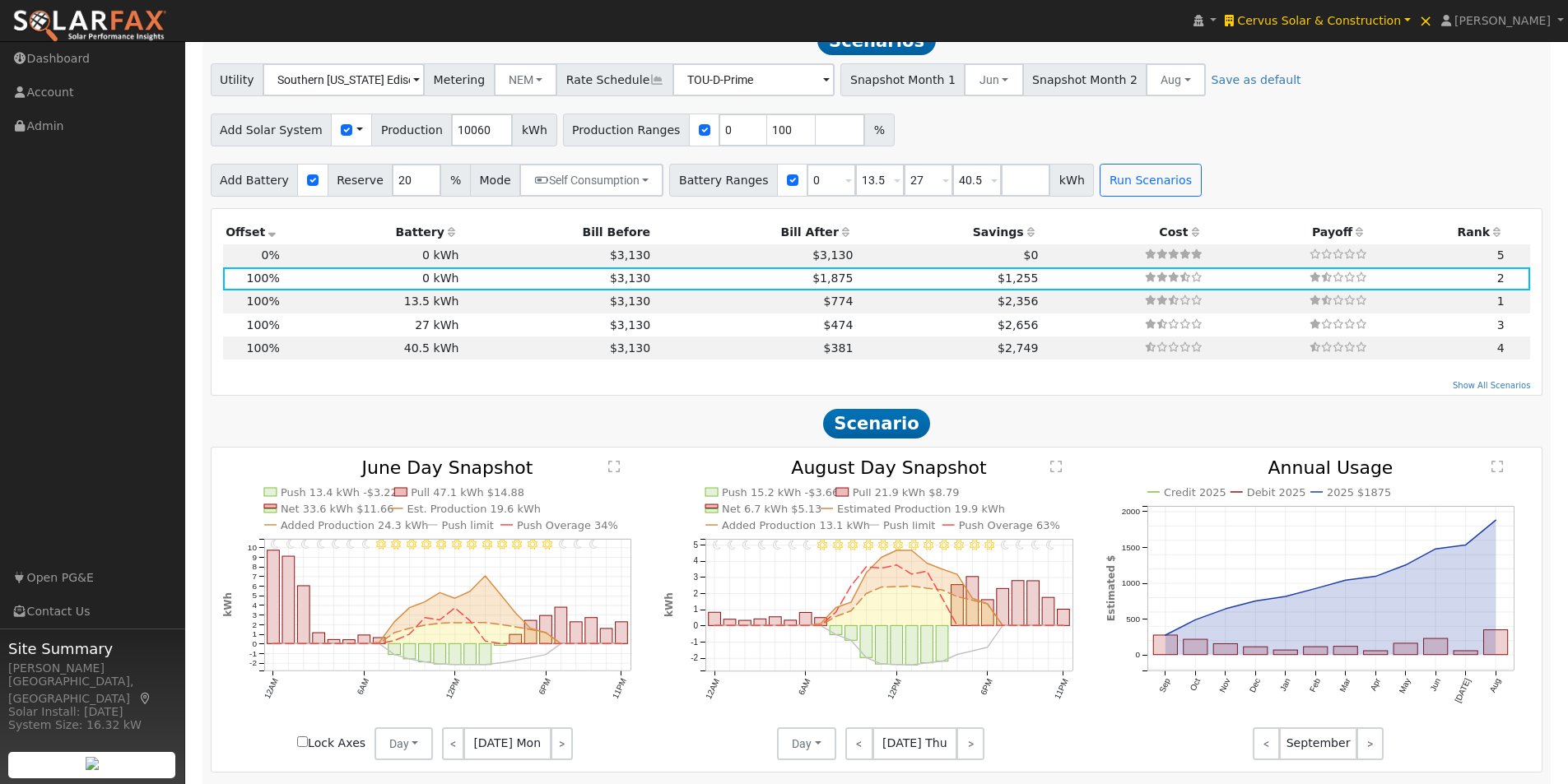
click at [1056, 473] on text "" at bounding box center [1056, 467] width 12 height 14
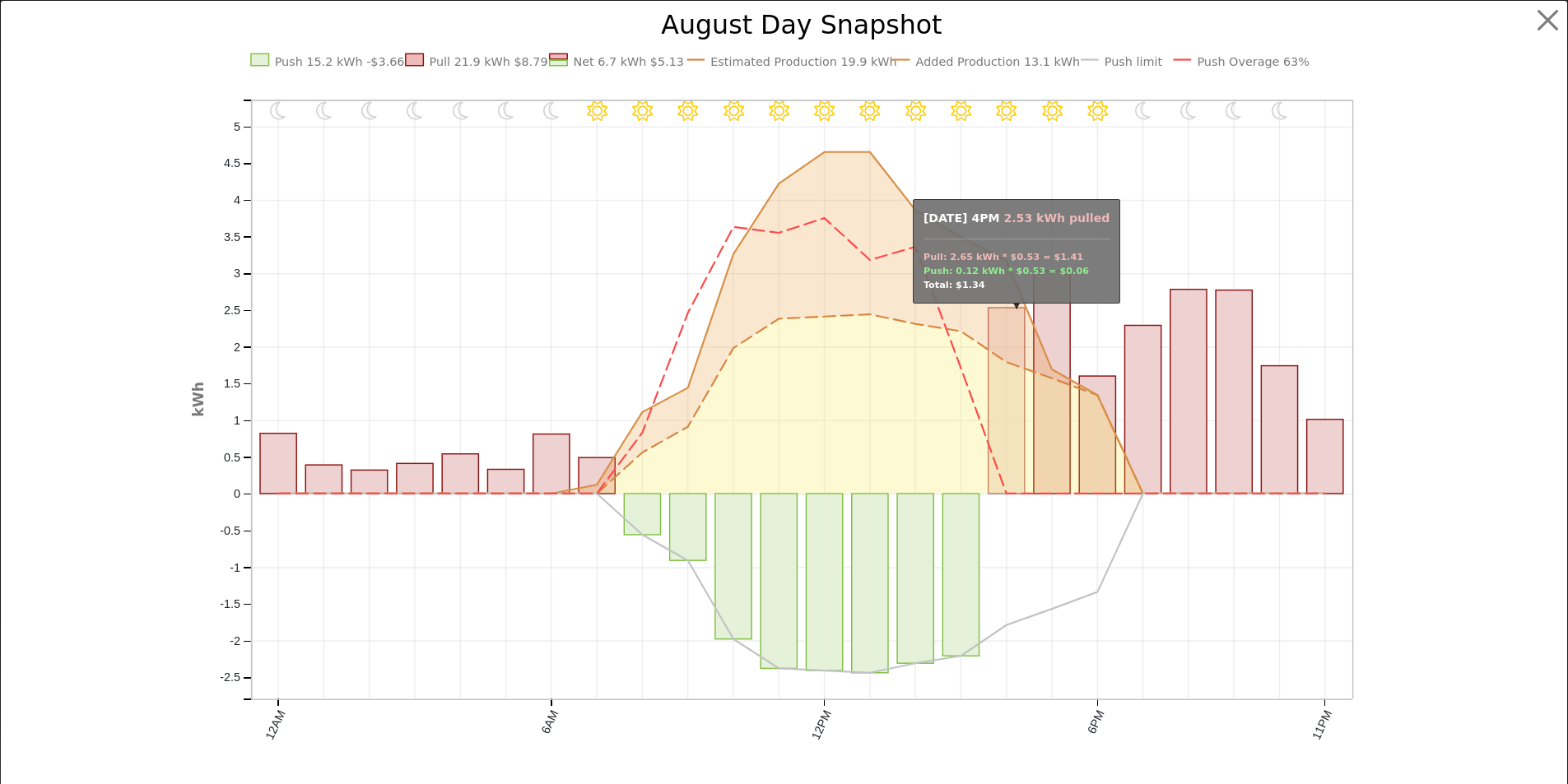
scroll to position [1706, 0]
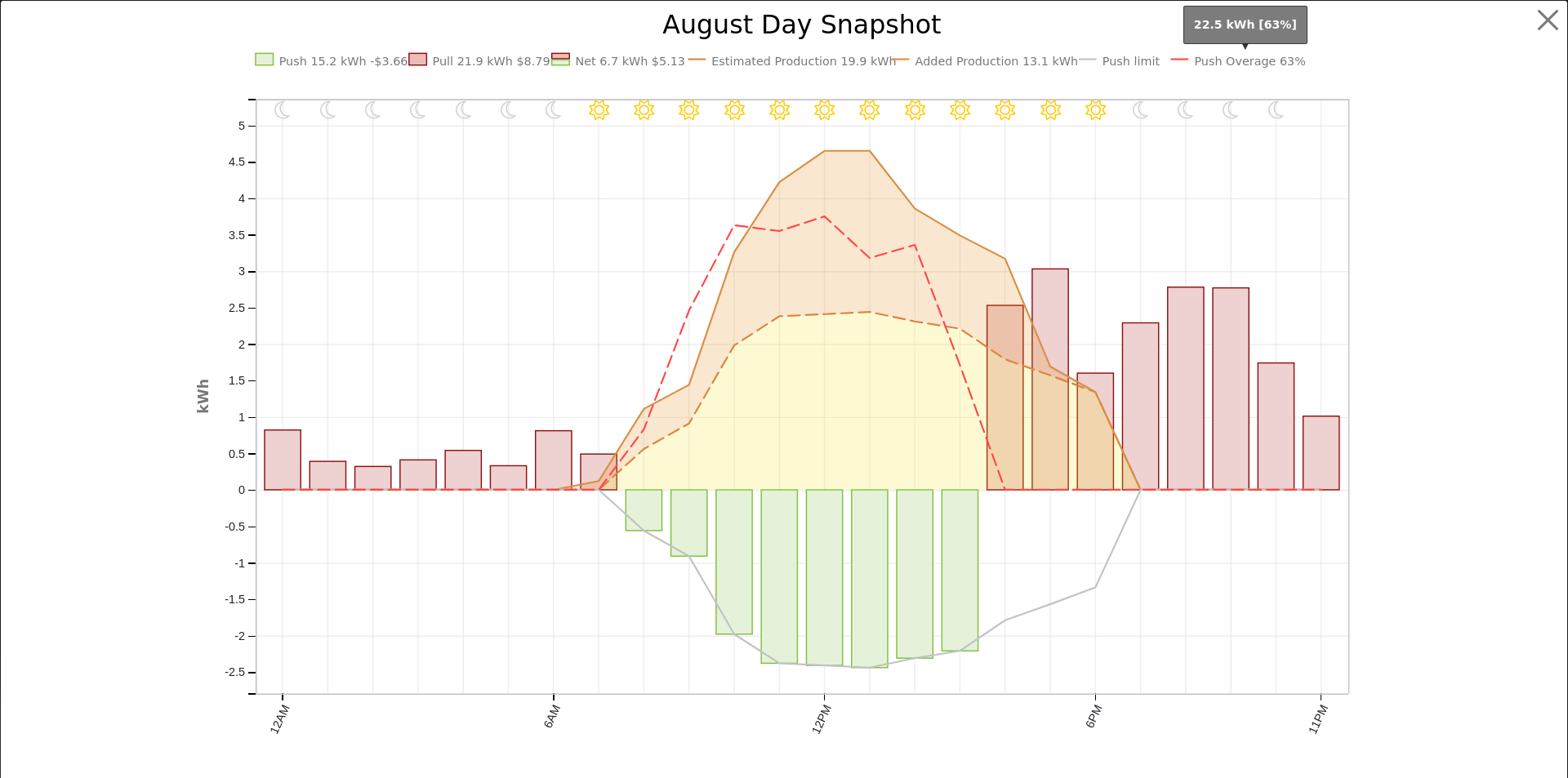
click at [1253, 56] on text "Push Overage 63%" at bounding box center [1250, 61] width 111 height 13
click at [1536, 18] on button "button" at bounding box center [1548, 20] width 31 height 31
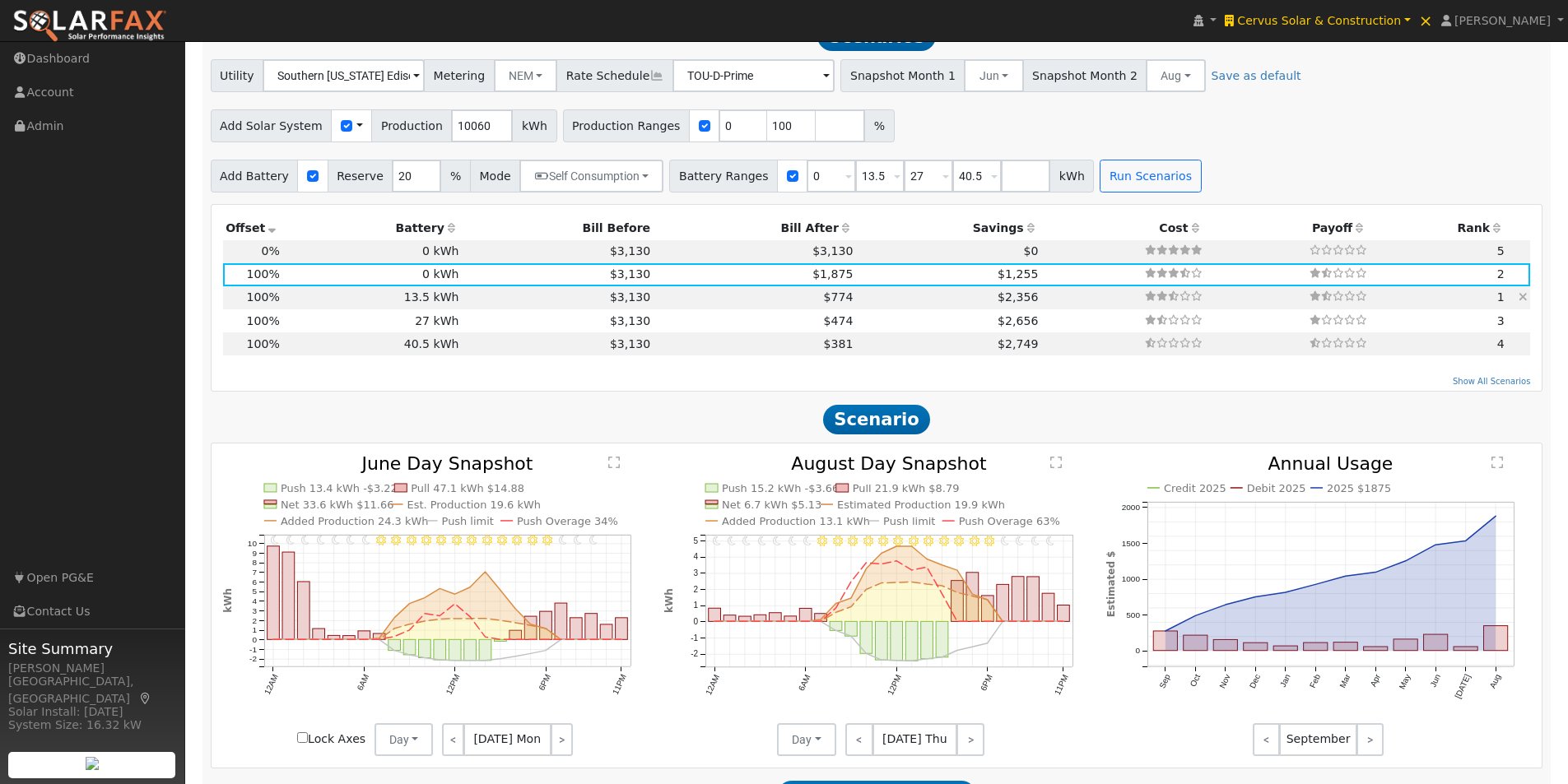
click at [511, 305] on td "$3,130" at bounding box center [557, 297] width 192 height 23
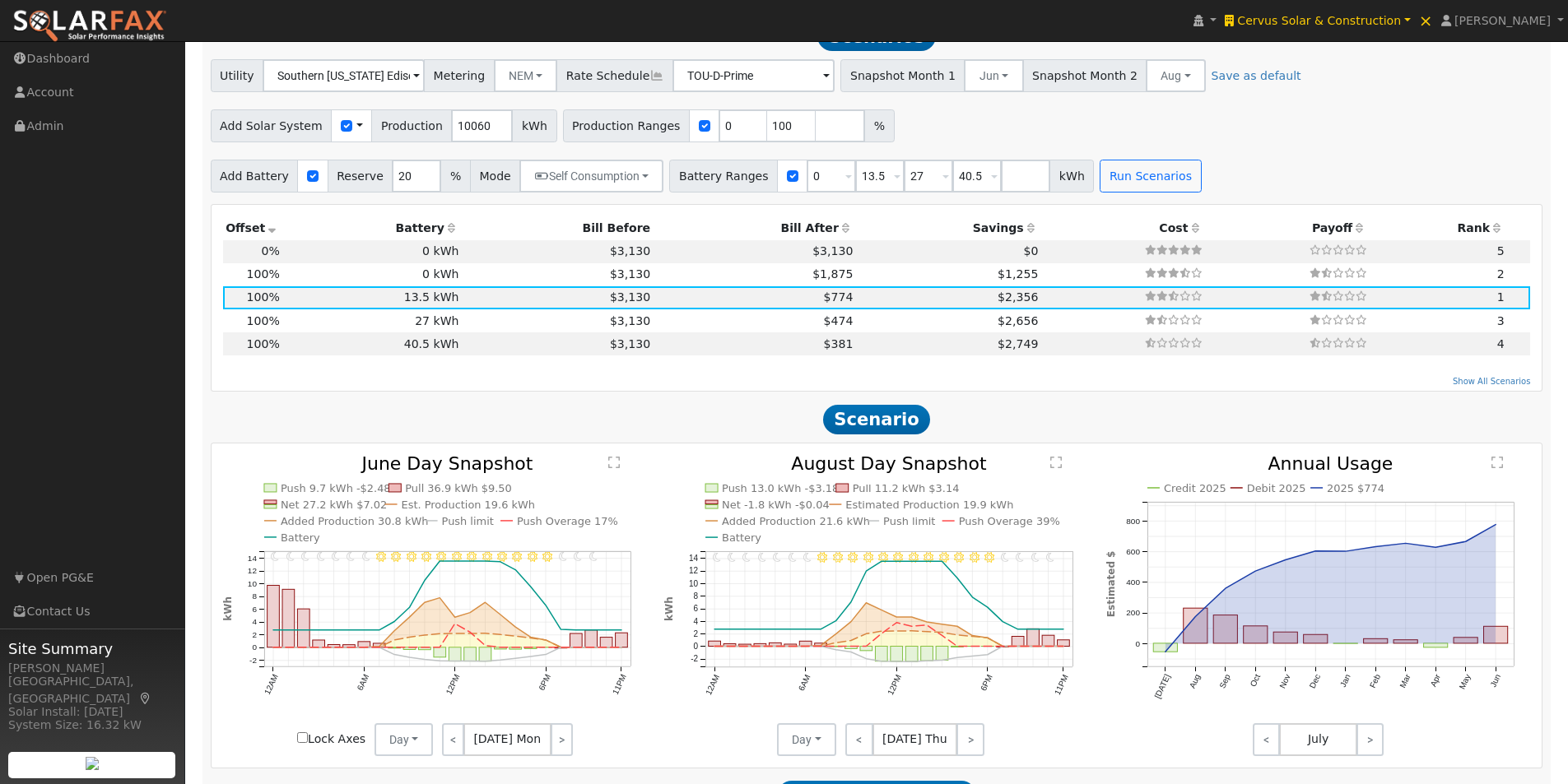
click at [1056, 469] on text "" at bounding box center [1056, 462] width 12 height 14
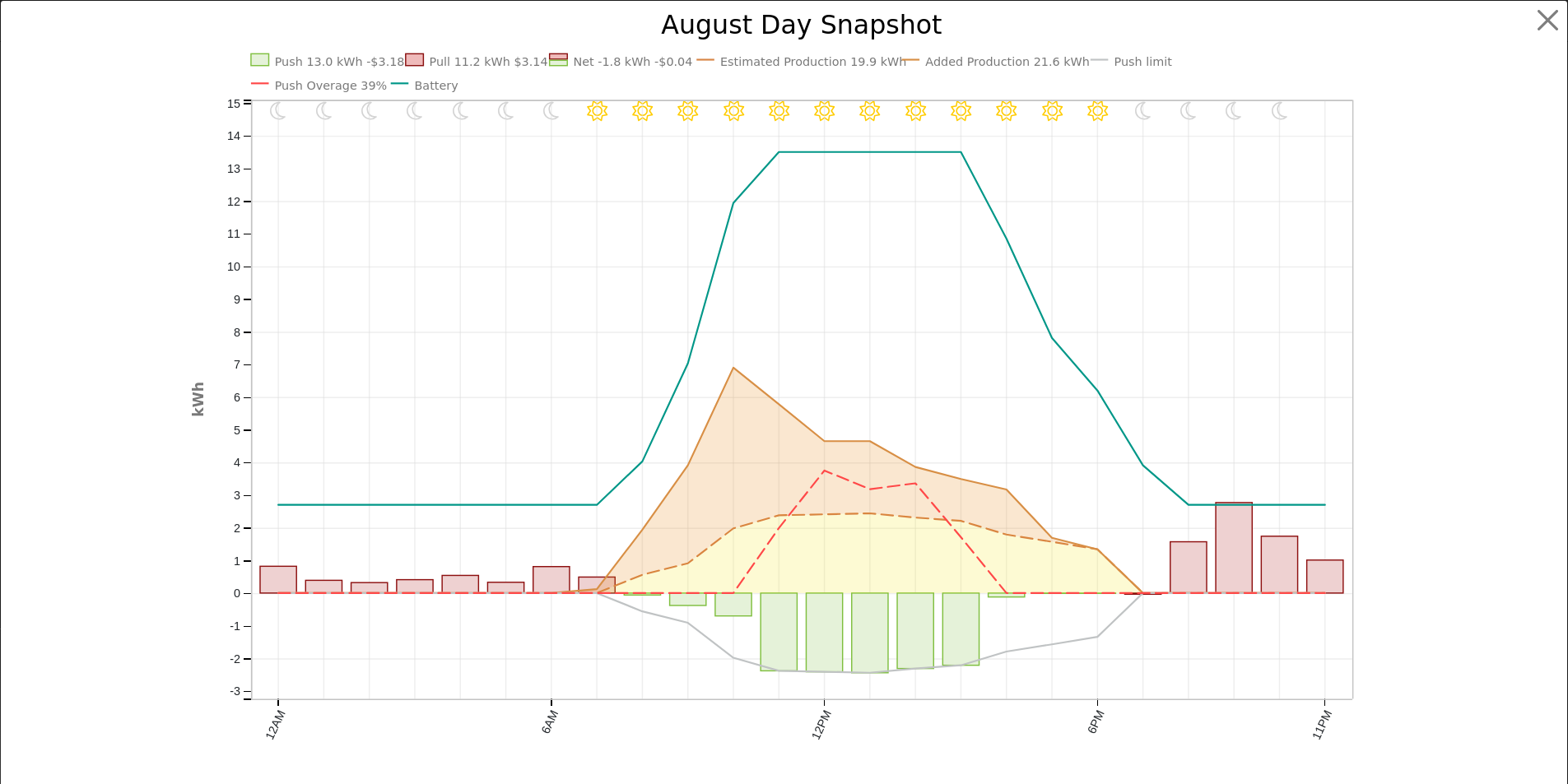
scroll to position [1709, 0]
click at [1552, 16] on button "button" at bounding box center [1561, 20] width 32 height 32
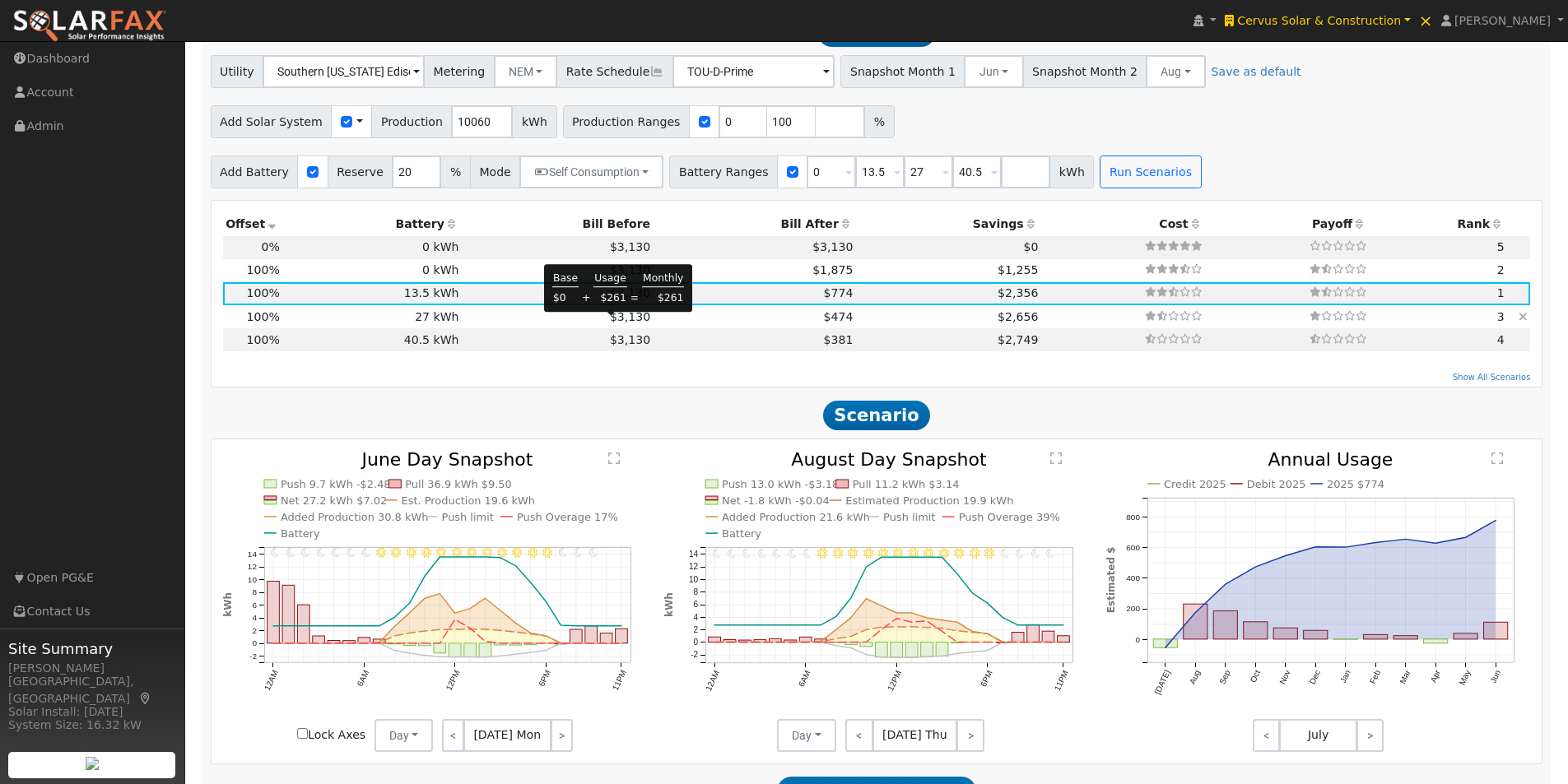
click at [610, 321] on span "$3,130" at bounding box center [630, 316] width 41 height 14
type input "$16,762"
type input "$32,400"
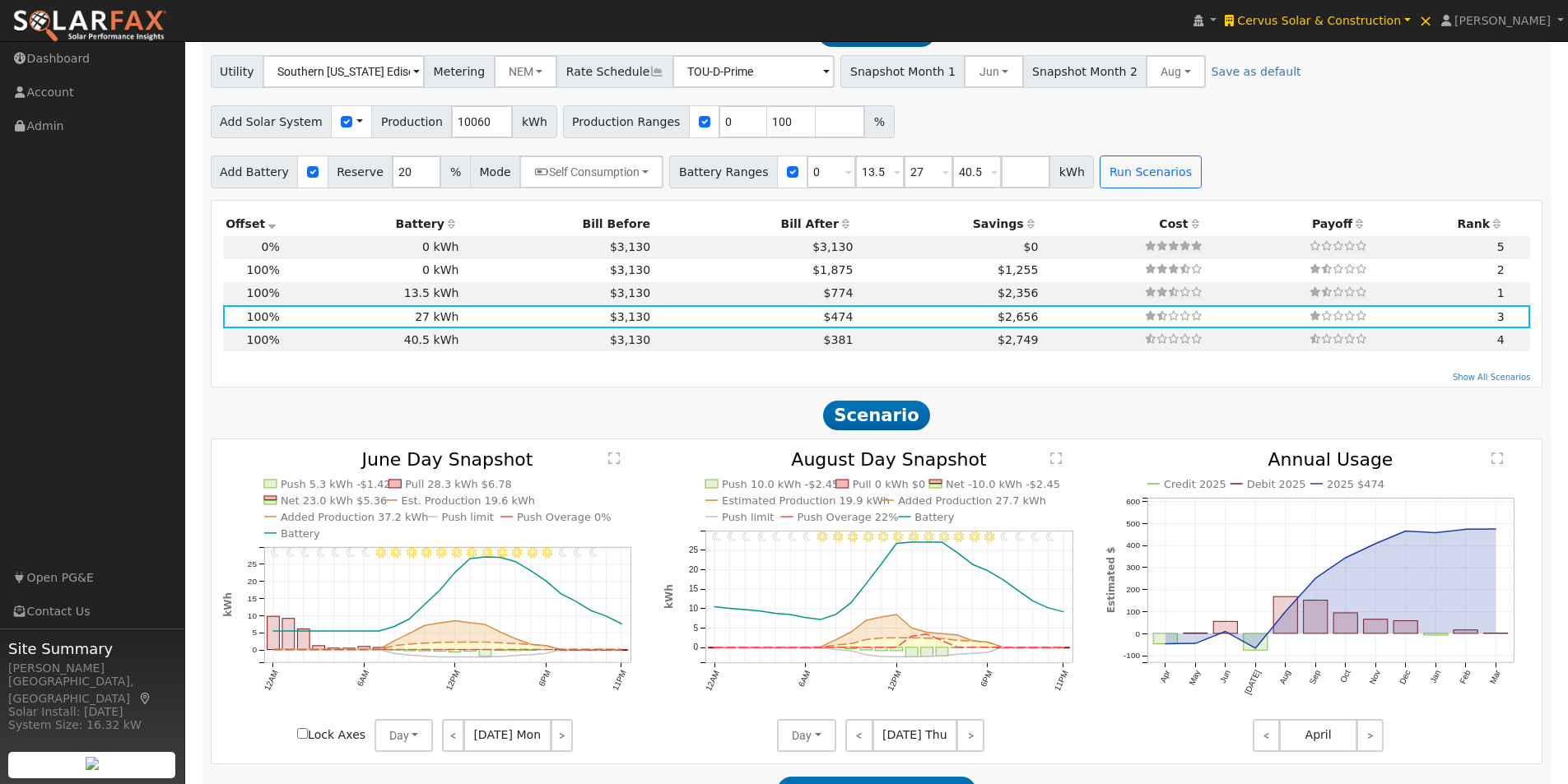
click at [1053, 465] on text "" at bounding box center [1056, 459] width 12 height 14
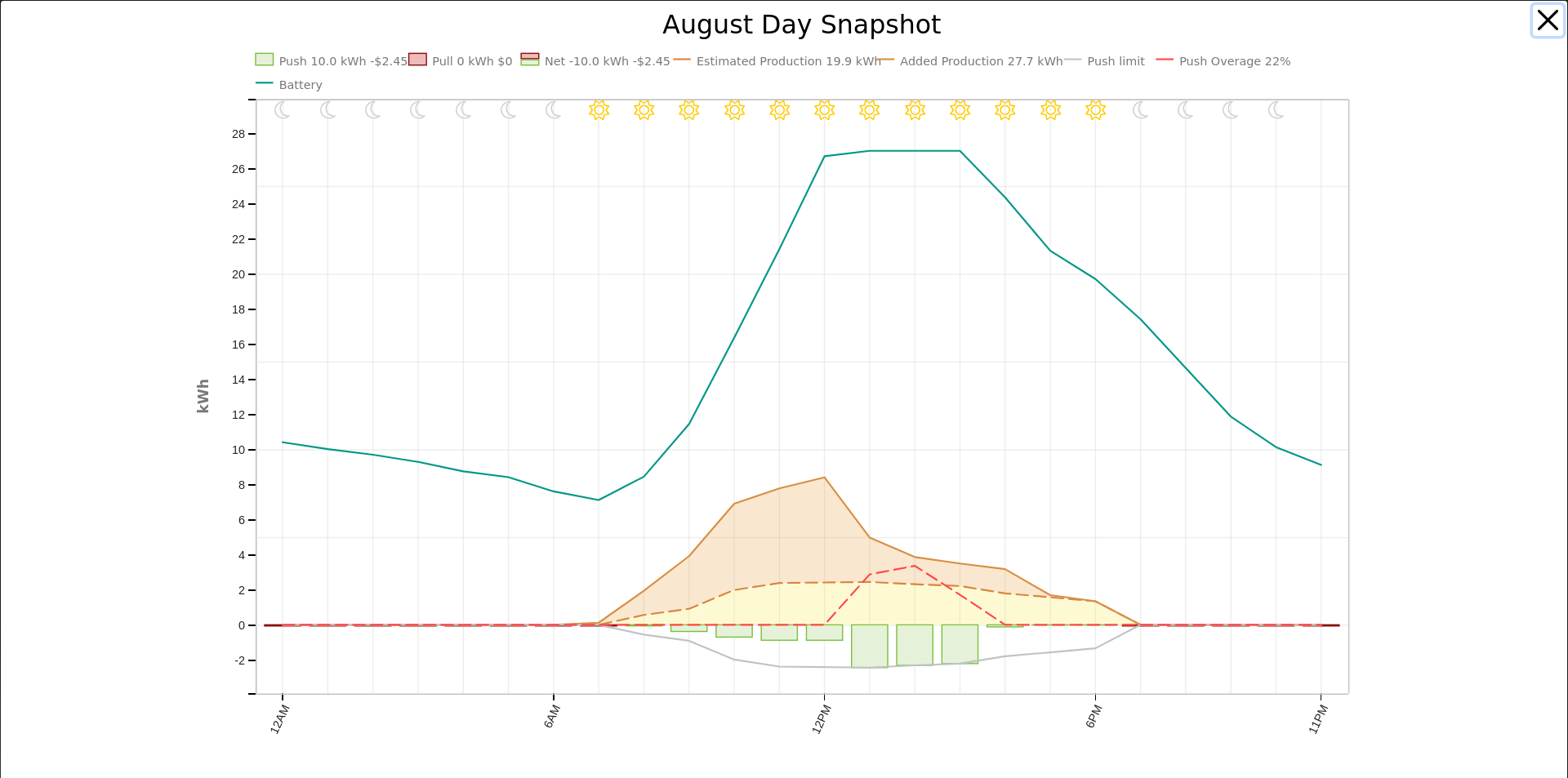
click at [1539, 18] on button "button" at bounding box center [1548, 20] width 31 height 31
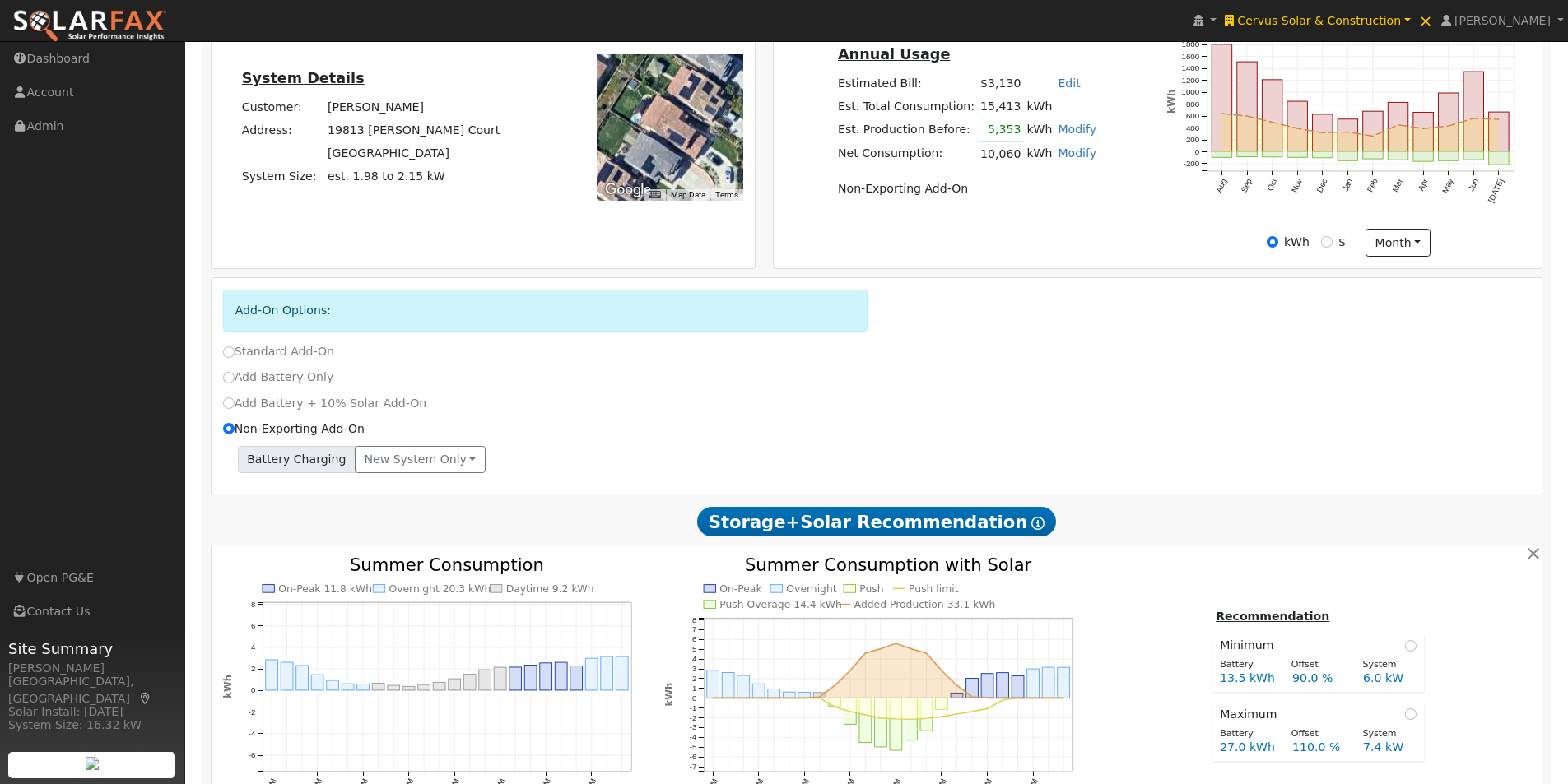
scroll to position [397, 0]
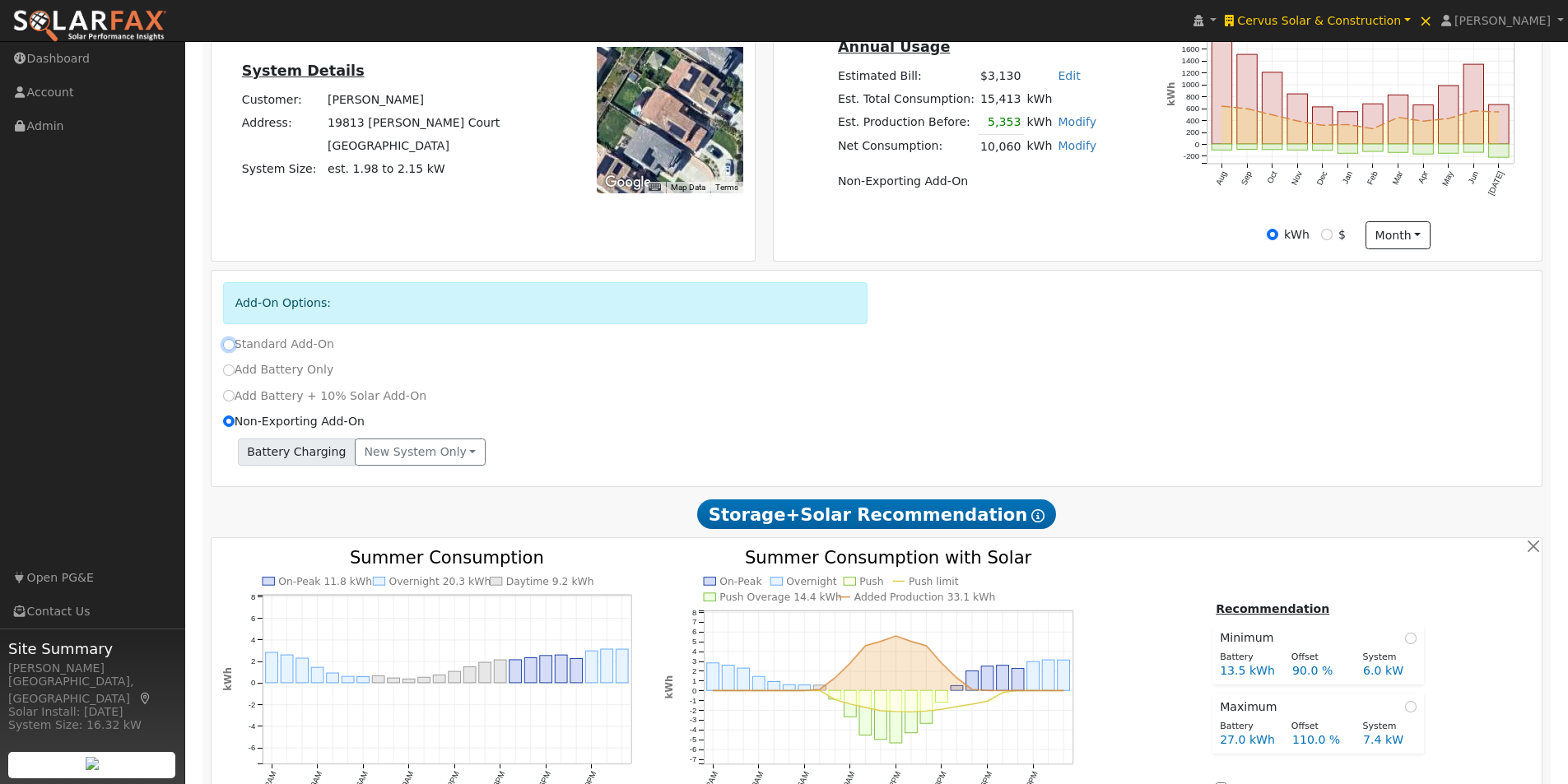
click at [227, 348] on input "Standard Add-On" at bounding box center [228, 344] width 12 height 12
radio input "true"
radio input "false"
type input "TOU-D-PRIME"
type input "100"
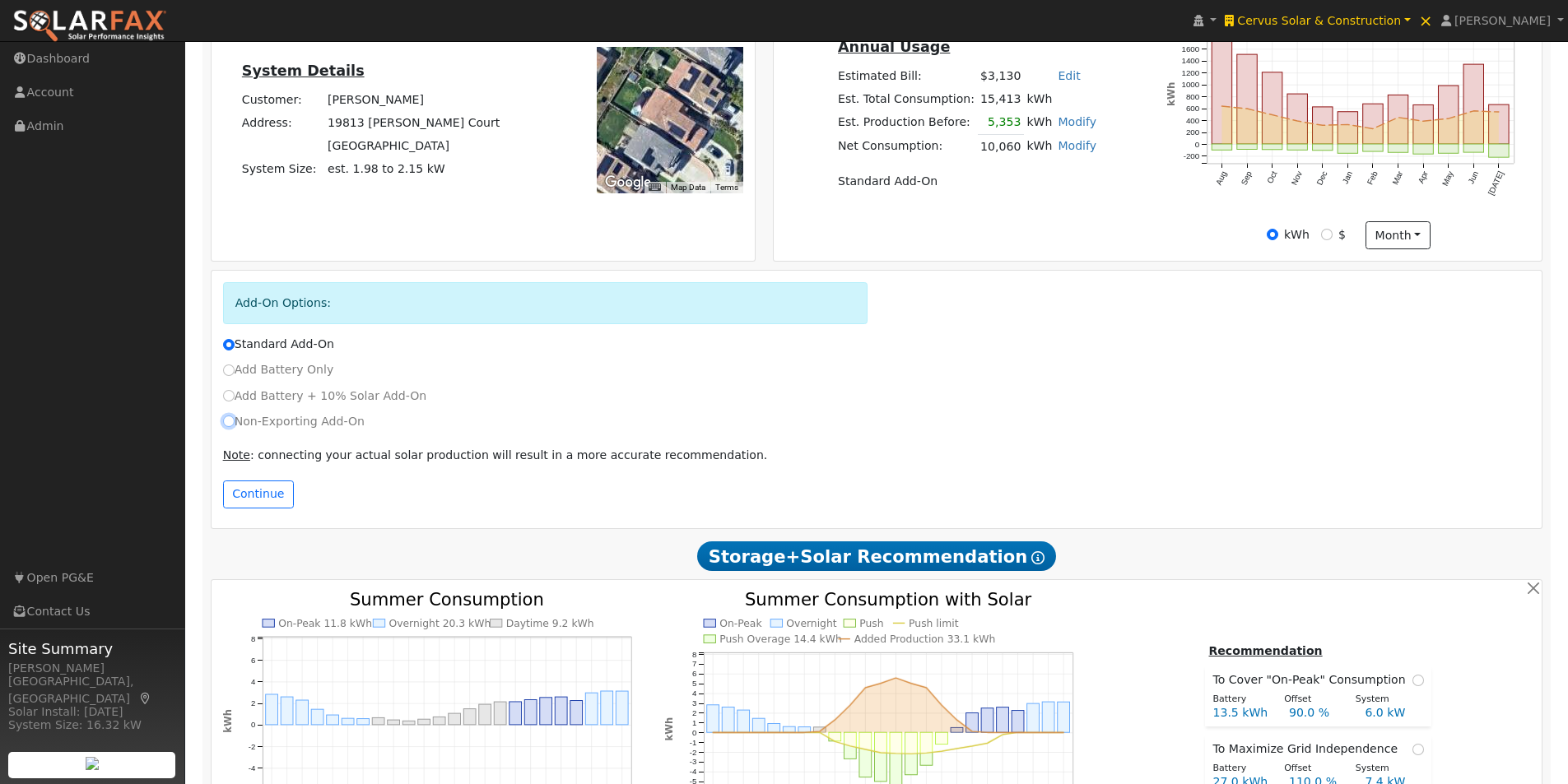
click at [224, 427] on input "Non-Exporting Add-On" at bounding box center [228, 421] width 12 height 12
radio input "true"
radio input "false"
type input "TOU-D-Prime"
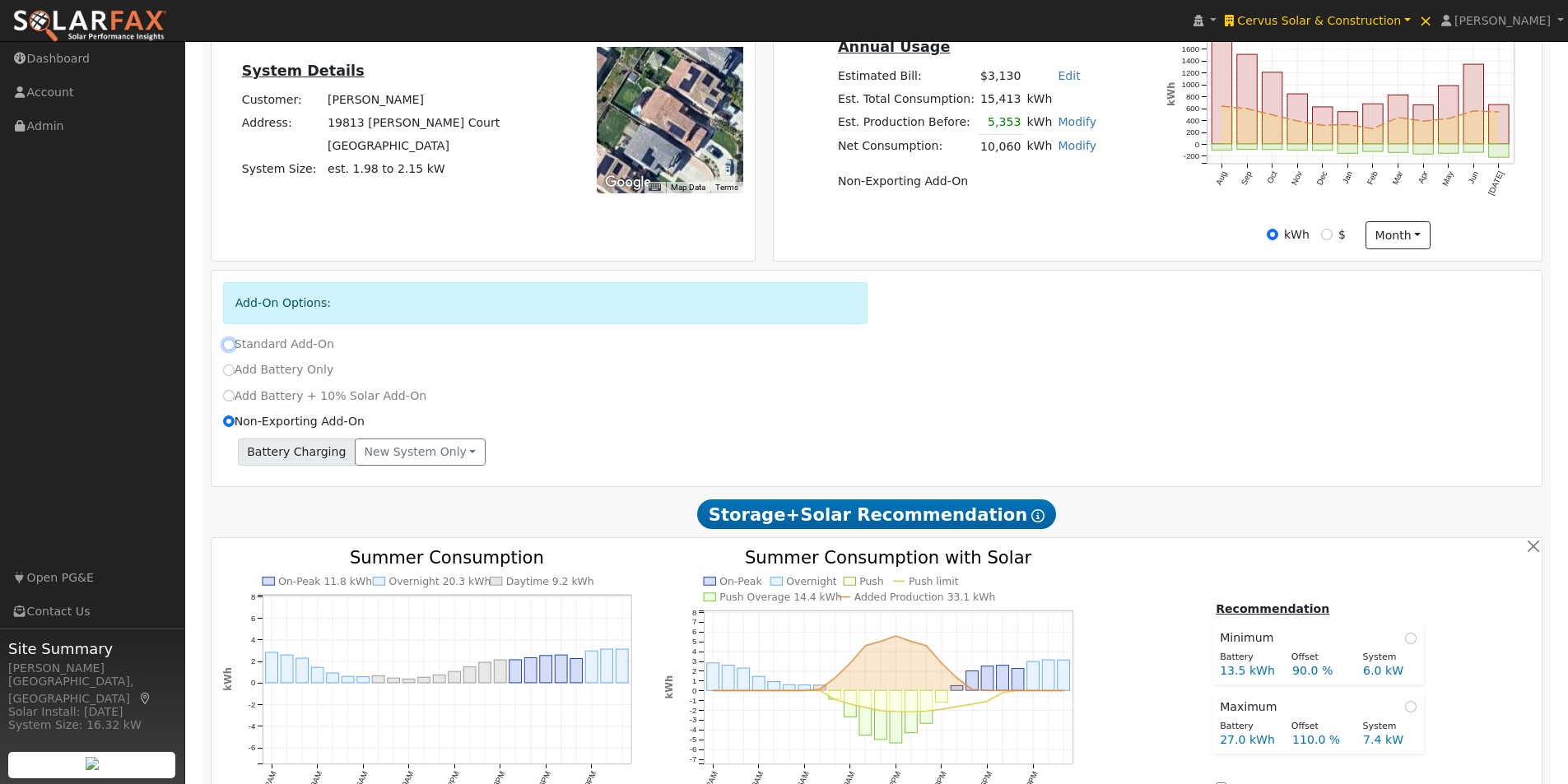
drag, startPoint x: 229, startPoint y: 351, endPoint x: 274, endPoint y: 464, distance: 121.6
click at [229, 351] on input "Standard Add-On" at bounding box center [228, 344] width 12 height 12
radio input "true"
radio input "false"
type input "TOU-D-PRIME"
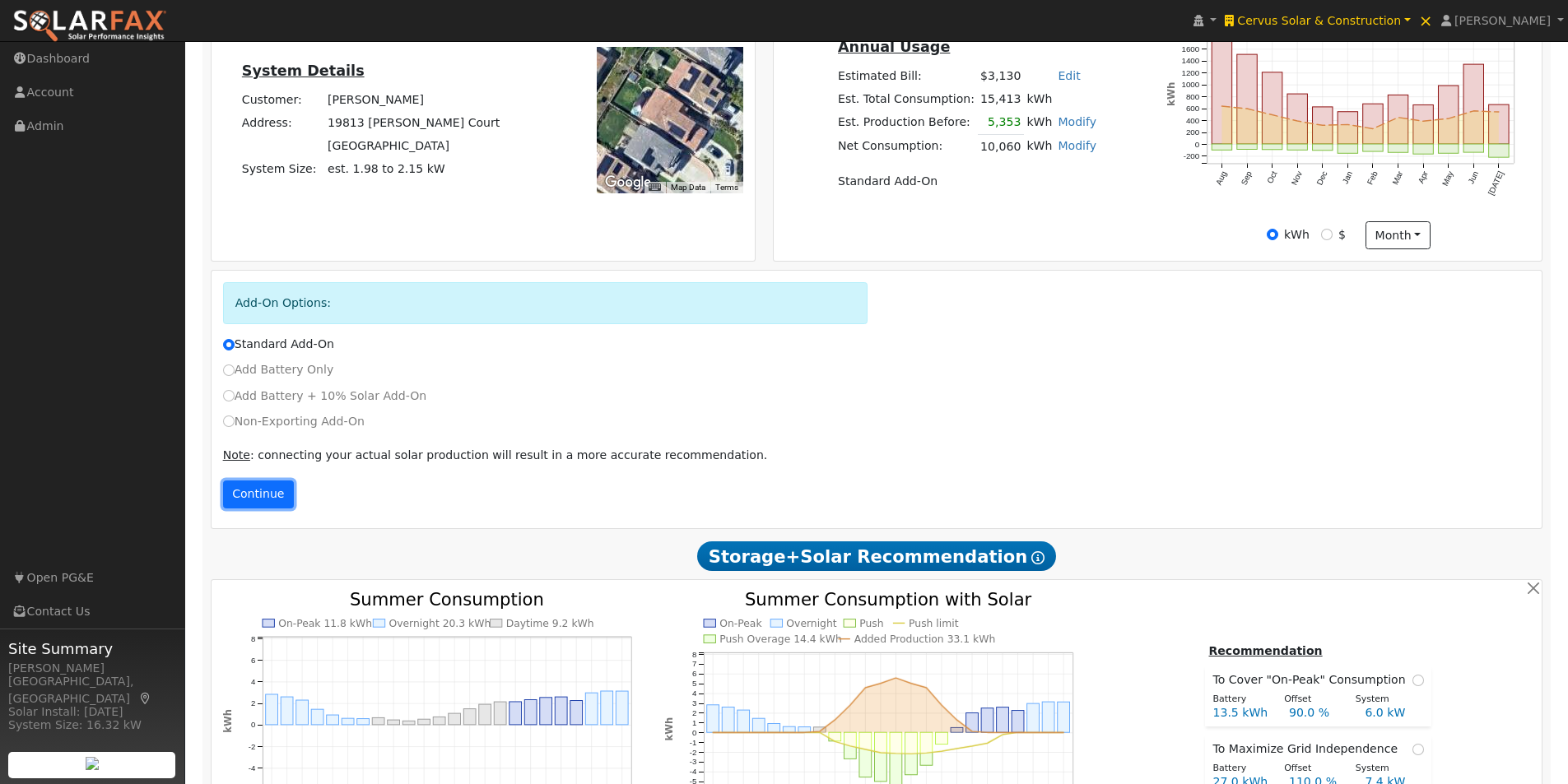
click at [264, 503] on button "Continue" at bounding box center [258, 494] width 71 height 28
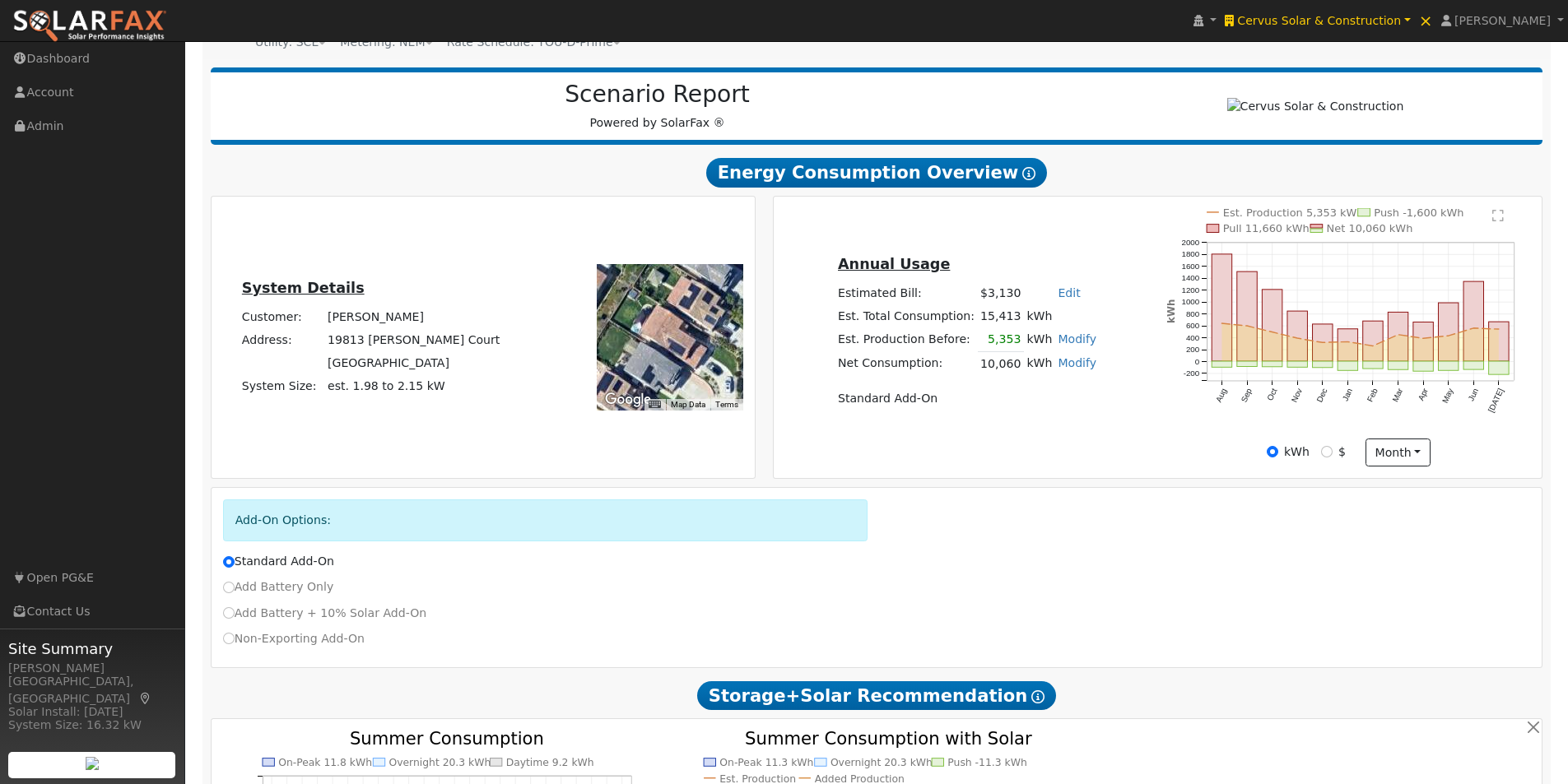
scroll to position [76, 0]
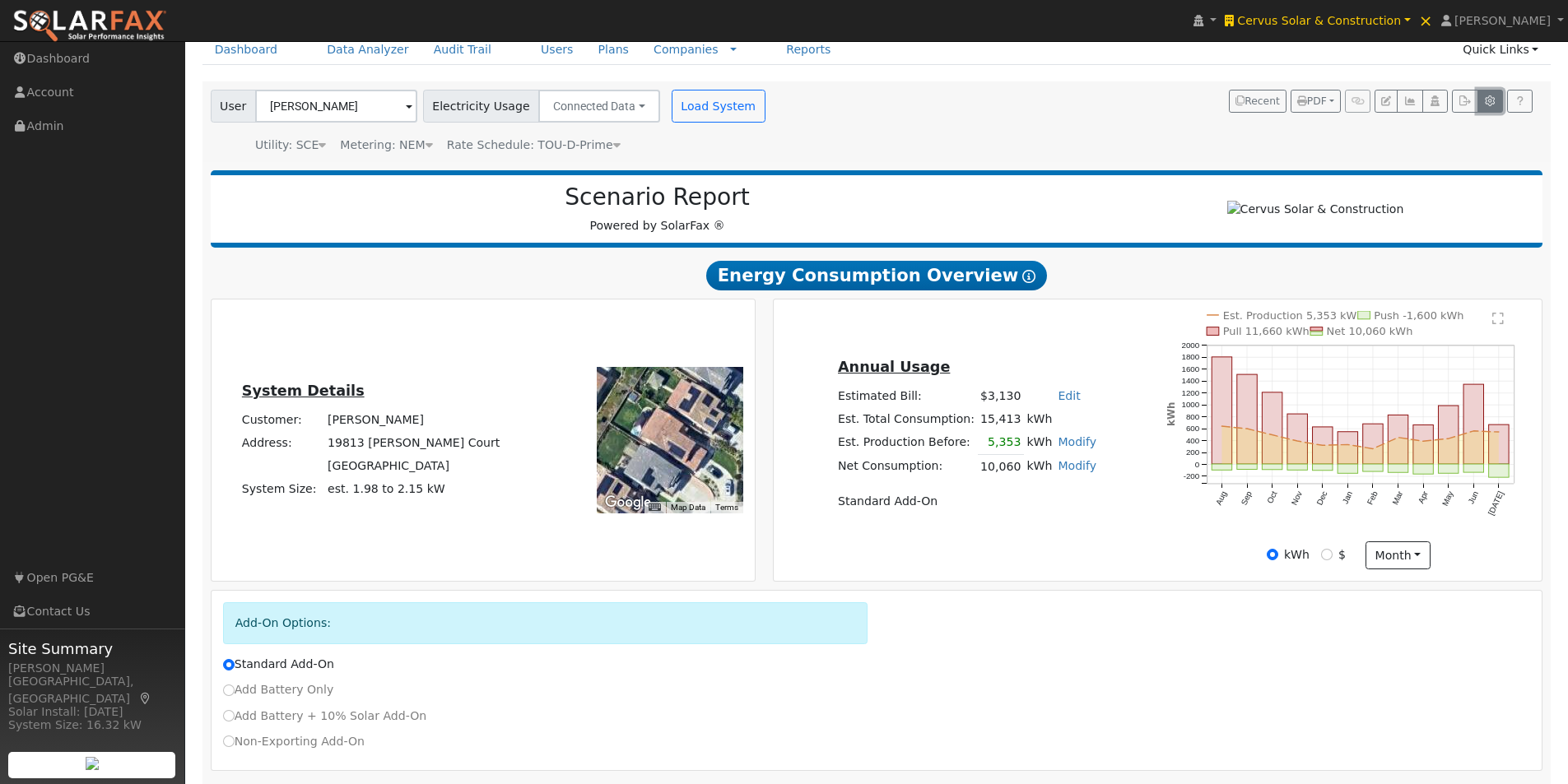
click at [1492, 101] on icon "button" at bounding box center [1490, 101] width 13 height 10
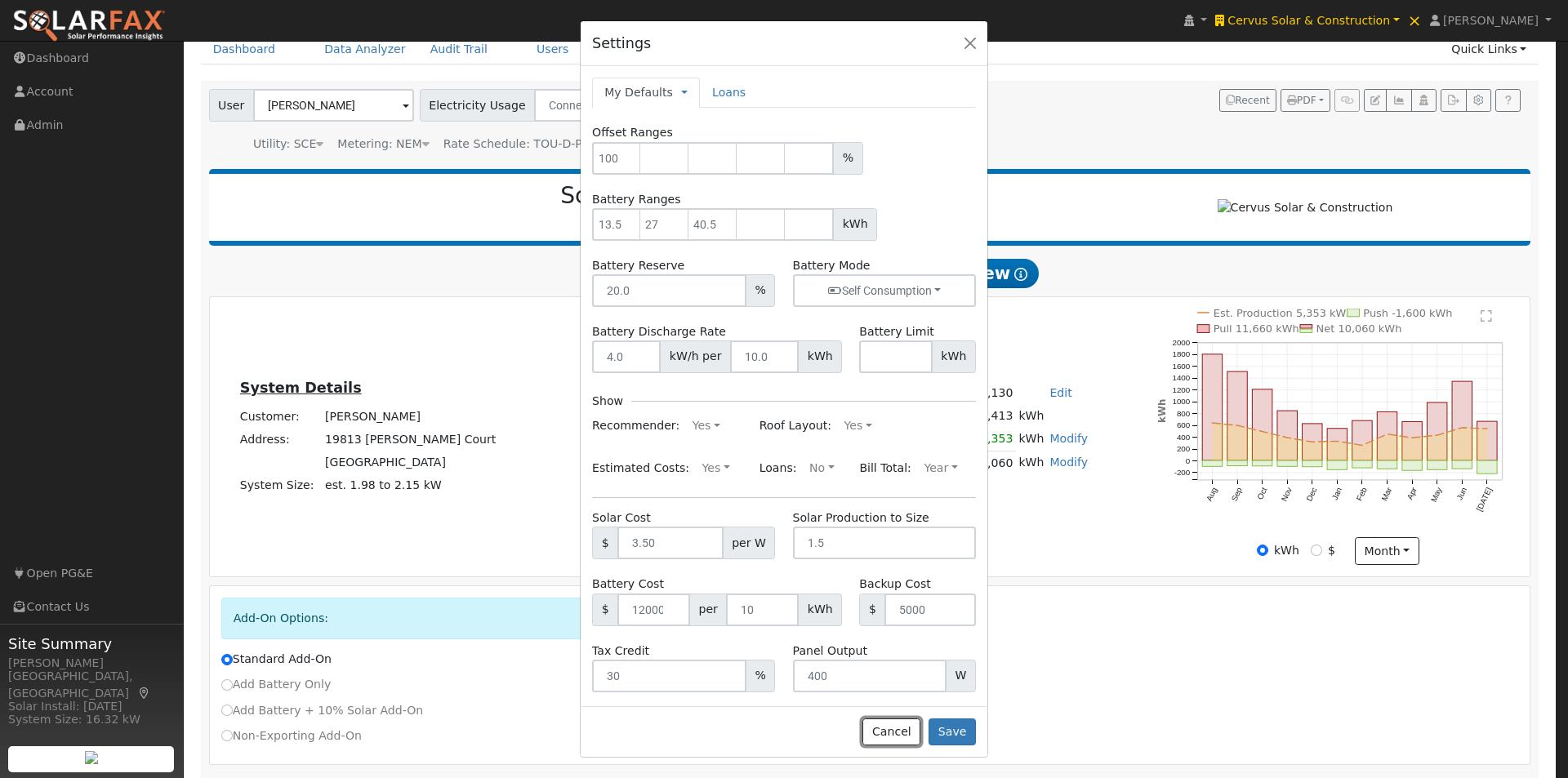
drag, startPoint x: 894, startPoint y: 734, endPoint x: 956, endPoint y: 670, distance: 89.1
click at [903, 728] on button "Cancel" at bounding box center [891, 732] width 58 height 28
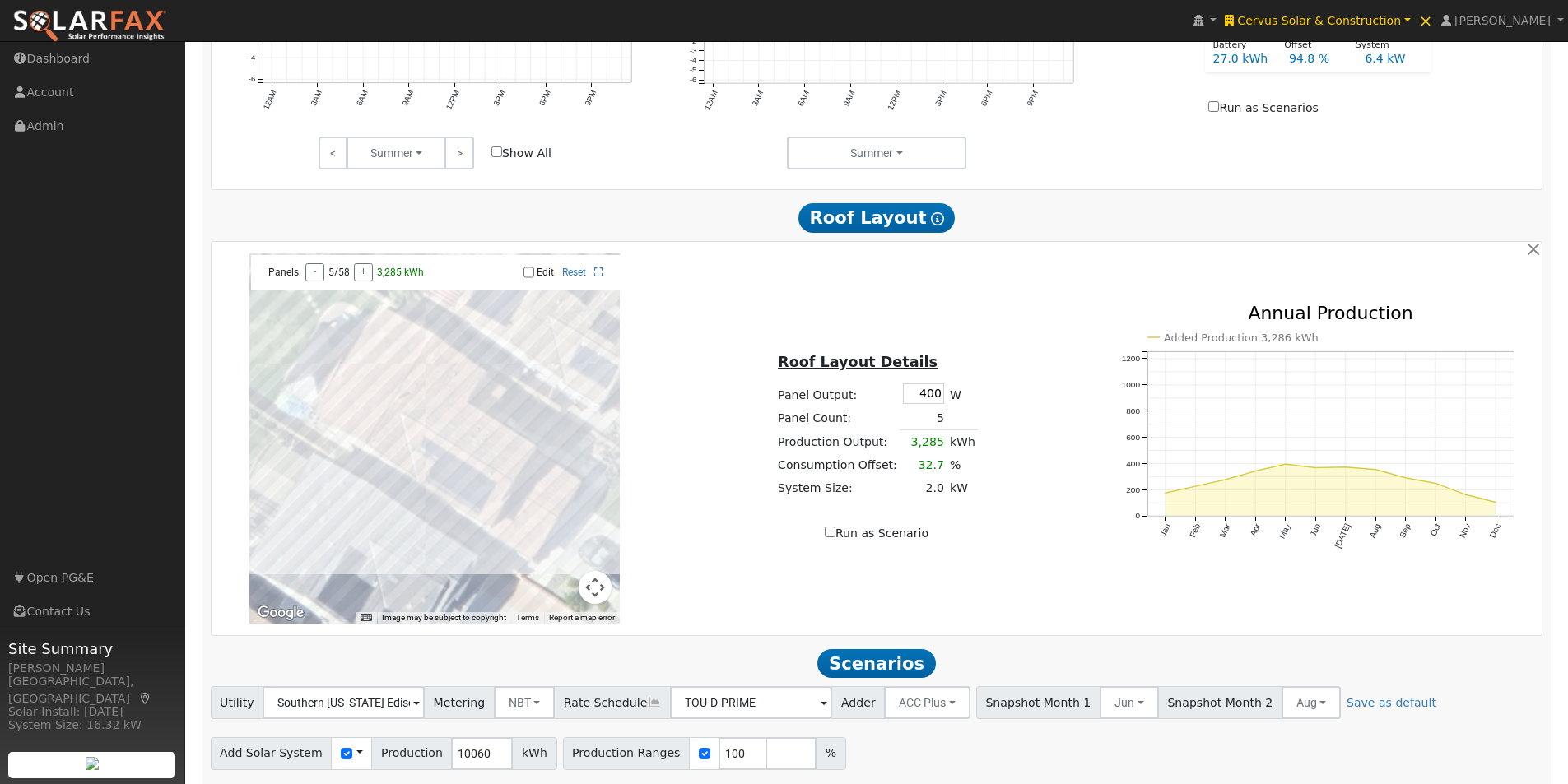
scroll to position [1103, 0]
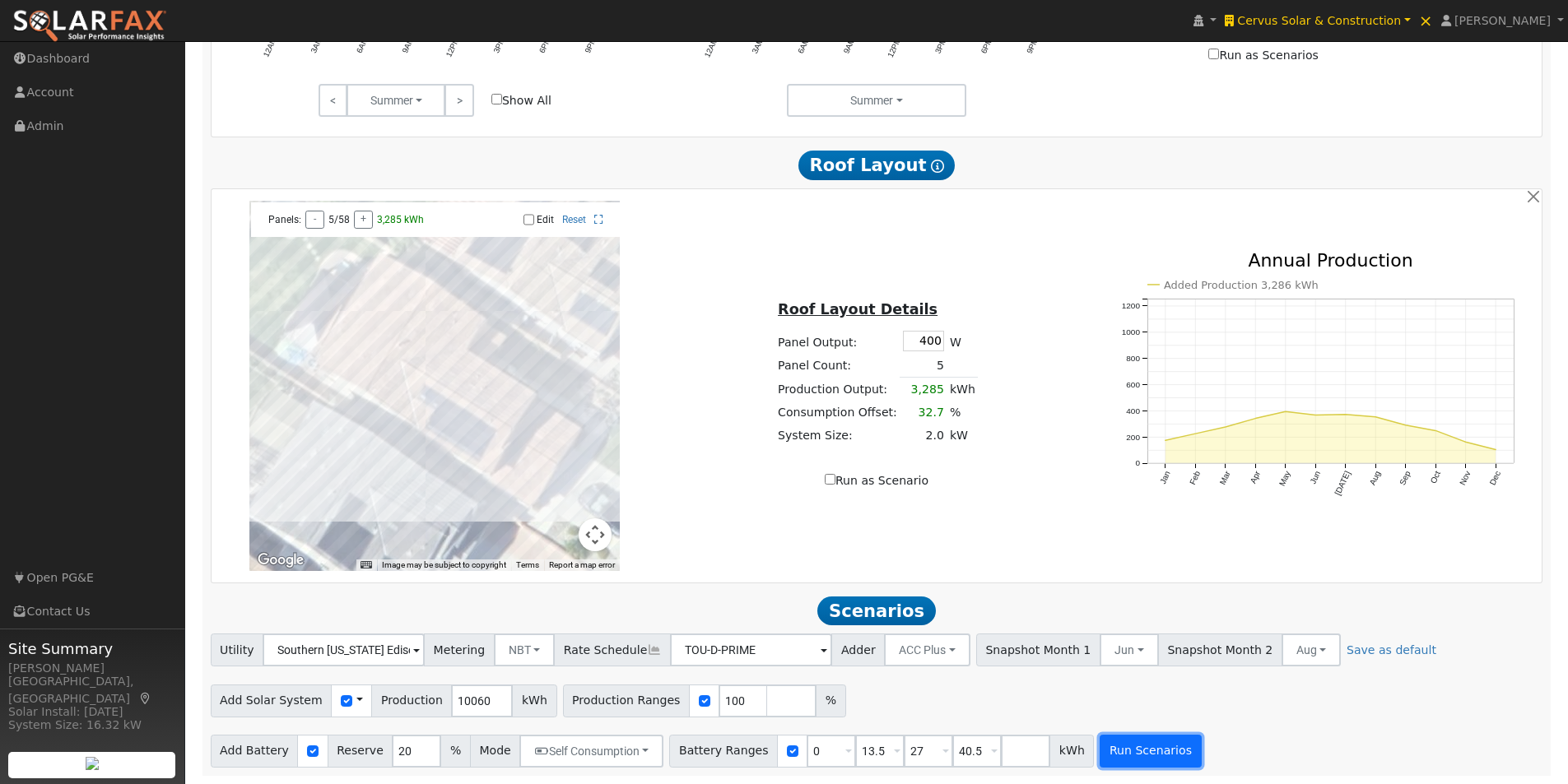
click at [1121, 750] on button "Run Scenarios" at bounding box center [1150, 751] width 102 height 33
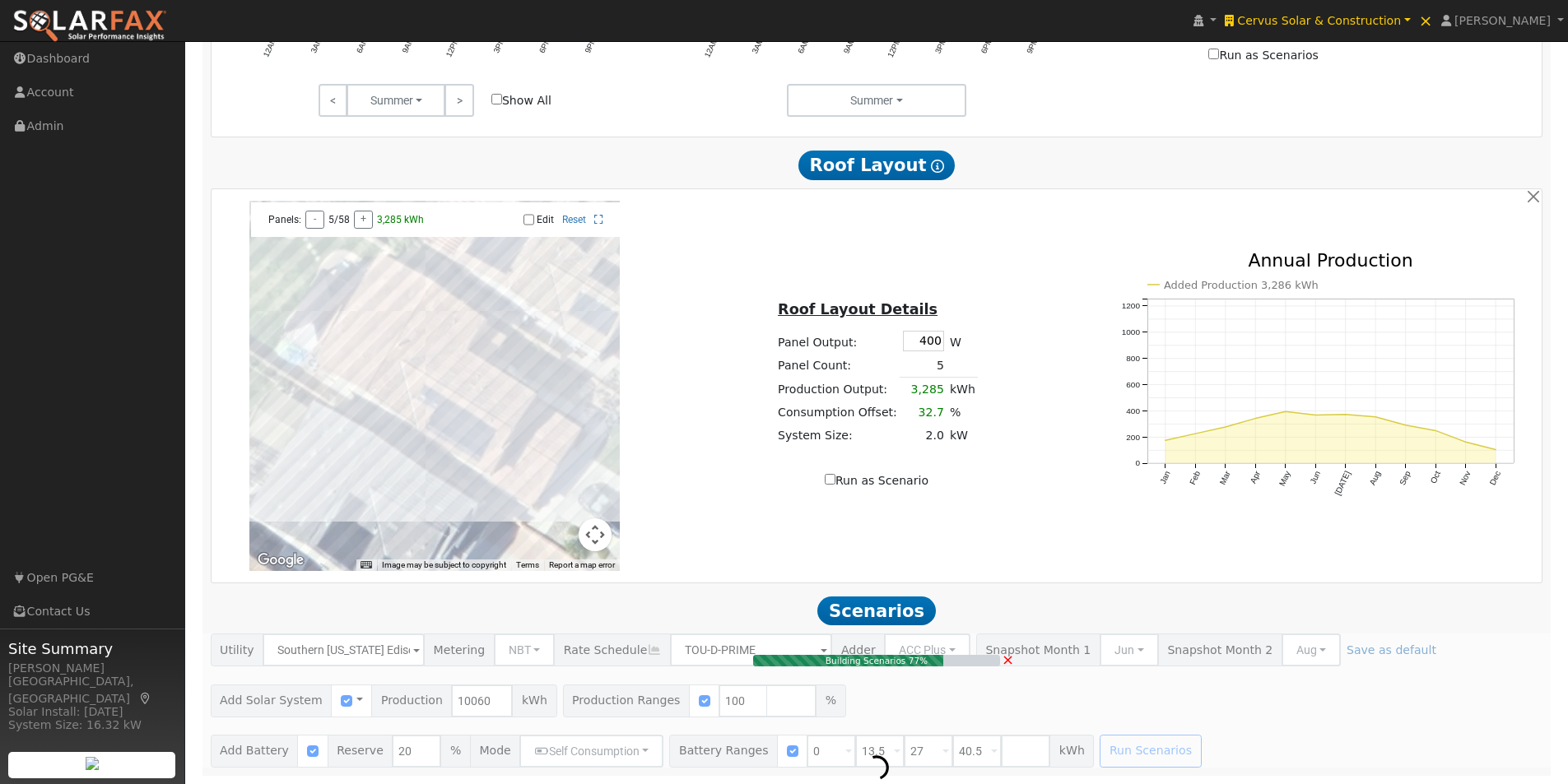
type input "$11,902"
type input "$16,200"
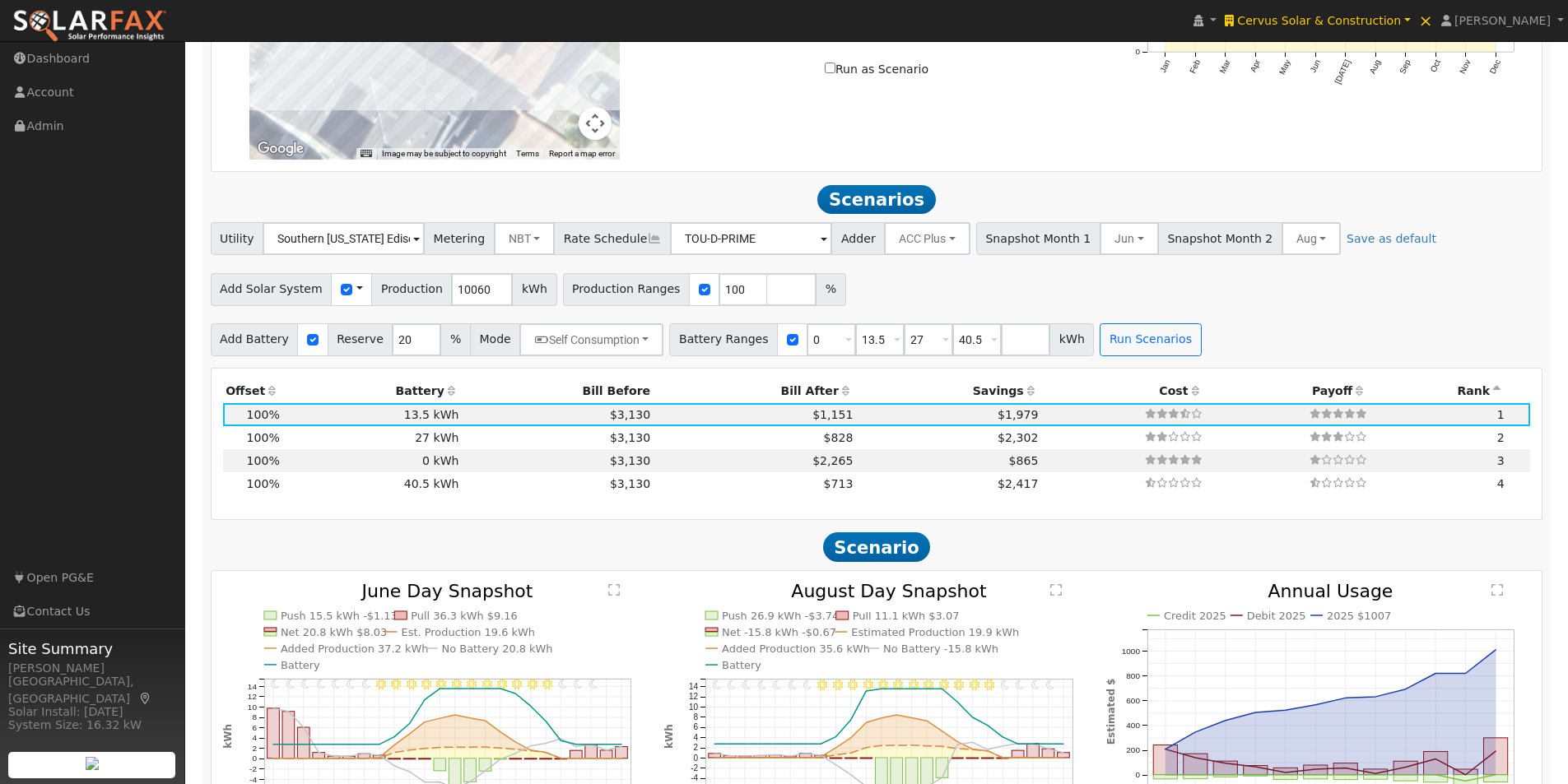
scroll to position [1484, 0]
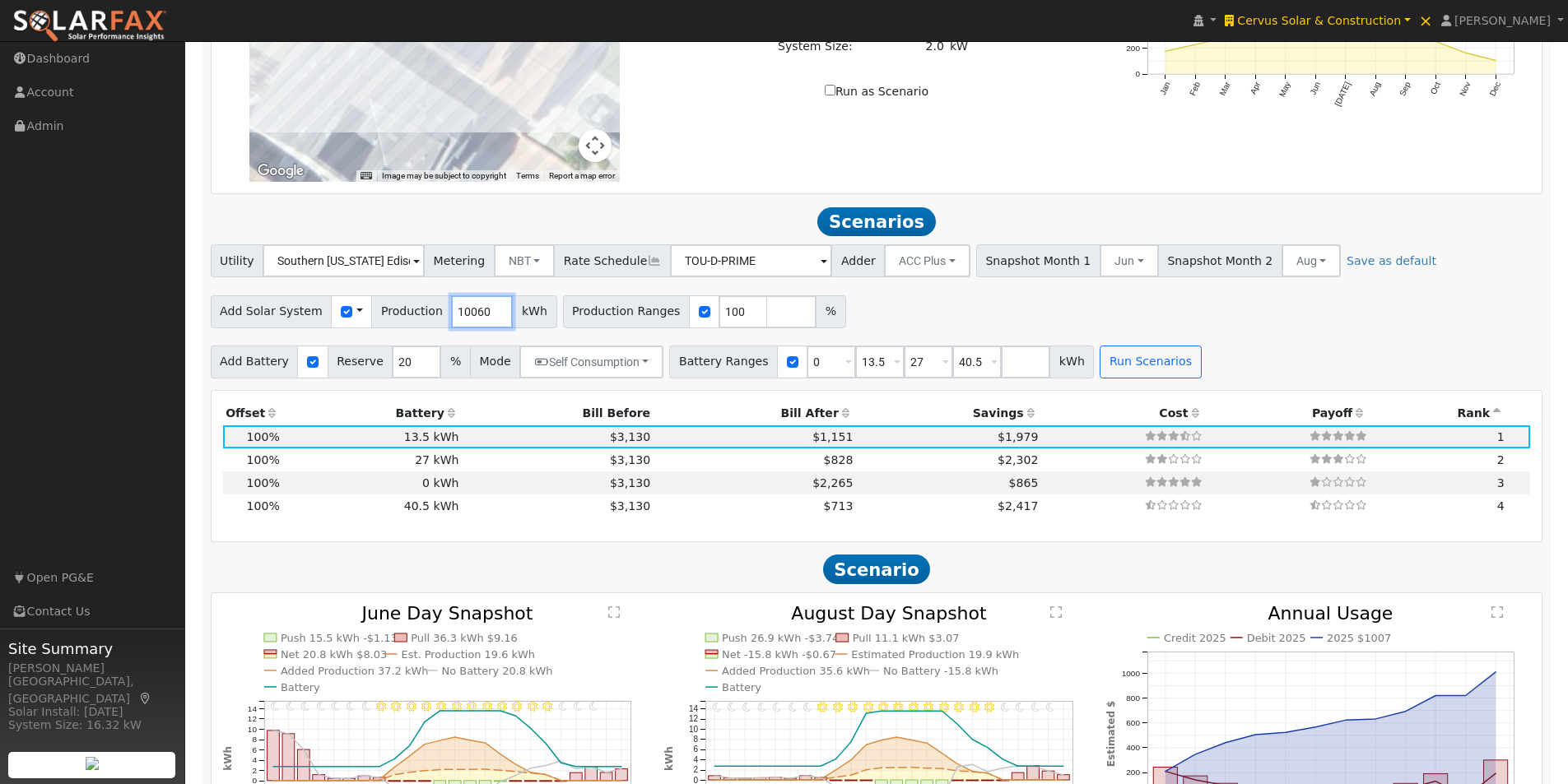
drag, startPoint x: 470, startPoint y: 315, endPoint x: 459, endPoint y: 316, distance: 11.0
click at [430, 318] on div "Add Solar System Use CSV Data Production 10060 kWh" at bounding box center [383, 312] width 346 height 33
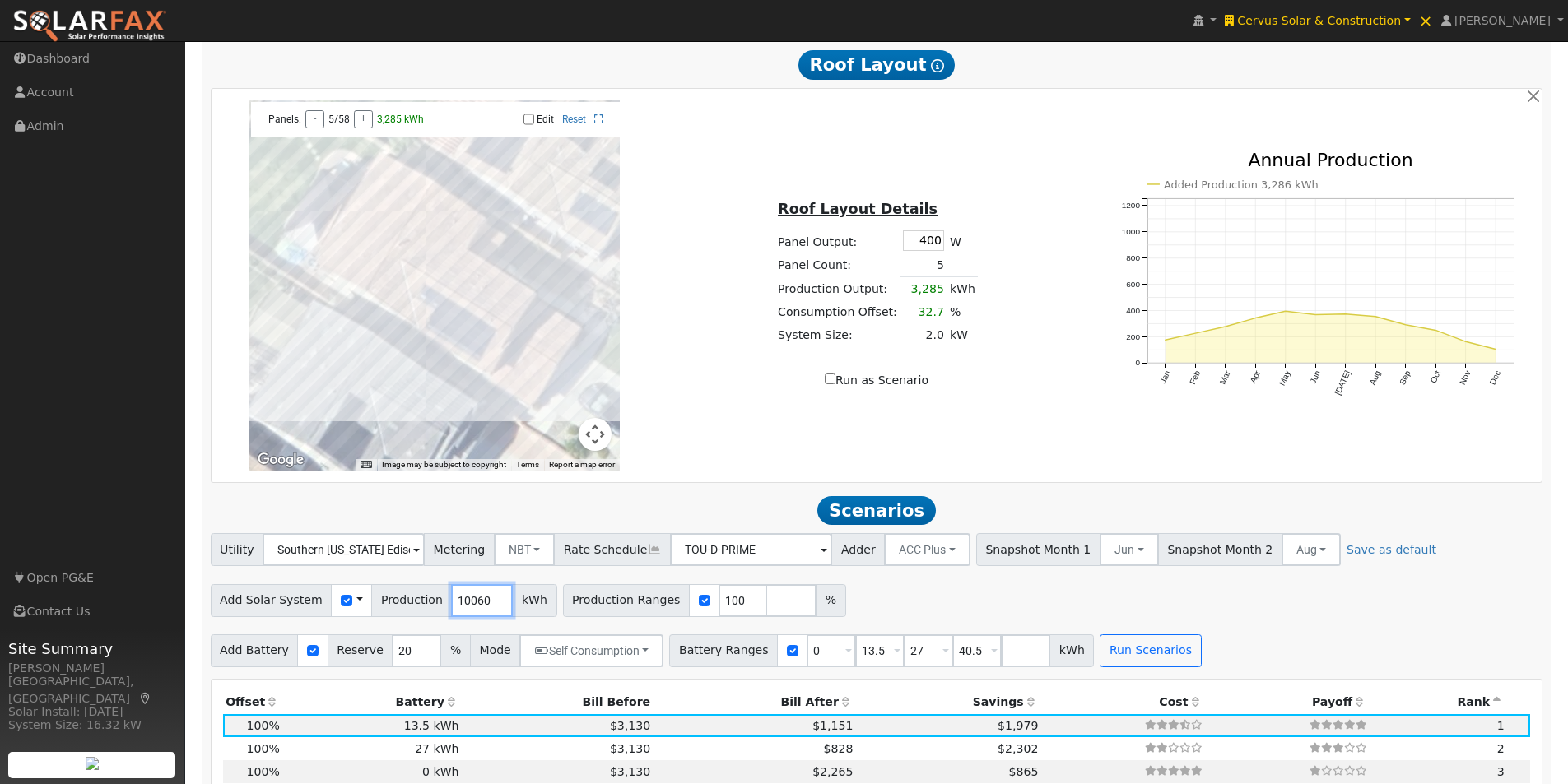
scroll to position [1155, 0]
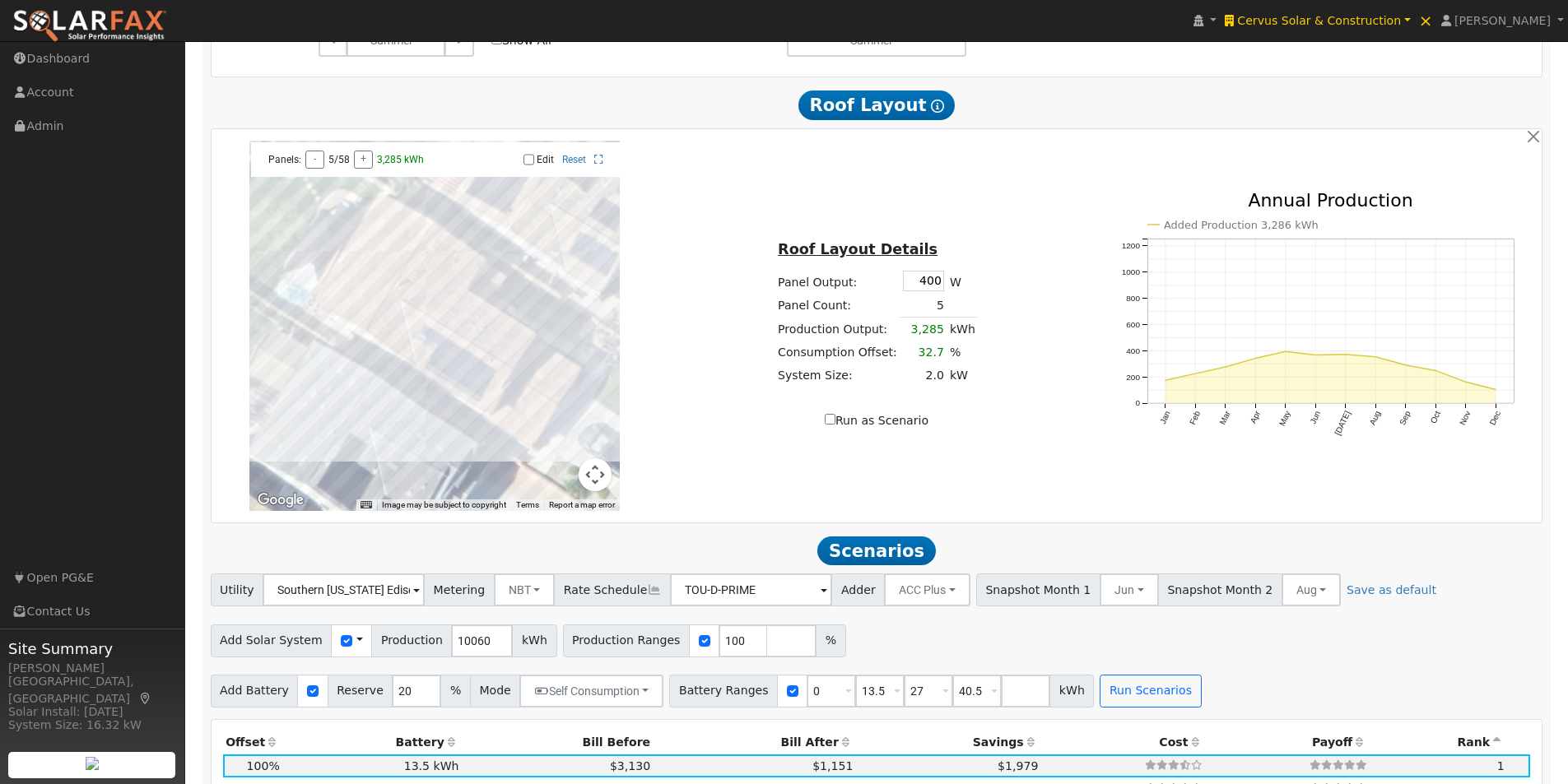
click at [528, 166] on input "Edit" at bounding box center [529, 160] width 11 height 12
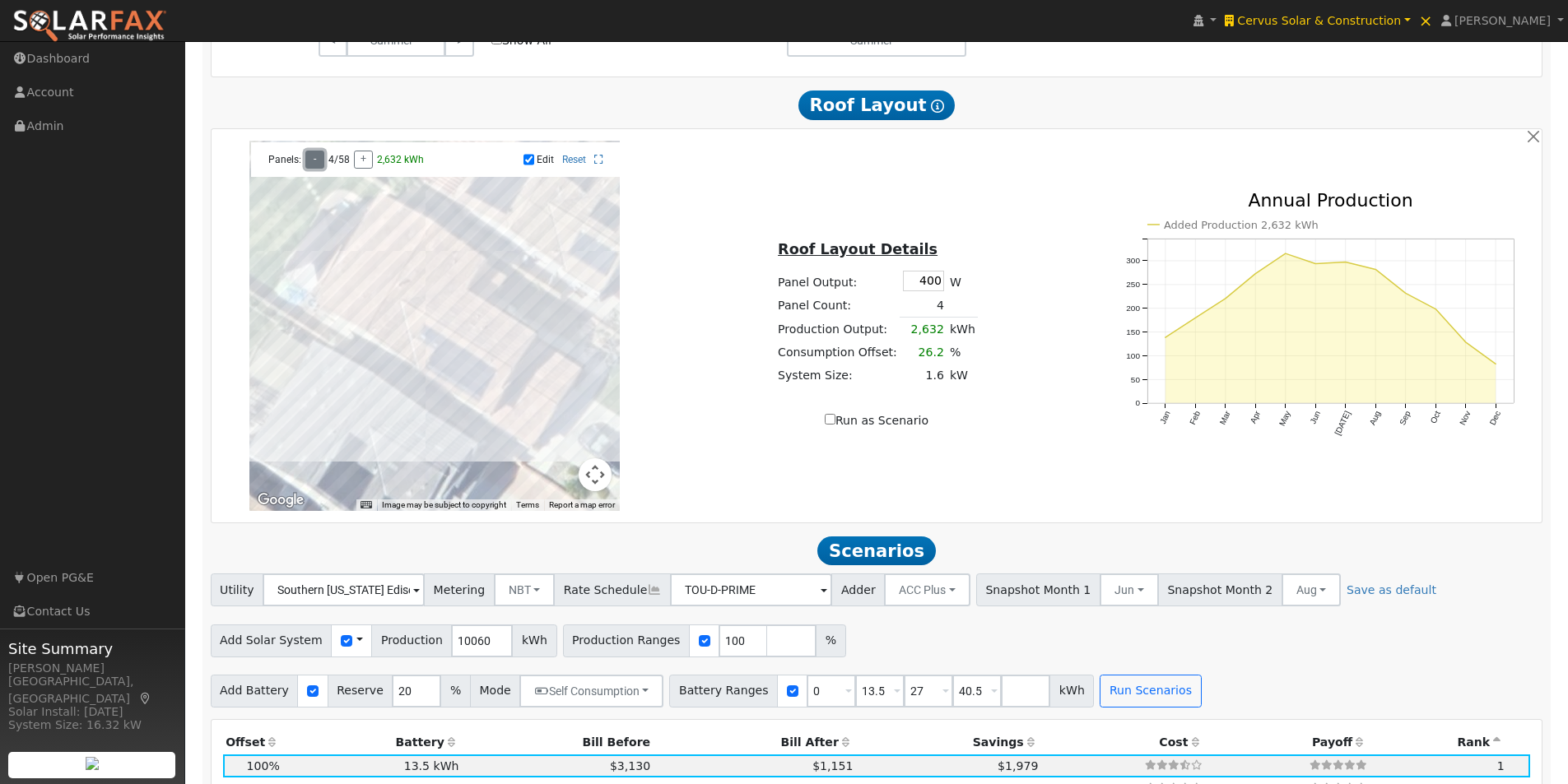
click at [313, 167] on button "-" at bounding box center [315, 160] width 19 height 18
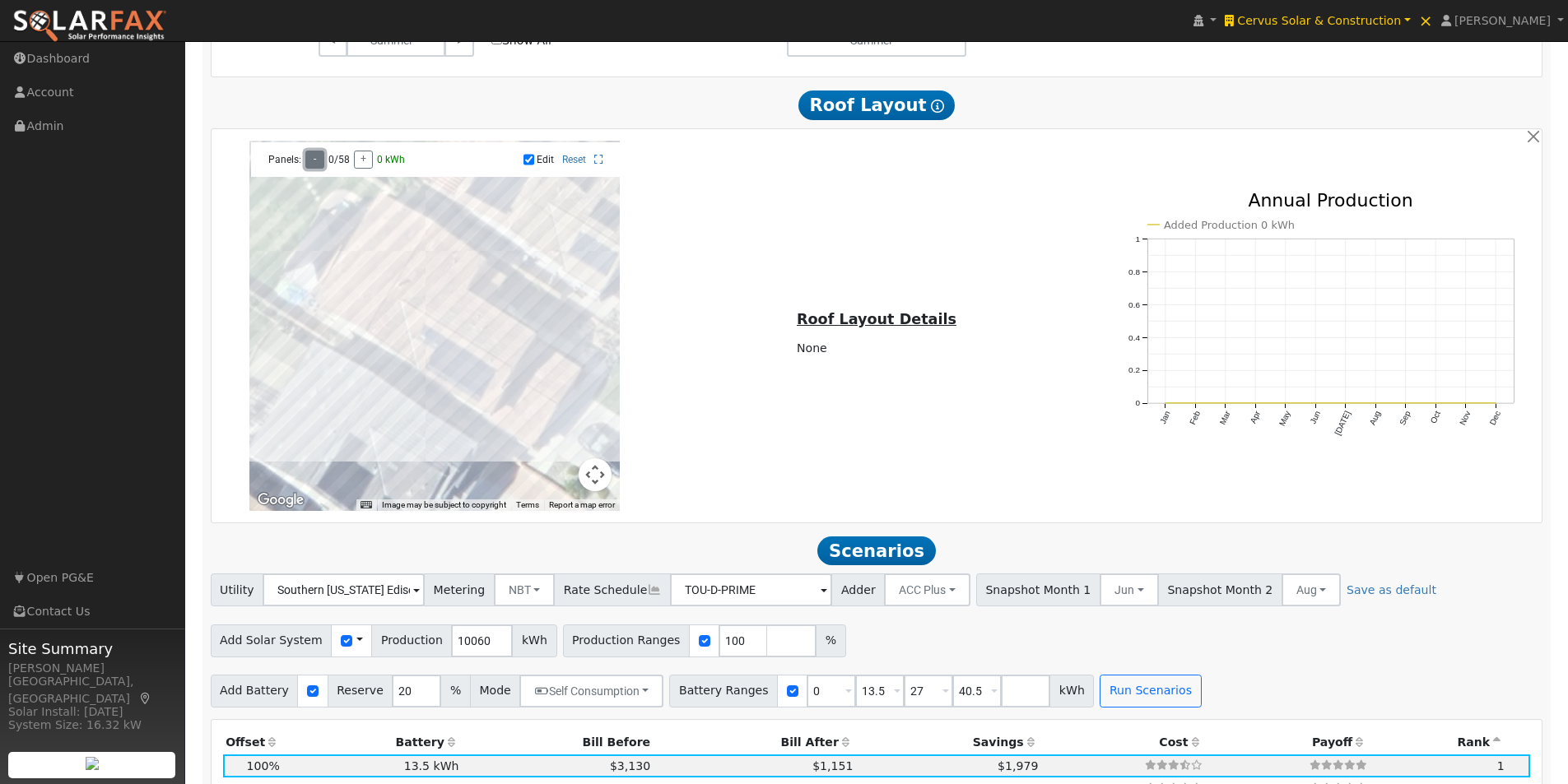
click at [313, 167] on button "-" at bounding box center [315, 160] width 19 height 18
click at [528, 166] on input "Edit" at bounding box center [529, 160] width 11 height 12
click at [528, 166] on input "Edit" at bounding box center [529, 160] width 11 height 12
click at [390, 296] on div at bounding box center [434, 325] width 371 height 371
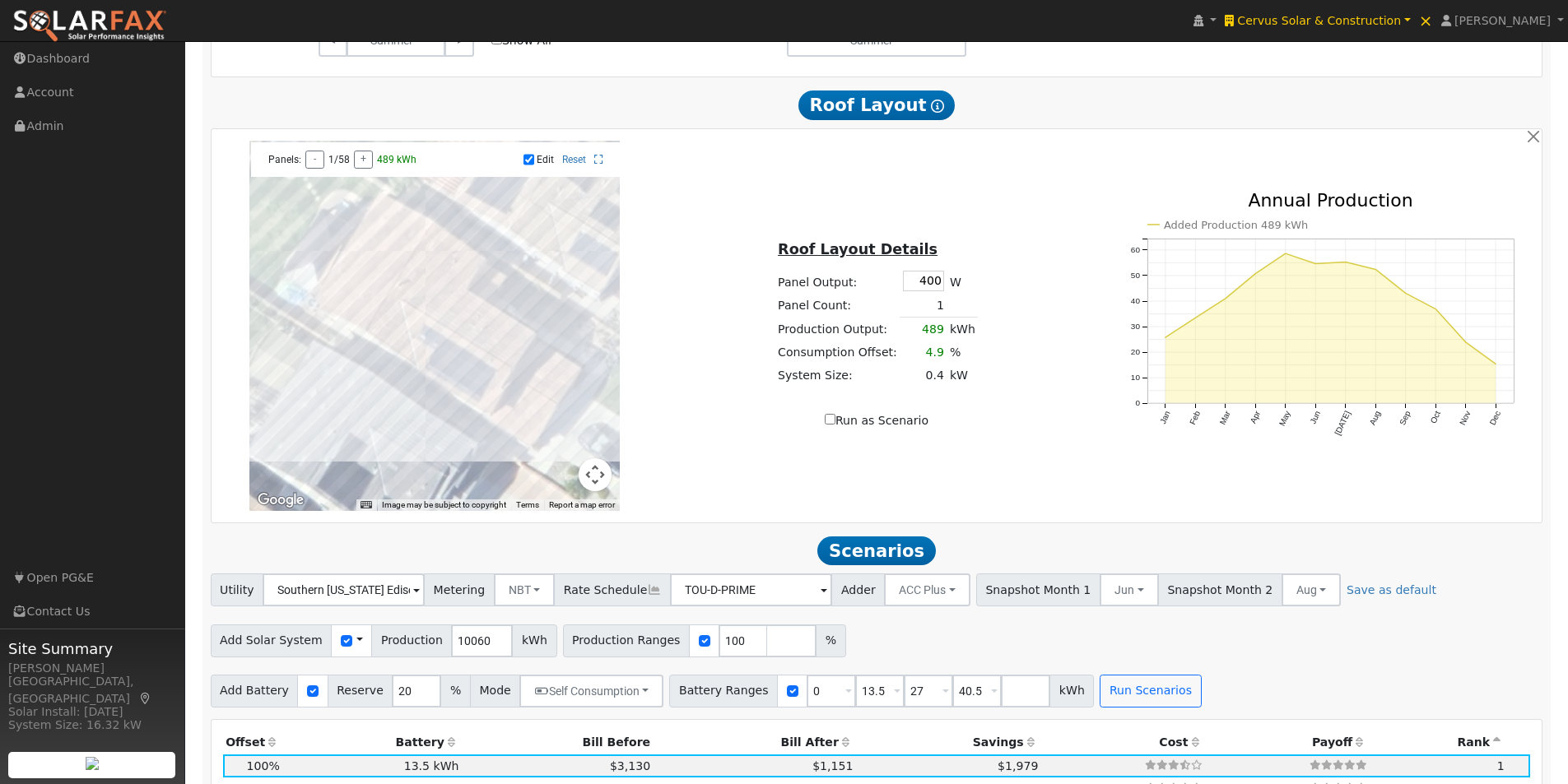
click at [402, 275] on div at bounding box center [434, 325] width 371 height 371
click at [411, 254] on div at bounding box center [434, 325] width 371 height 371
click at [373, 324] on div at bounding box center [434, 325] width 371 height 371
click at [362, 343] on div at bounding box center [434, 325] width 371 height 371
click at [353, 331] on div at bounding box center [434, 325] width 371 height 371
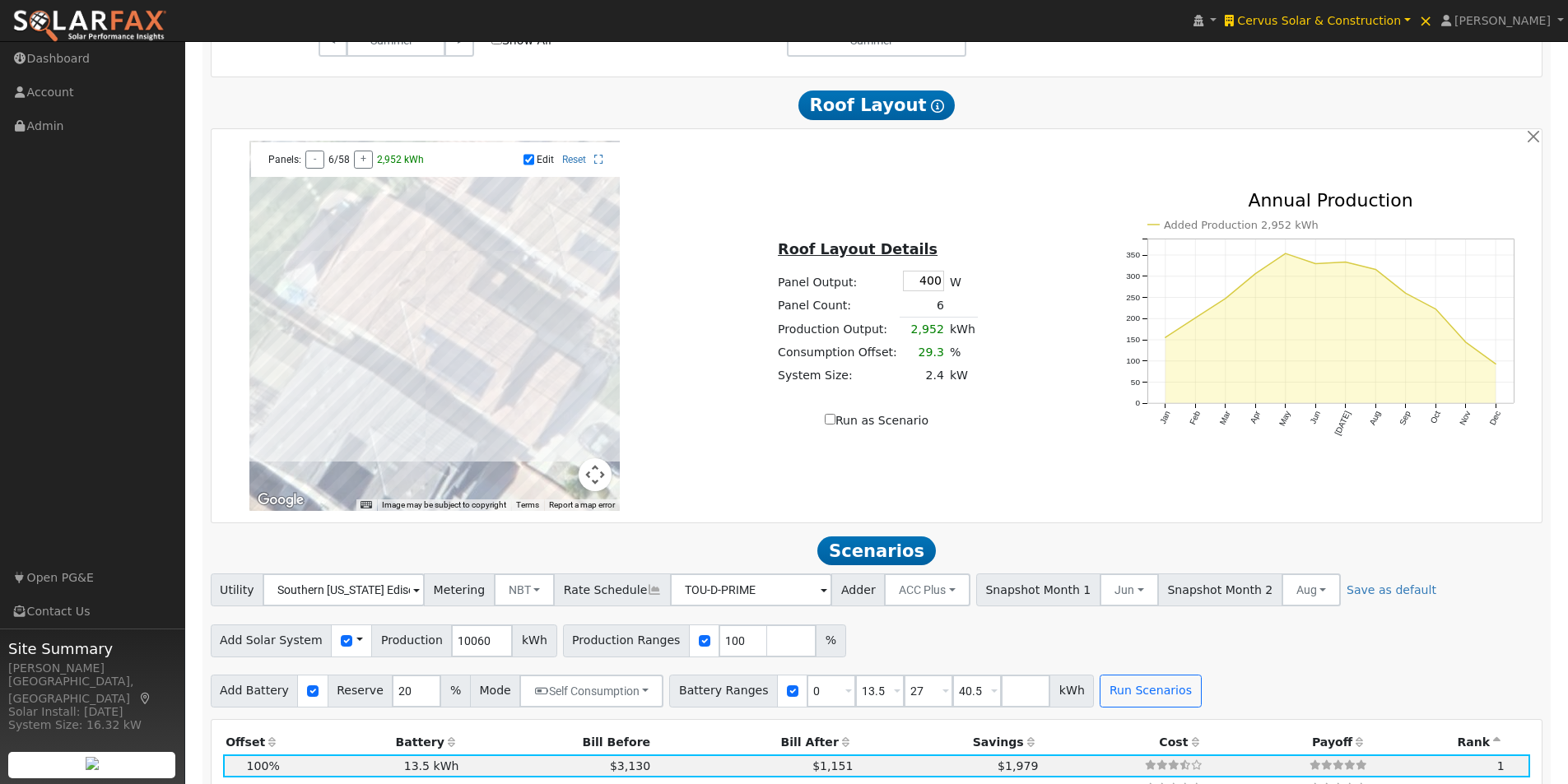
click at [367, 309] on div at bounding box center [434, 325] width 371 height 371
click at [377, 286] on div at bounding box center [434, 325] width 371 height 371
click at [390, 268] on div at bounding box center [434, 325] width 371 height 371
click at [900, 287] on td "400" at bounding box center [924, 280] width 47 height 26
drag, startPoint x: 905, startPoint y: 287, endPoint x: 1005, endPoint y: 286, distance: 100.0
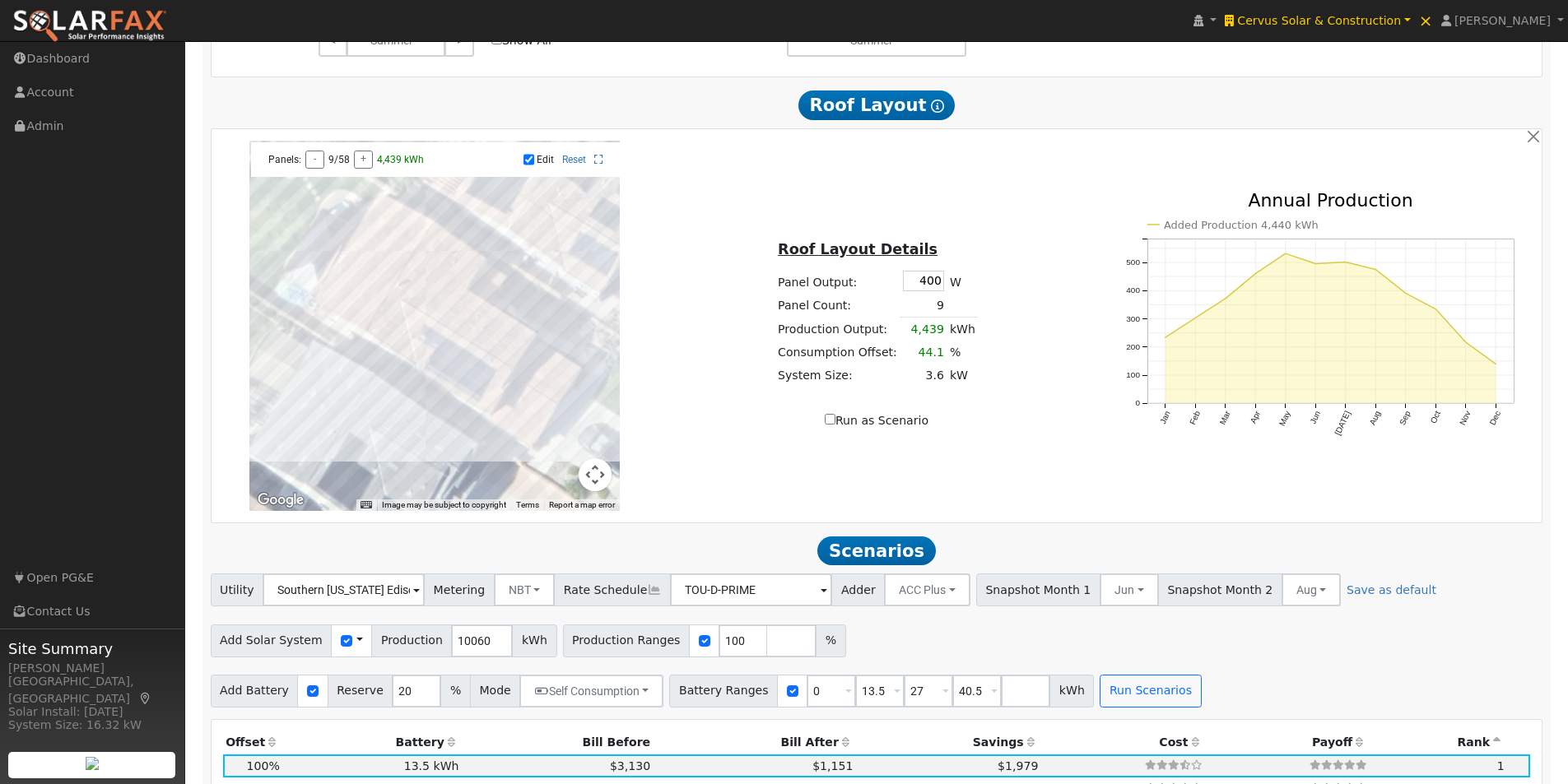
click at [1006, 286] on div "Roof Layout Details Panel Output: 400 W Panel Count: 9 Production Output: 4,439…" at bounding box center [877, 325] width 442 height 208
click at [401, 248] on div at bounding box center [434, 325] width 371 height 371
drag, startPoint x: 390, startPoint y: 241, endPoint x: 381, endPoint y: 257, distance: 18.4
click at [390, 241] on div at bounding box center [434, 325] width 371 height 371
drag, startPoint x: 376, startPoint y: 263, endPoint x: 368, endPoint y: 283, distance: 21.5
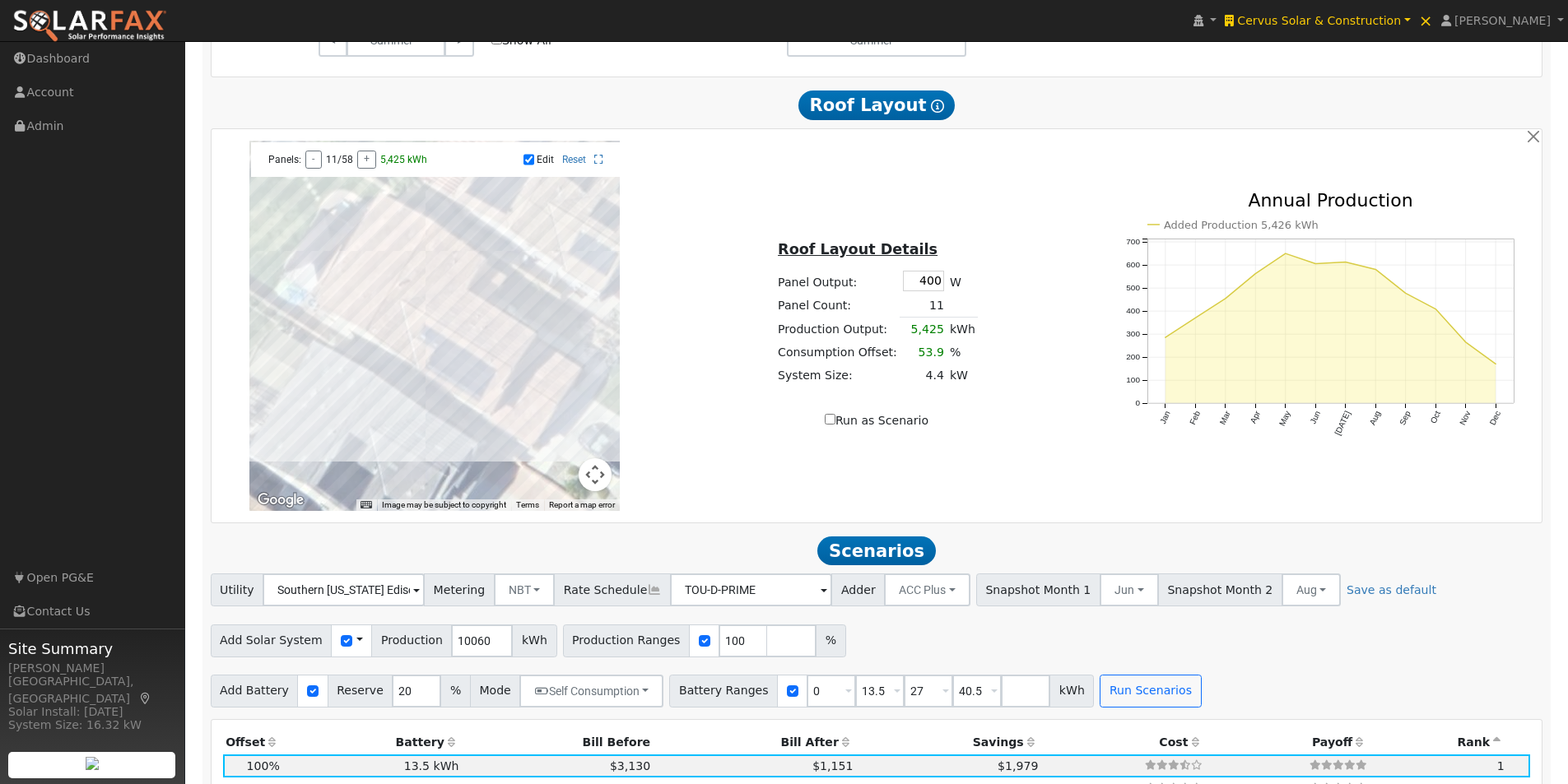
click at [376, 264] on div at bounding box center [434, 325] width 371 height 371
drag, startPoint x: 368, startPoint y: 283, endPoint x: 355, endPoint y: 305, distance: 25.6
click at [364, 286] on div at bounding box center [434, 325] width 371 height 371
click at [345, 306] on div at bounding box center [434, 325] width 371 height 371
drag, startPoint x: 364, startPoint y: 286, endPoint x: 353, endPoint y: 301, distance: 18.6
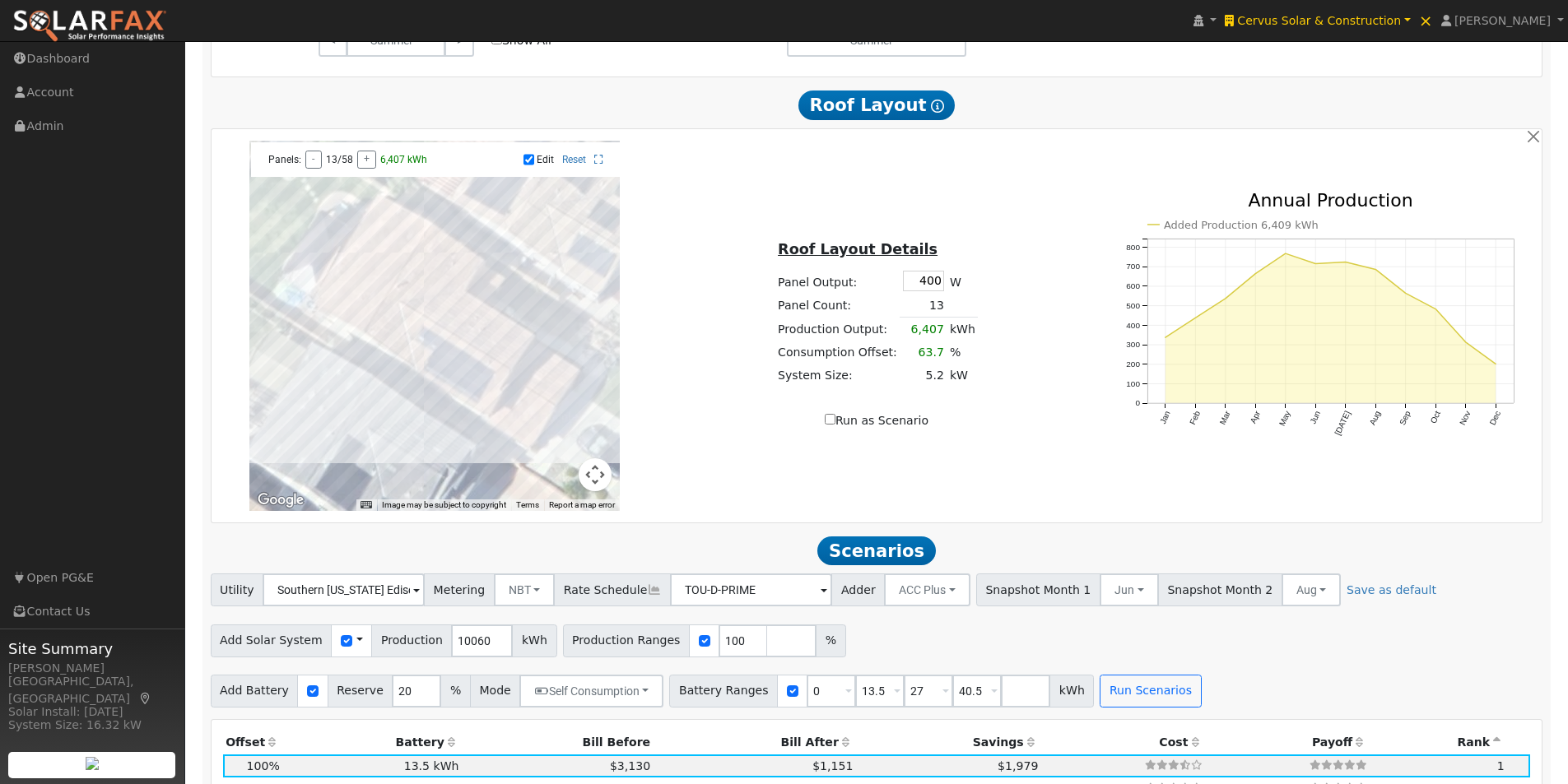
click at [363, 291] on div at bounding box center [434, 325] width 371 height 371
click at [337, 335] on div at bounding box center [434, 325] width 371 height 371
click at [363, 283] on div at bounding box center [434, 325] width 371 height 371
click at [328, 322] on div at bounding box center [434, 325] width 371 height 371
click at [341, 302] on div at bounding box center [434, 325] width 371 height 371
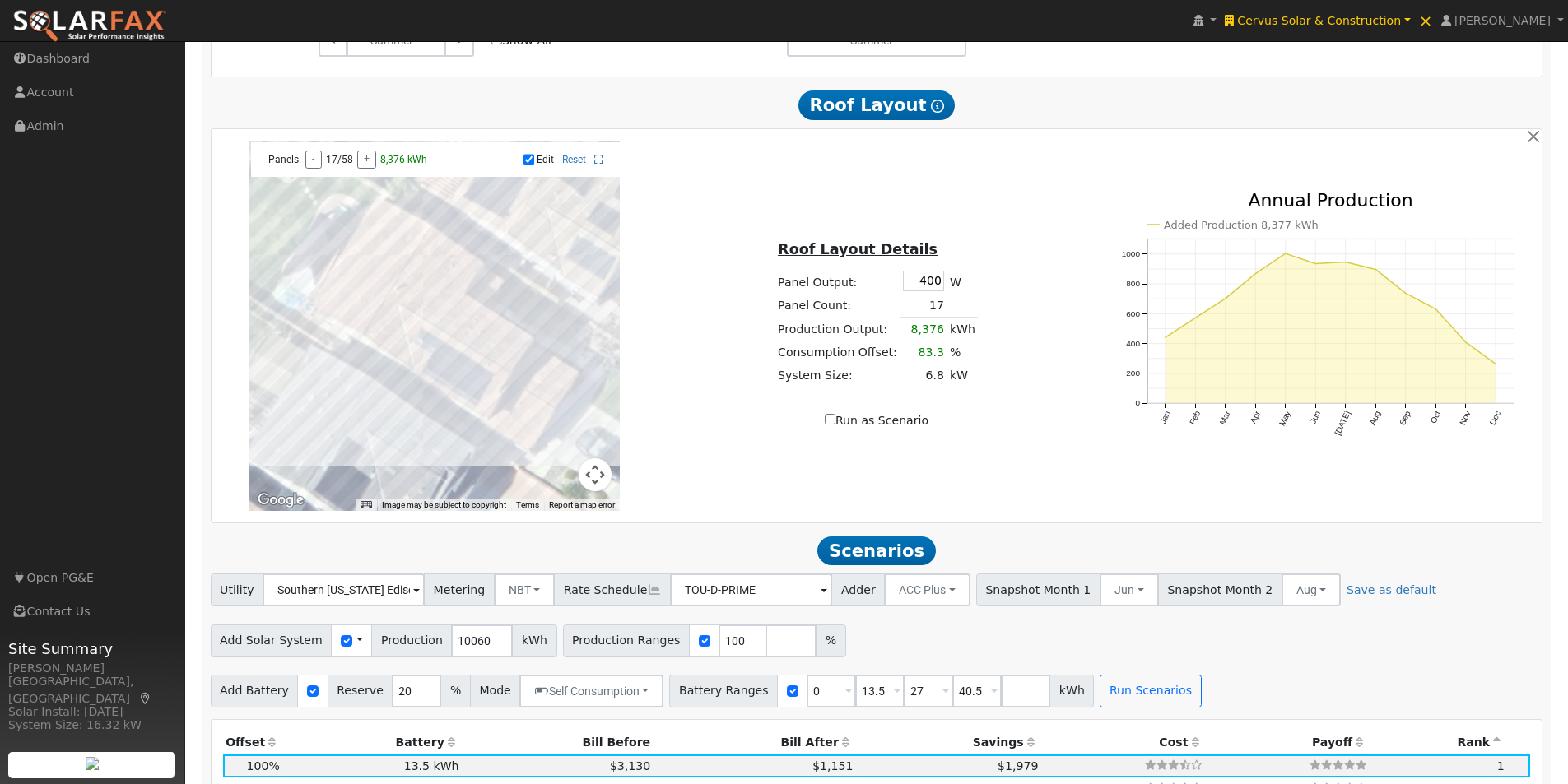
click at [354, 277] on div at bounding box center [434, 325] width 371 height 371
click at [361, 256] on div at bounding box center [434, 325] width 371 height 371
click at [378, 236] on div at bounding box center [434, 325] width 371 height 371
click at [530, 163] on input "Edit" at bounding box center [529, 160] width 11 height 12
click at [530, 165] on input "Edit" at bounding box center [529, 160] width 11 height 12
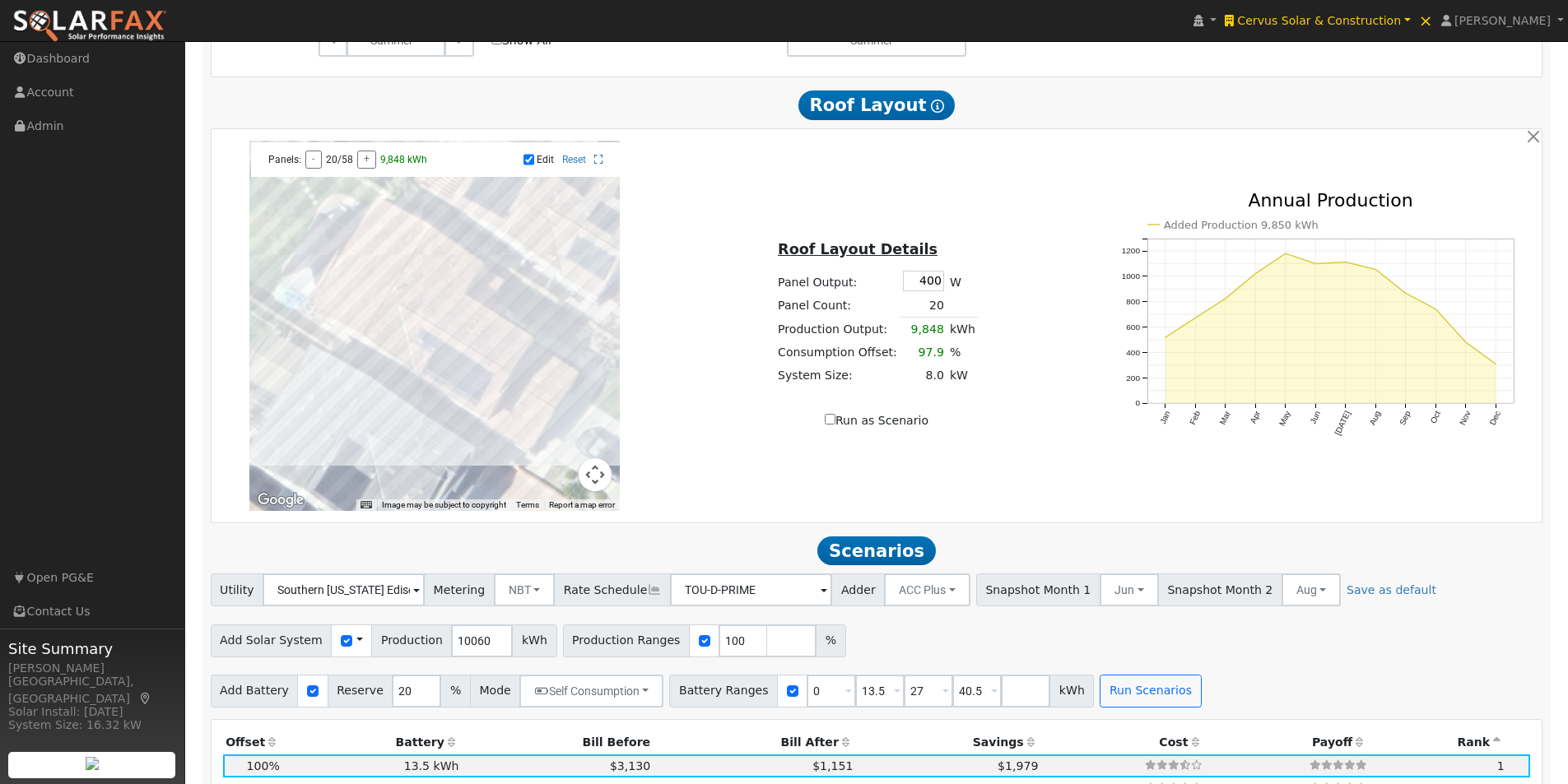
click at [530, 165] on input "Edit" at bounding box center [529, 160] width 11 height 12
click at [528, 166] on input "Edit" at bounding box center [529, 160] width 11 height 12
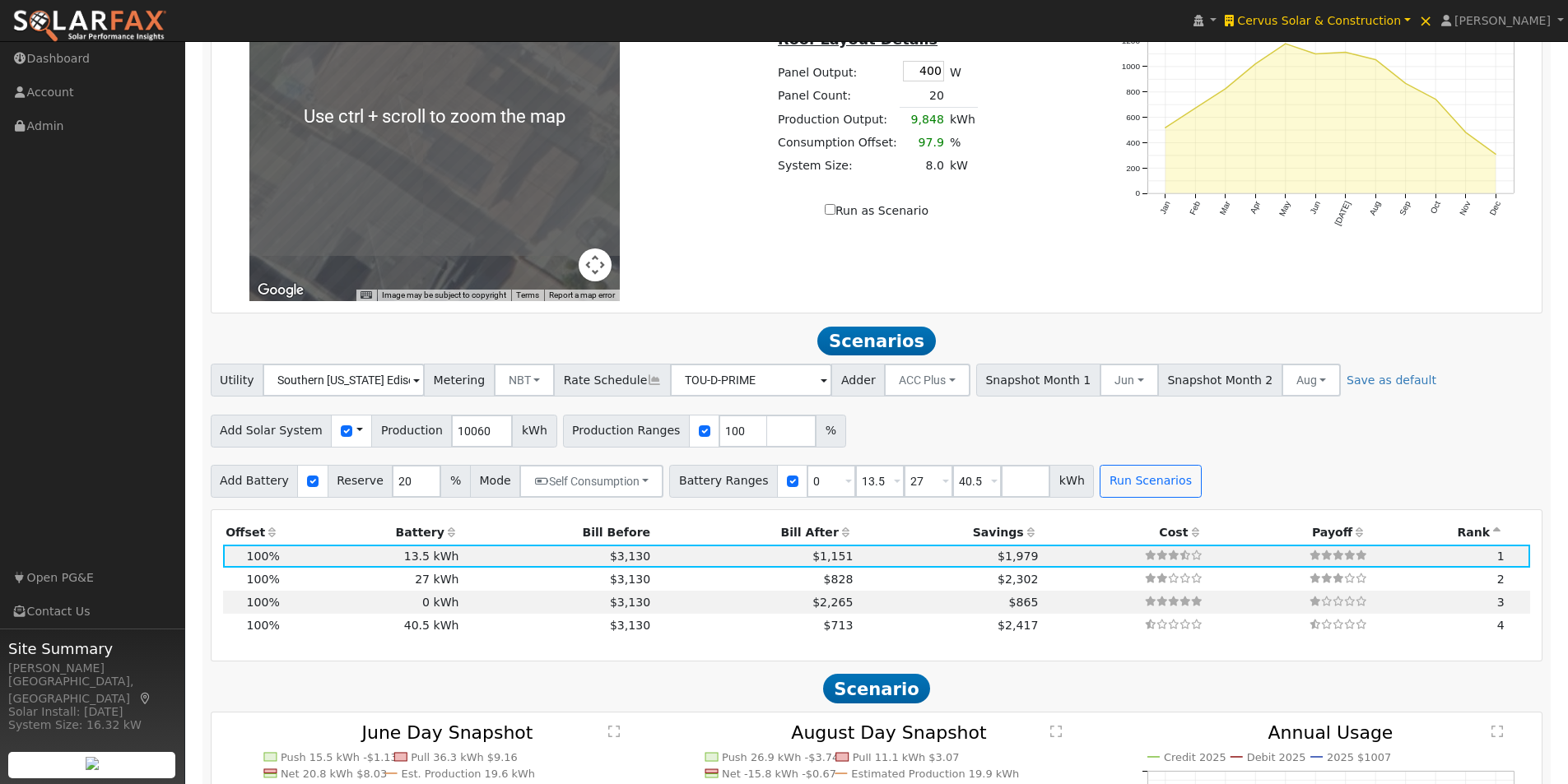
scroll to position [1402, 0]
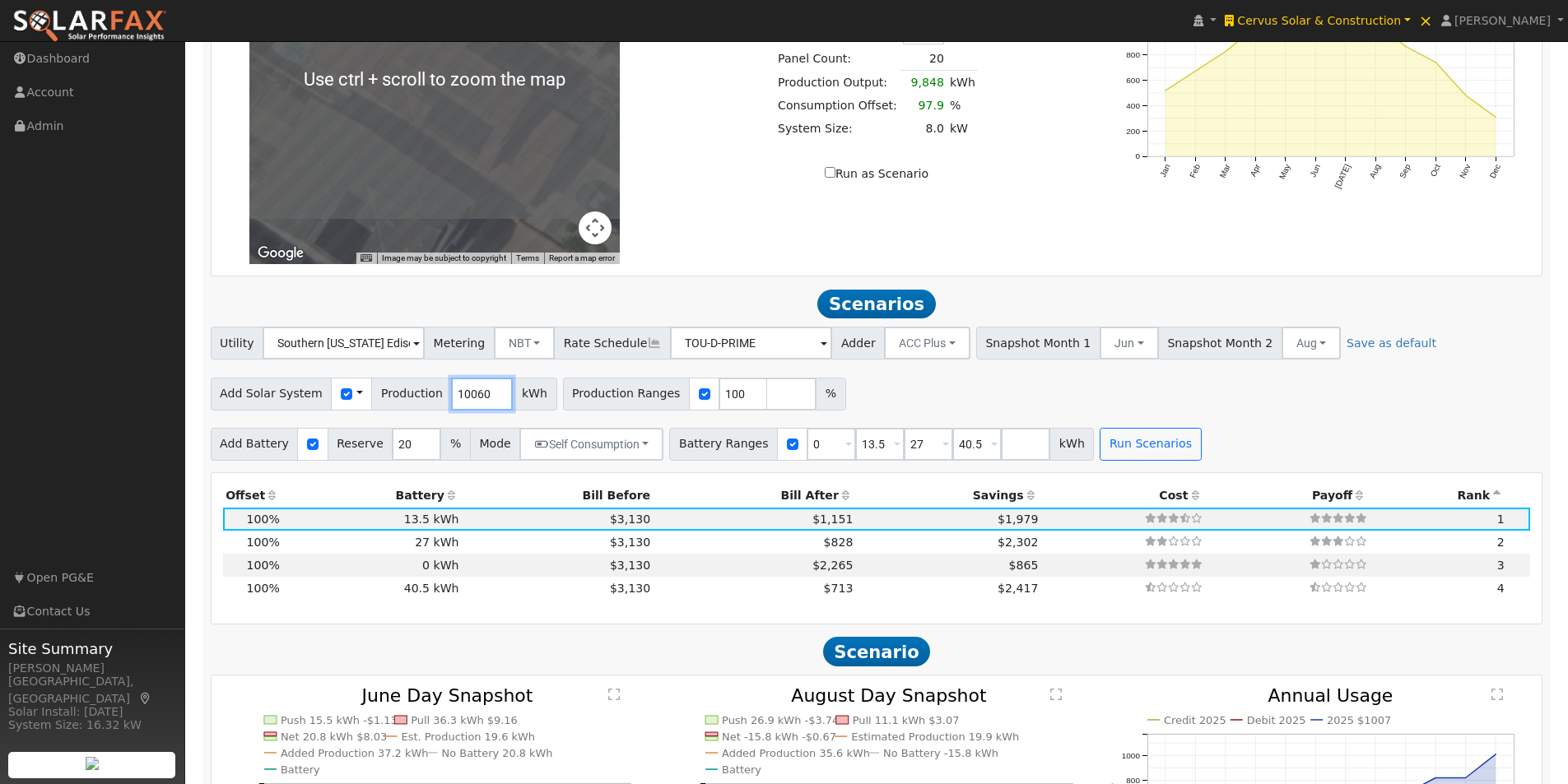
drag, startPoint x: 473, startPoint y: 402, endPoint x: 430, endPoint y: 401, distance: 43.0
click at [430, 401] on div "Add Solar System Use CSV Data Production 10060 kWh" at bounding box center [383, 394] width 346 height 33
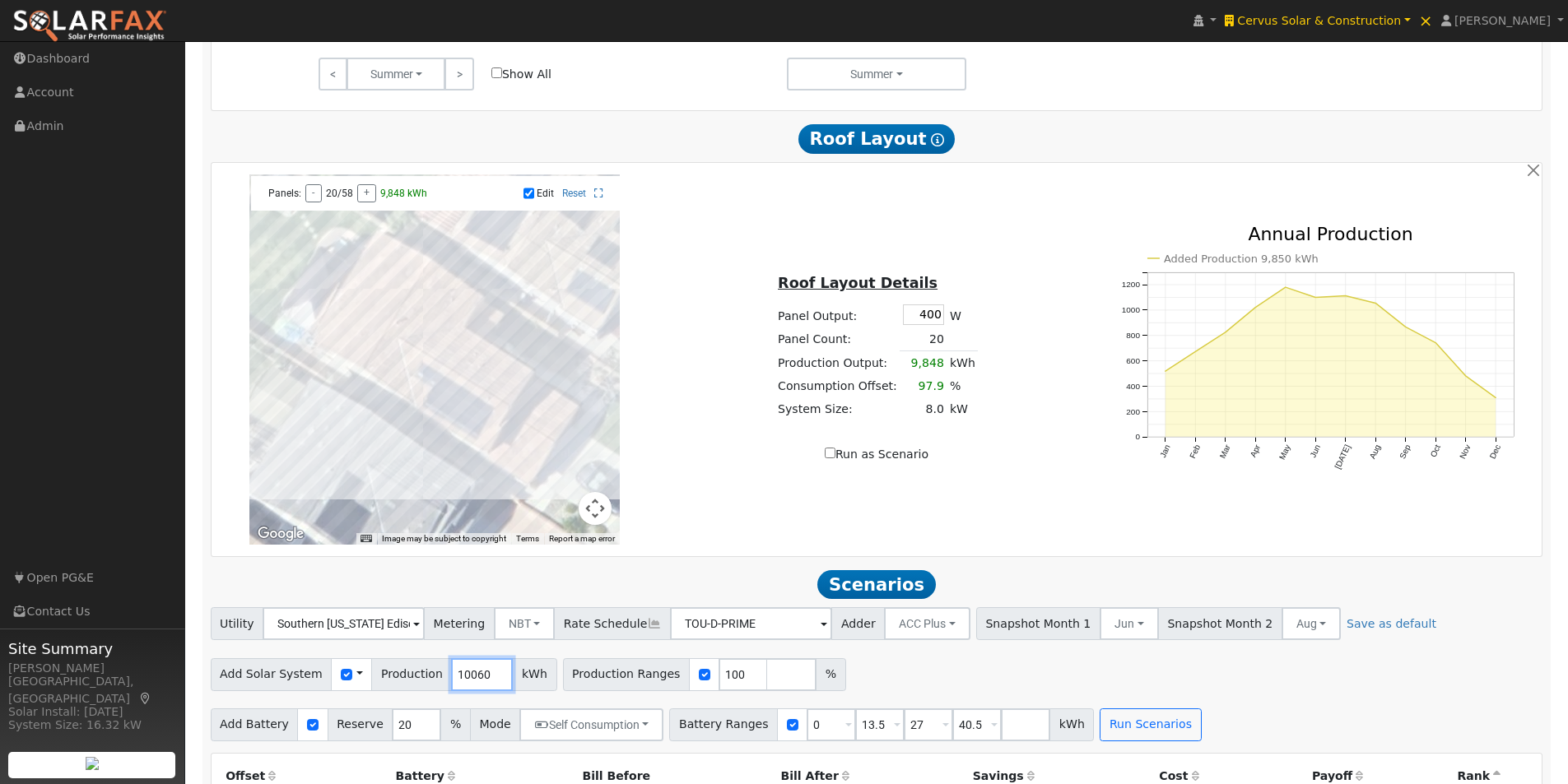
scroll to position [1072, 0]
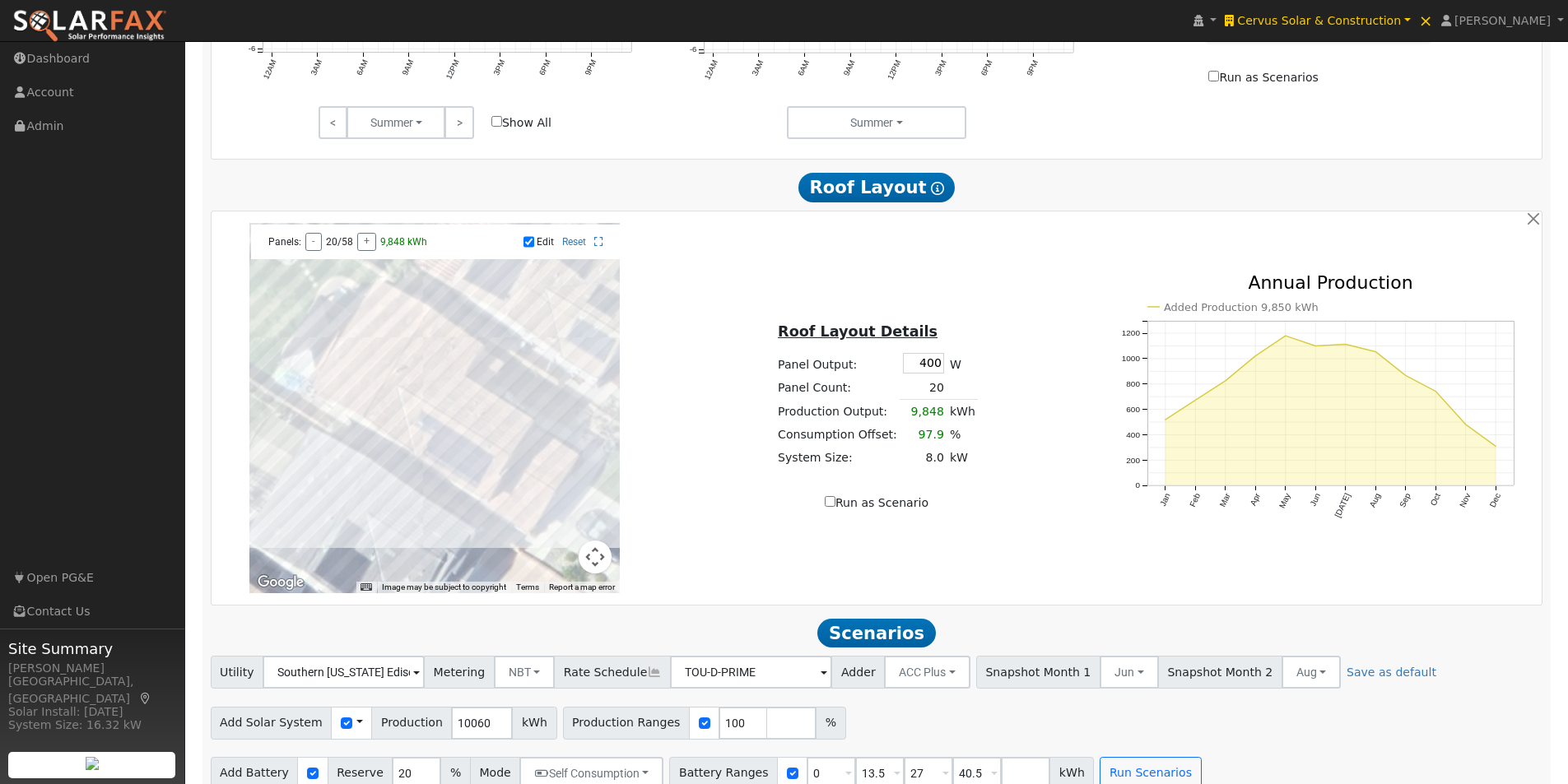
click at [530, 245] on input "Edit" at bounding box center [529, 242] width 11 height 12
click at [312, 251] on button "-" at bounding box center [314, 242] width 16 height 18
click at [530, 247] on input "Edit" at bounding box center [529, 242] width 11 height 12
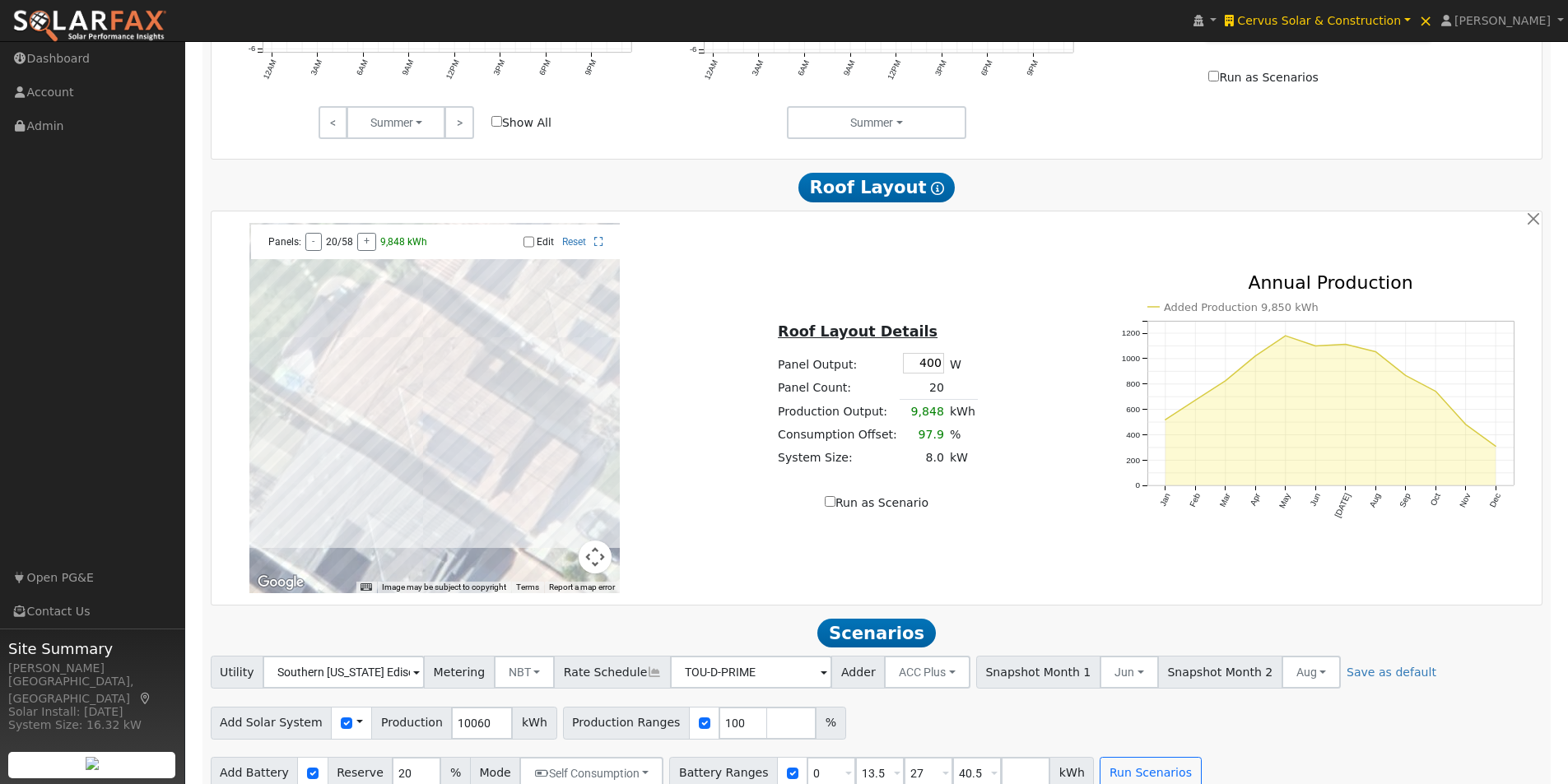
checkbox input "true"
click at [315, 251] on button "-" at bounding box center [314, 242] width 16 height 18
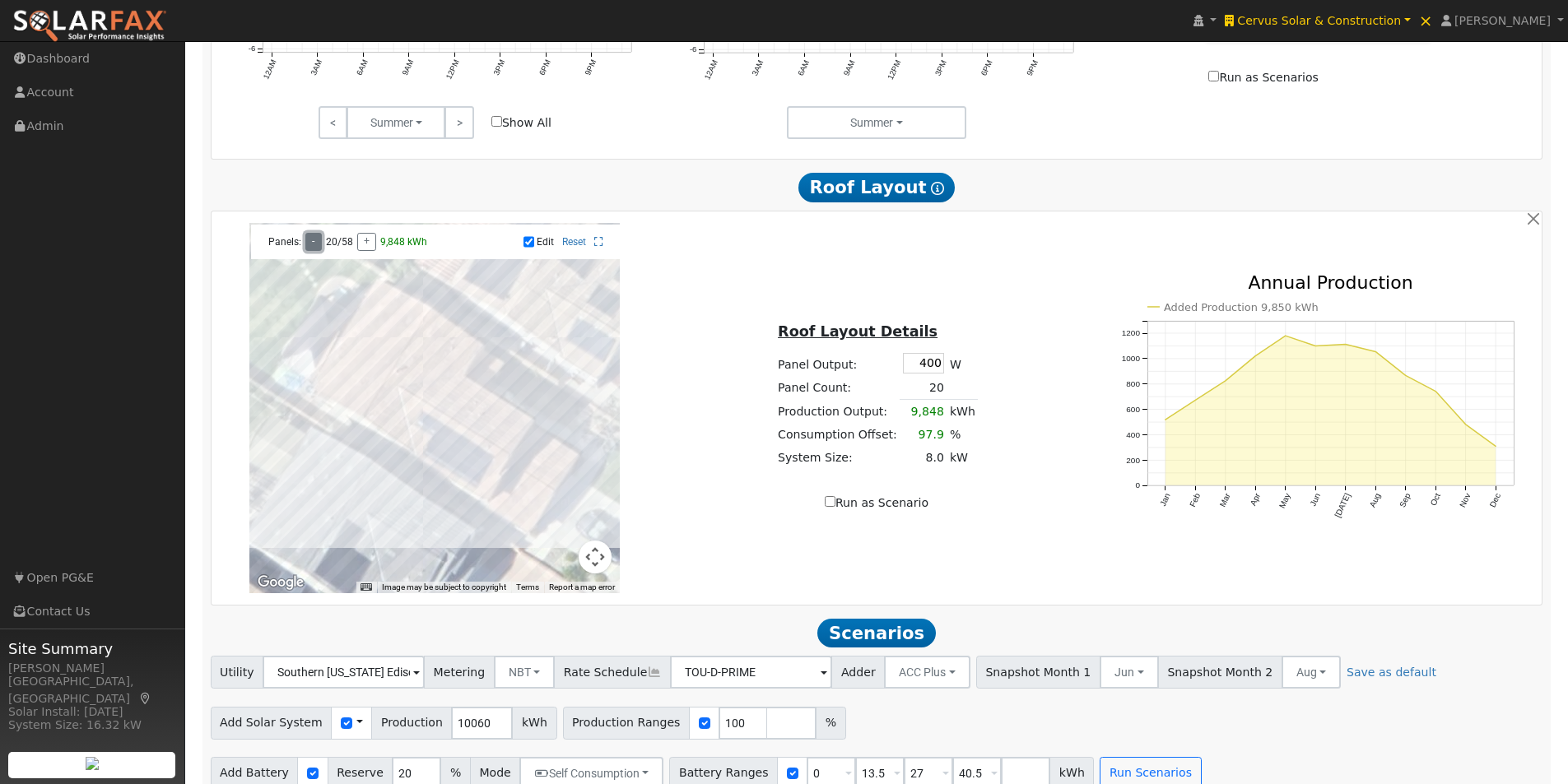
click at [315, 251] on button "-" at bounding box center [314, 242] width 16 height 18
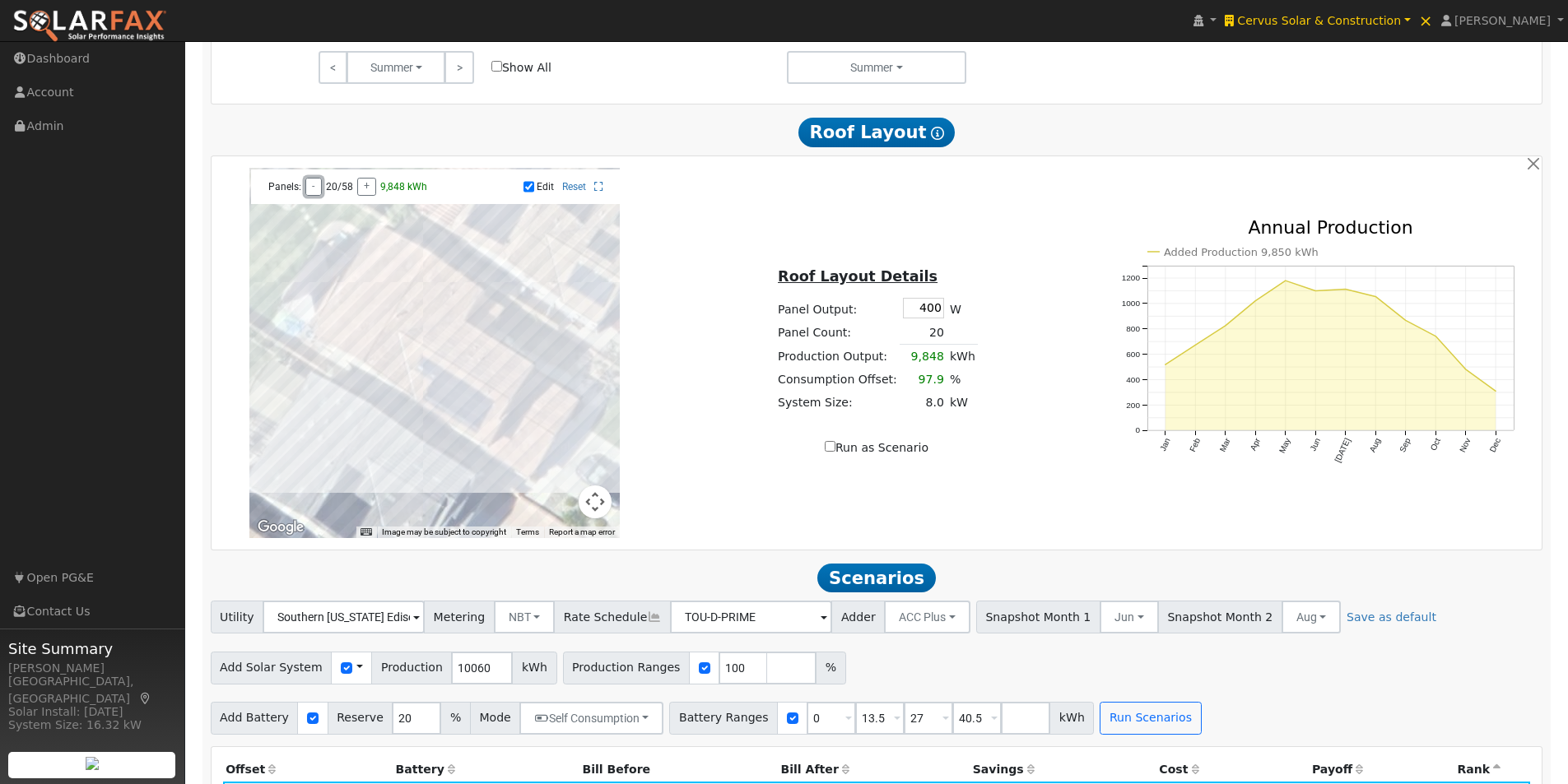
scroll to position [1155, 0]
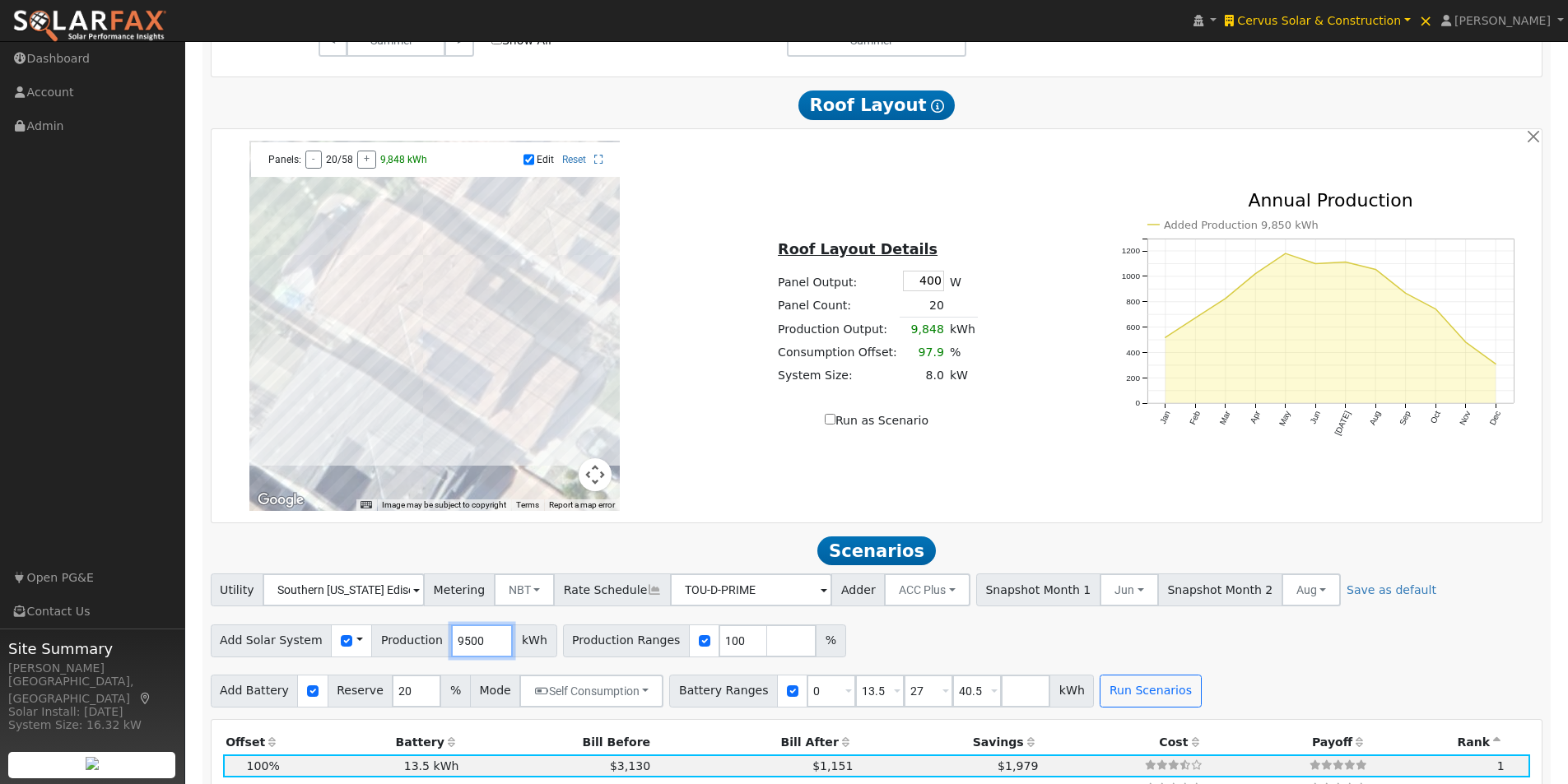
type input "9500"
click at [779, 458] on div "← Move left → Move right ↑ Move up ↓ Move down + Zoom in - Zoom out Home Jump l…" at bounding box center [876, 325] width 1325 height 371
click at [1114, 702] on button "Run Scenarios" at bounding box center [1150, 692] width 102 height 33
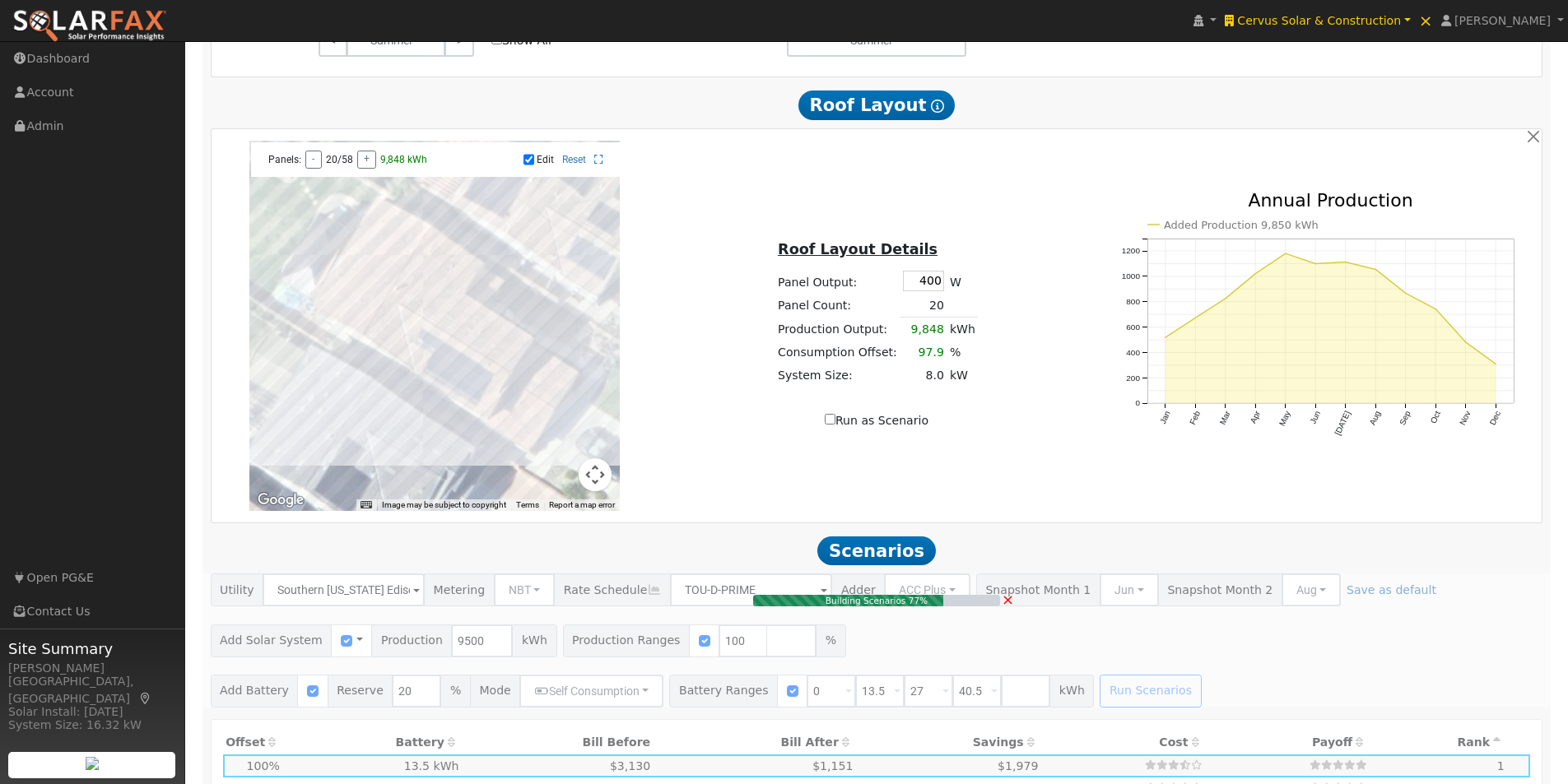
type input "6.3"
type input "$11,510"
type input "$22,167"
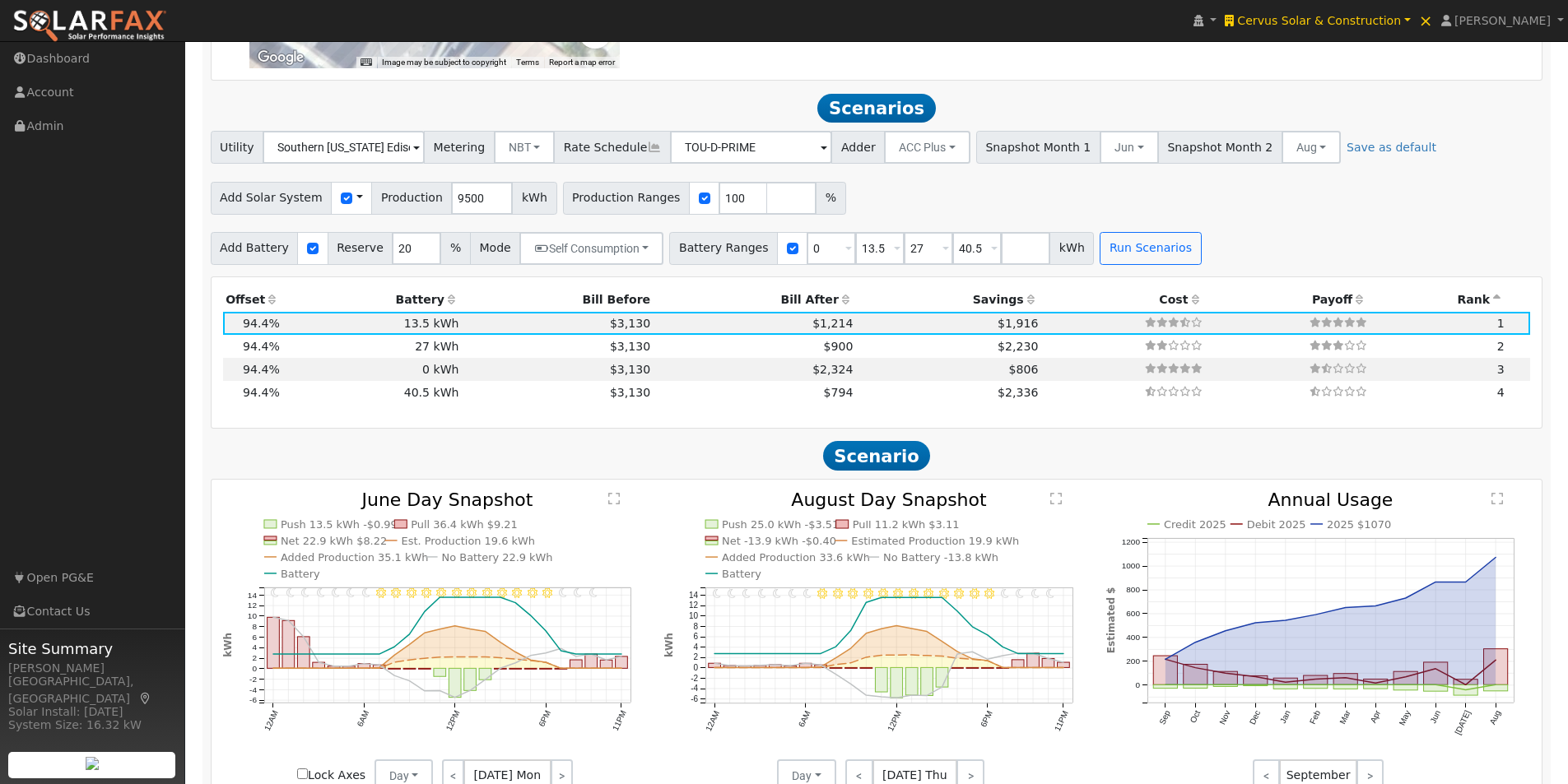
scroll to position [1649, 0]
